Goal: Task Accomplishment & Management: Manage account settings

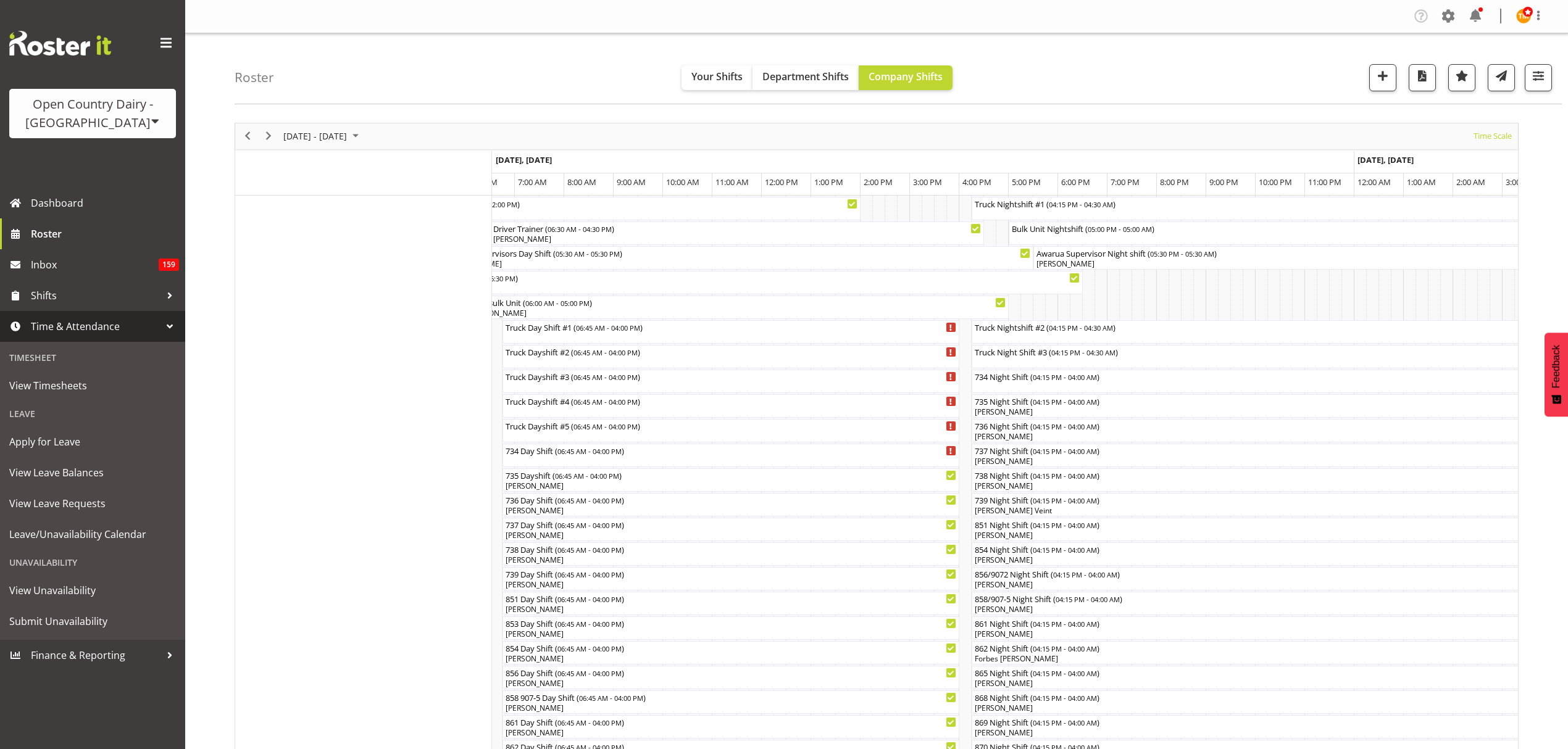
click at [388, 85] on div "Roster Your Shifts Department Shifts Company Shifts All Locations Clear Awarua …" at bounding box center [898, 69] width 1327 height 71
click at [280, 108] on div "Roster Your Shifts Department Shifts Company Shifts All Locations Clear Awarua …" at bounding box center [877, 718] width 1382 height 1369
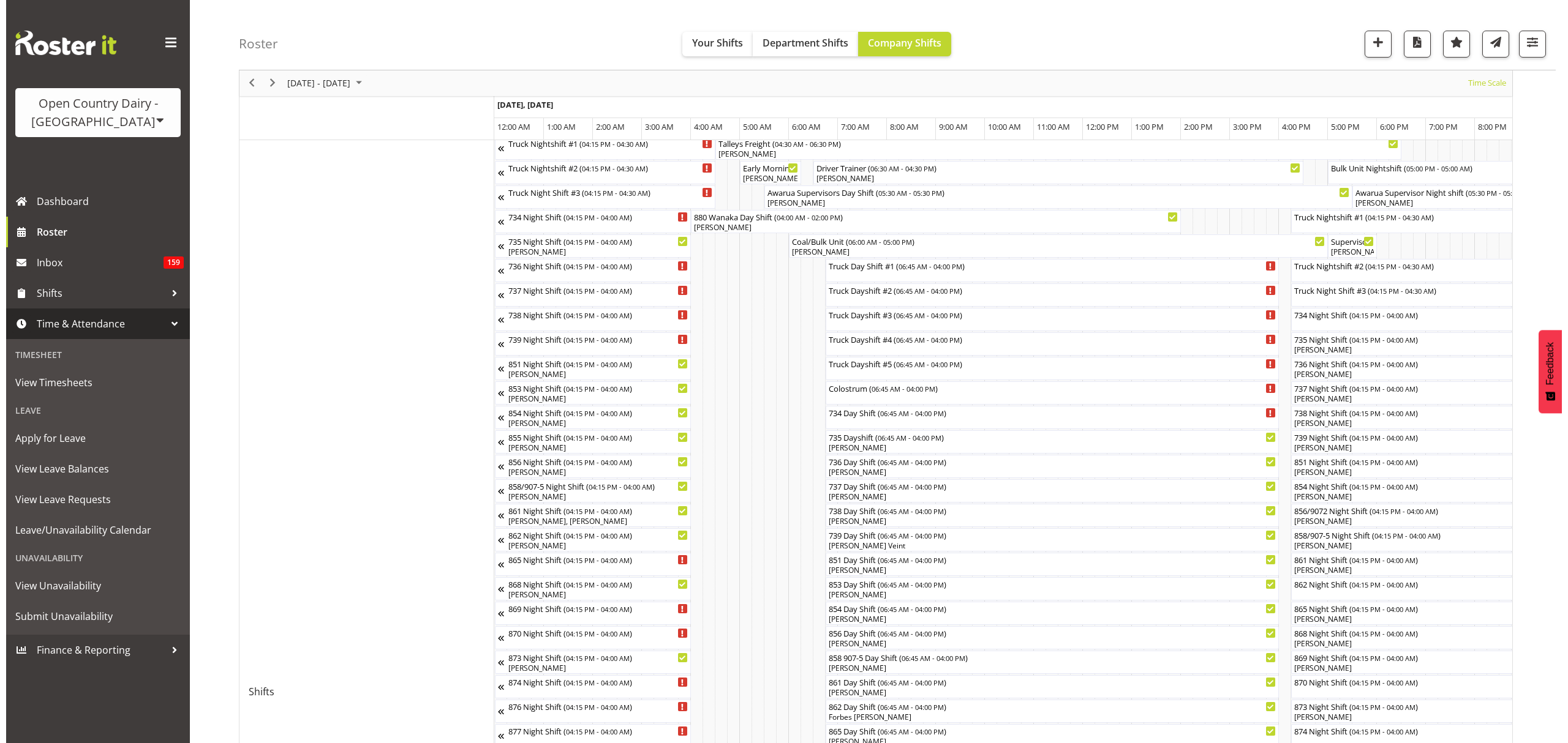
scroll to position [81, 0]
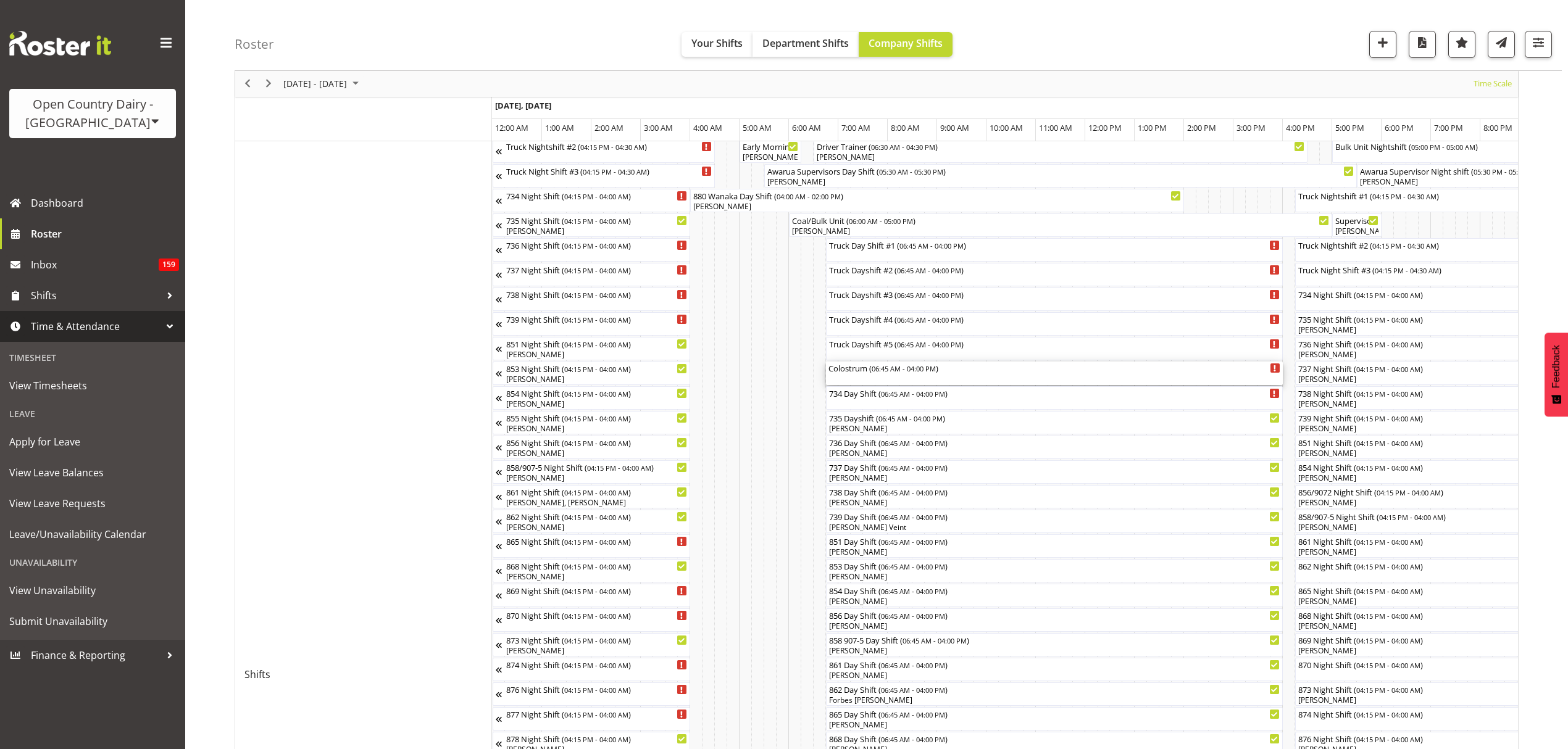
click at [874, 373] on div "Colostrum ( 06:45 AM - 04:00 PM )" at bounding box center [1054, 367] width 452 height 12
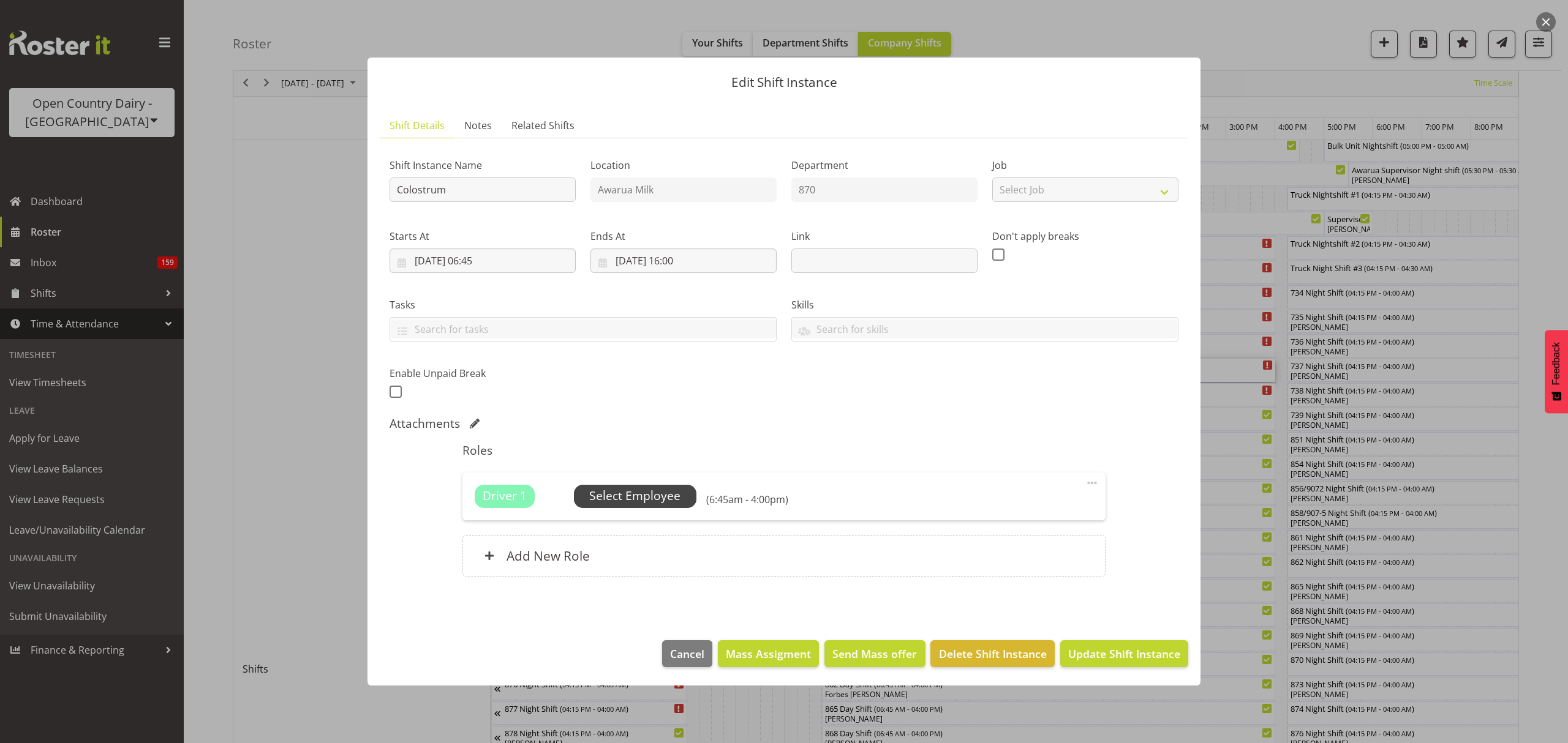
click at [650, 504] on span "Select Employee" at bounding box center [635, 496] width 92 height 18
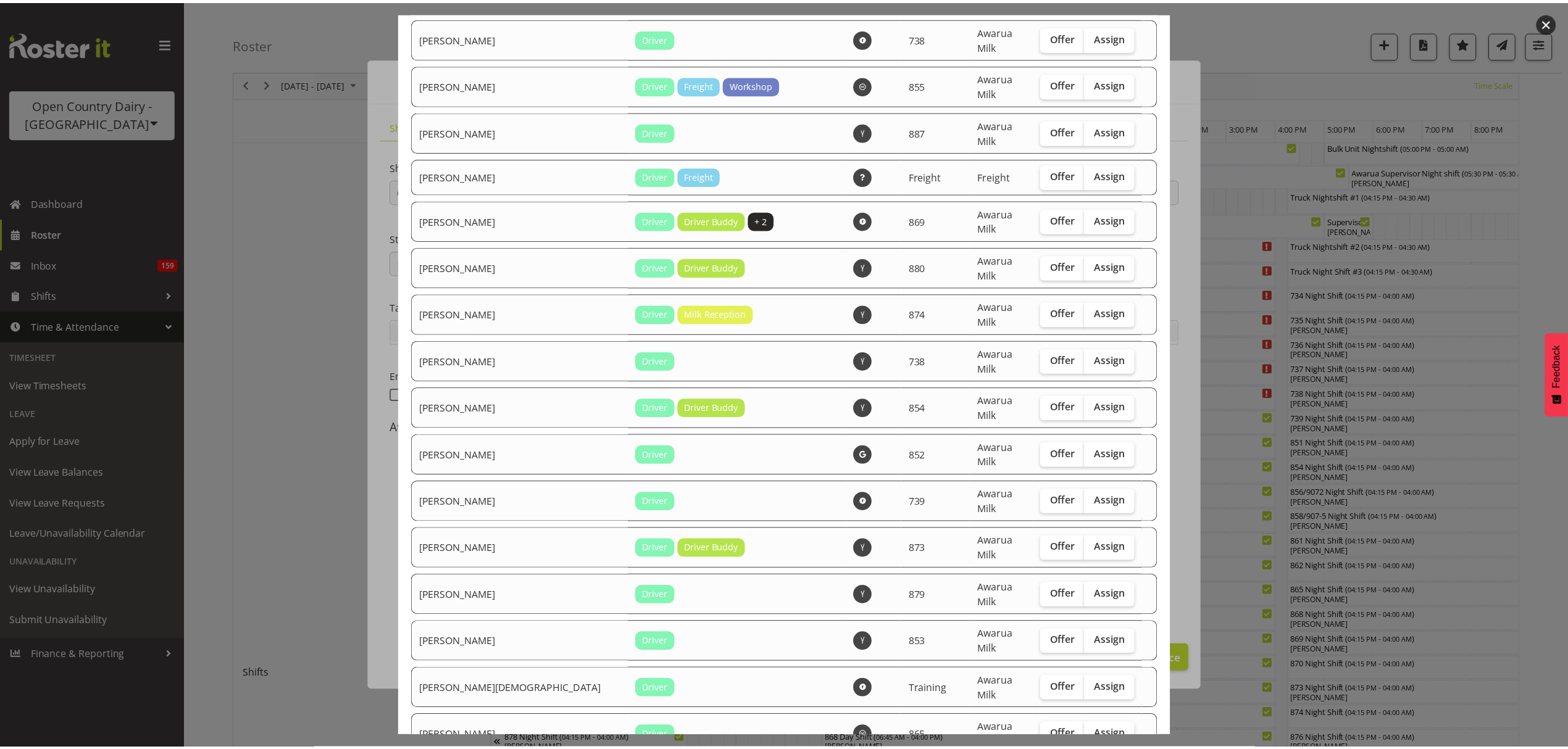
scroll to position [1947, 0]
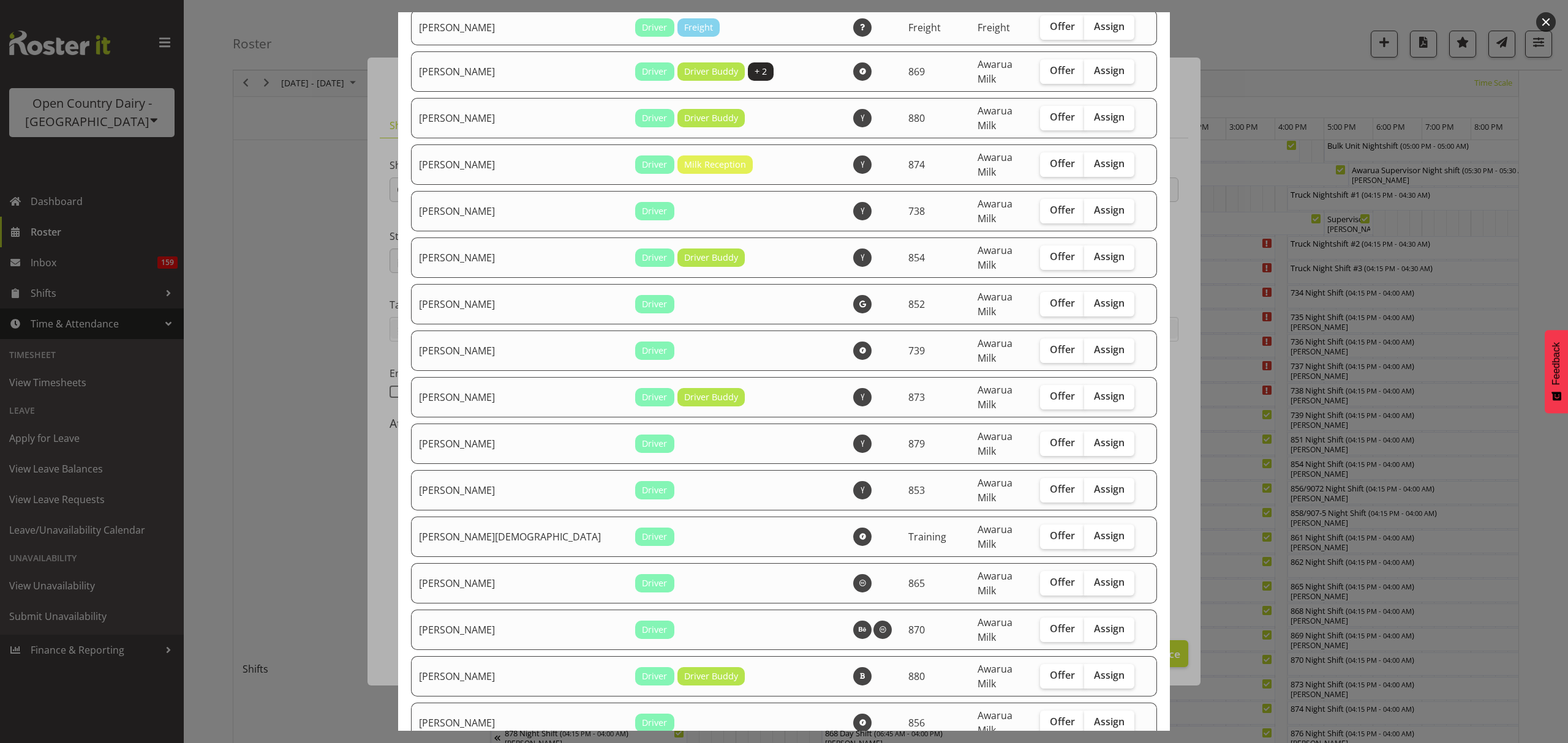
checkbox input "true"
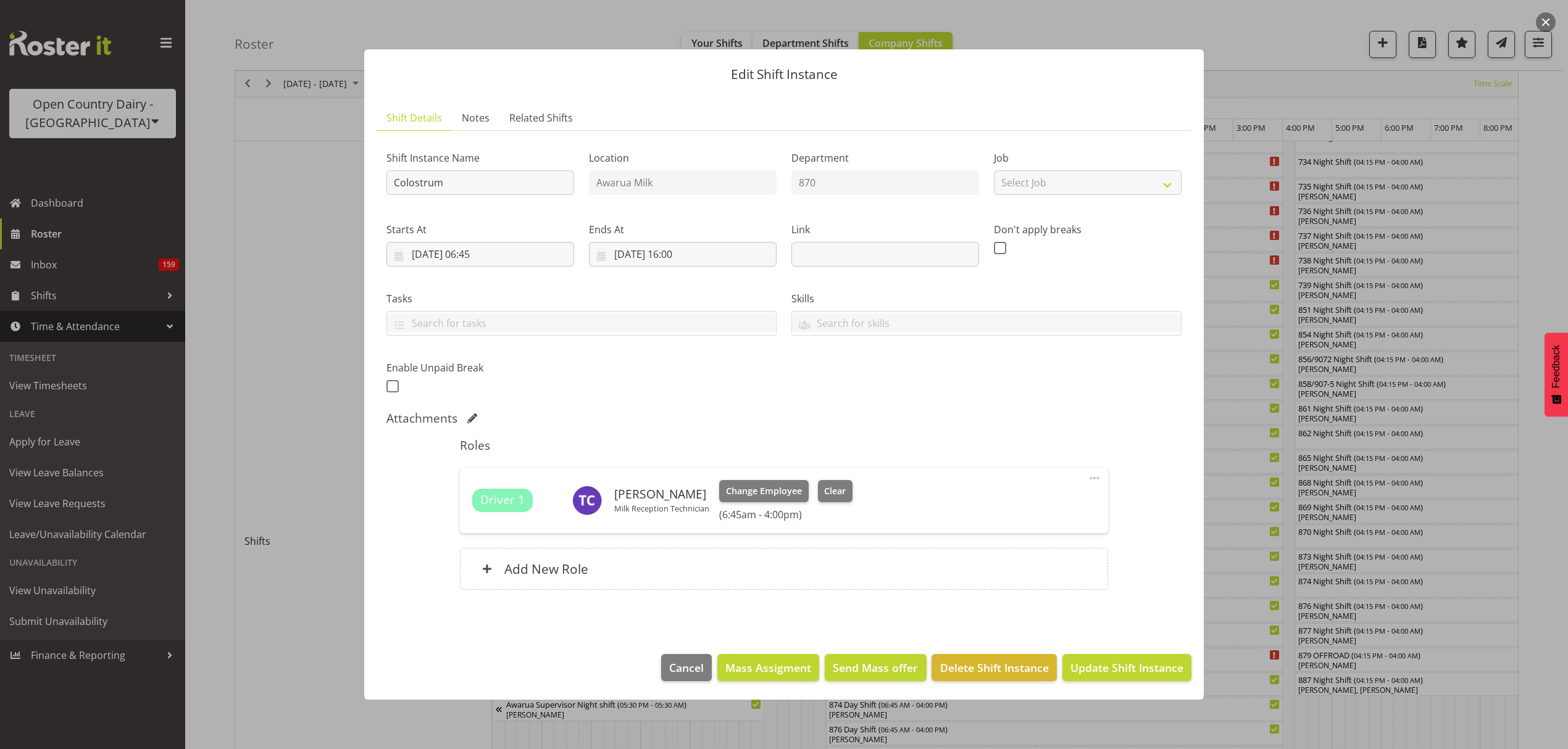
scroll to position [411, 0]
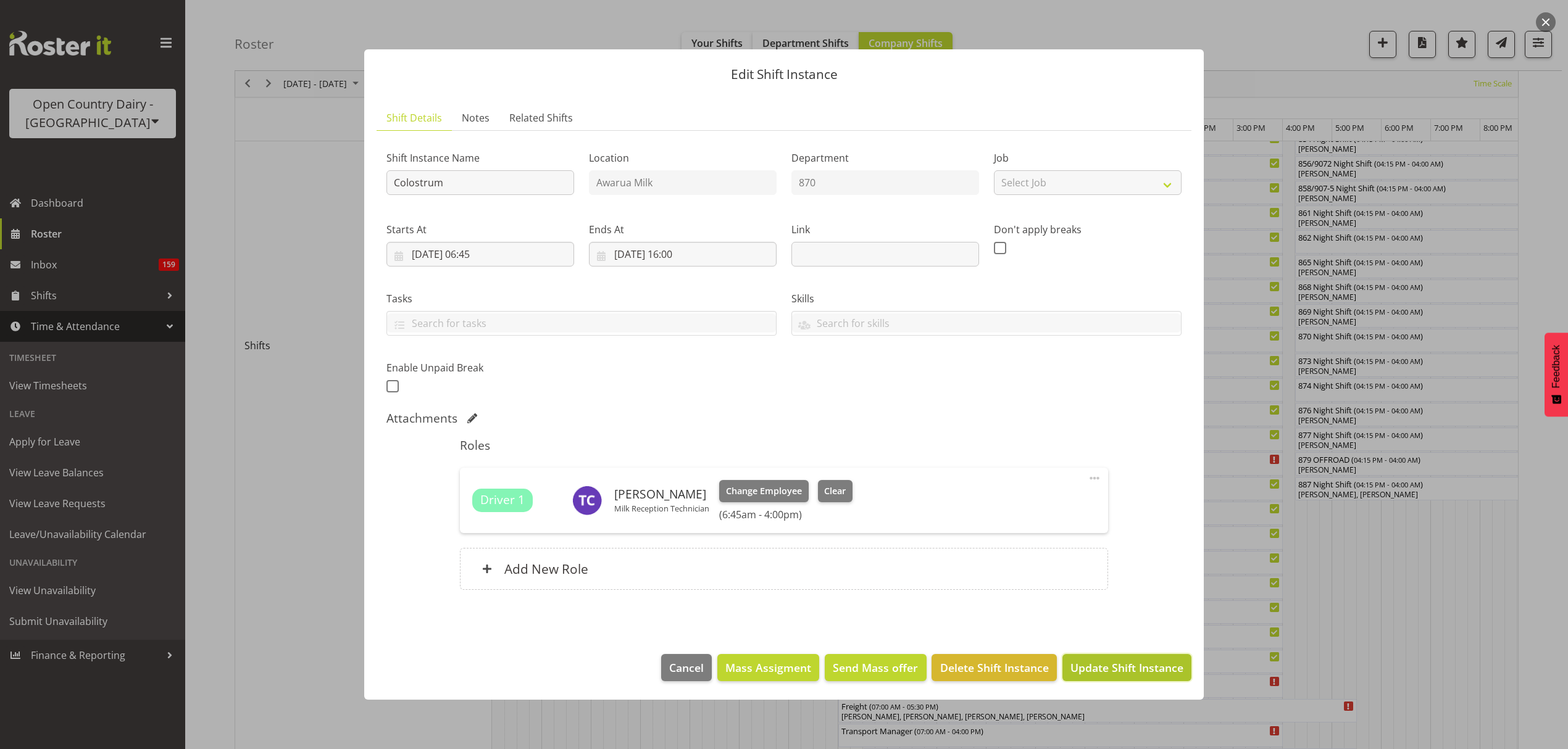
click at [1136, 662] on span "Update Shift Instance" at bounding box center [1126, 667] width 113 height 16
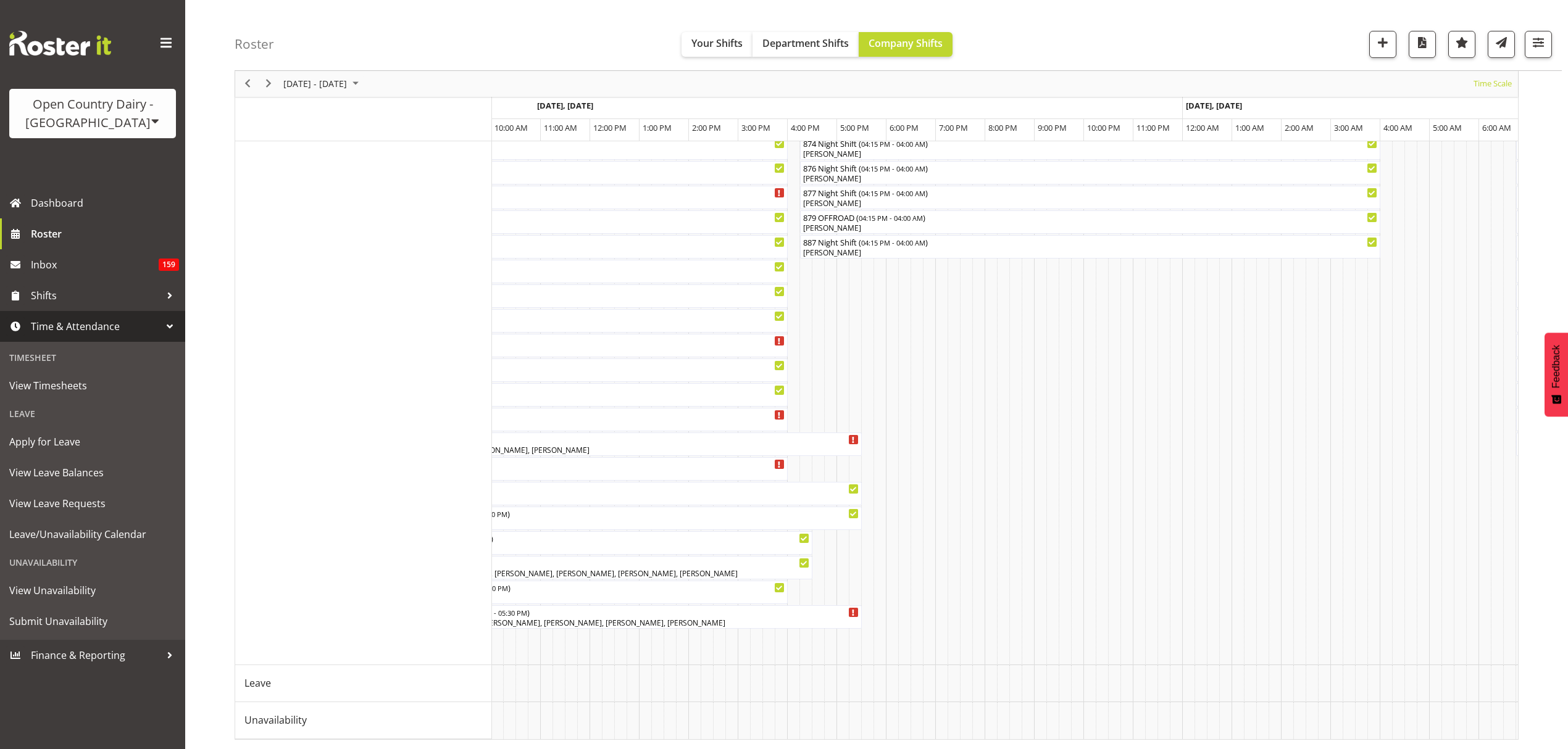
scroll to position [0, 1811]
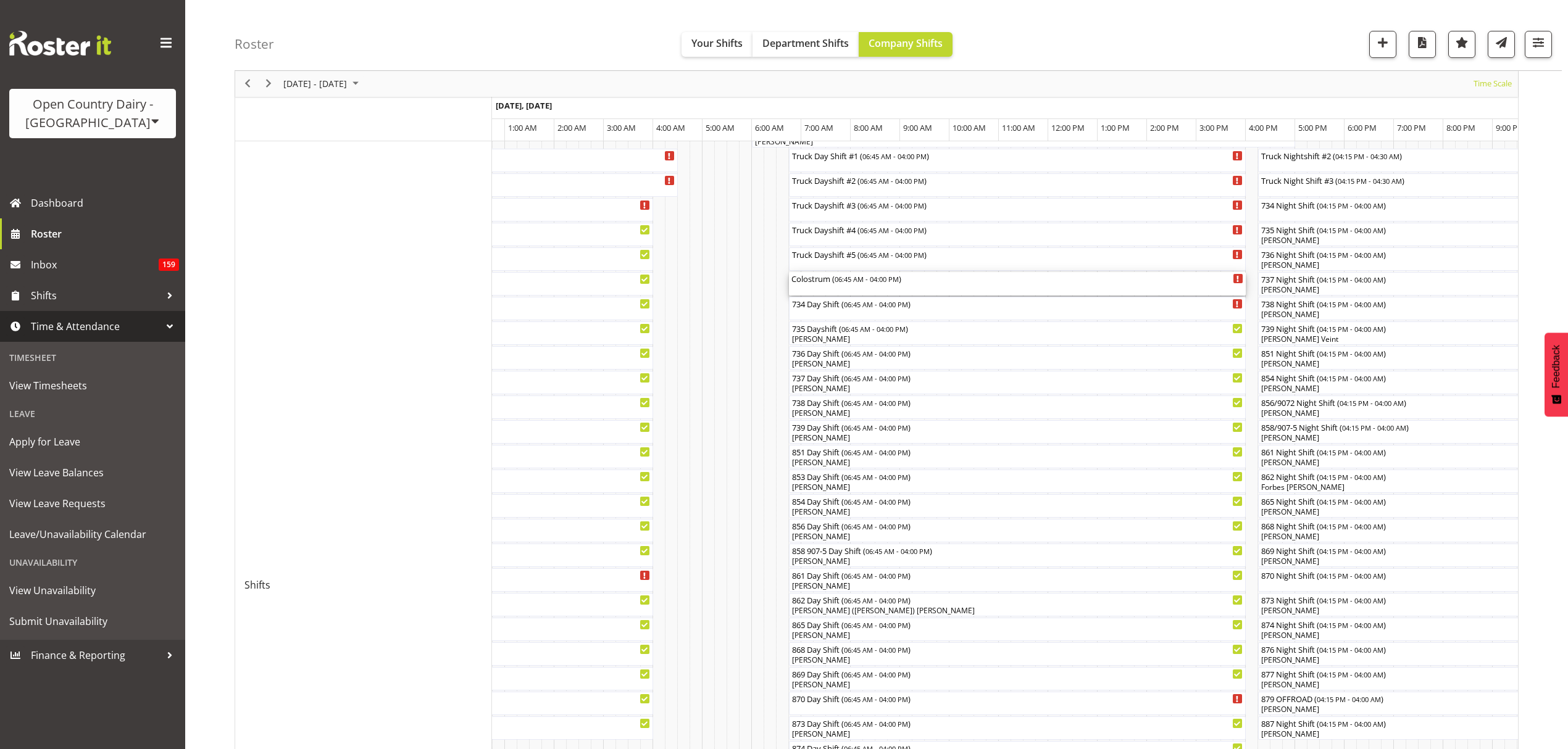
click at [849, 291] on div "Colostrum ( 06:45 AM - 04:00 PM )" at bounding box center [1017, 284] width 452 height 24
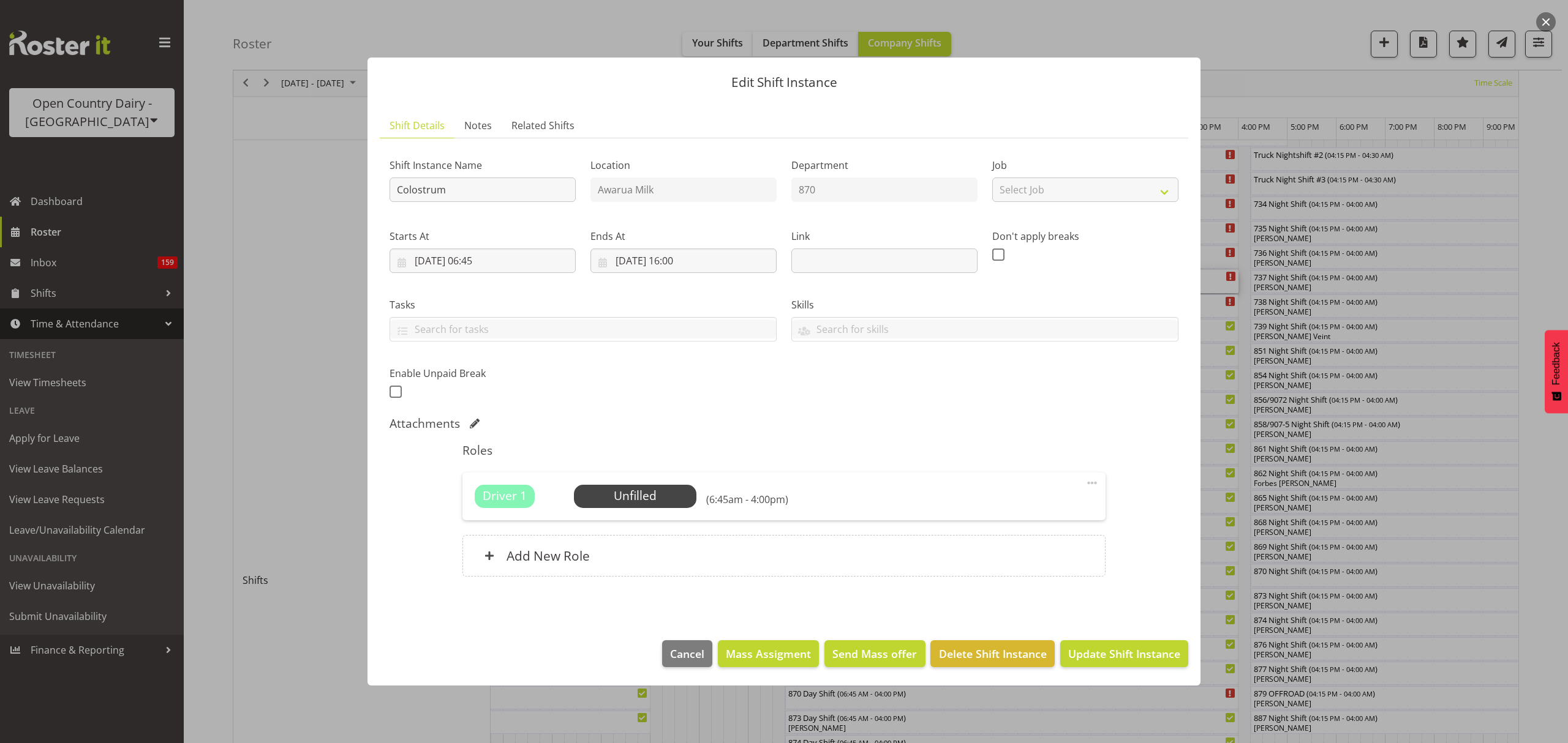
click at [656, 478] on div "Driver 1 Unfilled Select Employee (6:45am - 4:00pm) Edit Cover Role Delete" at bounding box center [784, 497] width 642 height 48
click at [644, 510] on div "Driver 1 Unfilled Select Employee (6:45am - 4:00pm) Edit Cover Role Delete" at bounding box center [784, 497] width 642 height 48
click at [643, 498] on span "Select Employee" at bounding box center [635, 496] width 92 height 18
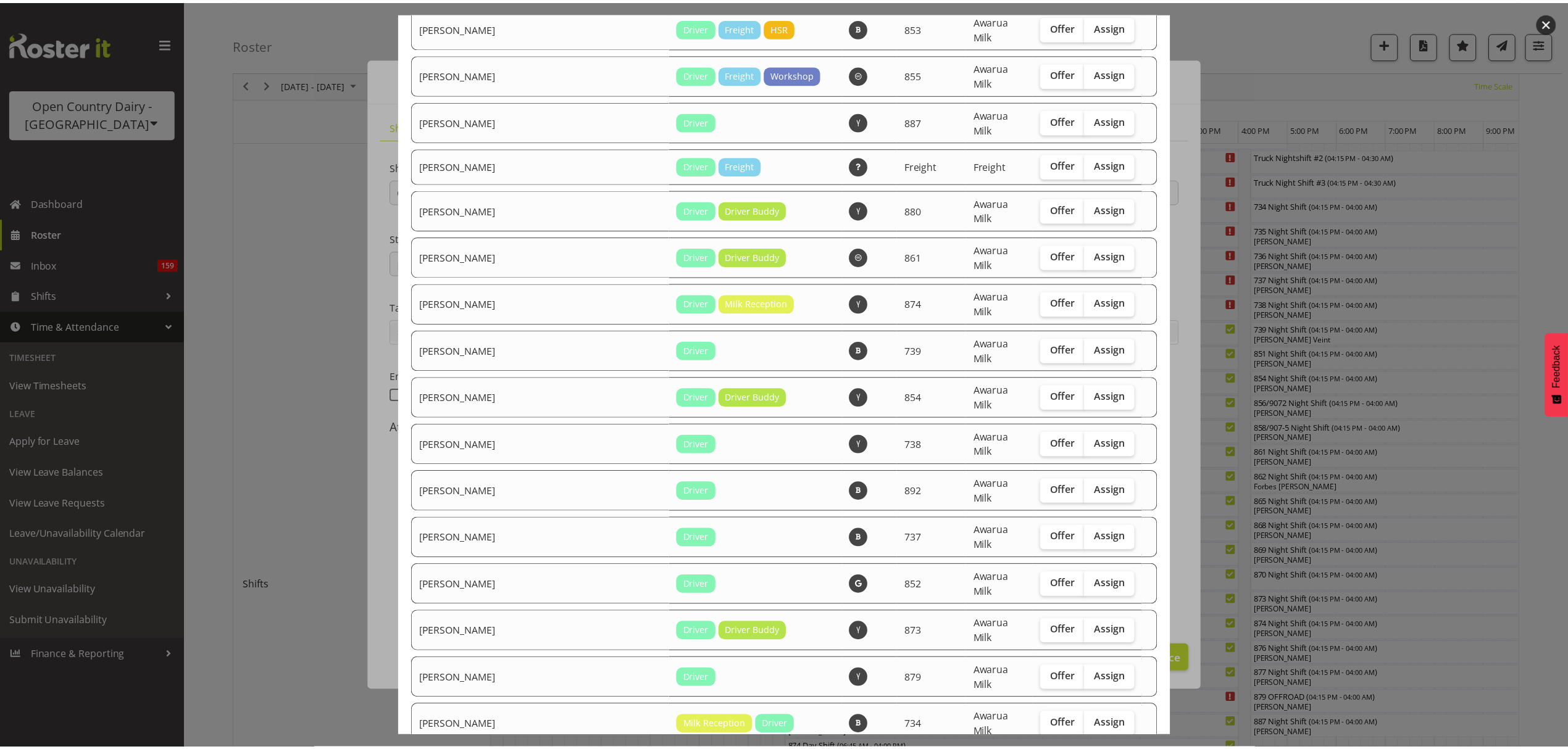
scroll to position [2158, 0]
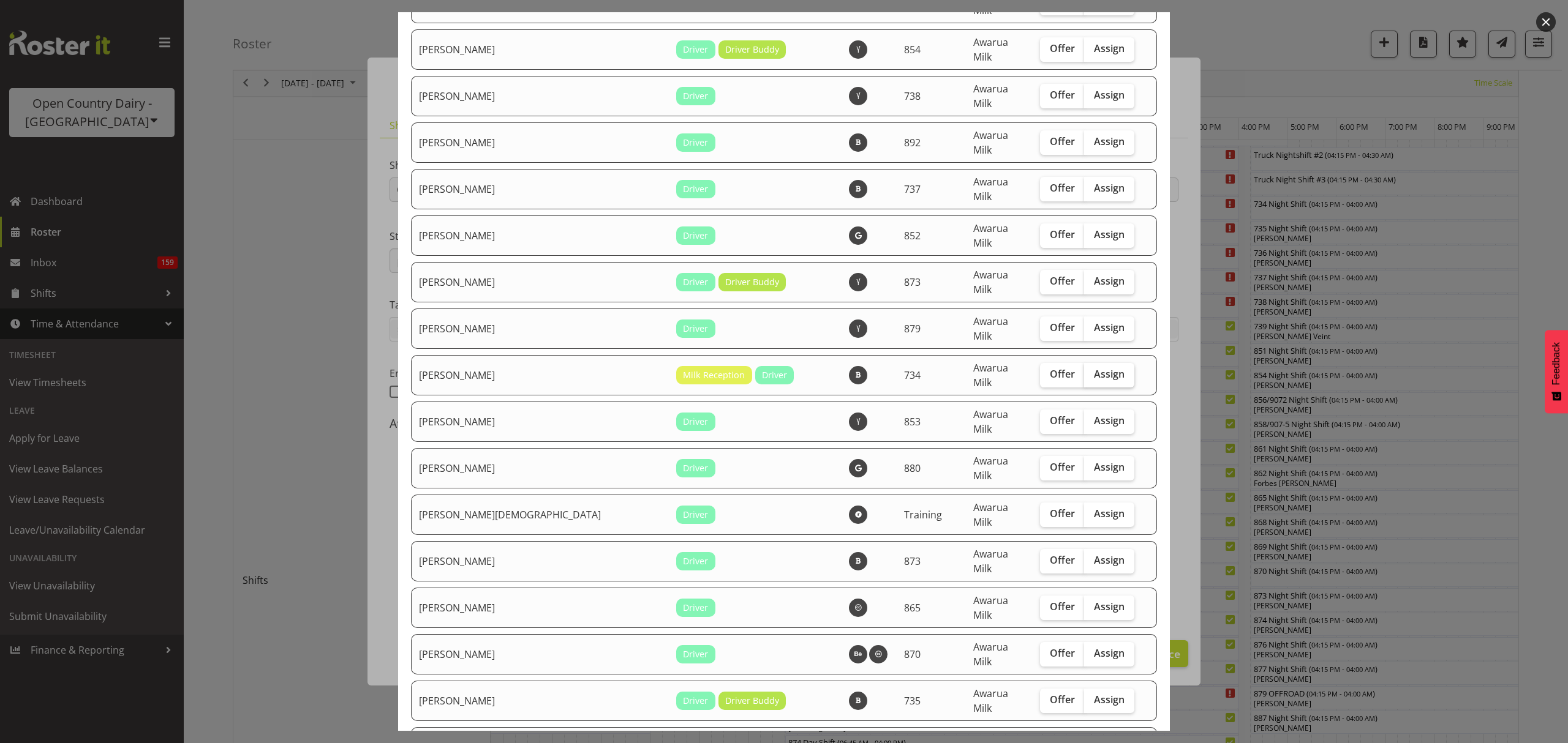
click at [1094, 368] on span "Assign" at bounding box center [1109, 374] width 30 height 12
click at [1084, 370] on input "Assign" at bounding box center [1088, 374] width 8 height 8
checkbox input "true"
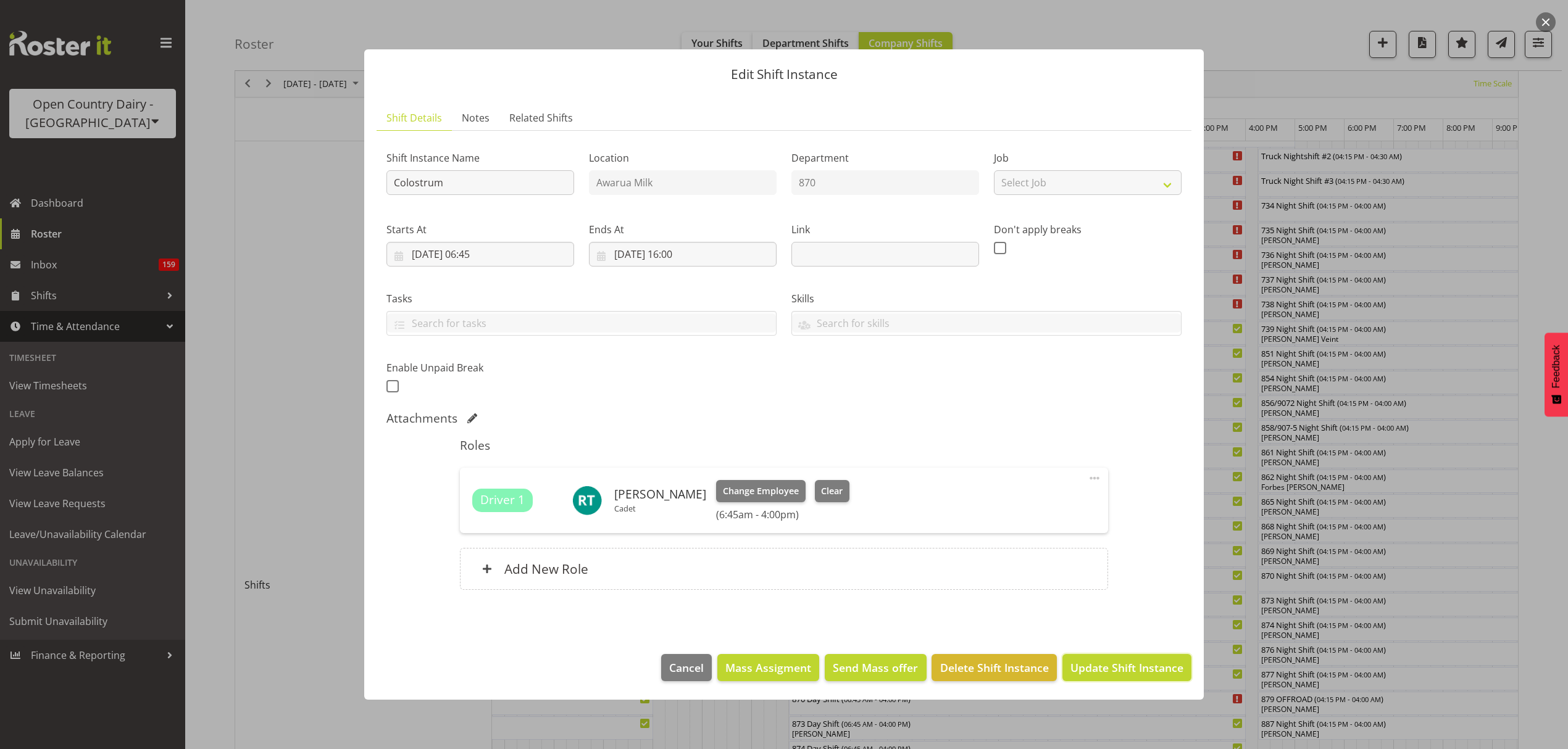
click at [1137, 660] on span "Update Shift Instance" at bounding box center [1126, 667] width 113 height 16
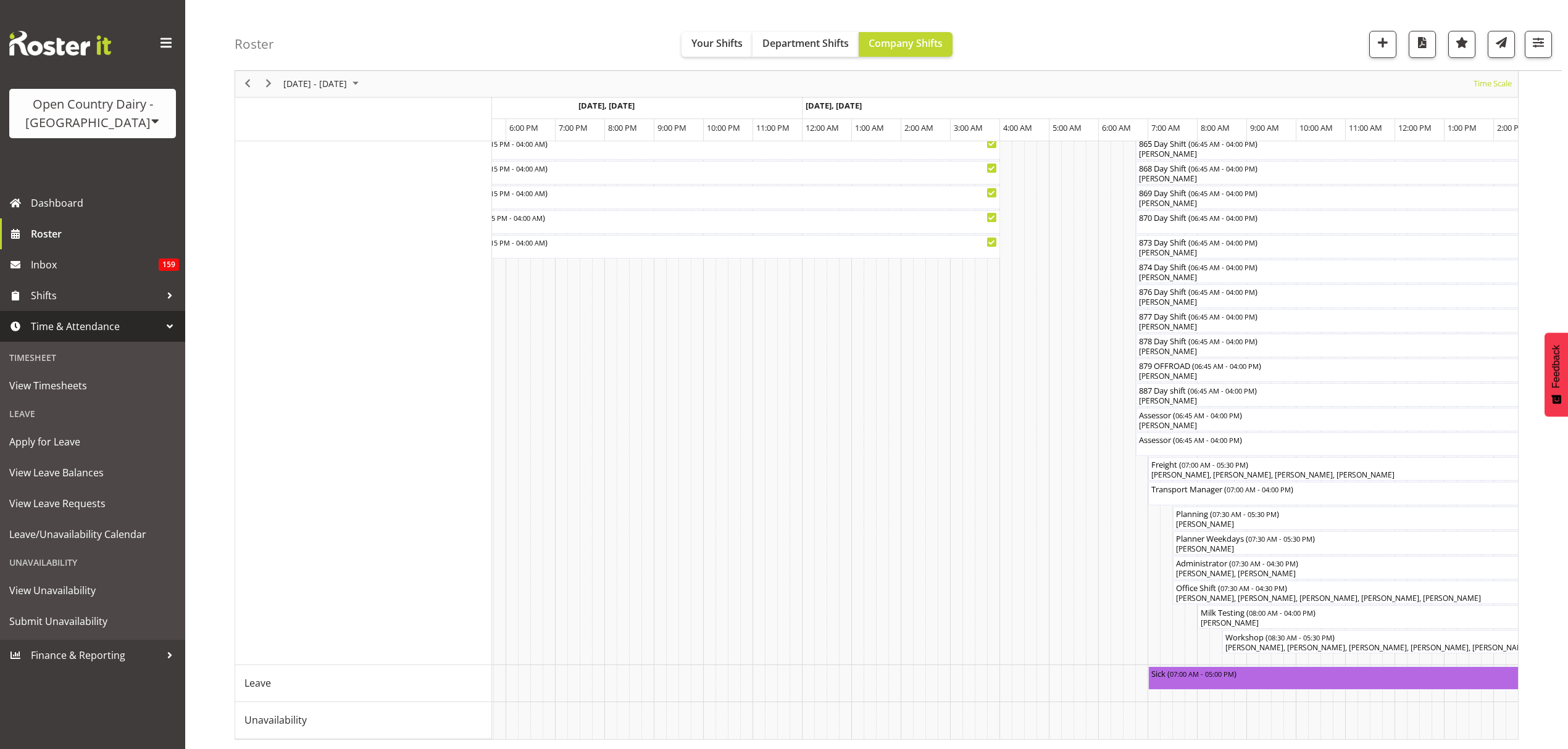
scroll to position [0, 4664]
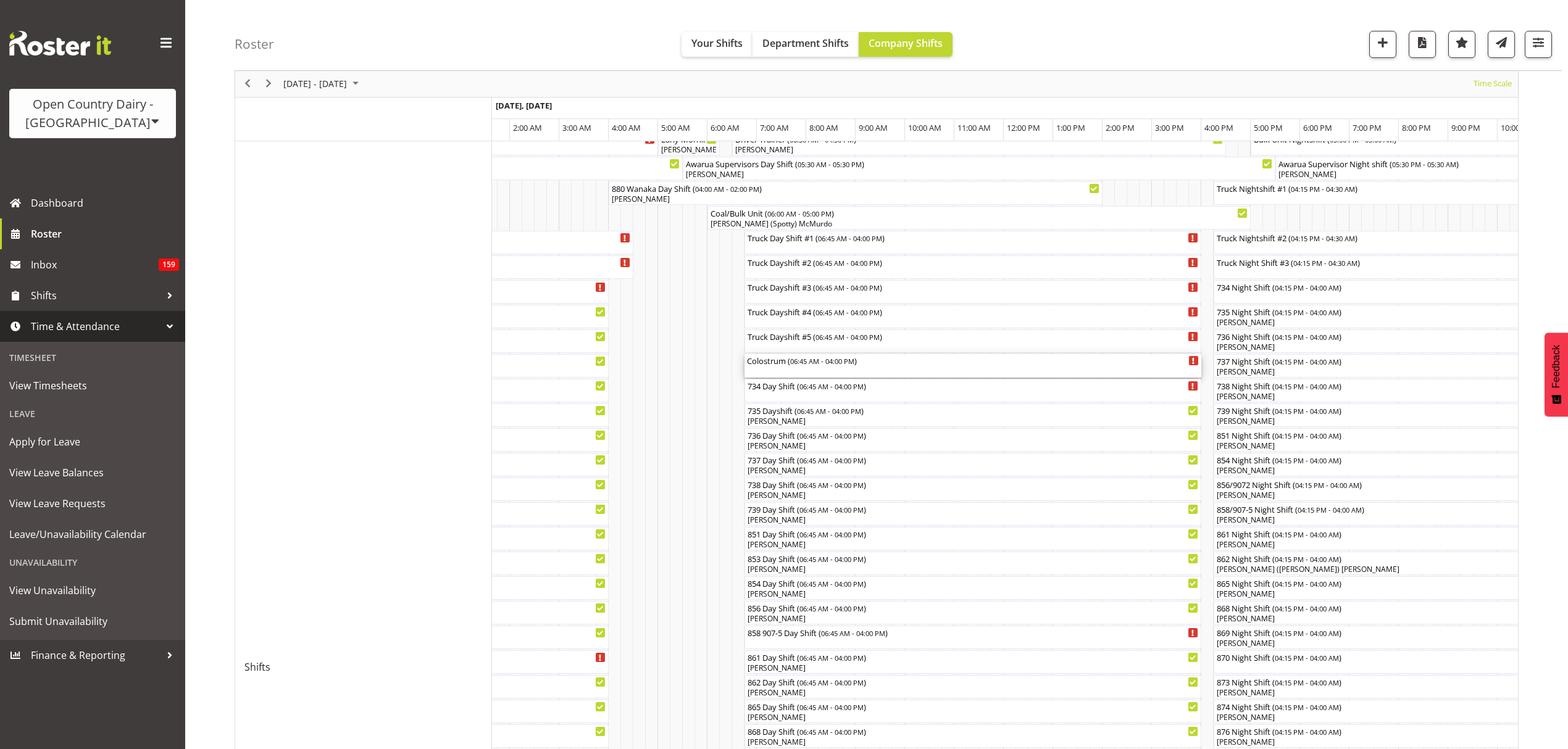
click at [785, 368] on div "Colostrum ( 06:45 AM - 04:00 PM )" at bounding box center [973, 365] width 452 height 24
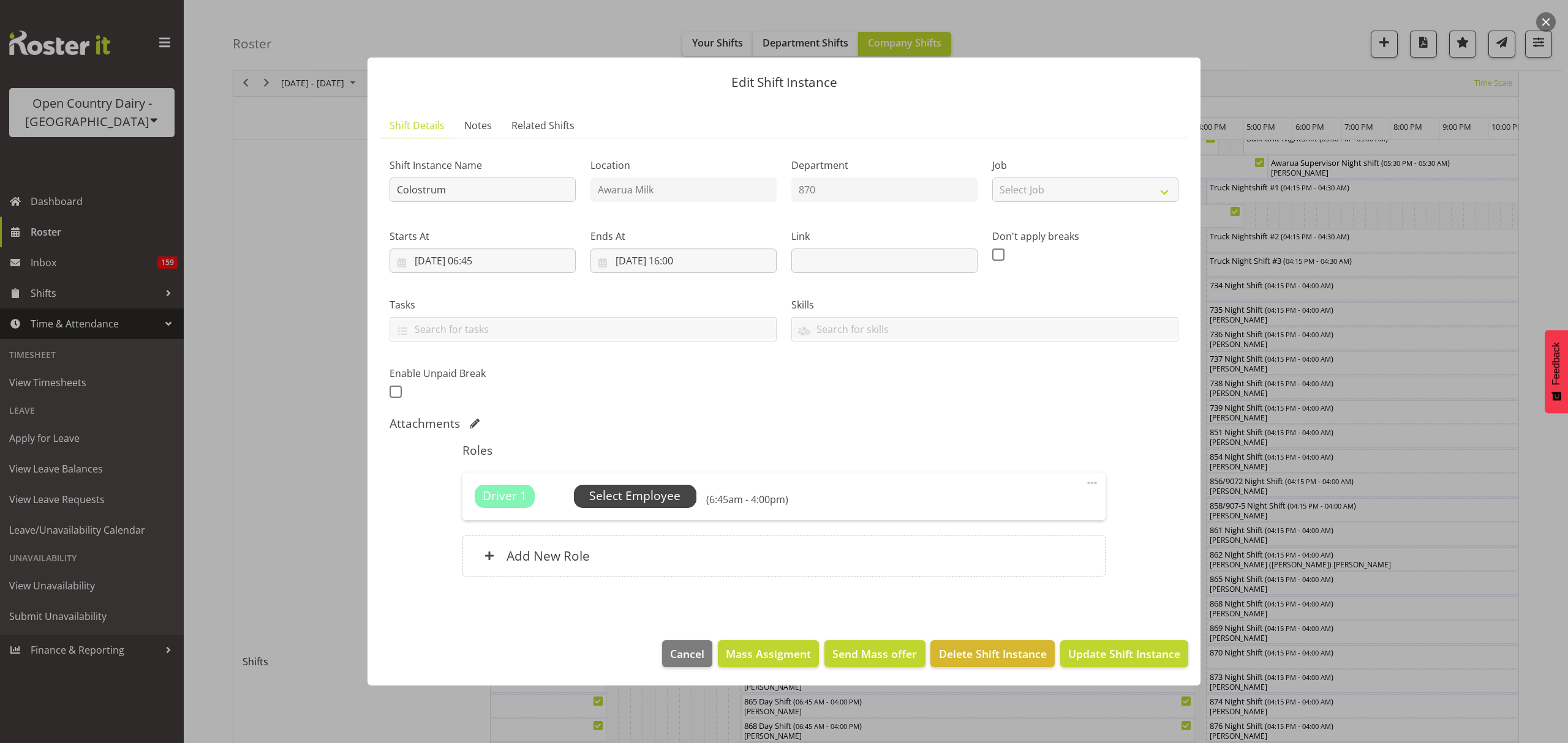
click at [642, 500] on span "Select Employee" at bounding box center [635, 496] width 92 height 18
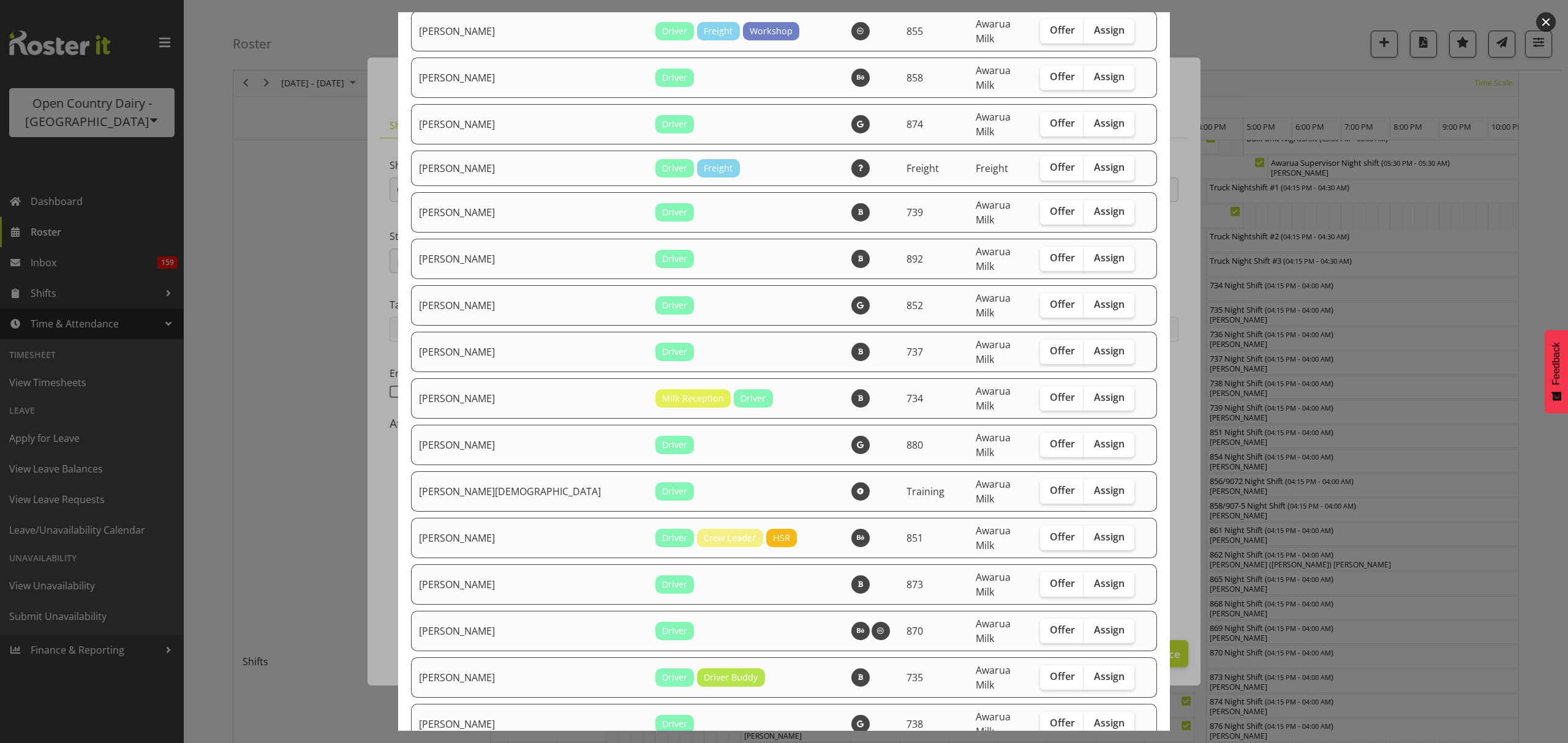
scroll to position [1855, 0]
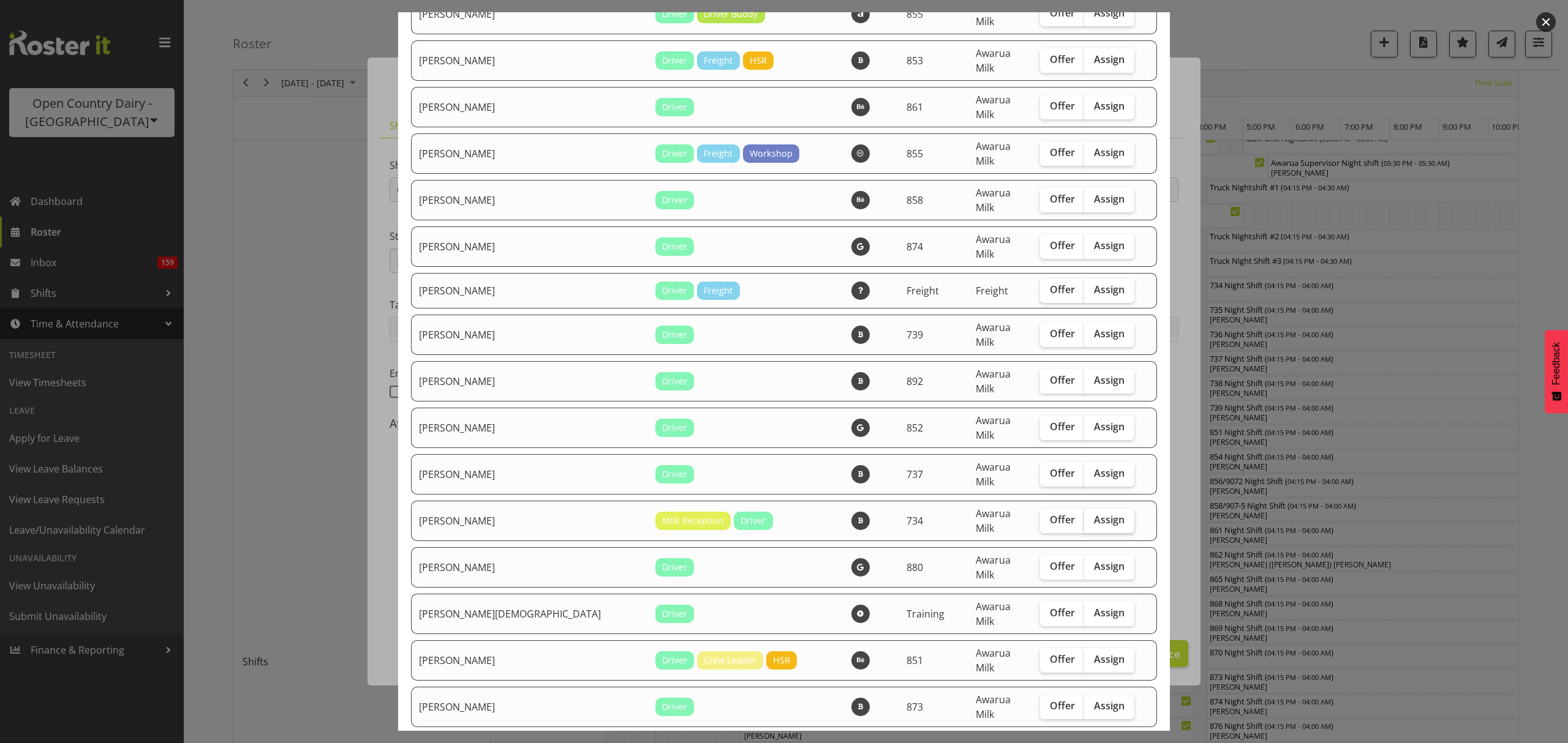
click at [1094, 514] on span "Assign" at bounding box center [1109, 519] width 30 height 12
click at [1084, 516] on input "Assign" at bounding box center [1088, 520] width 8 height 8
checkbox input "true"
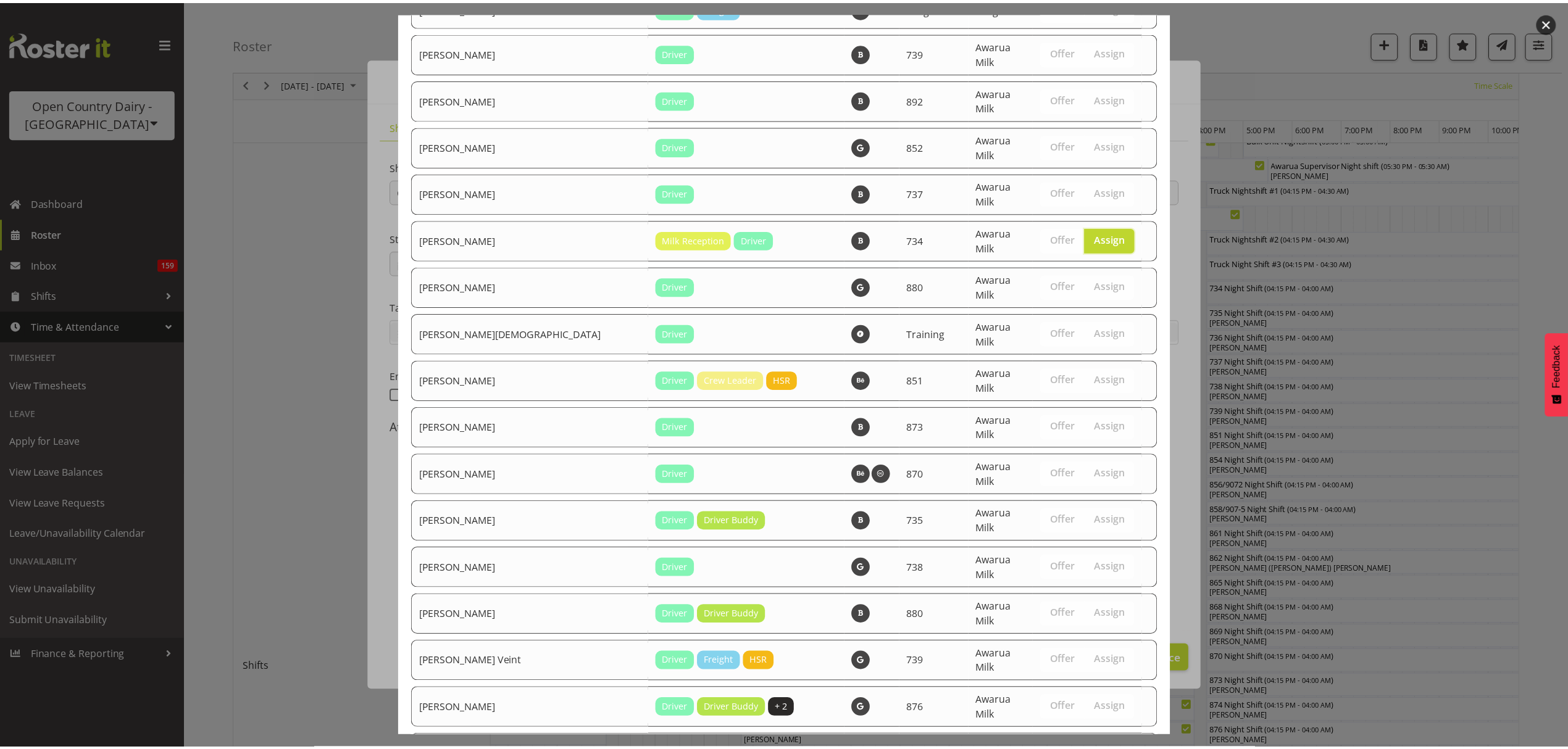
scroll to position [2199, 0]
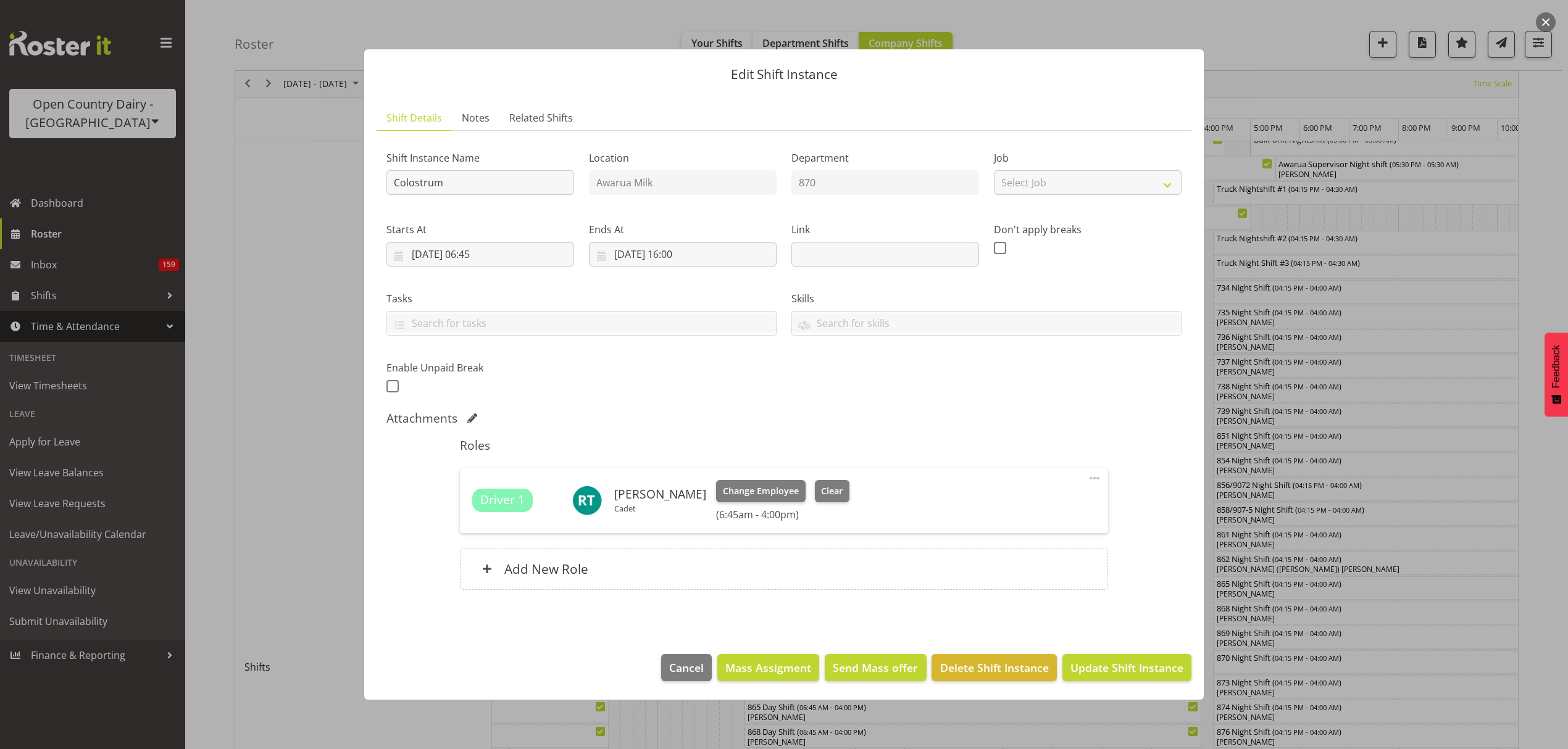
click at [1140, 696] on footer "Cancel Mass Assigment Send Mass offer Delete Shift Instance Update Shift Instan…" at bounding box center [784, 670] width 840 height 58
click at [1134, 674] on span "Update Shift Instance" at bounding box center [1126, 667] width 113 height 16
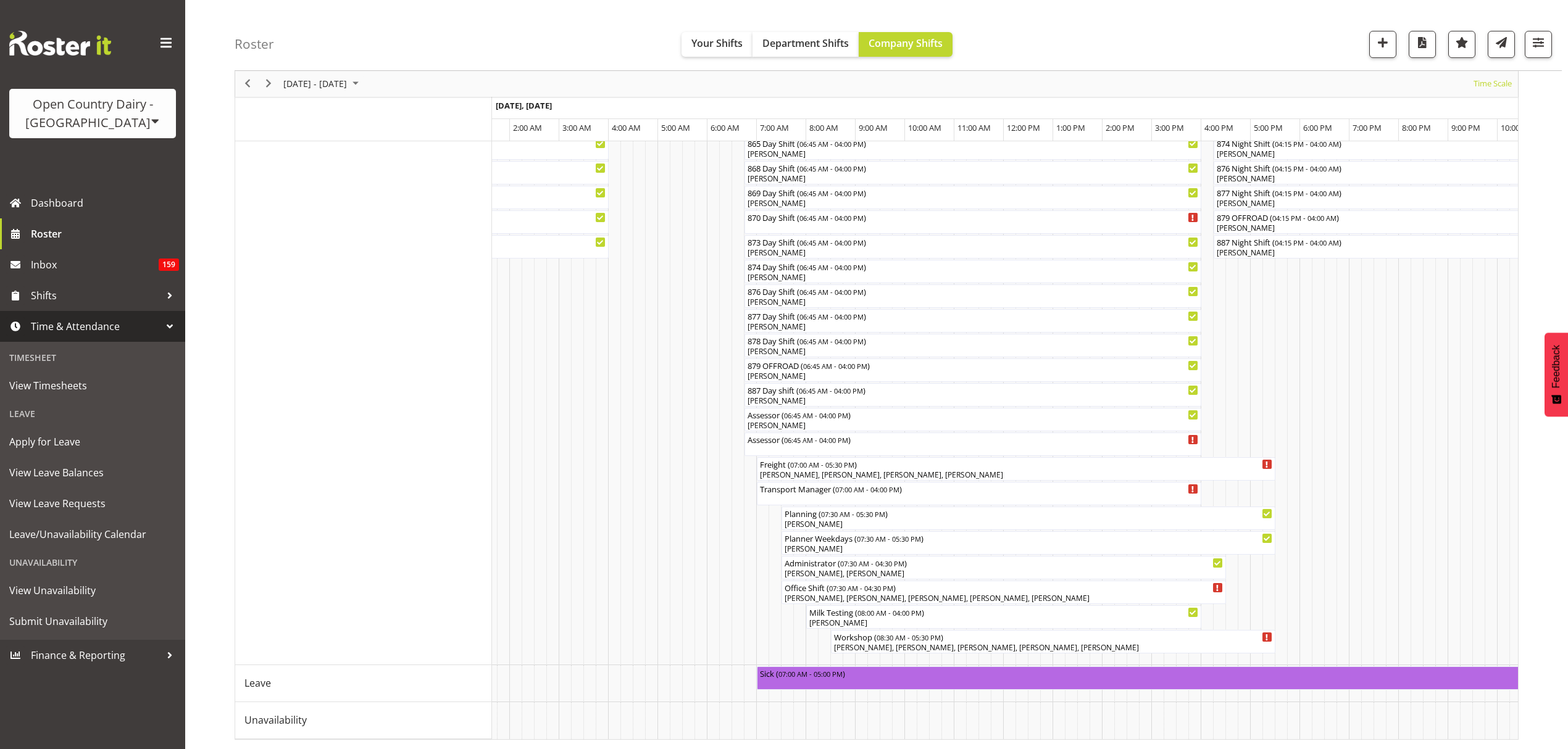
scroll to position [665, 0]
drag, startPoint x: 1093, startPoint y: 739, endPoint x: 1086, endPoint y: 738, distance: 7.1
click at [1086, 738] on div "[DATE] - [DATE] [DATE] Timeline Day Timeline Week Timeline Fortnight Timeline M…" at bounding box center [876, 105] width 1284 height 1270
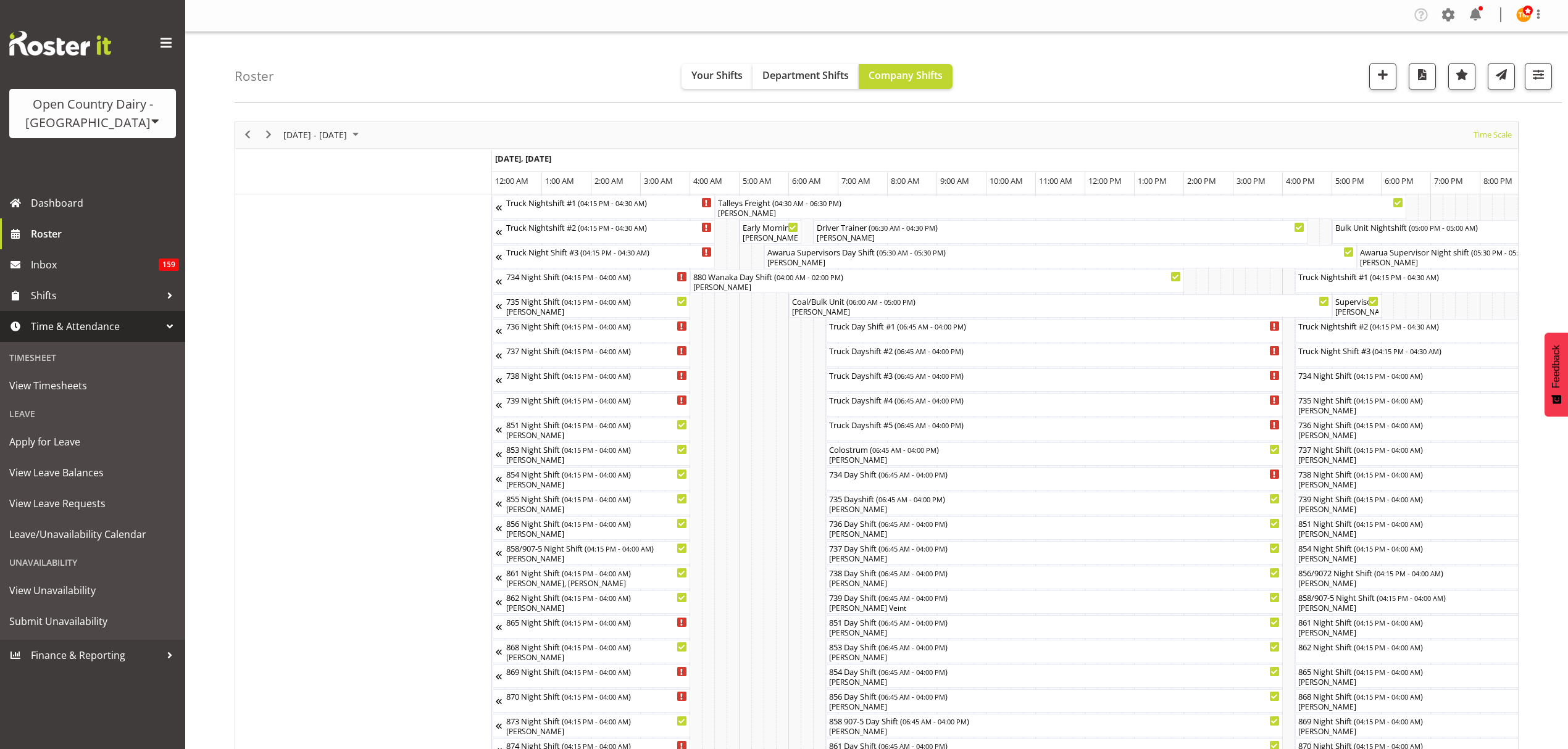
scroll to position [0, 0]
click at [97, 299] on span "Shifts" at bounding box center [95, 295] width 129 height 18
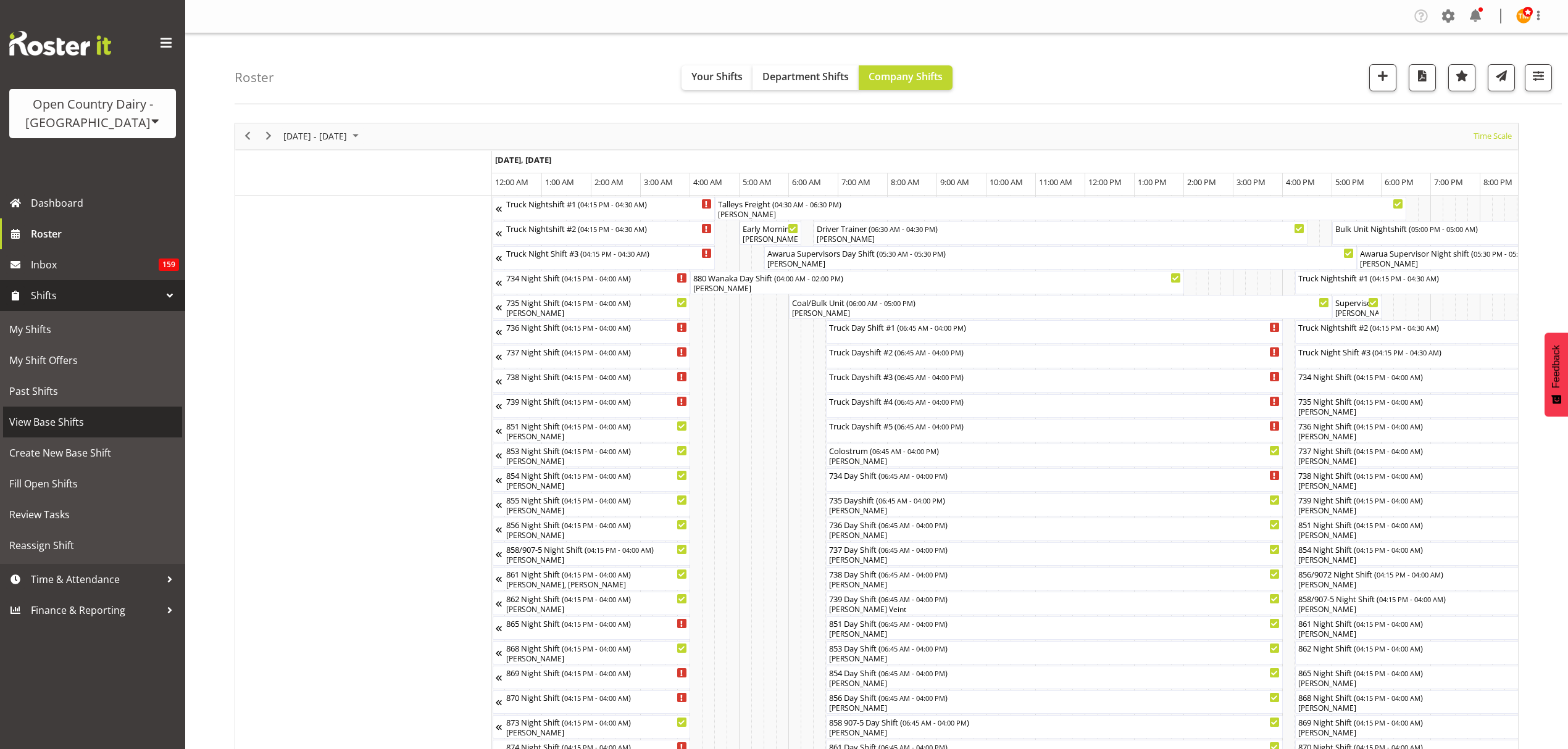
click at [89, 413] on span "View Base Shifts" at bounding box center [92, 422] width 167 height 18
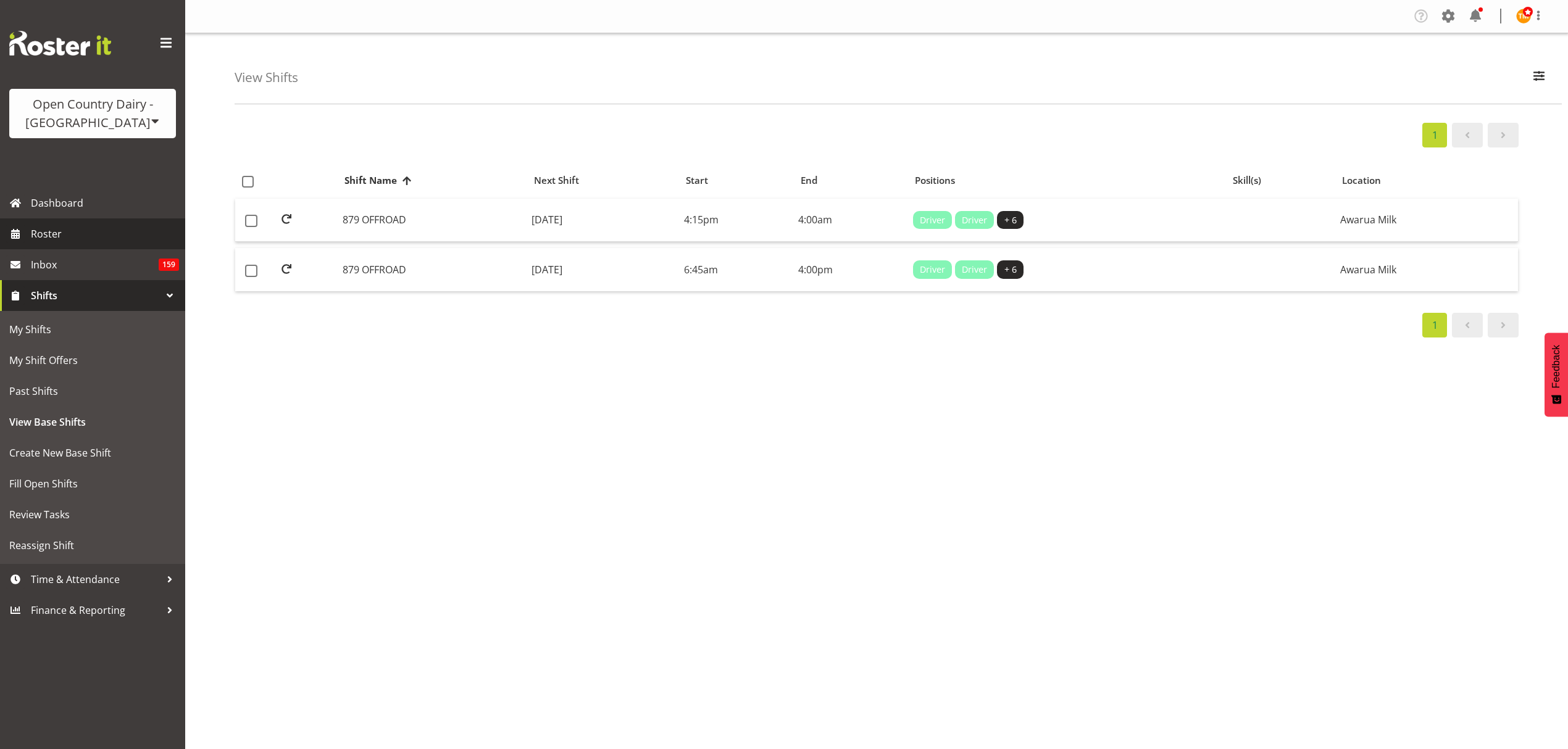
click at [70, 236] on span "Roster" at bounding box center [105, 233] width 149 height 18
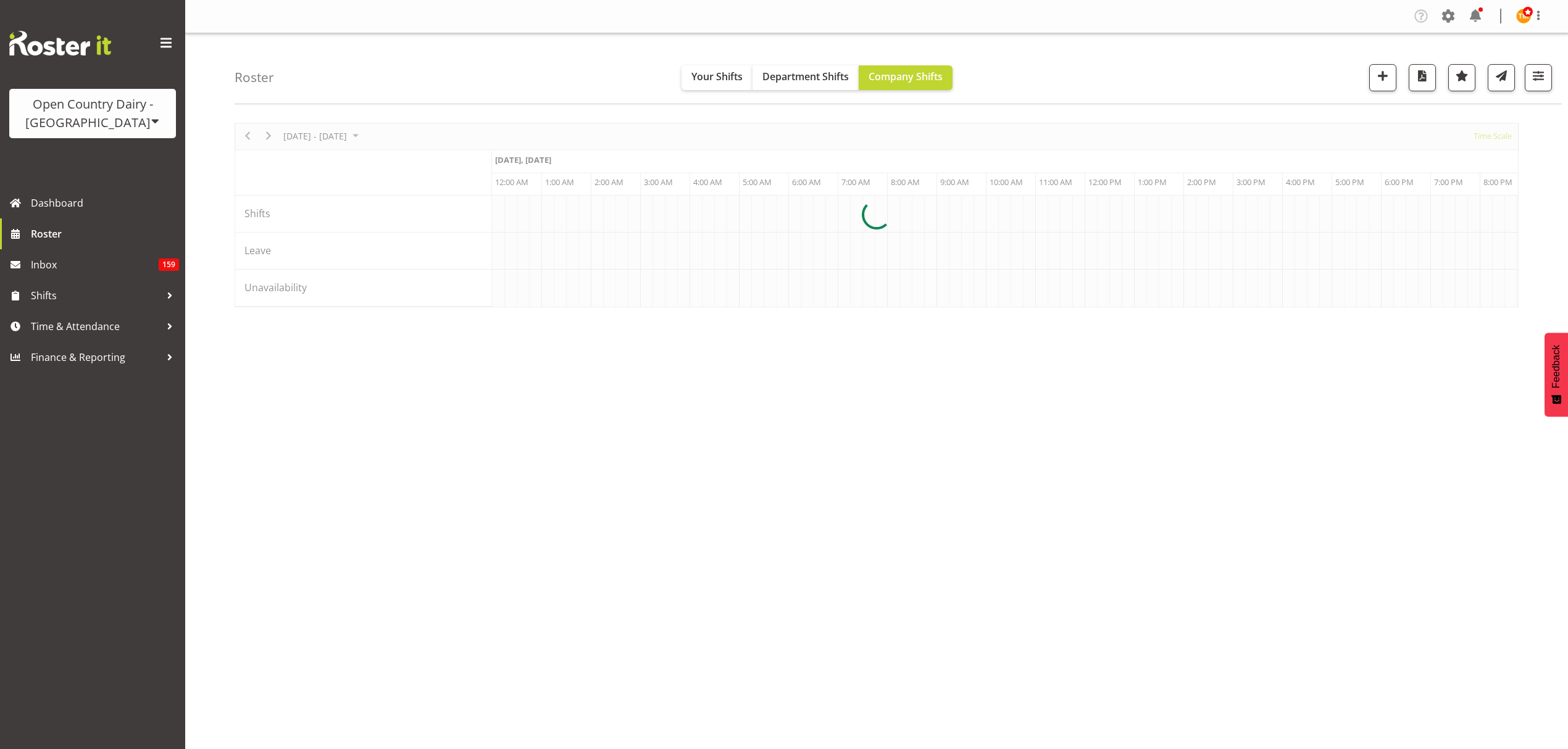
scroll to position [0, 4741]
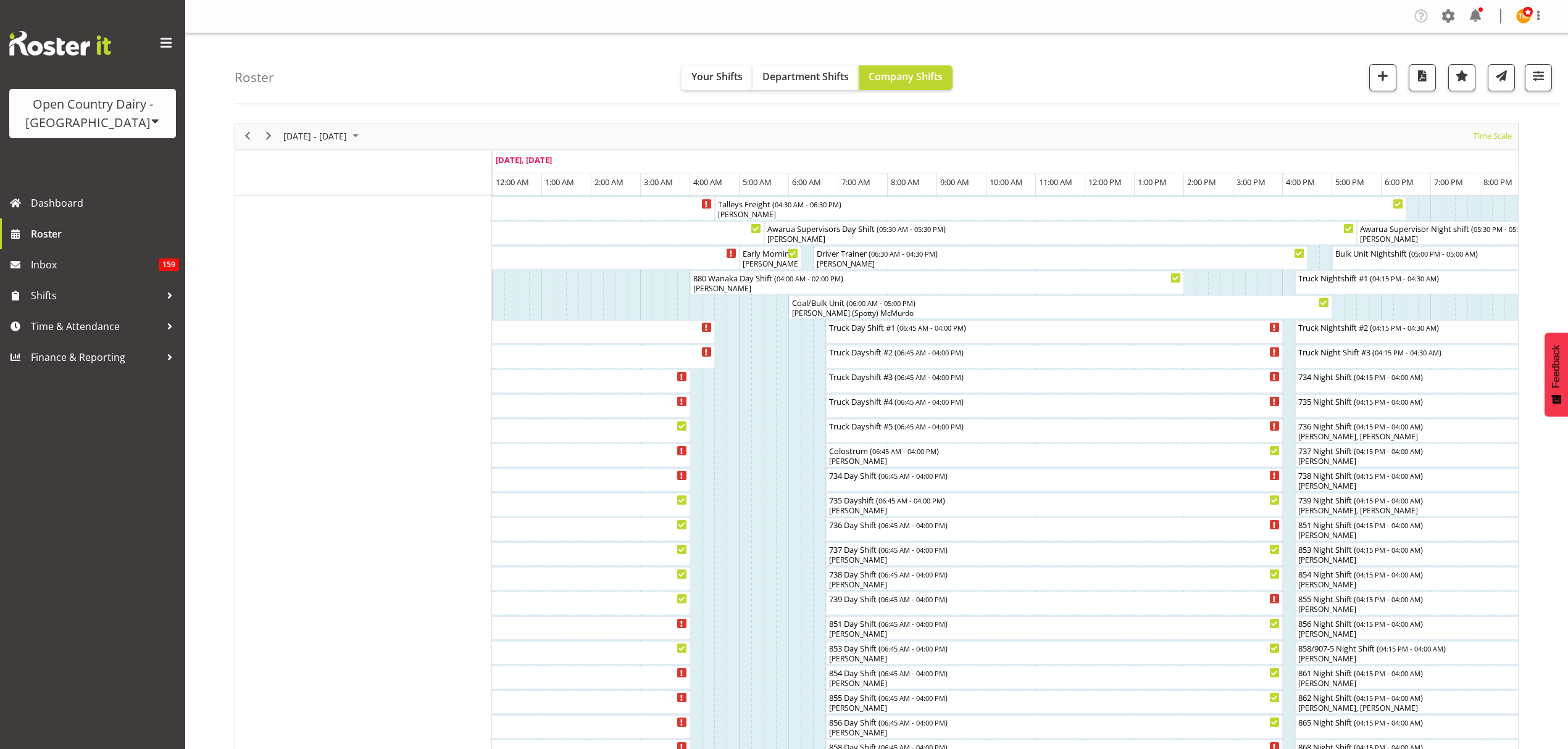
click at [378, 62] on div "Roster Your Shifts Department Shifts Company Shifts All Locations Clear Awarua …" at bounding box center [898, 69] width 1327 height 71
click at [89, 294] on span "Shifts" at bounding box center [95, 295] width 129 height 18
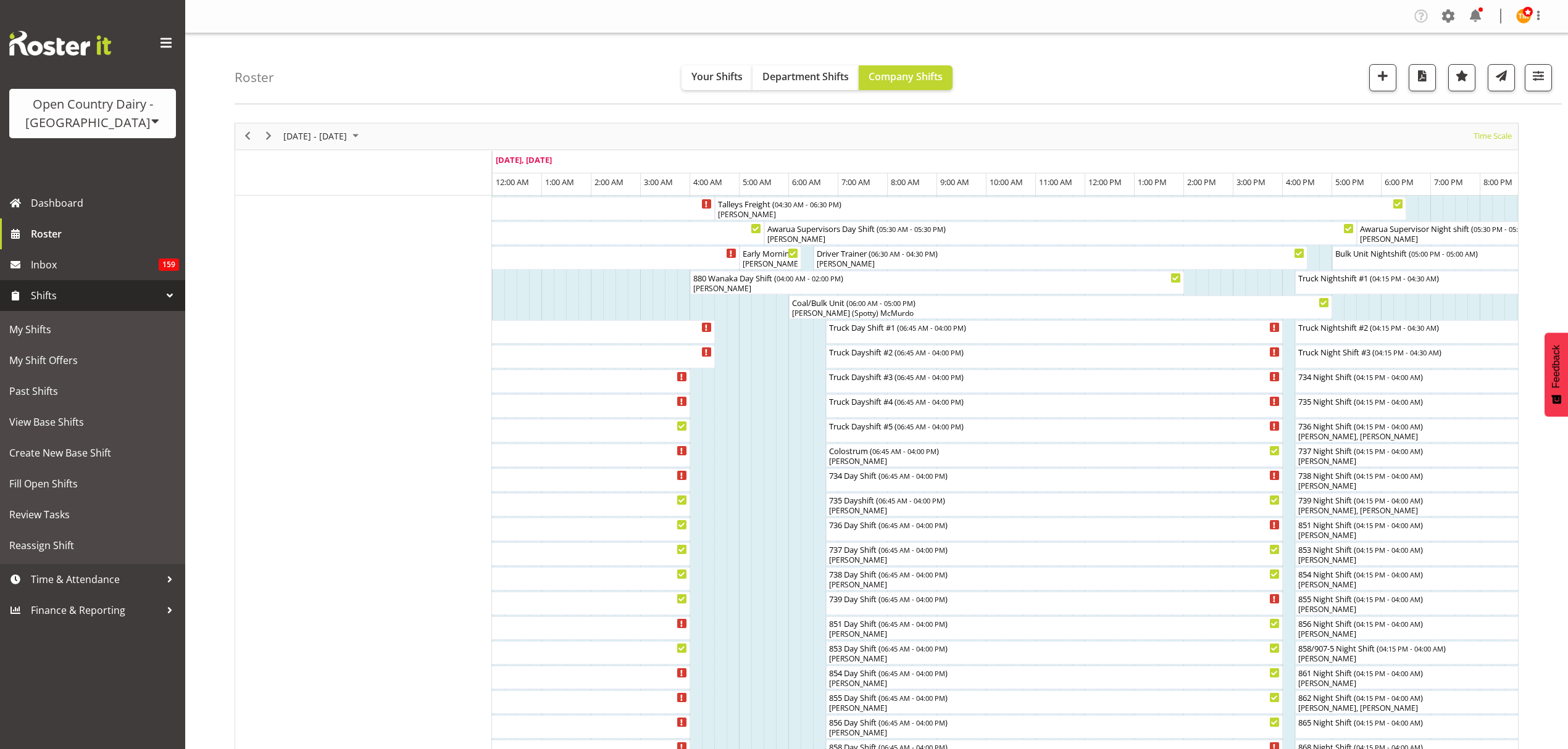
click at [126, 301] on span "Shifts" at bounding box center [95, 295] width 129 height 18
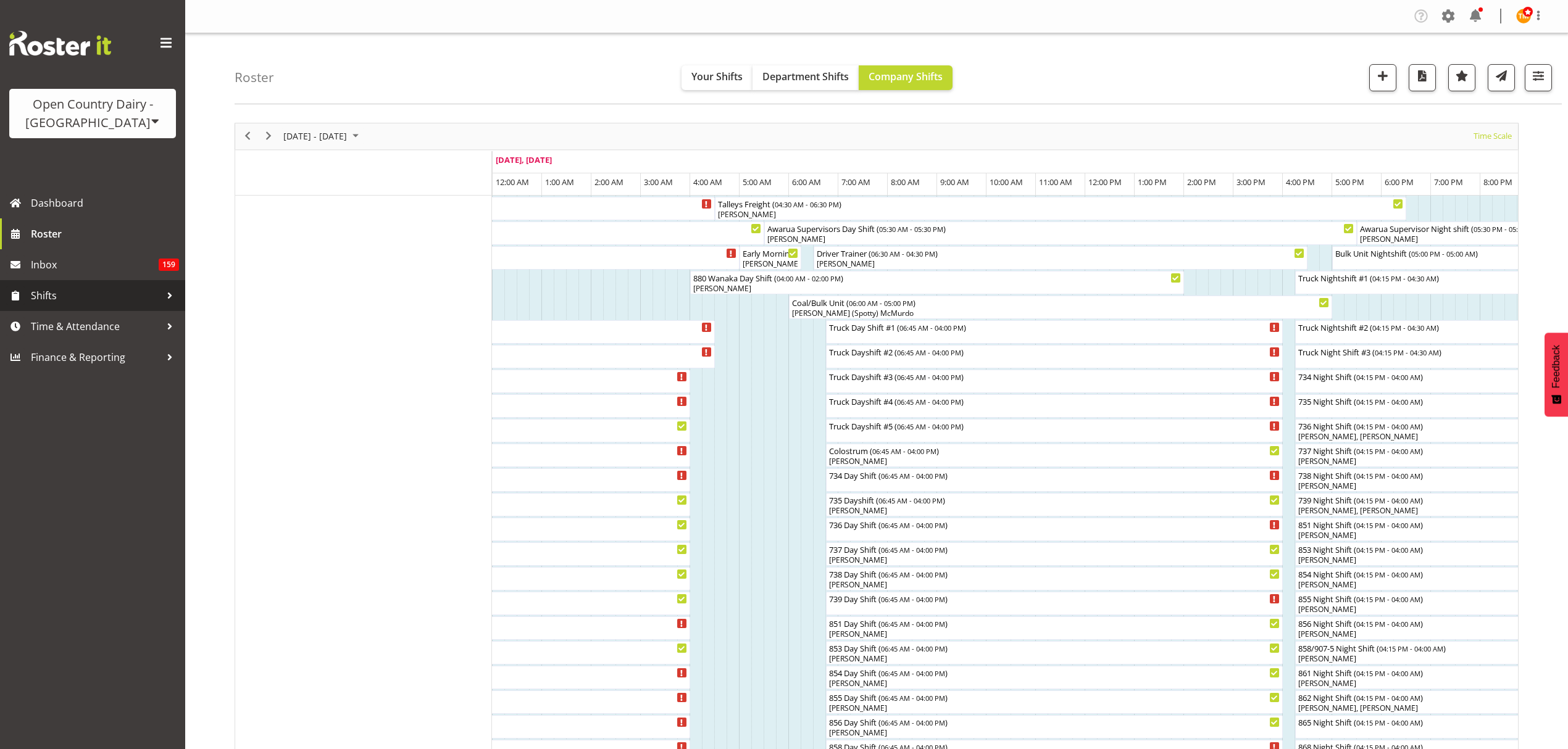
click at [144, 305] on link "Shifts" at bounding box center [92, 295] width 186 height 30
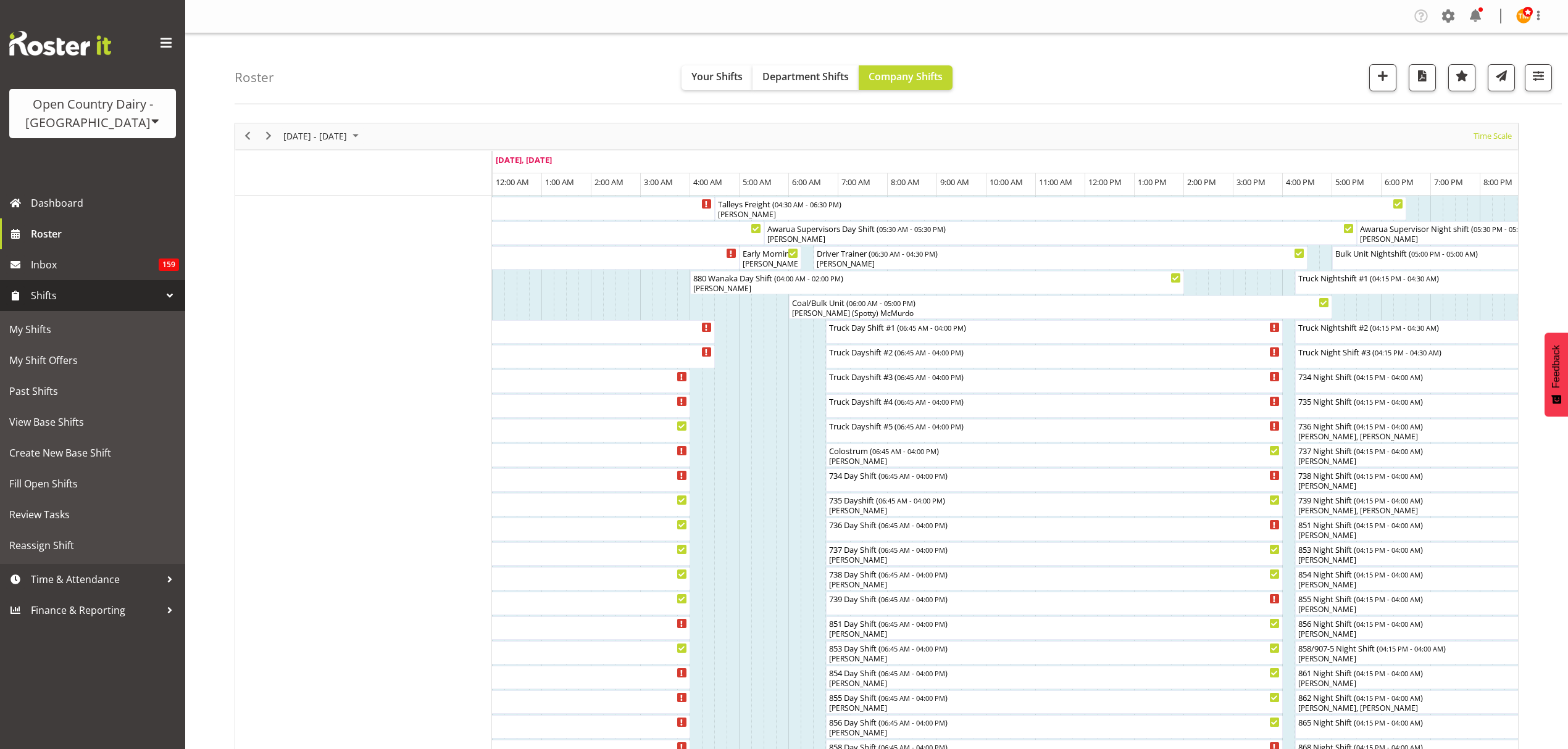
click at [149, 295] on span "Shifts" at bounding box center [95, 295] width 129 height 18
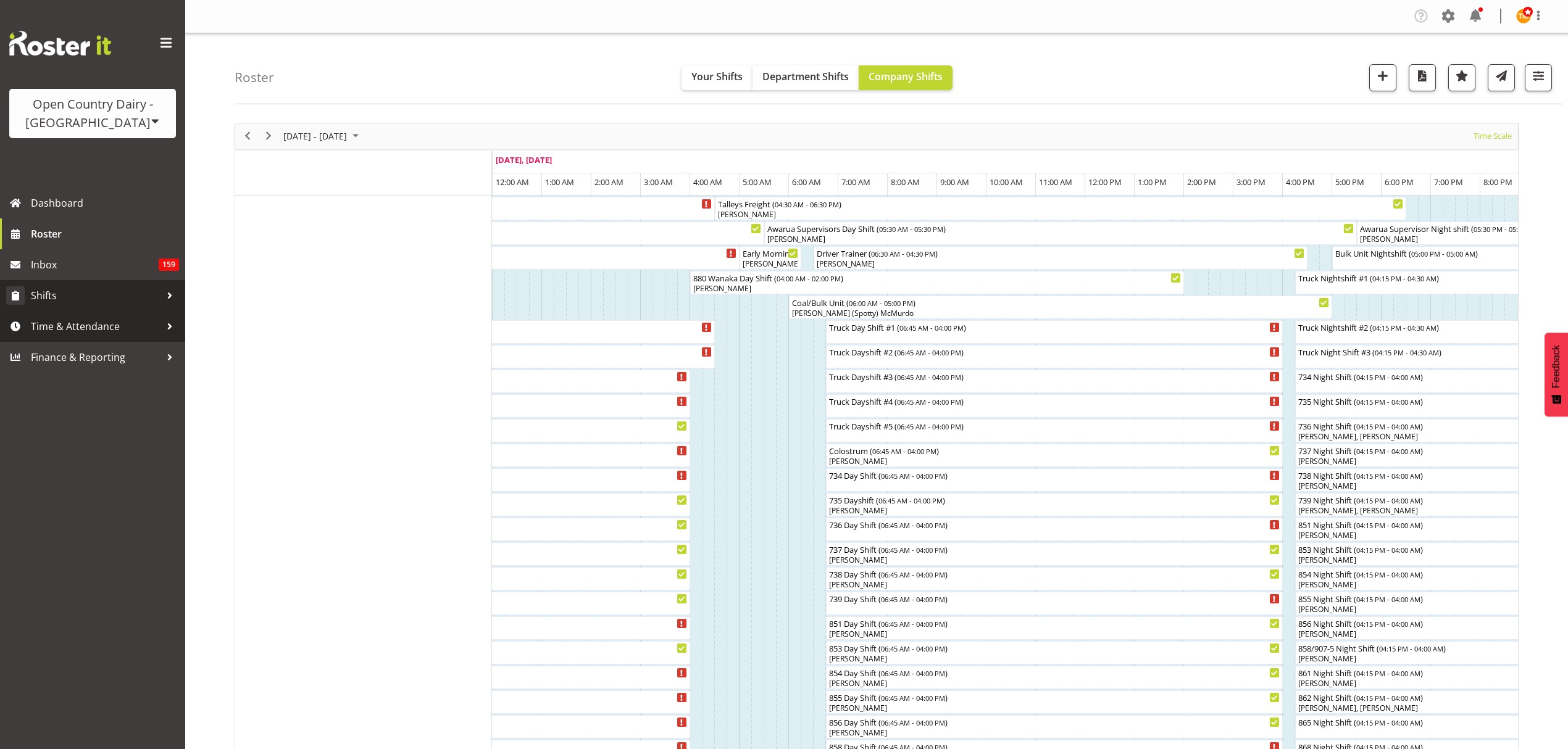
click at [105, 306] on link "Shifts" at bounding box center [92, 295] width 186 height 30
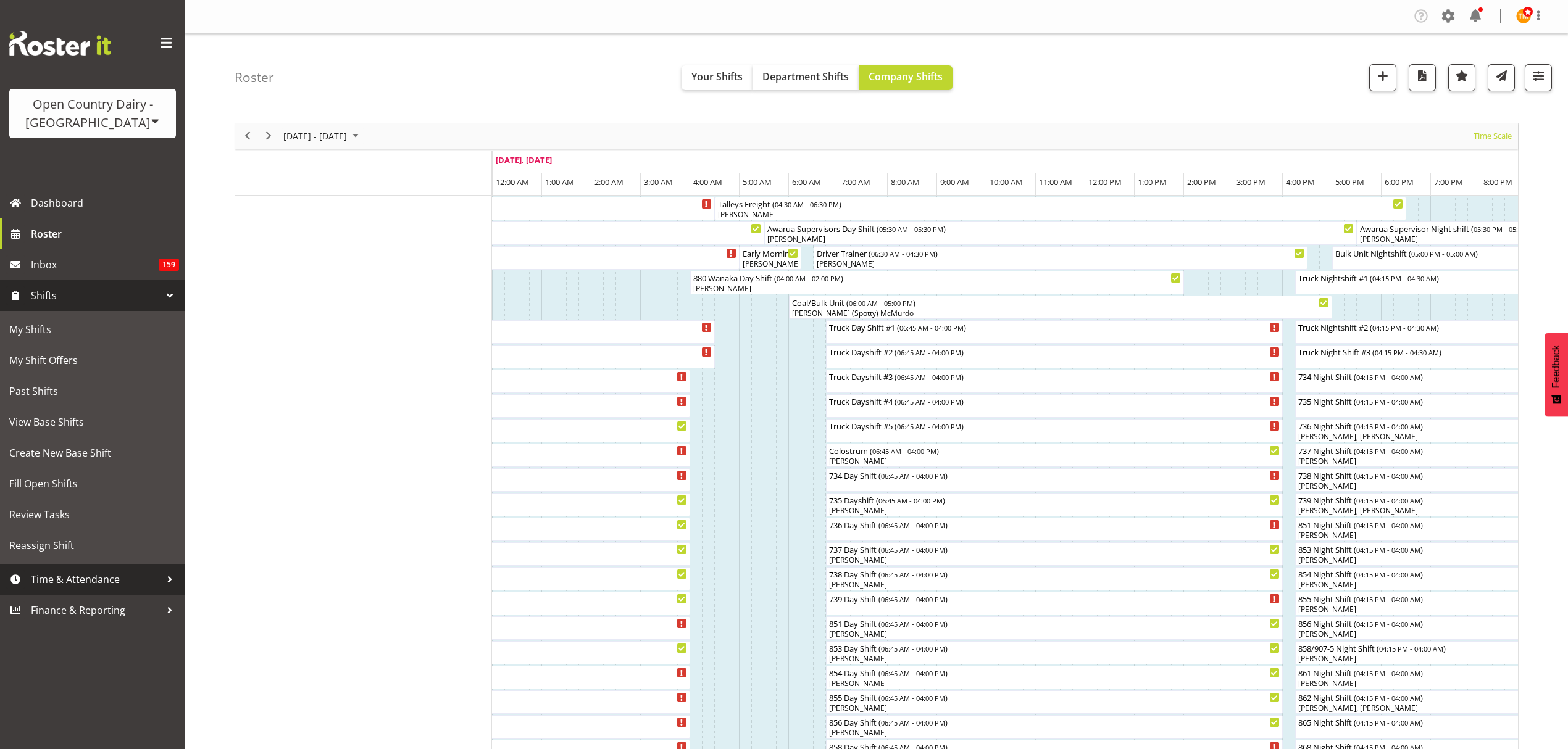
click at [94, 571] on span "Time & Attendance" at bounding box center [95, 579] width 129 height 18
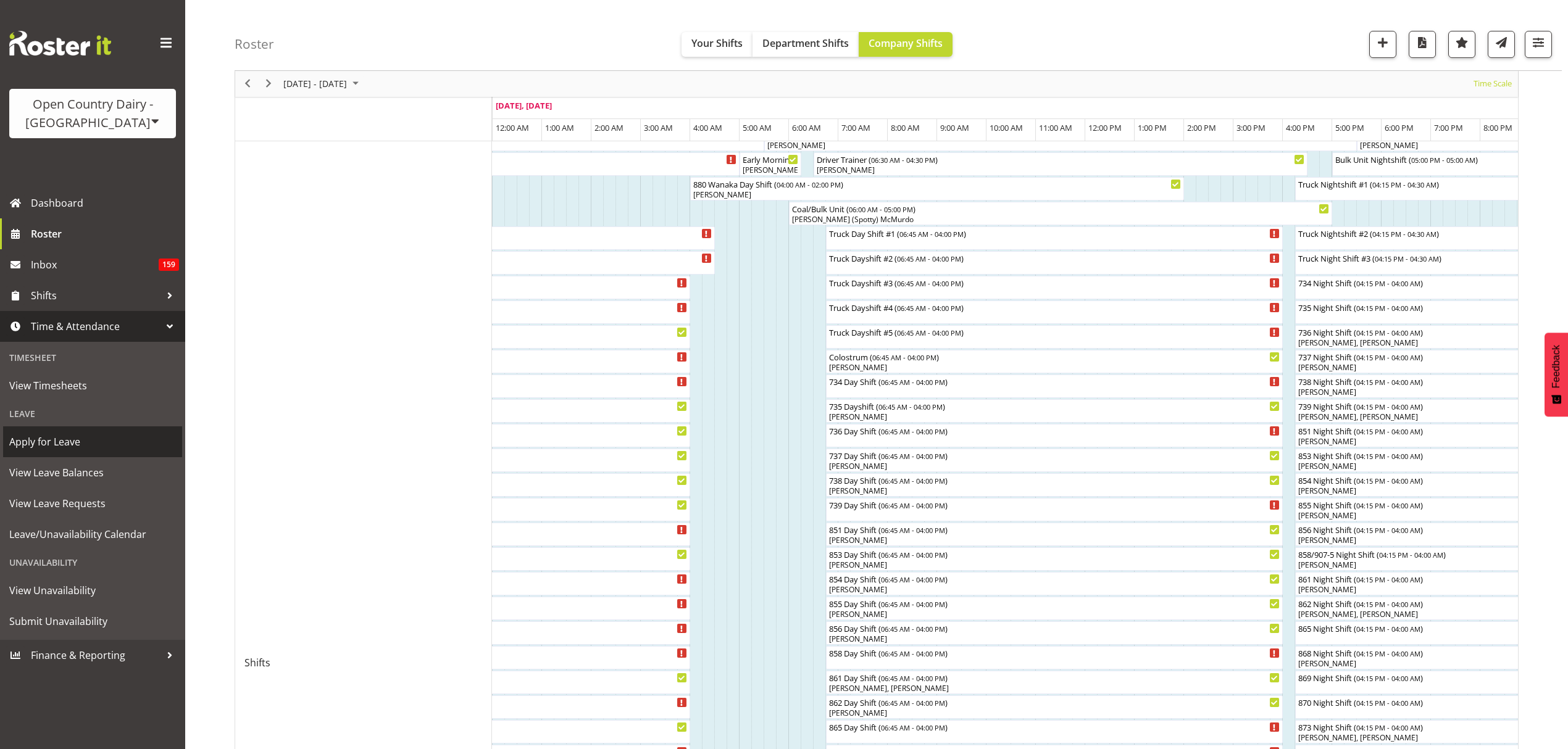
scroll to position [164, 0]
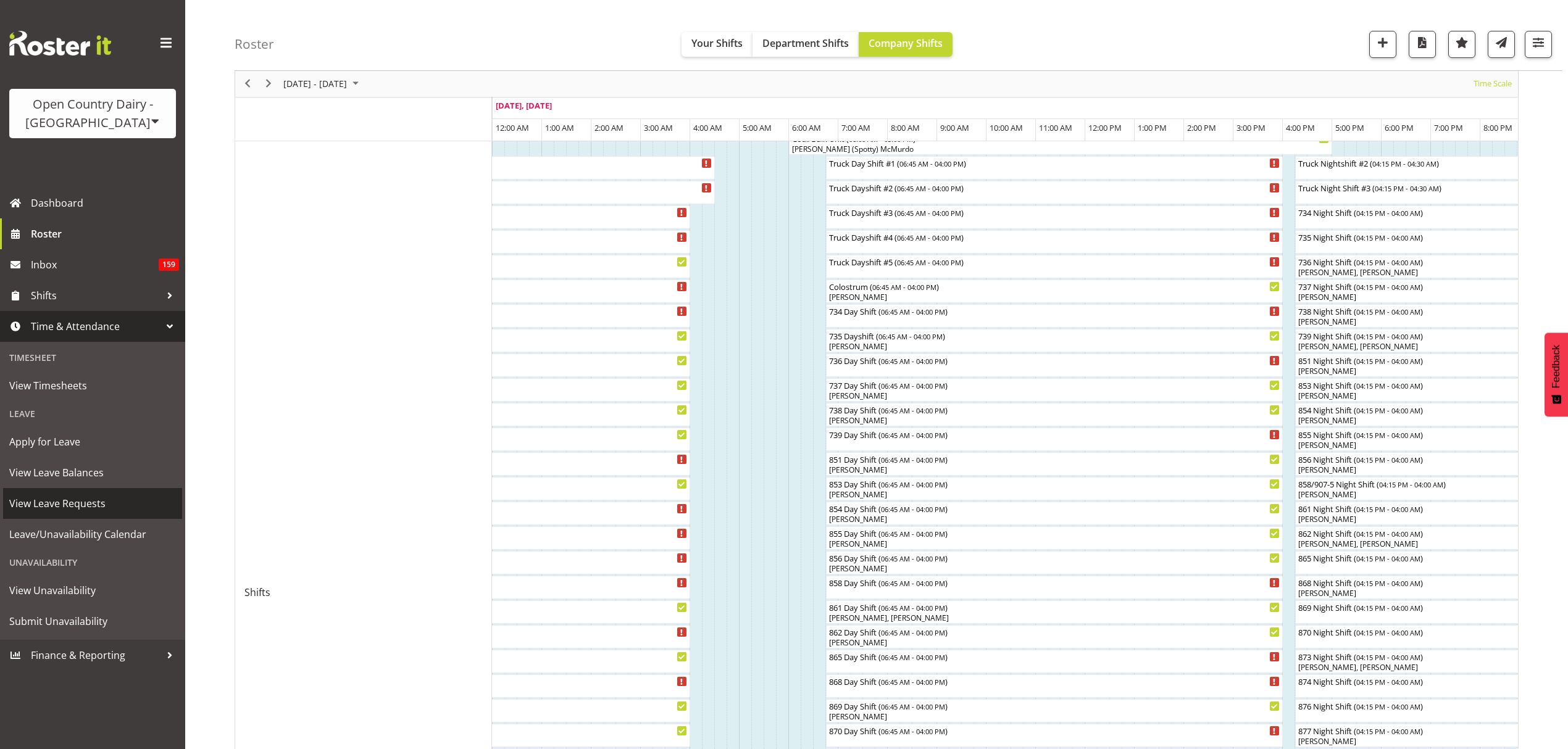
click at [87, 499] on span "View Leave Requests" at bounding box center [92, 503] width 167 height 18
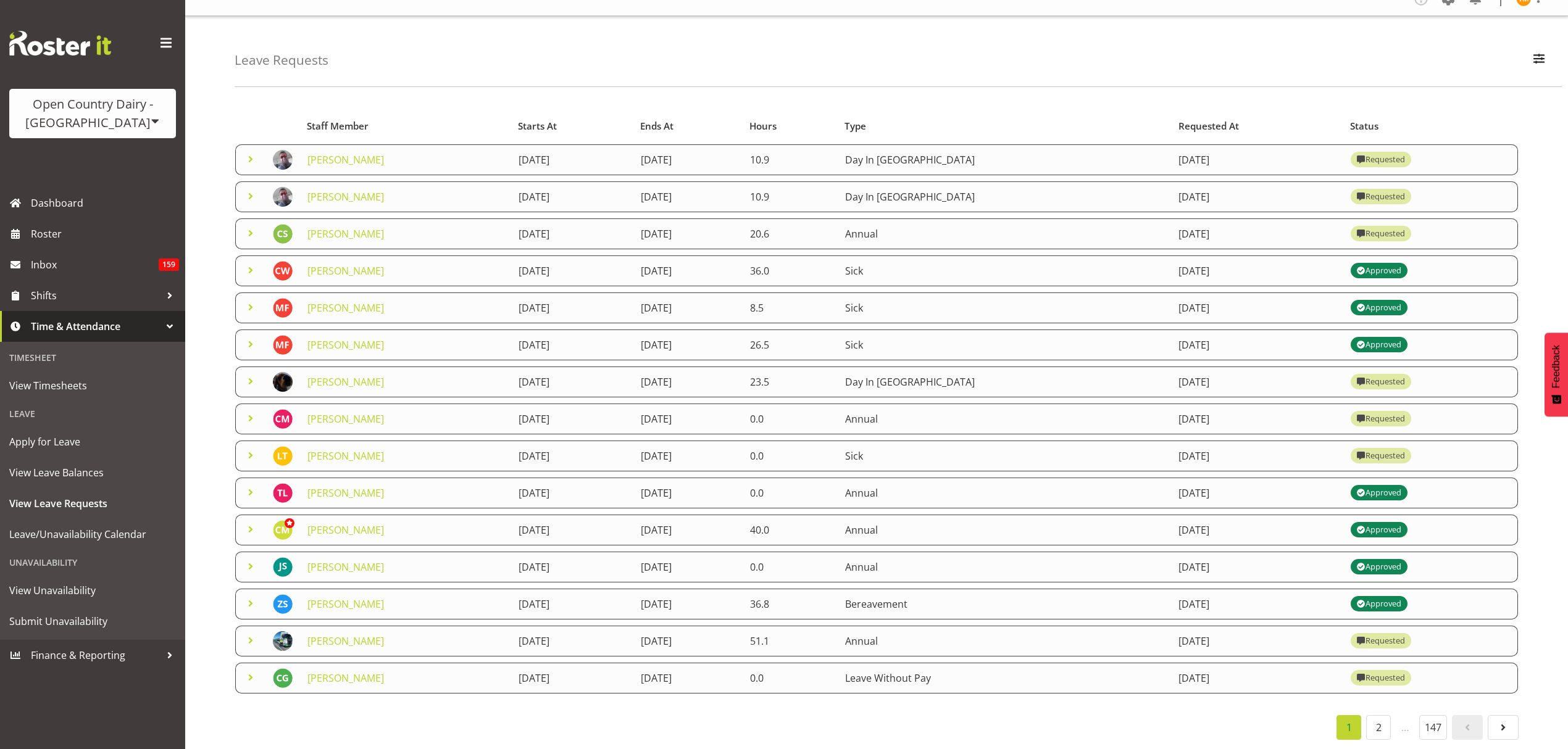
scroll to position [30, 0]
click at [255, 670] on span at bounding box center [250, 678] width 15 height 15
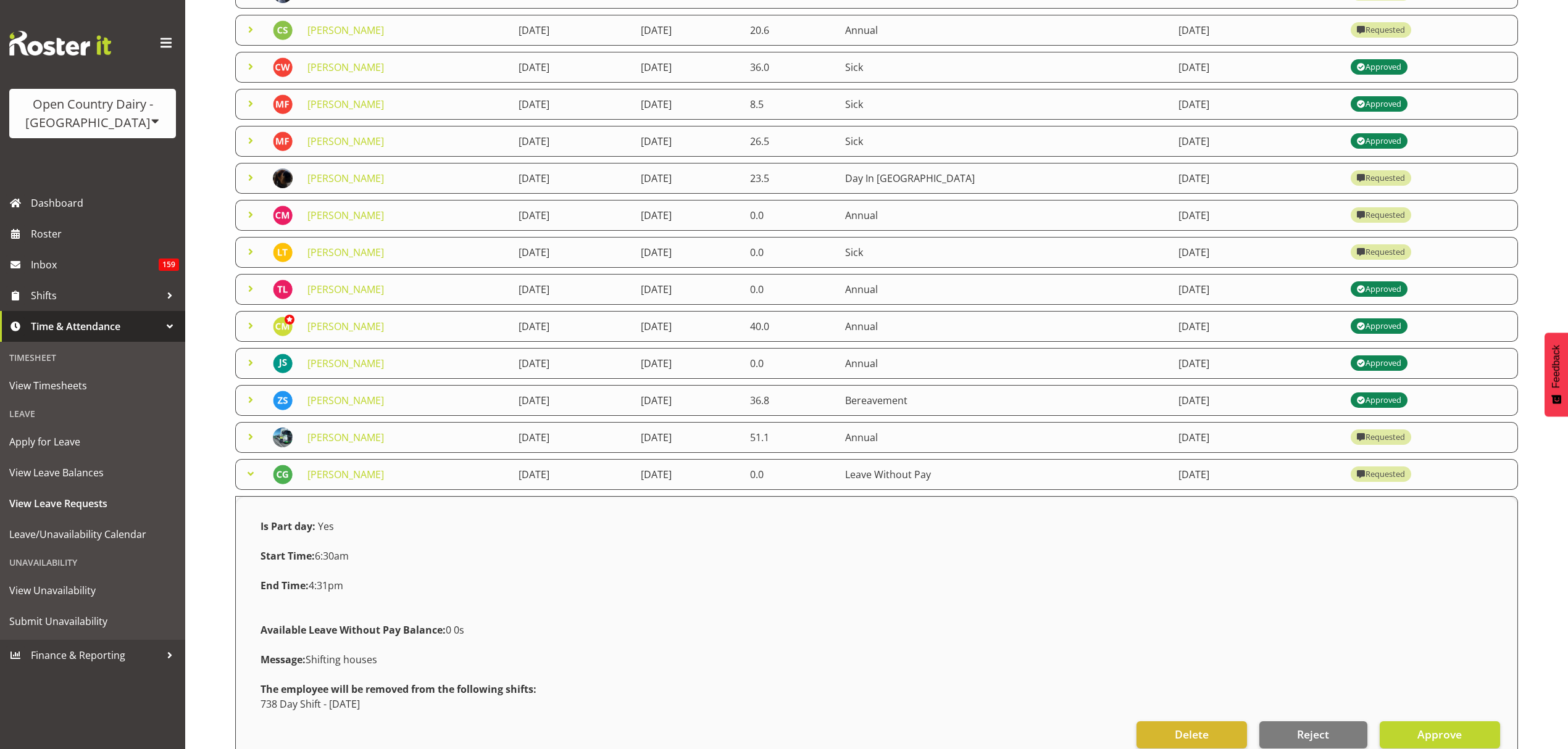
scroll to position [304, 0]
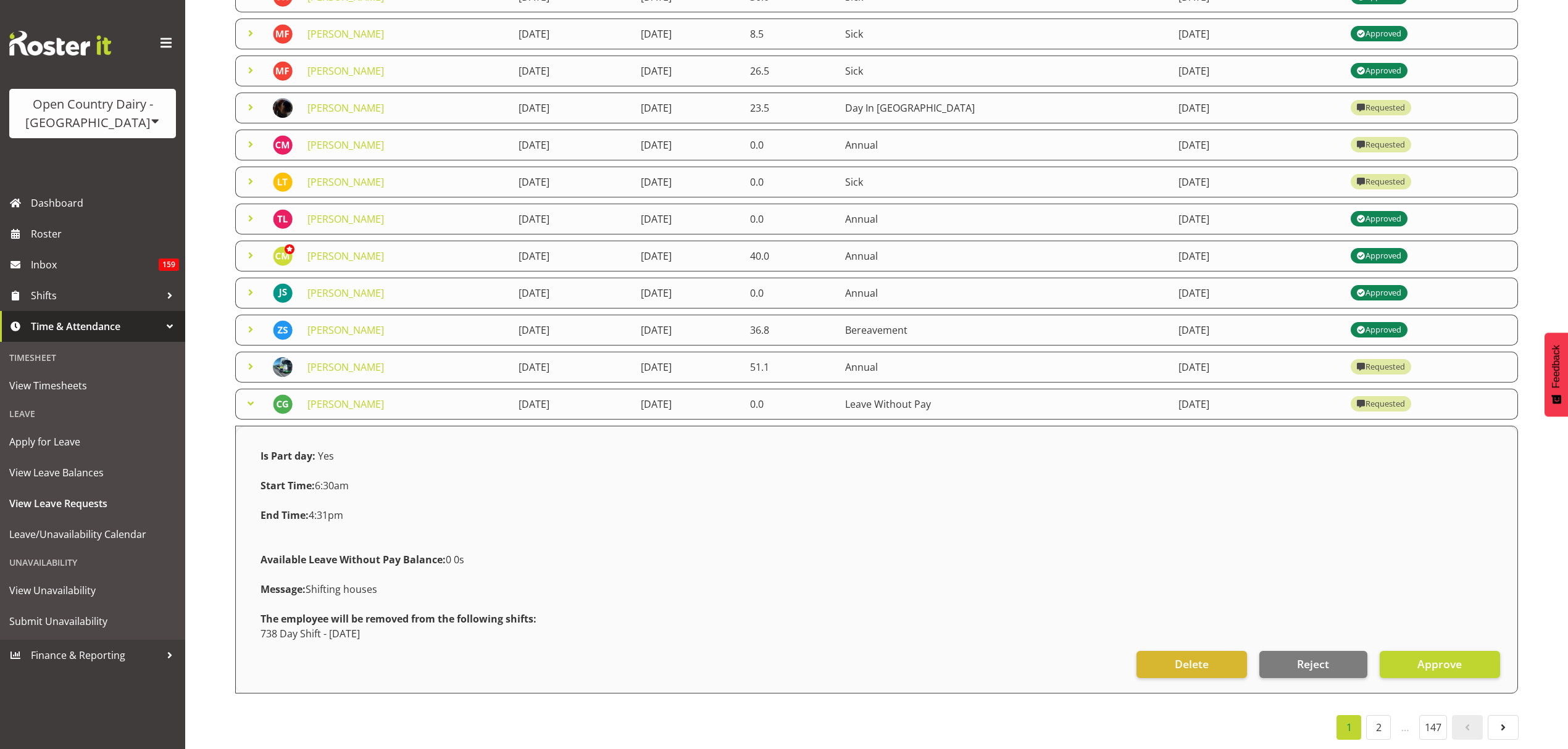
click at [248, 359] on span at bounding box center [250, 366] width 15 height 15
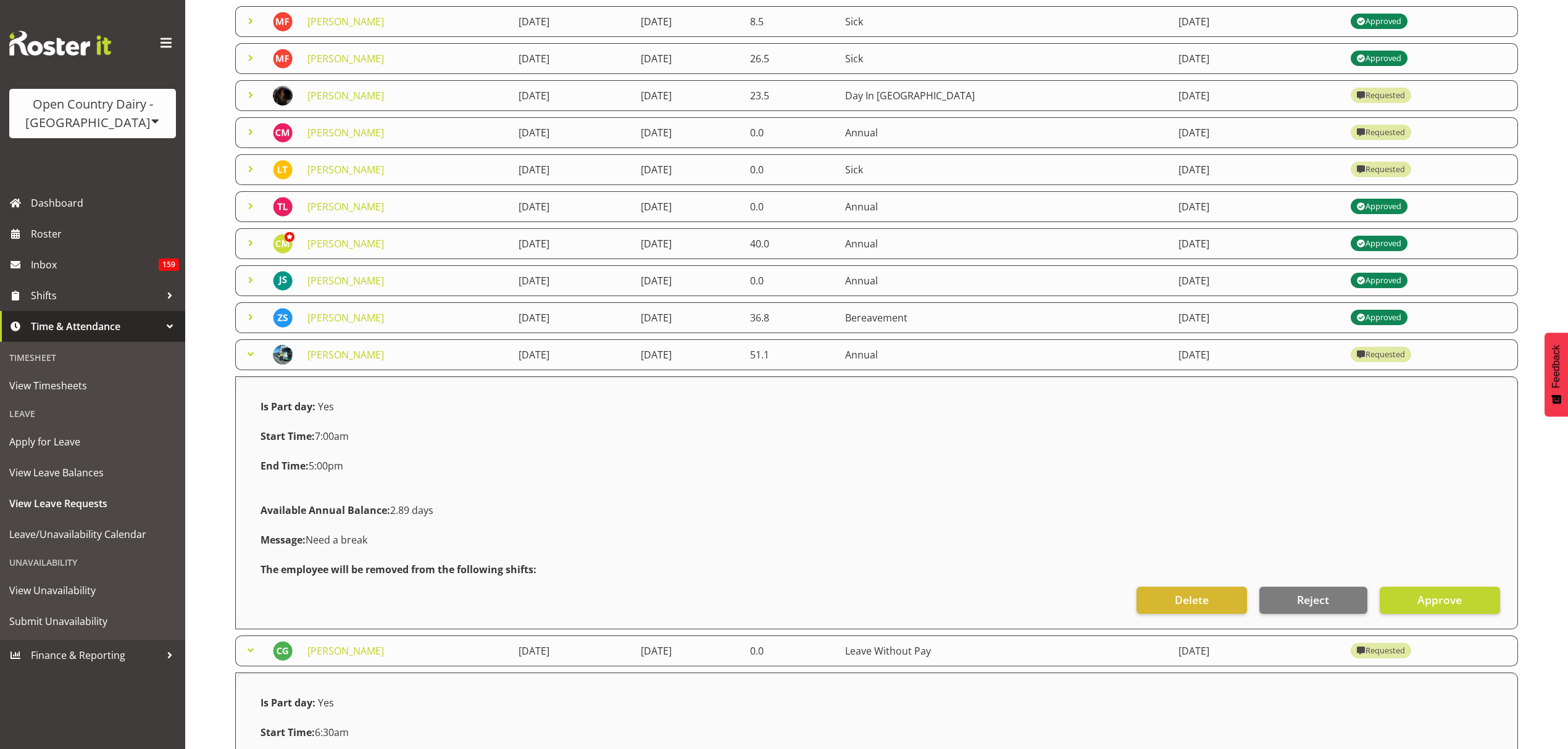
click at [248, 354] on span at bounding box center [250, 354] width 15 height 15
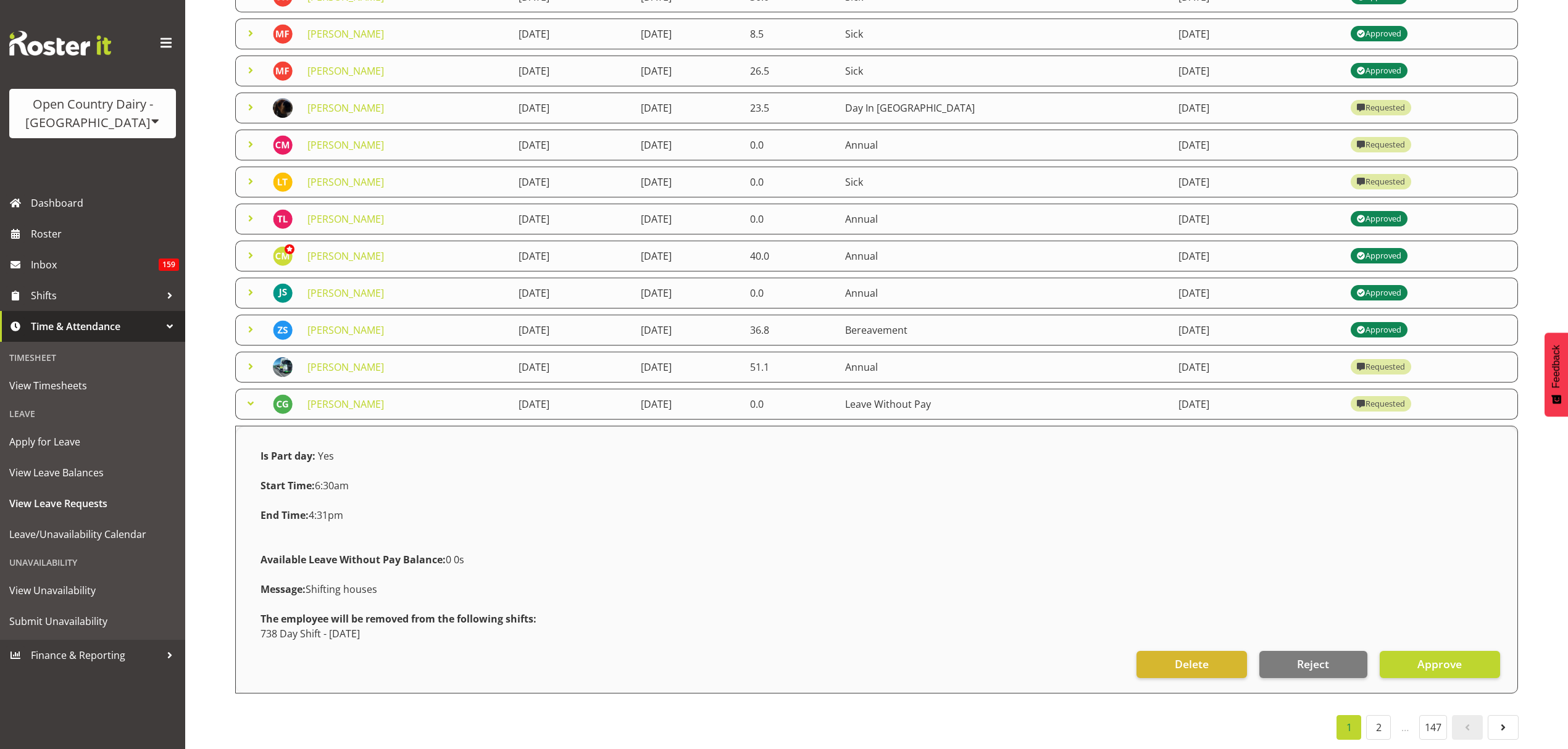
click at [232, 354] on div "Leave Requests Search Search for a particular employee Status All Approved Requ…" at bounding box center [877, 246] width 1382 height 1007
click at [240, 354] on td at bounding box center [250, 367] width 30 height 30
click at [248, 359] on span at bounding box center [250, 366] width 15 height 15
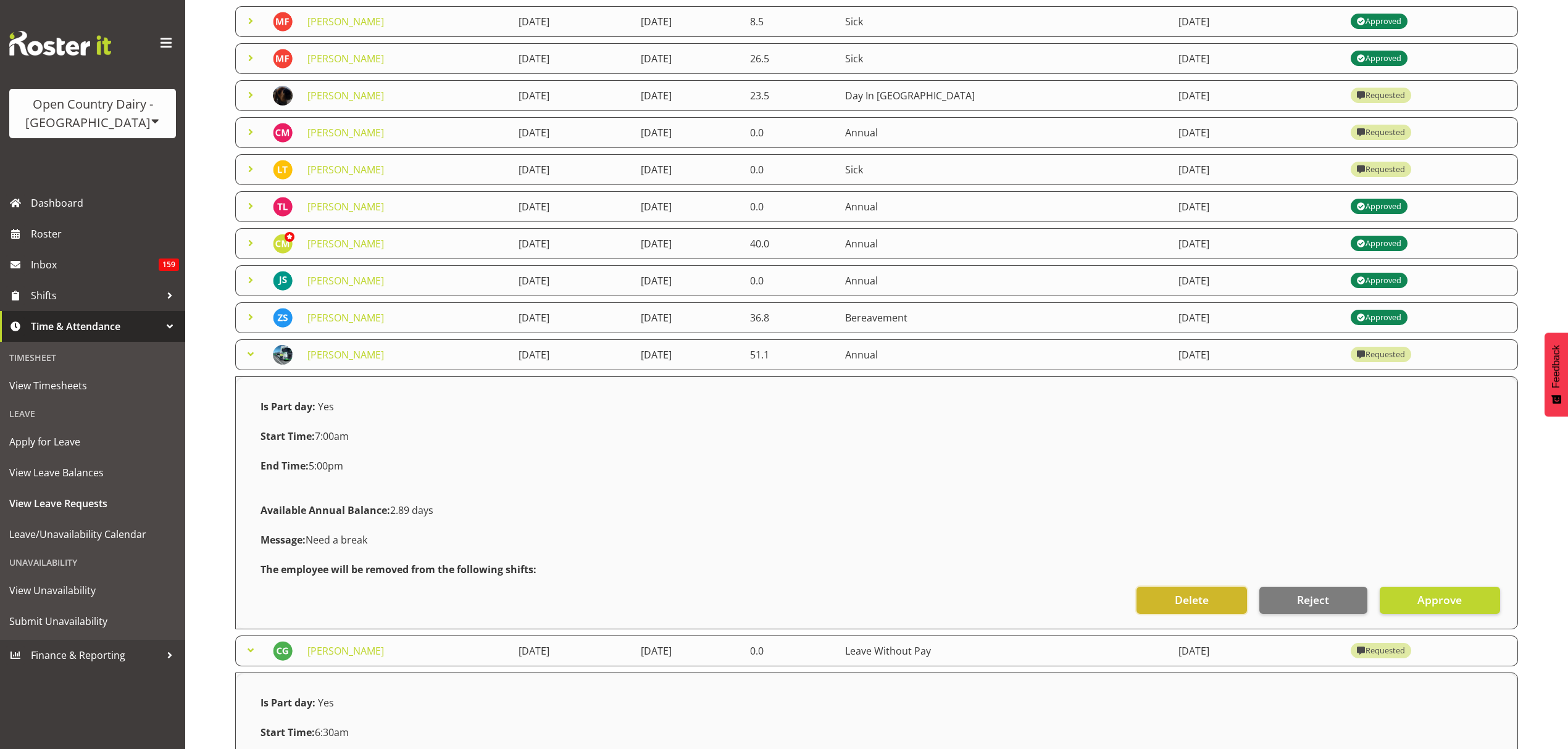
click at [1216, 596] on button "Delete" at bounding box center [1191, 601] width 109 height 28
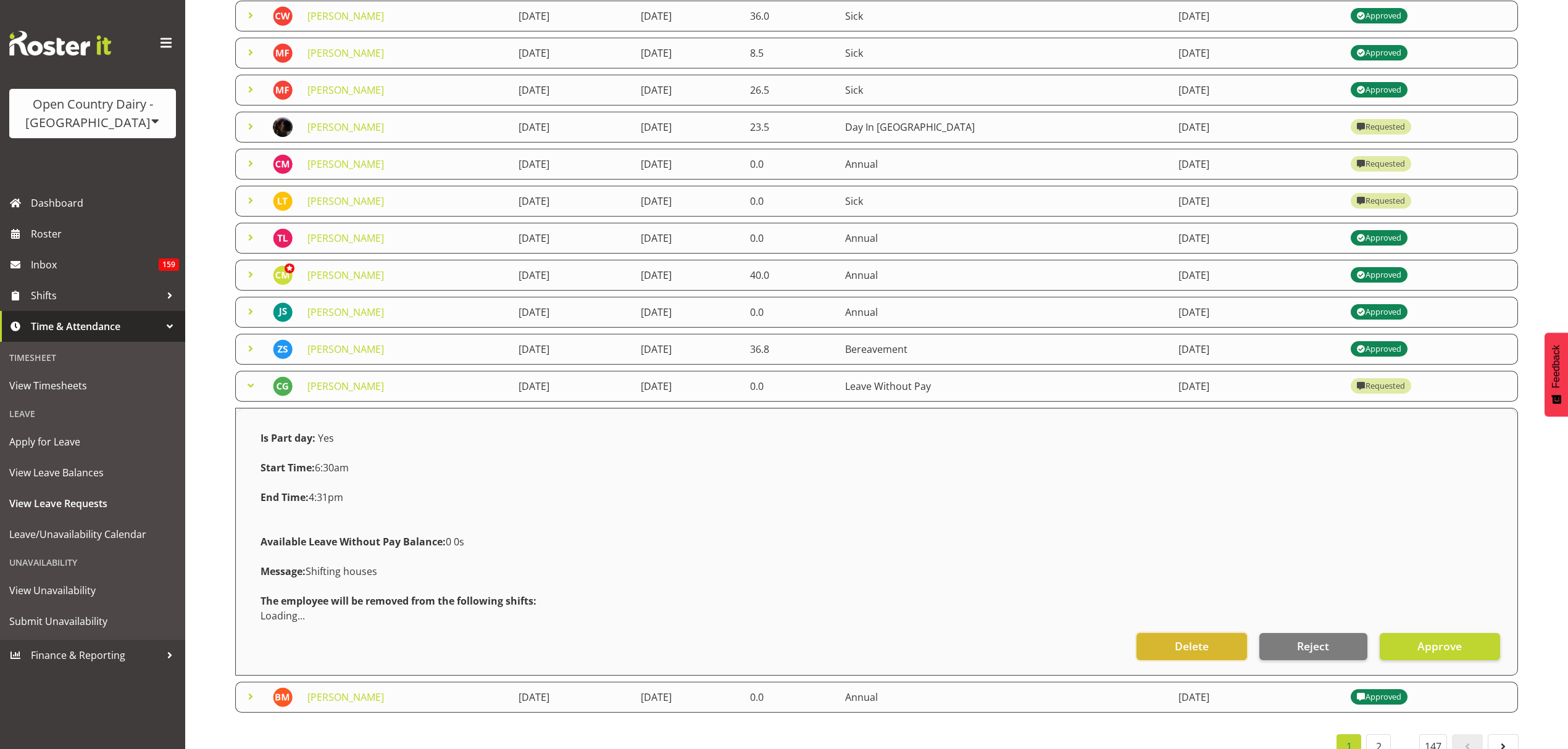
scroll to position [221, 0]
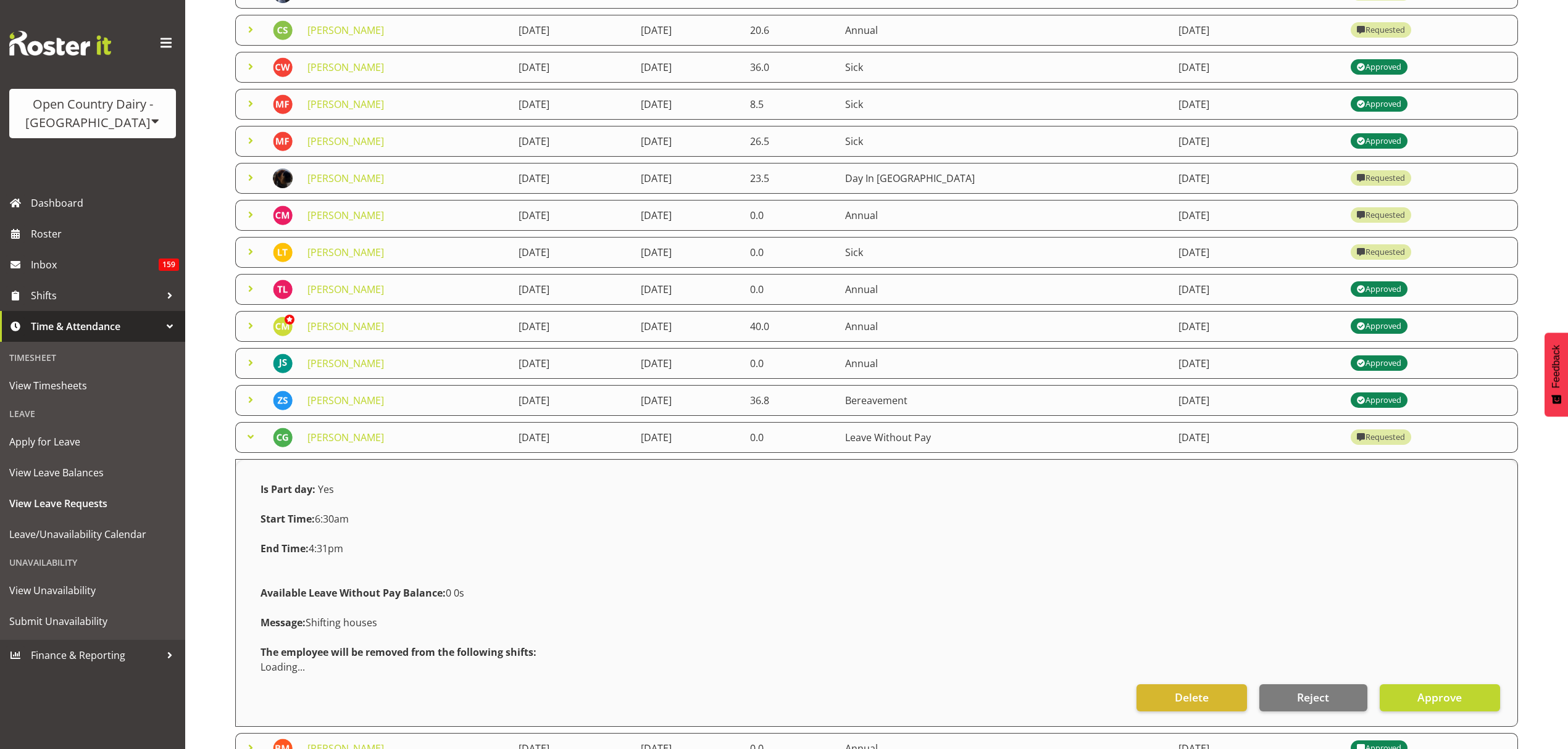
click at [248, 252] on span at bounding box center [250, 252] width 15 height 15
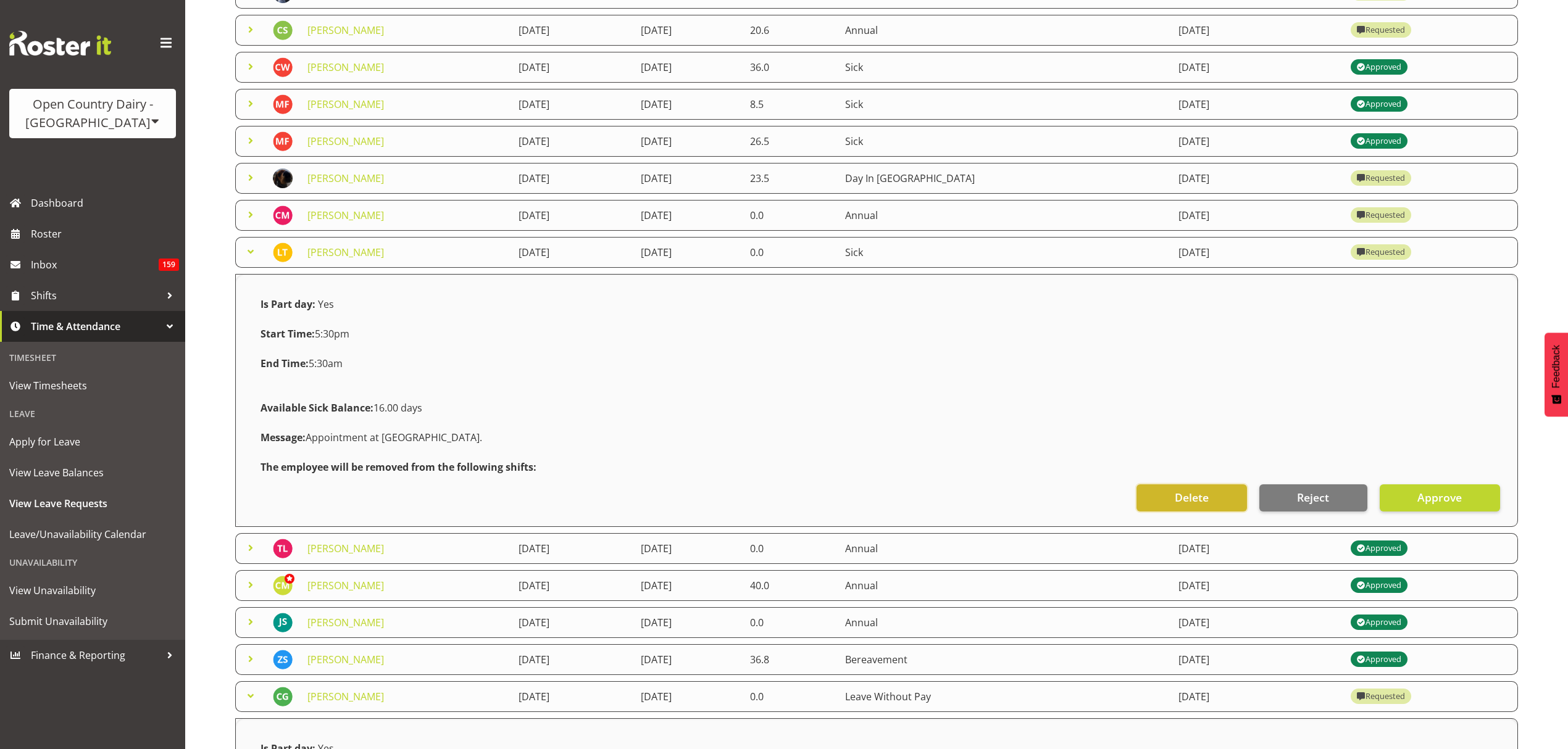
click at [1216, 491] on button "Delete" at bounding box center [1191, 498] width 109 height 28
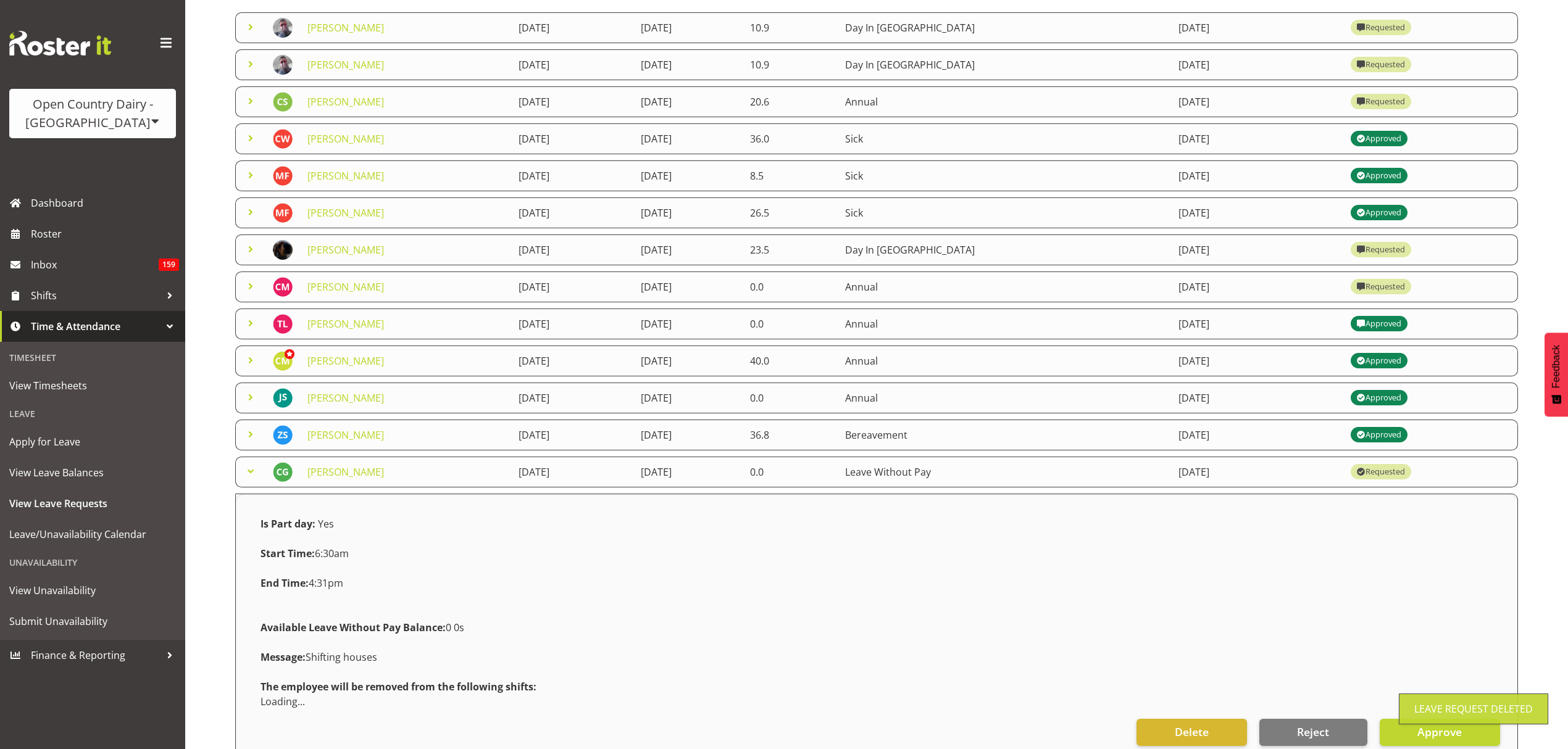
scroll to position [57, 0]
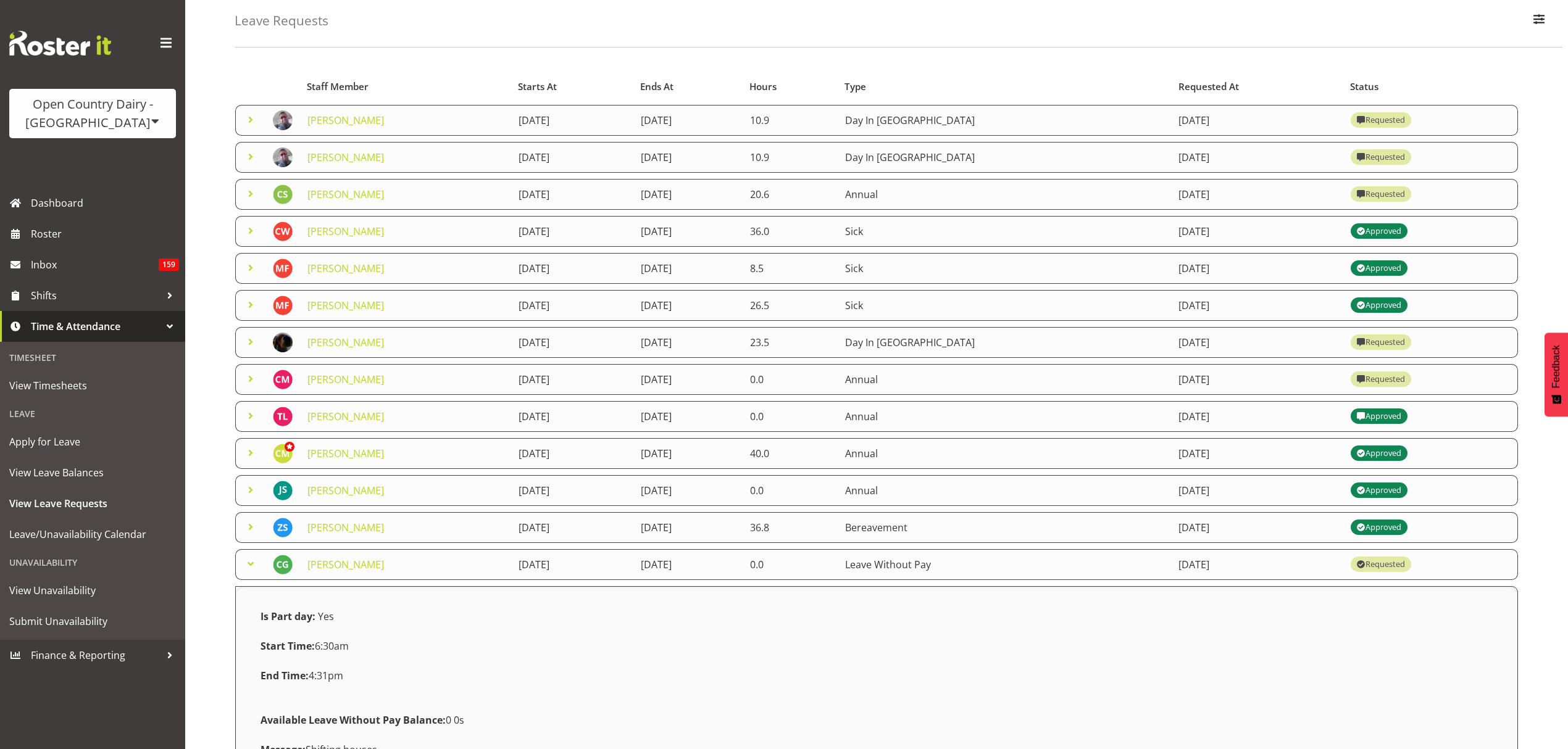
click at [252, 377] on span at bounding box center [250, 379] width 15 height 15
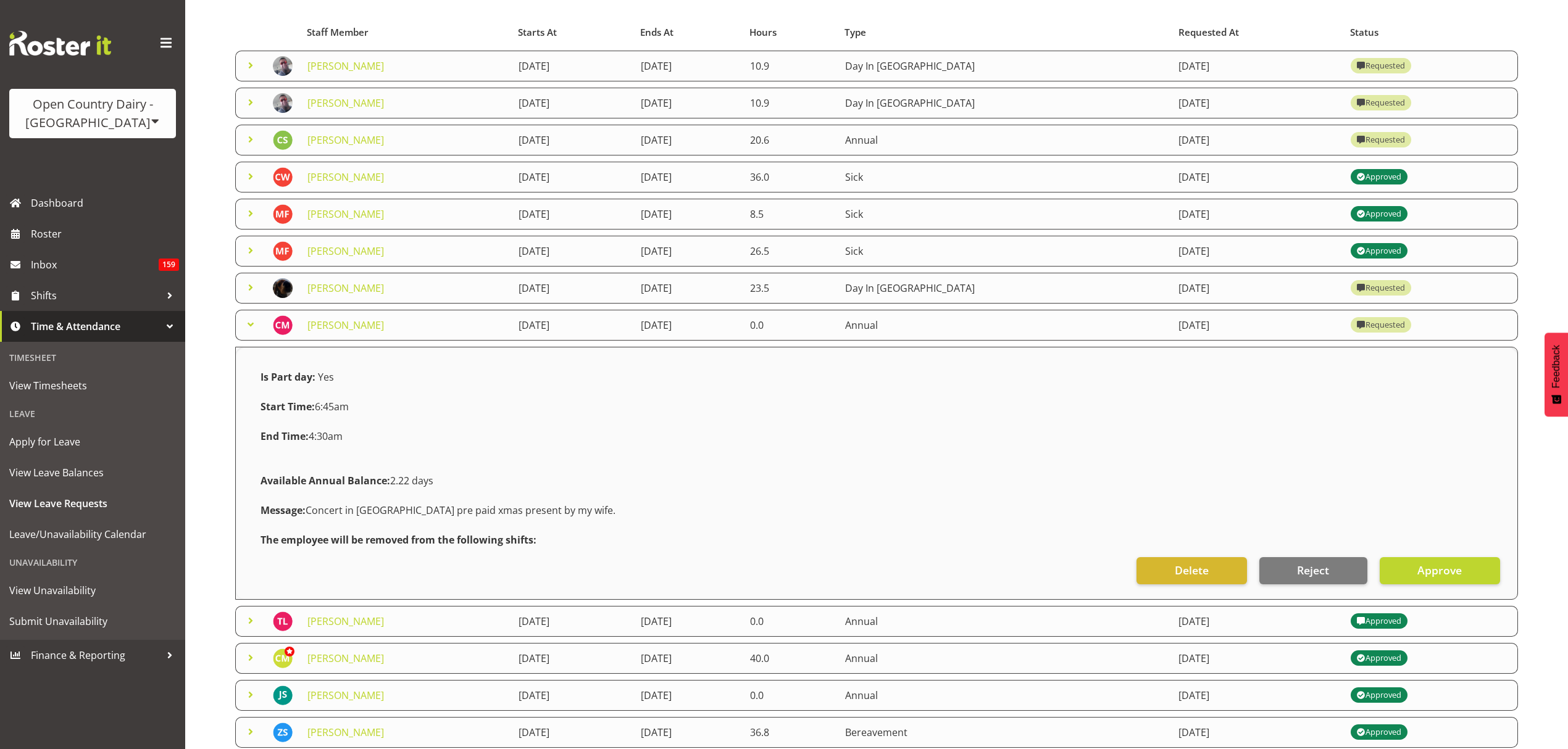
scroll to position [82, 0]
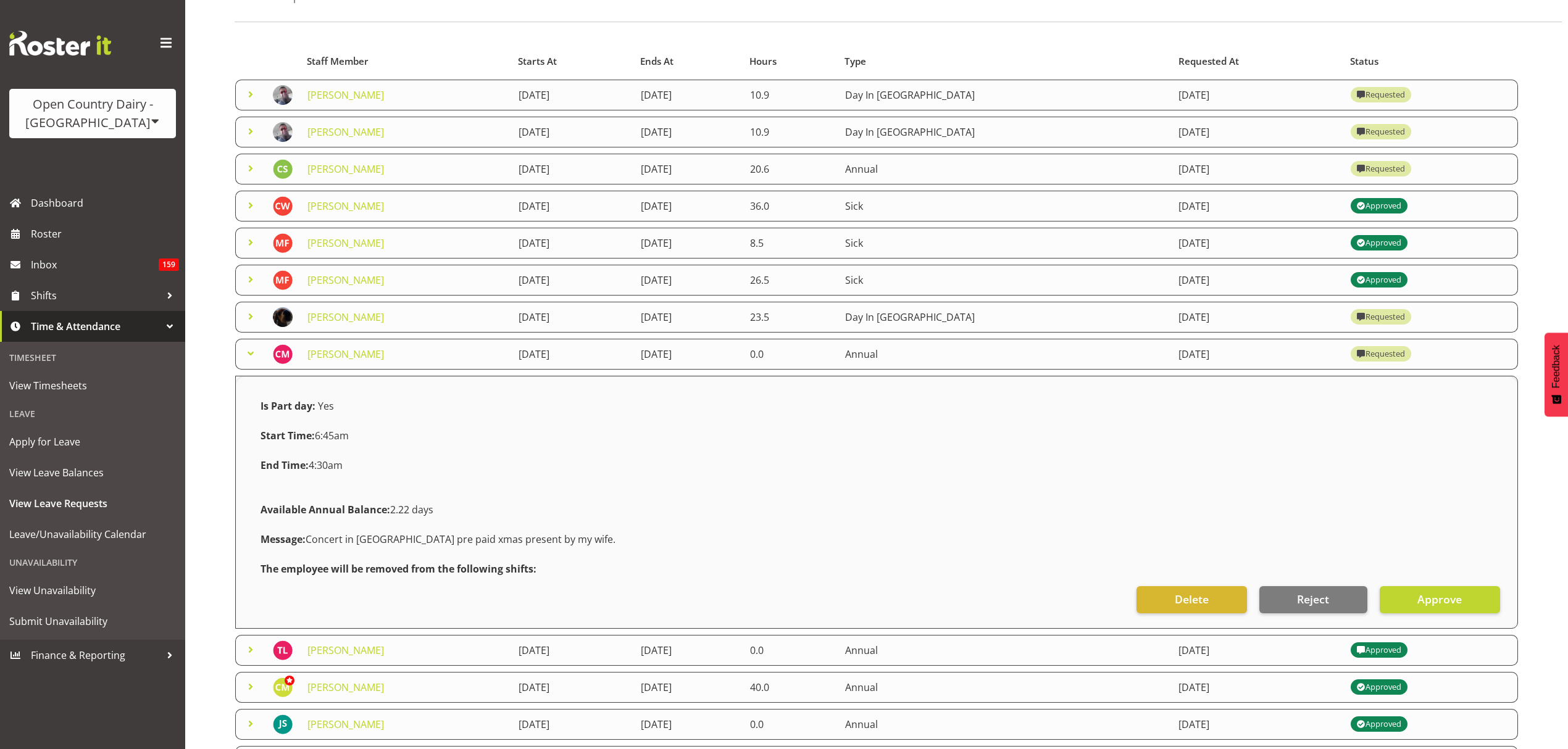
click at [1048, 352] on td "Annual" at bounding box center [1004, 354] width 333 height 30
click at [247, 309] on span at bounding box center [250, 317] width 15 height 15
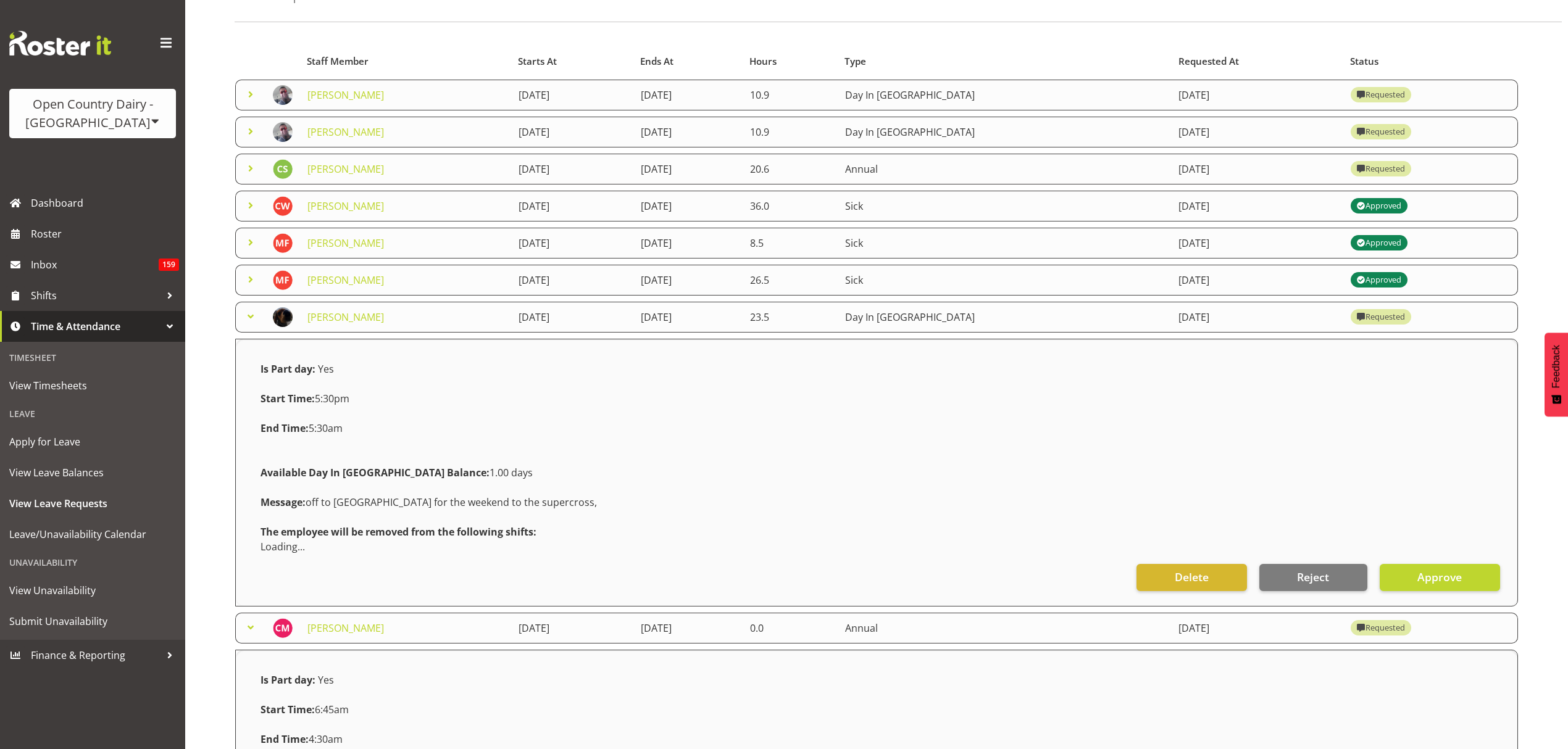
click at [252, 320] on span at bounding box center [250, 317] width 15 height 15
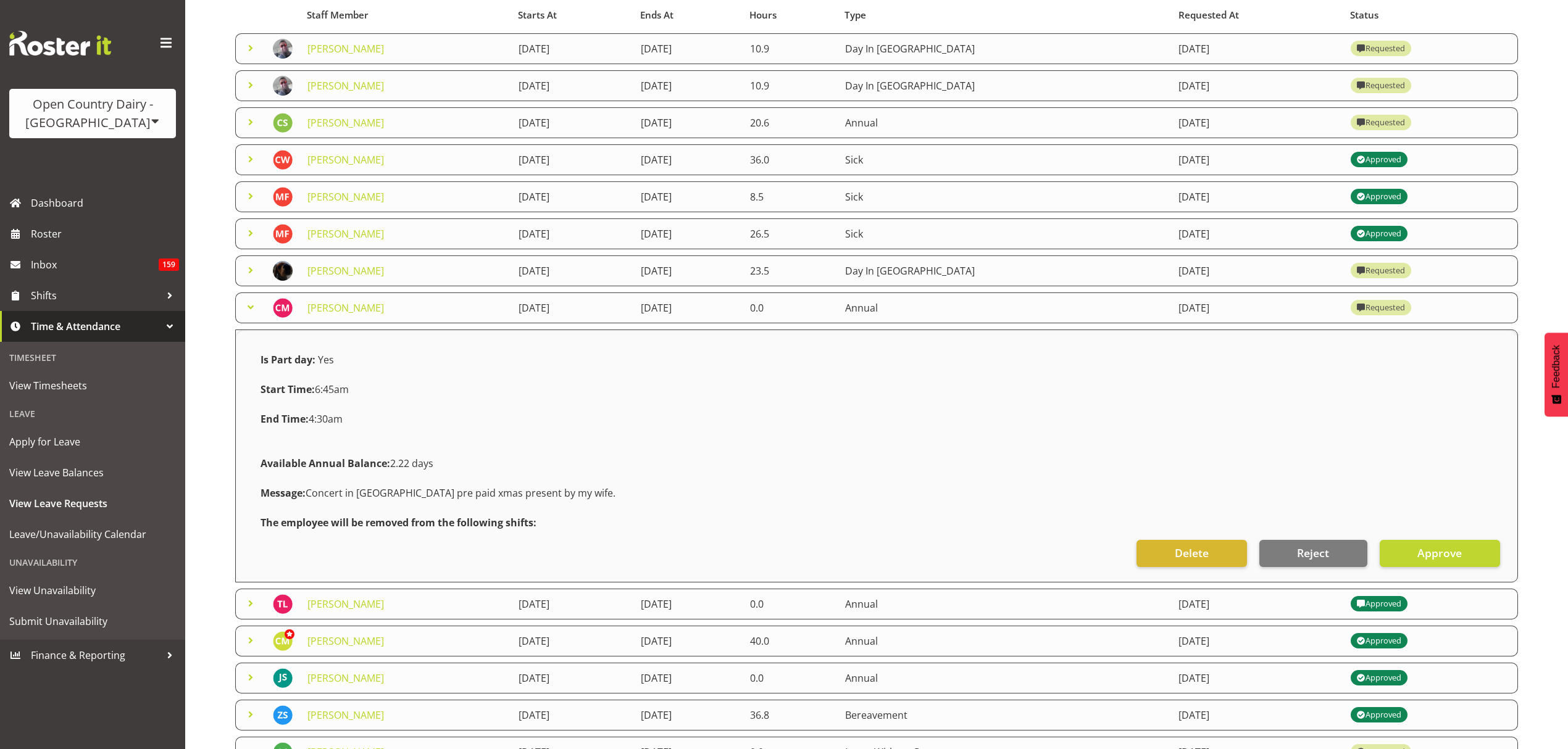
scroll to position [246, 0]
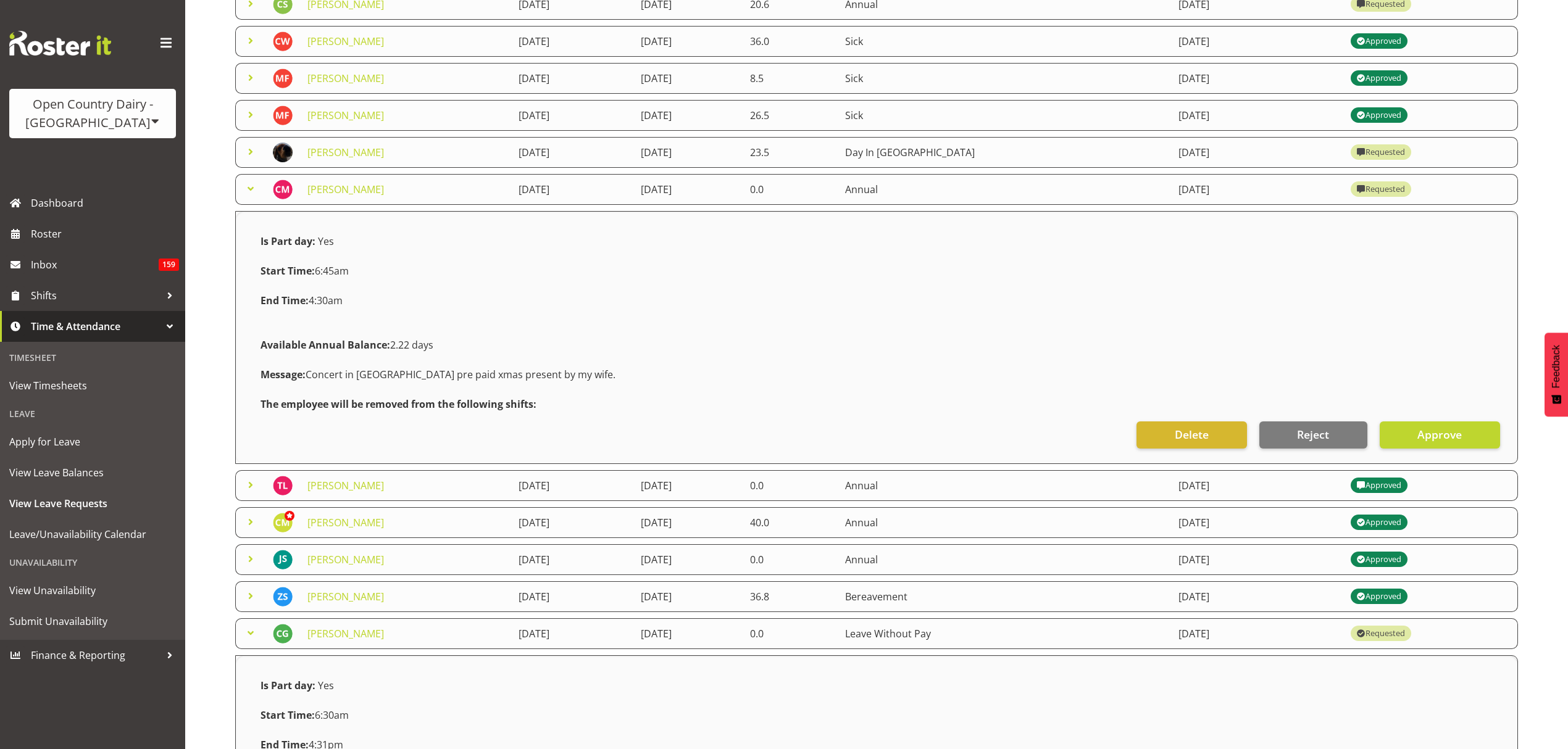
click at [573, 188] on td "12th December 2025" at bounding box center [572, 189] width 122 height 30
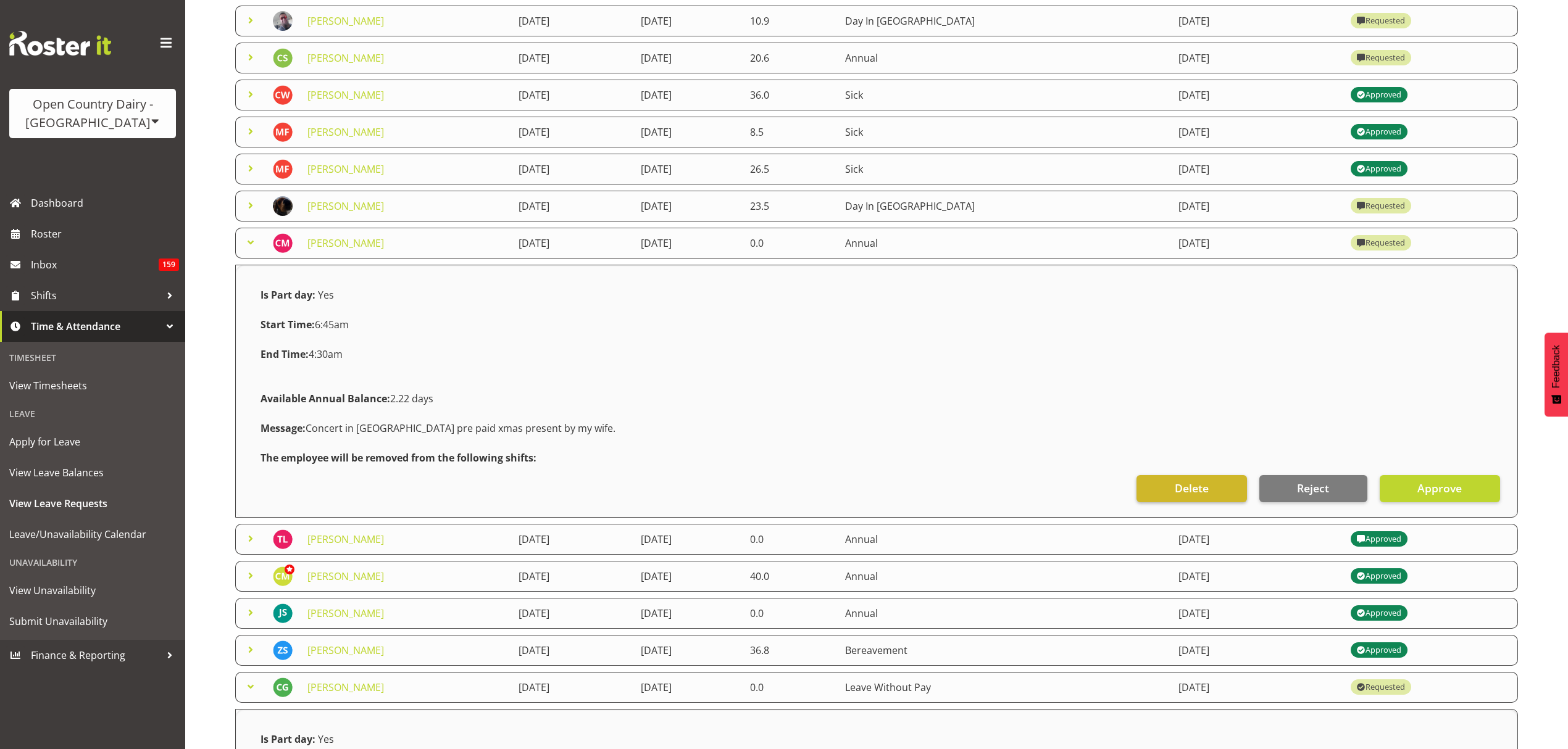
scroll to position [164, 0]
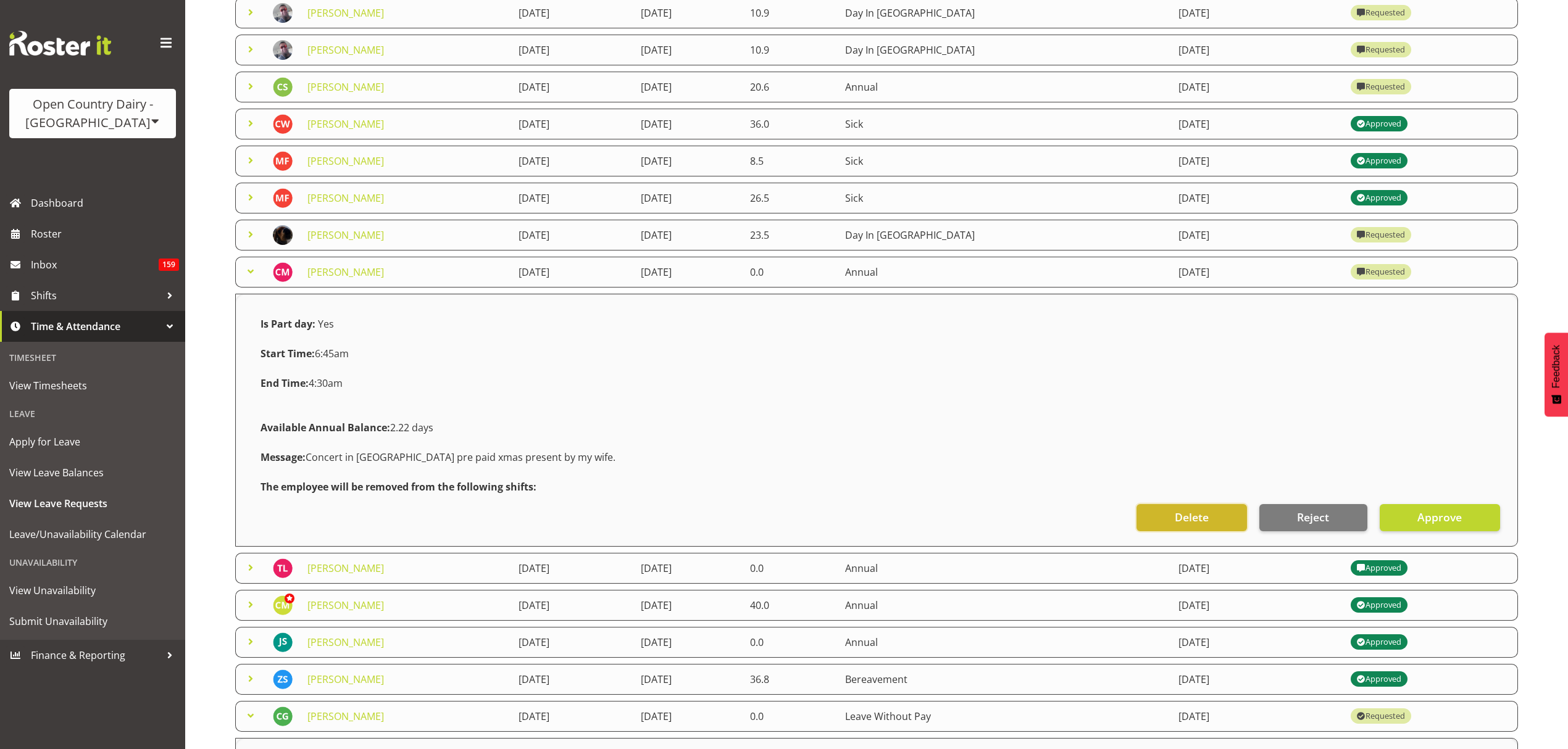
click at [1206, 523] on span "Delete" at bounding box center [1192, 517] width 34 height 16
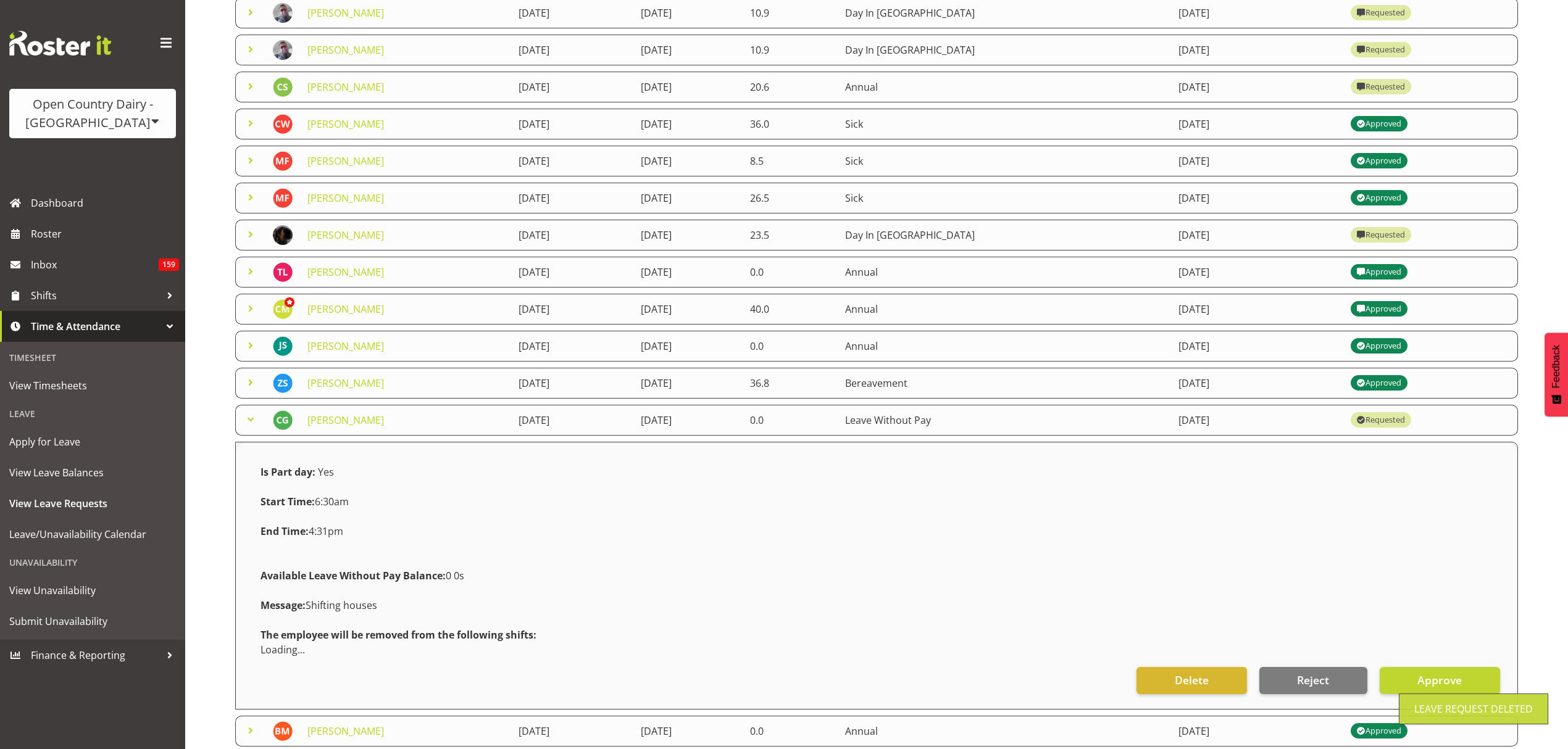
click at [255, 232] on span at bounding box center [250, 235] width 15 height 15
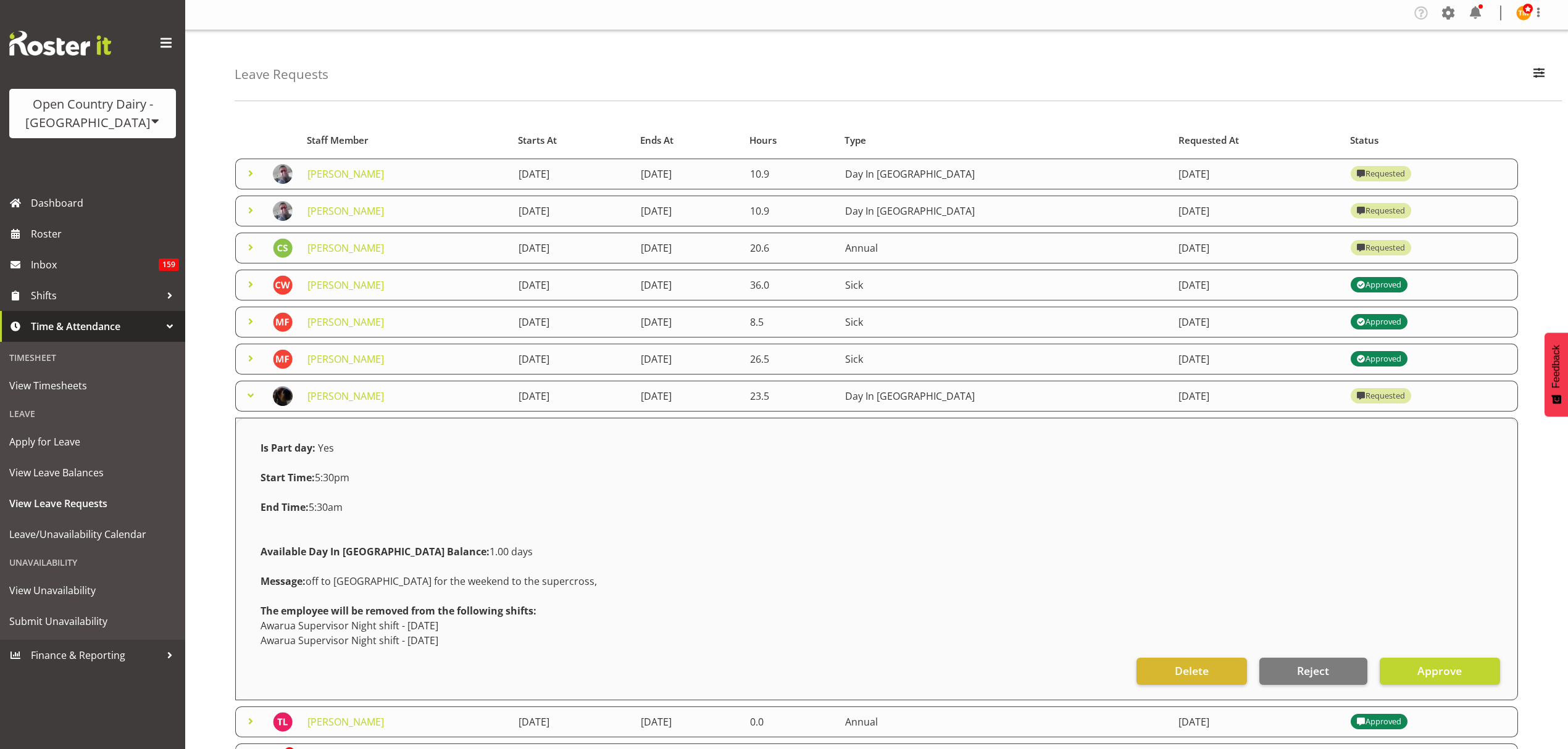
scroll to position [0, 0]
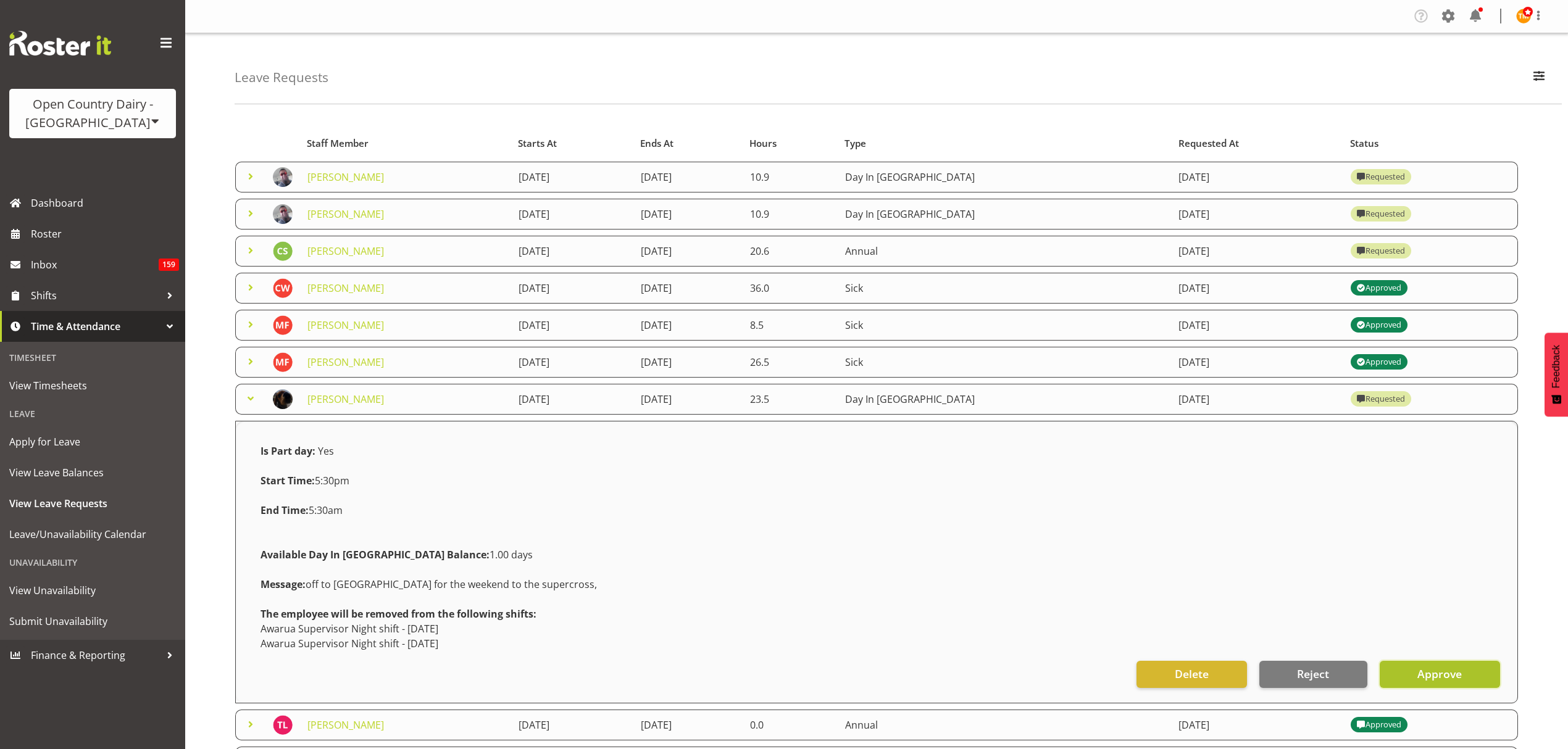
click at [1465, 666] on button "Approve" at bounding box center [1439, 674] width 120 height 28
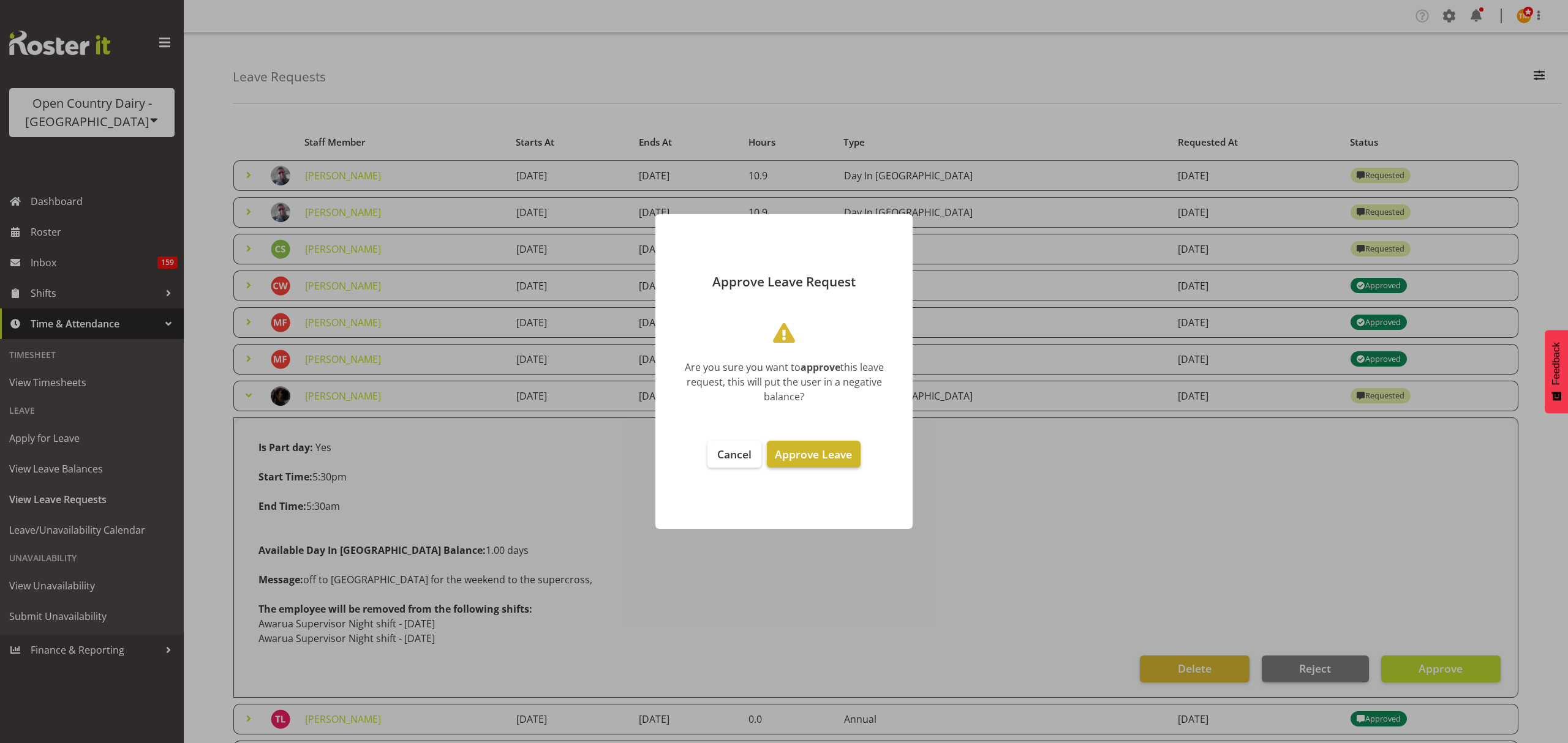
click at [821, 452] on span "Approve Leave" at bounding box center [813, 454] width 77 height 15
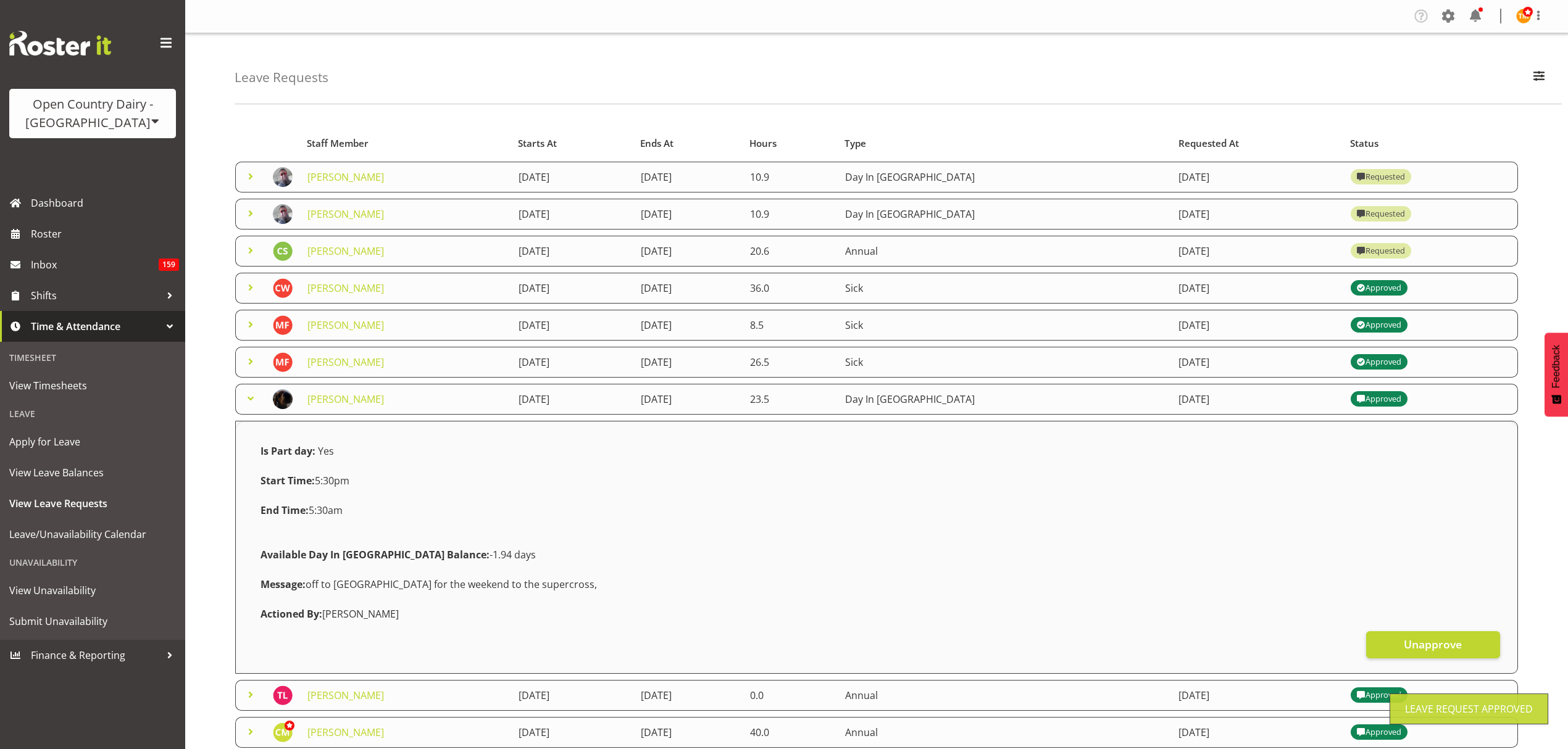
click at [243, 247] on span at bounding box center [250, 250] width 15 height 15
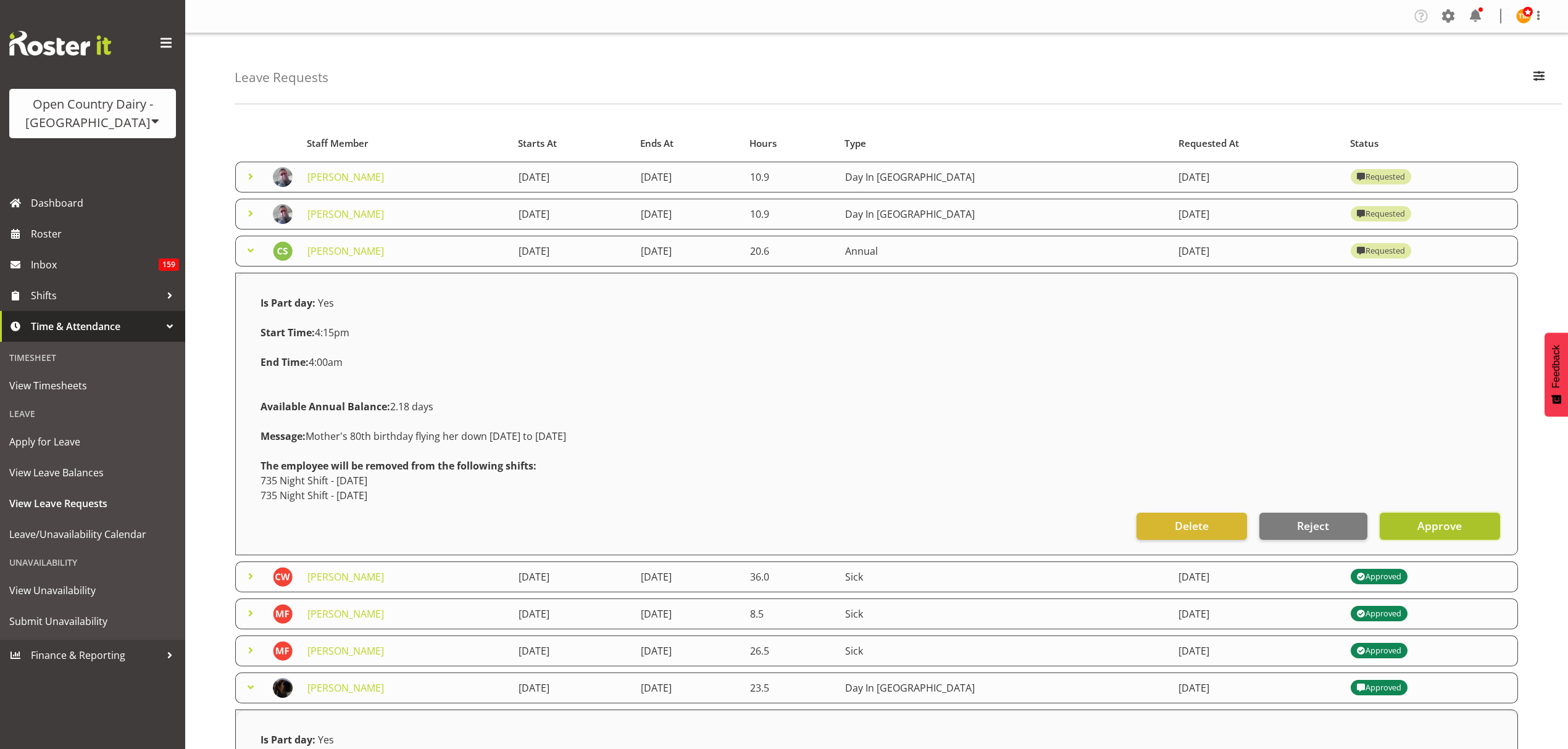
click at [1458, 517] on button "Approve" at bounding box center [1439, 526] width 120 height 28
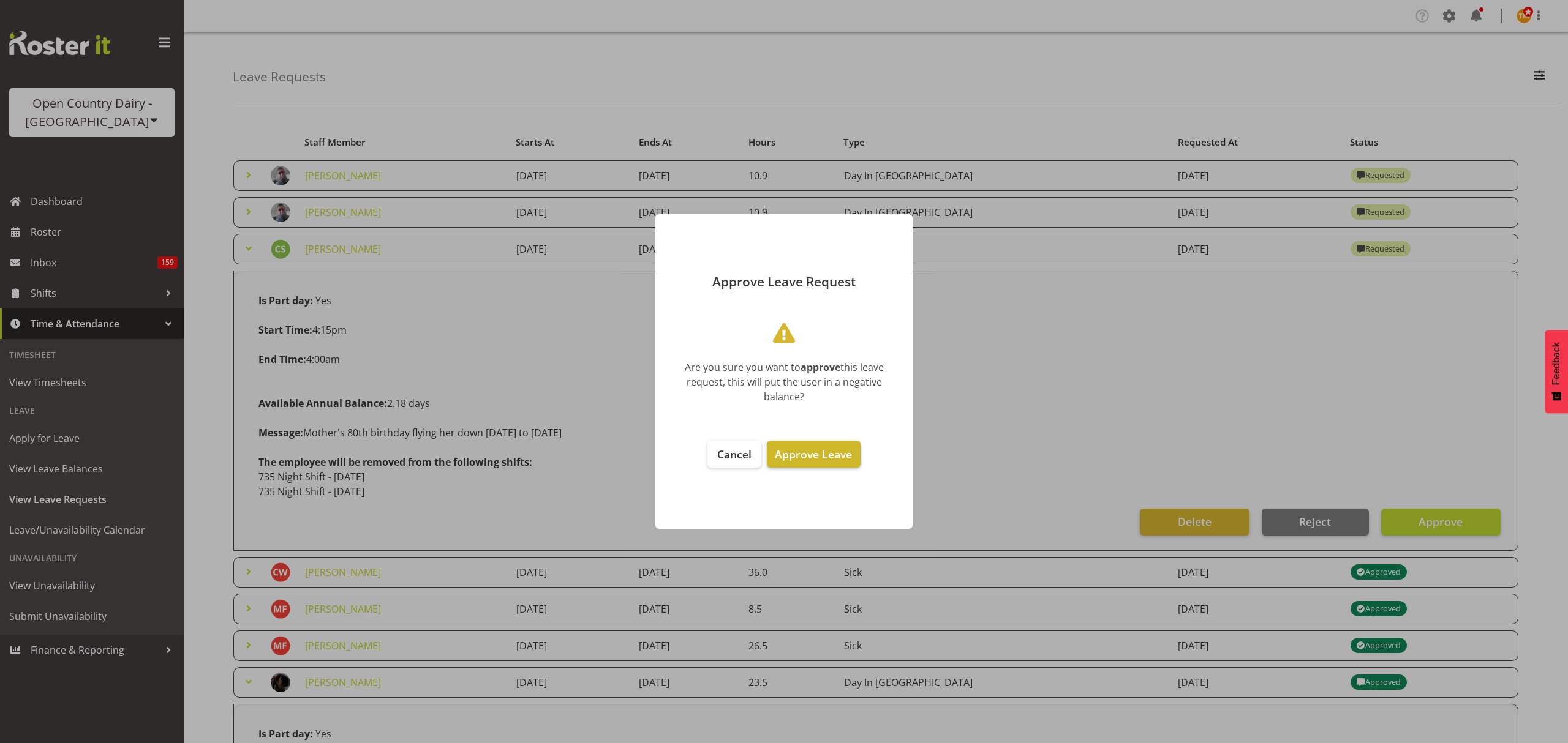
click at [818, 462] on button "Approve Leave" at bounding box center [813, 454] width 94 height 27
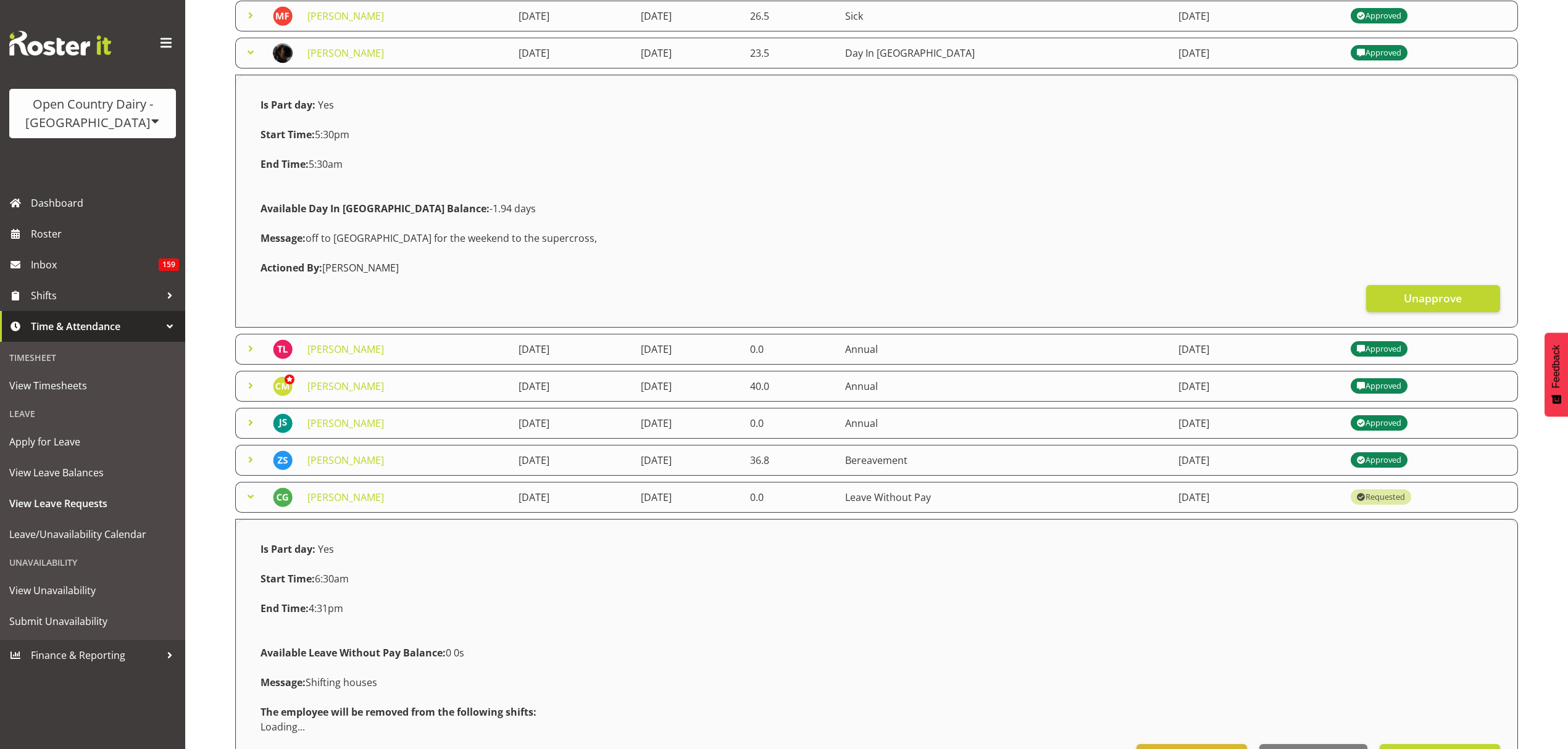
scroll to position [576, 0]
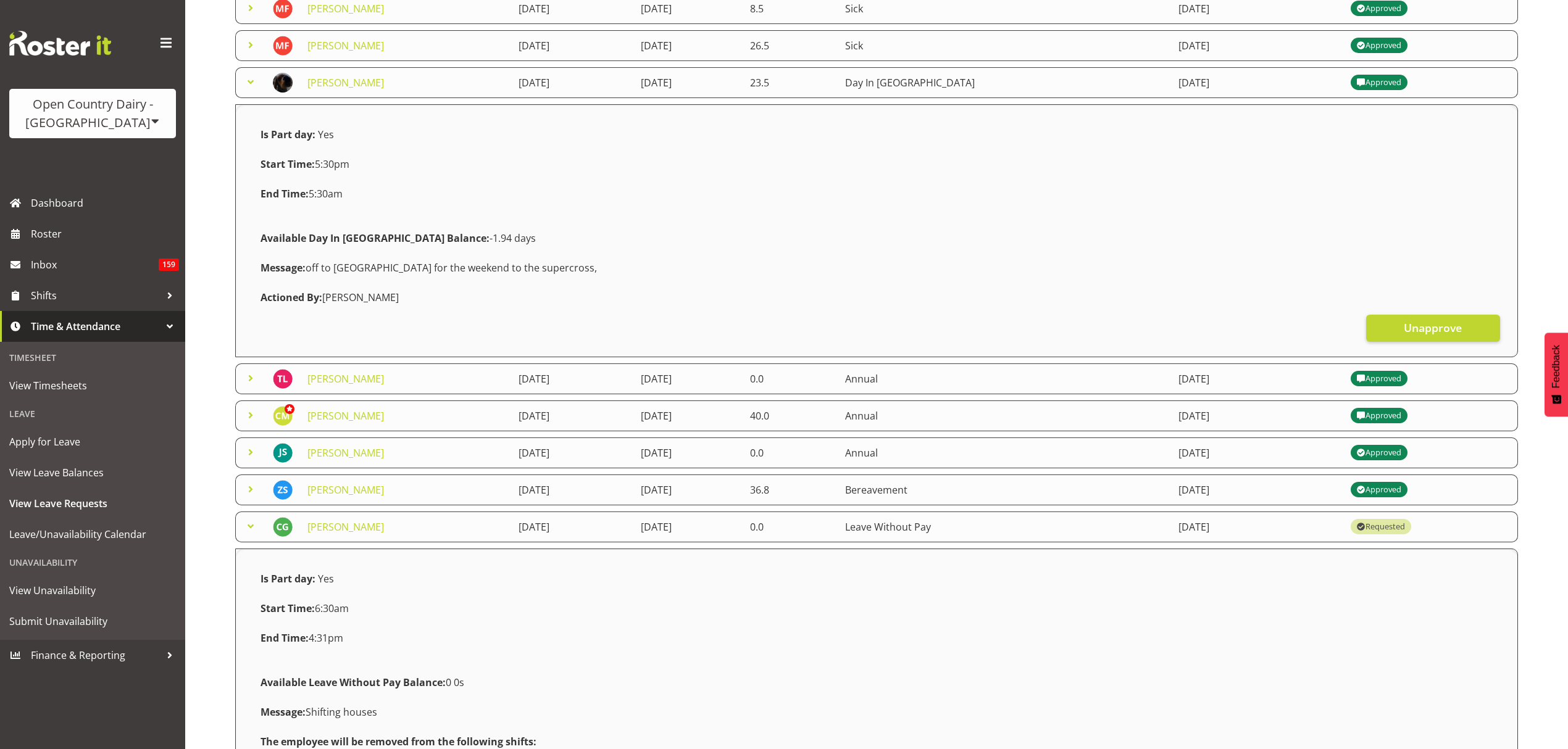
click at [253, 88] on span at bounding box center [250, 82] width 15 height 15
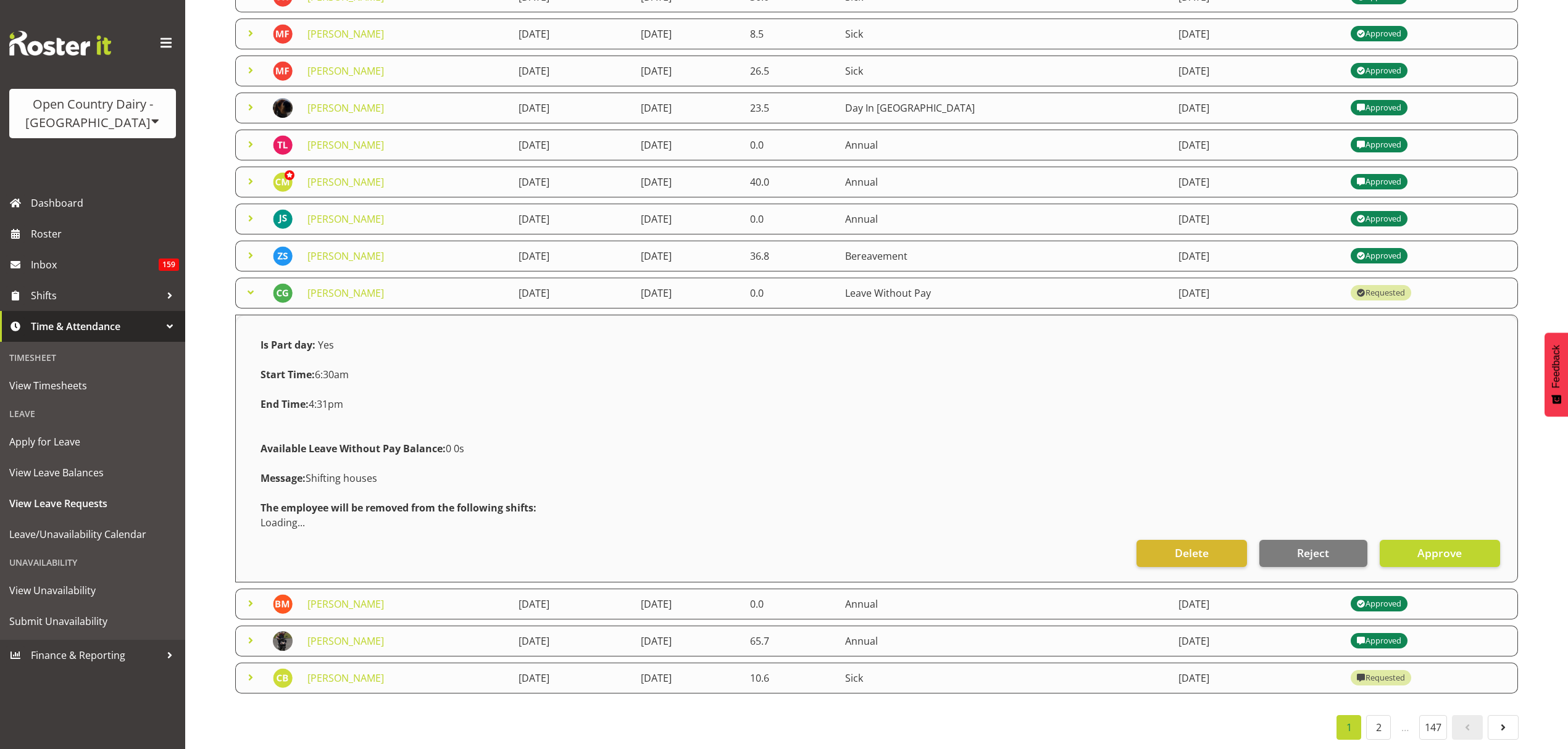
scroll to position [562, 0]
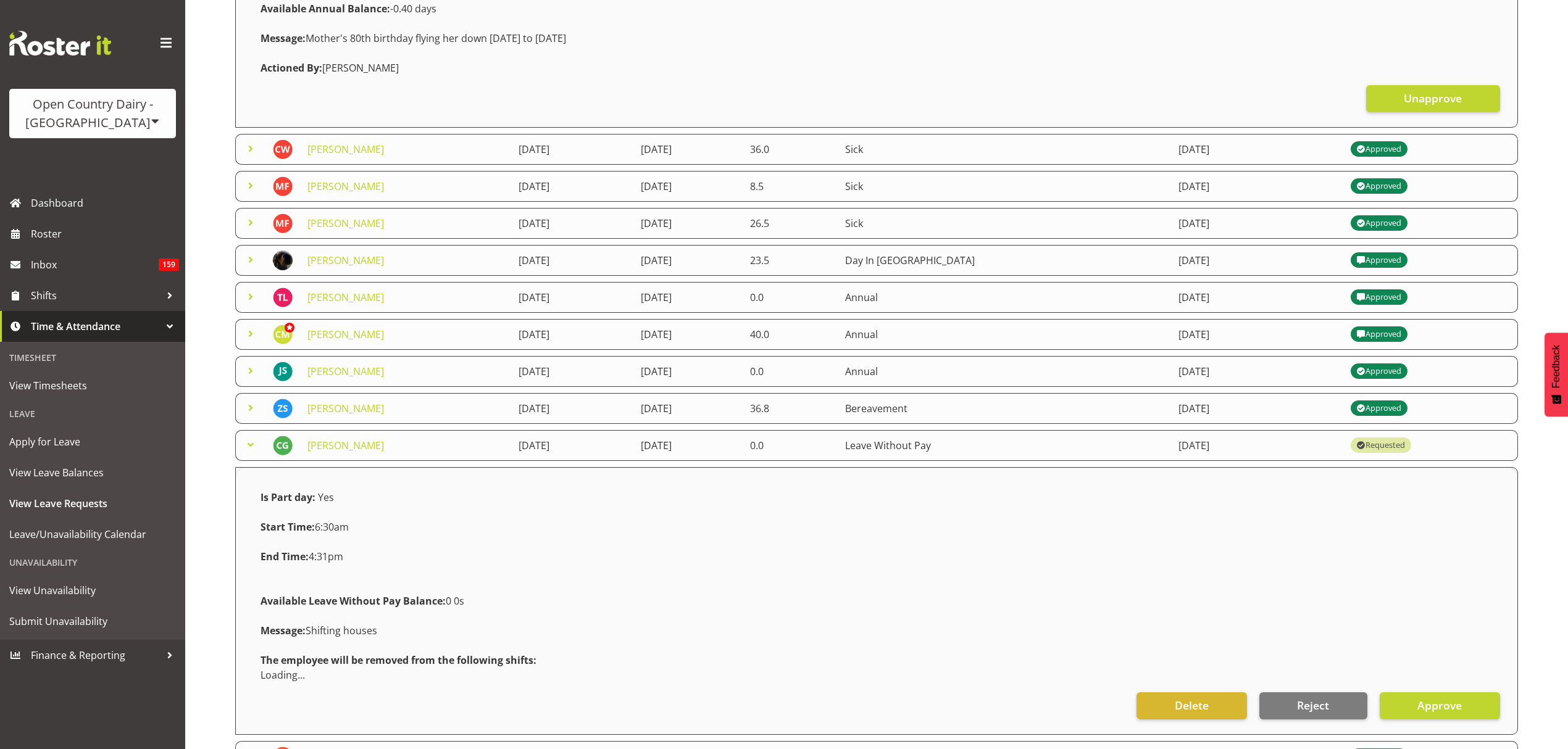
click at [243, 438] on span at bounding box center [250, 445] width 15 height 15
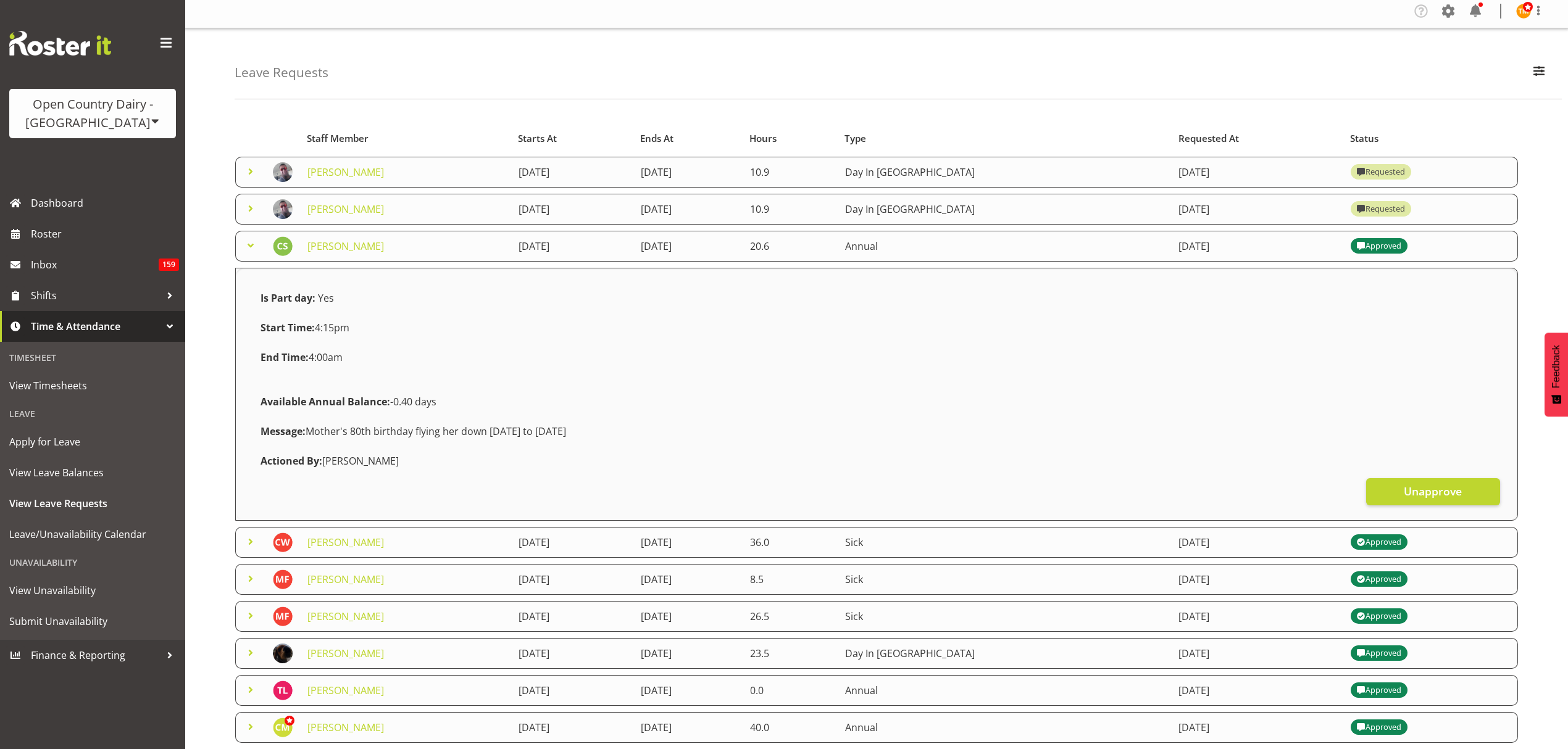
scroll to position [0, 0]
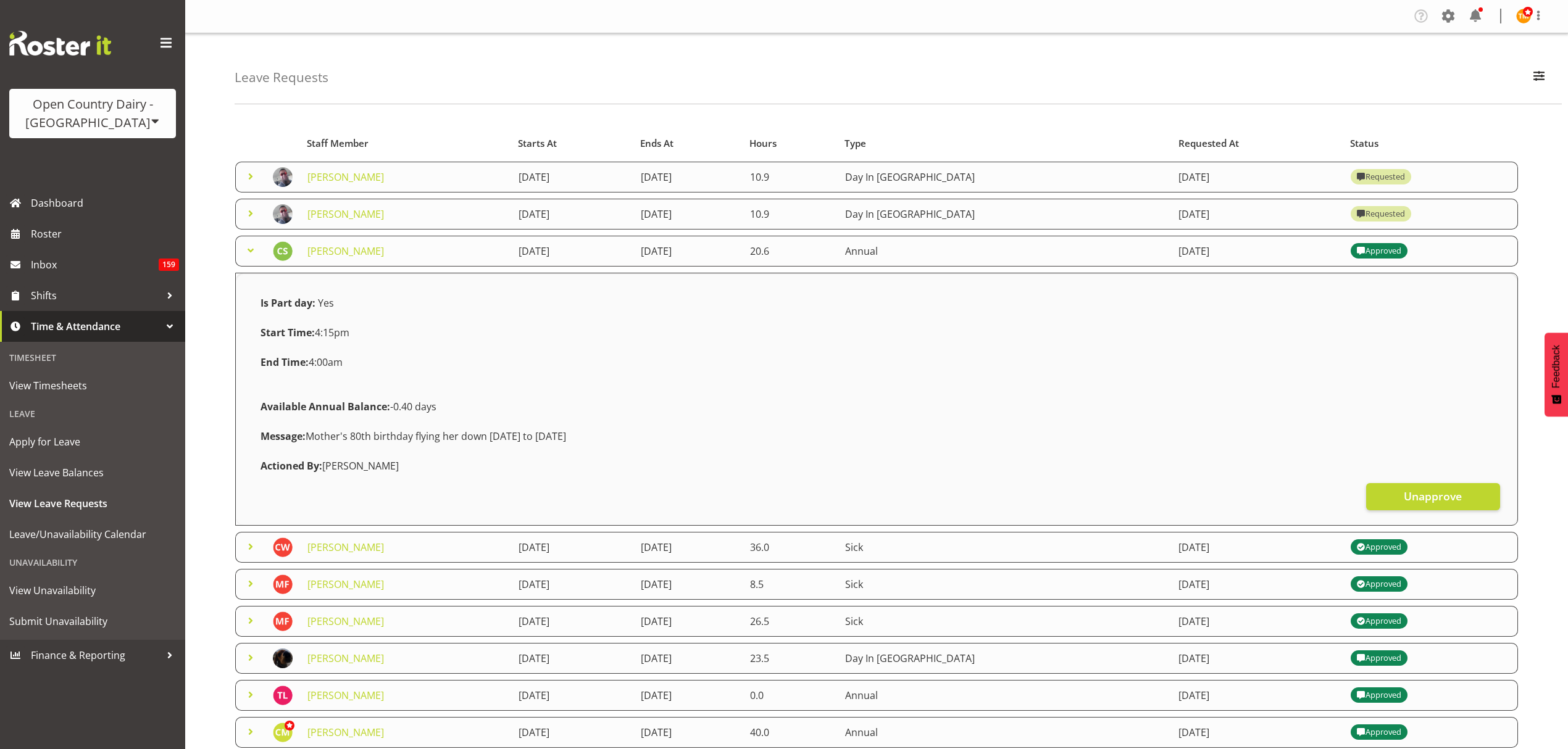
click at [252, 252] on span at bounding box center [250, 250] width 15 height 15
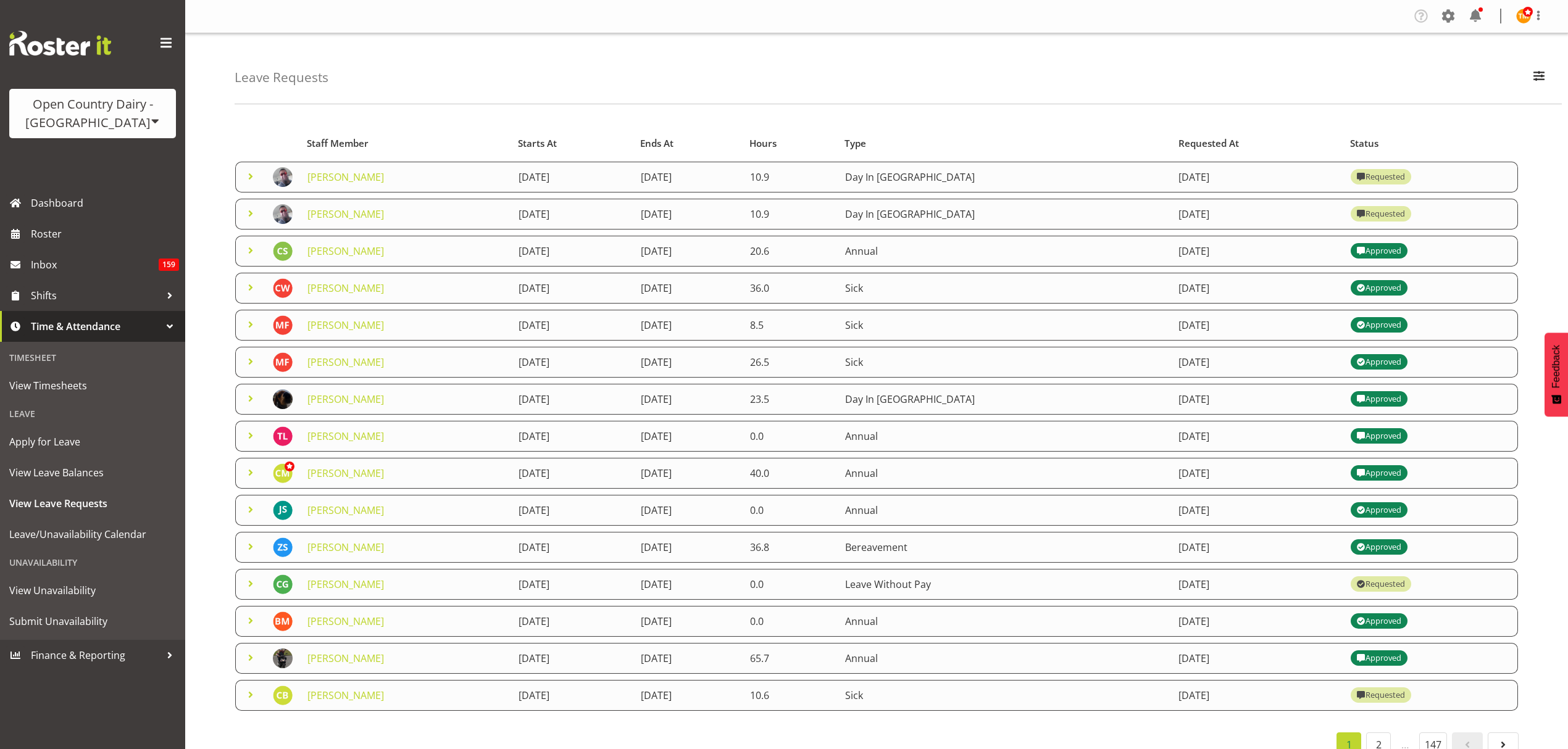
click at [255, 210] on span at bounding box center [250, 214] width 15 height 15
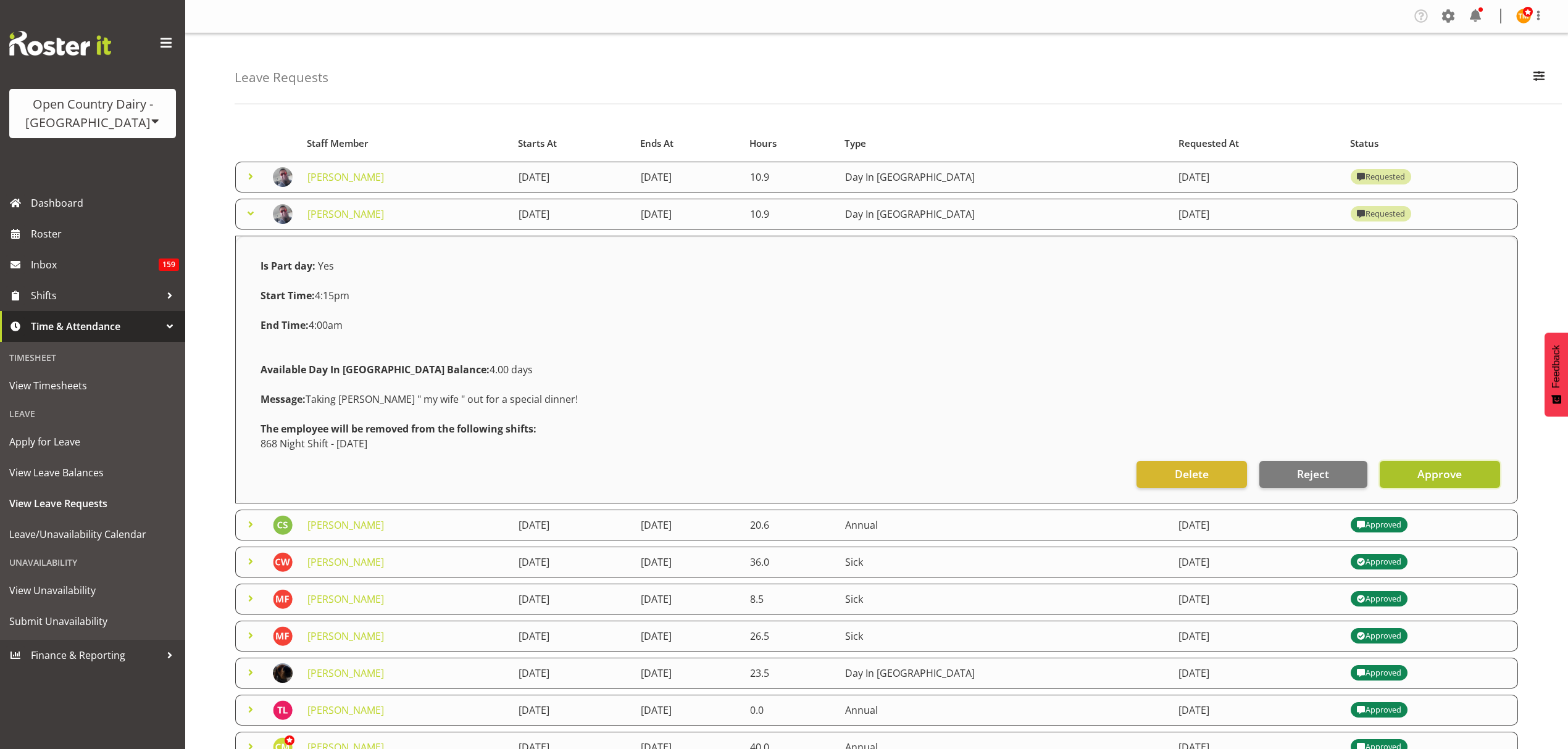
click at [1442, 471] on span "Approve" at bounding box center [1439, 474] width 45 height 16
click at [248, 169] on span at bounding box center [250, 177] width 15 height 15
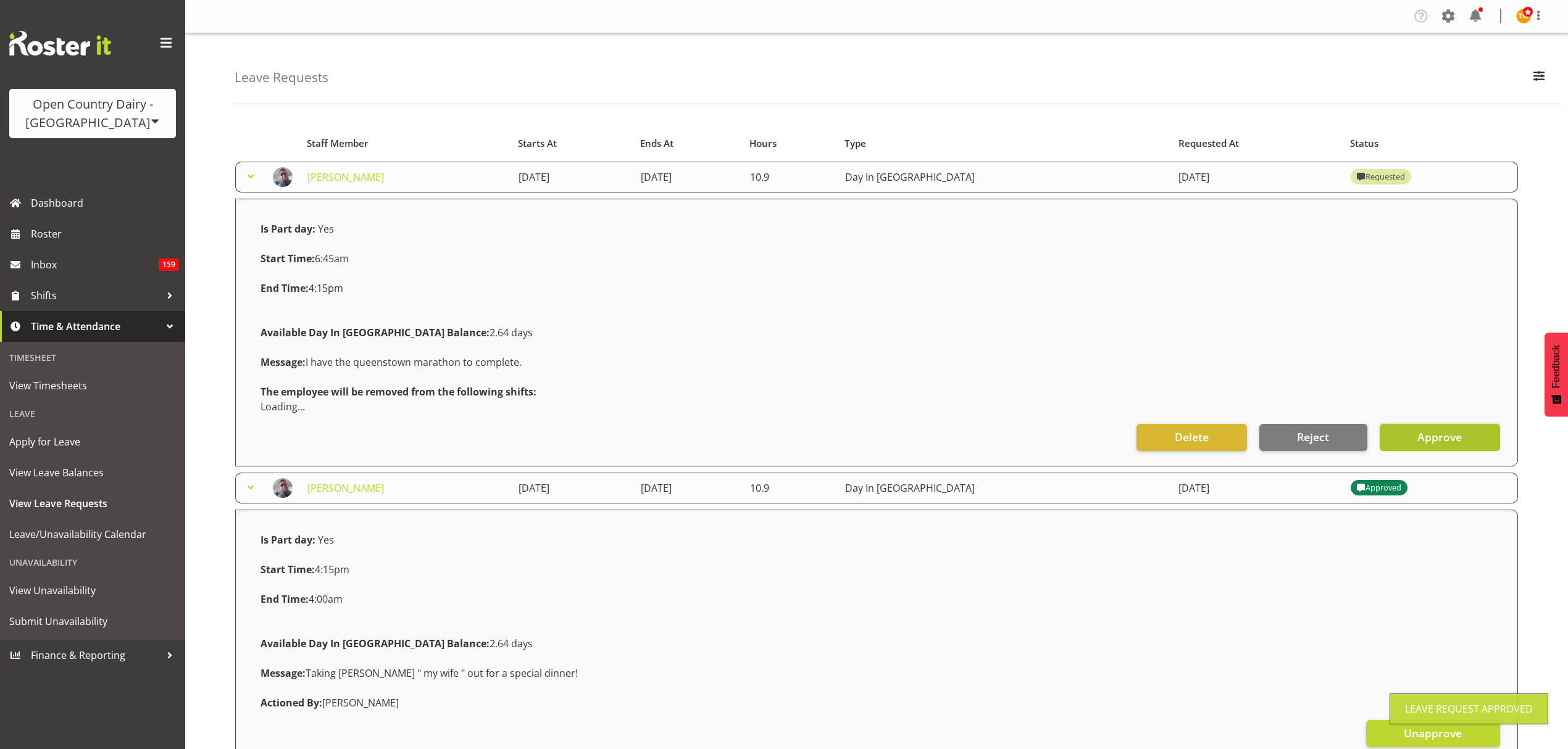
click at [1472, 444] on button "Approve" at bounding box center [1439, 437] width 120 height 28
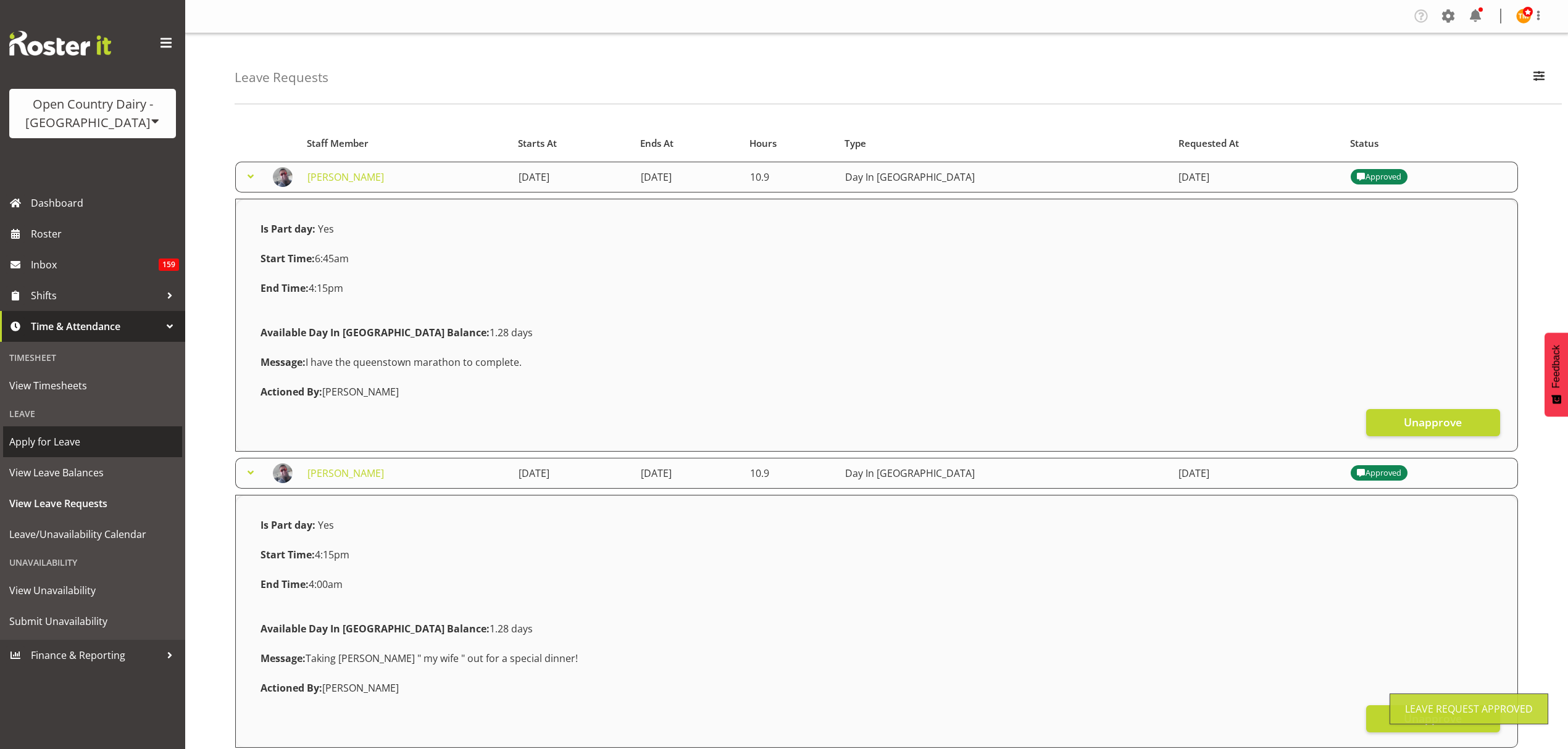
click at [80, 440] on span "Apply for Leave" at bounding box center [92, 442] width 167 height 18
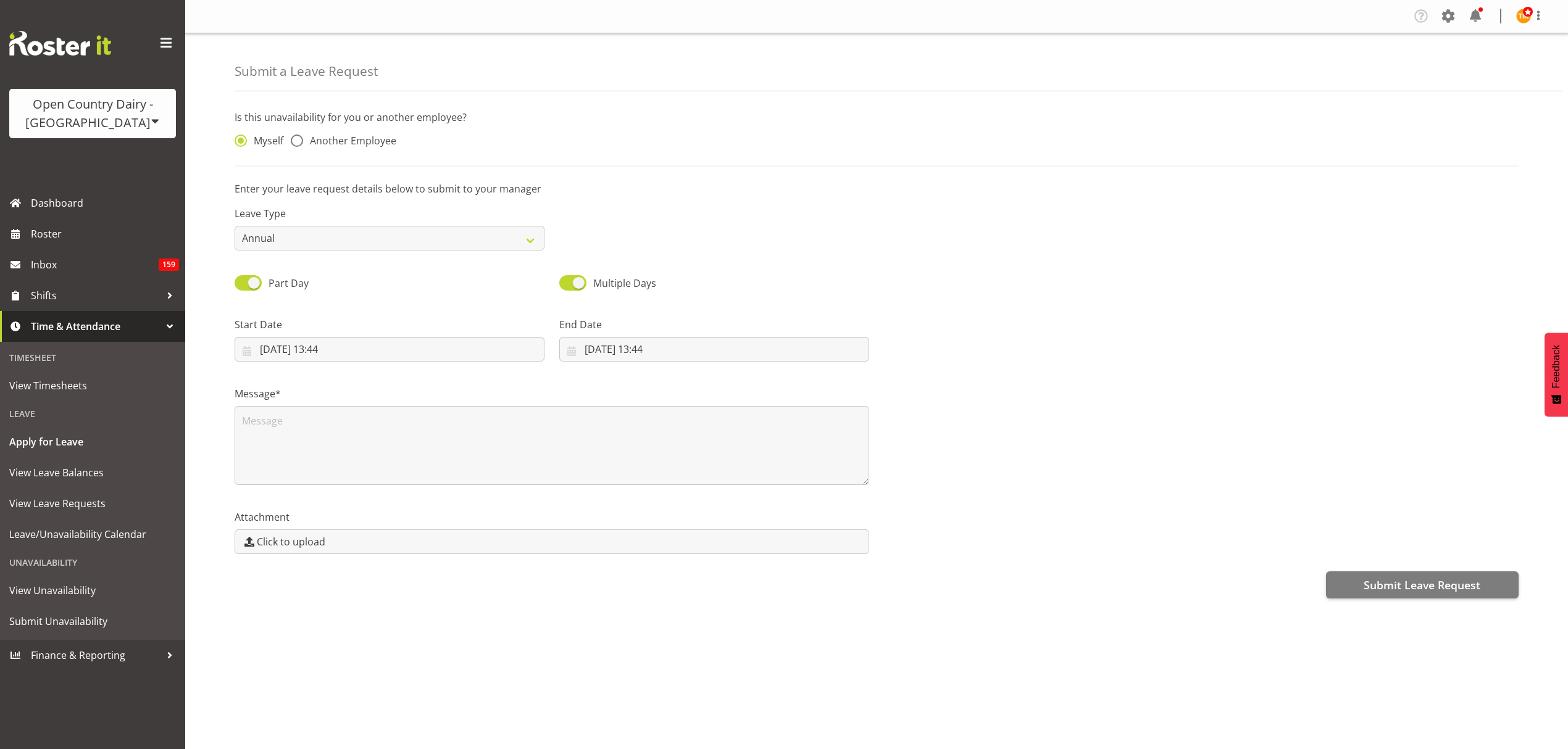
click at [337, 132] on div "Myself Another Employee" at bounding box center [389, 137] width 325 height 41
click at [349, 143] on span "Another Employee" at bounding box center [349, 140] width 93 height 12
click at [299, 143] on input "Another Employee" at bounding box center [294, 141] width 8 height 8
radio input "true"
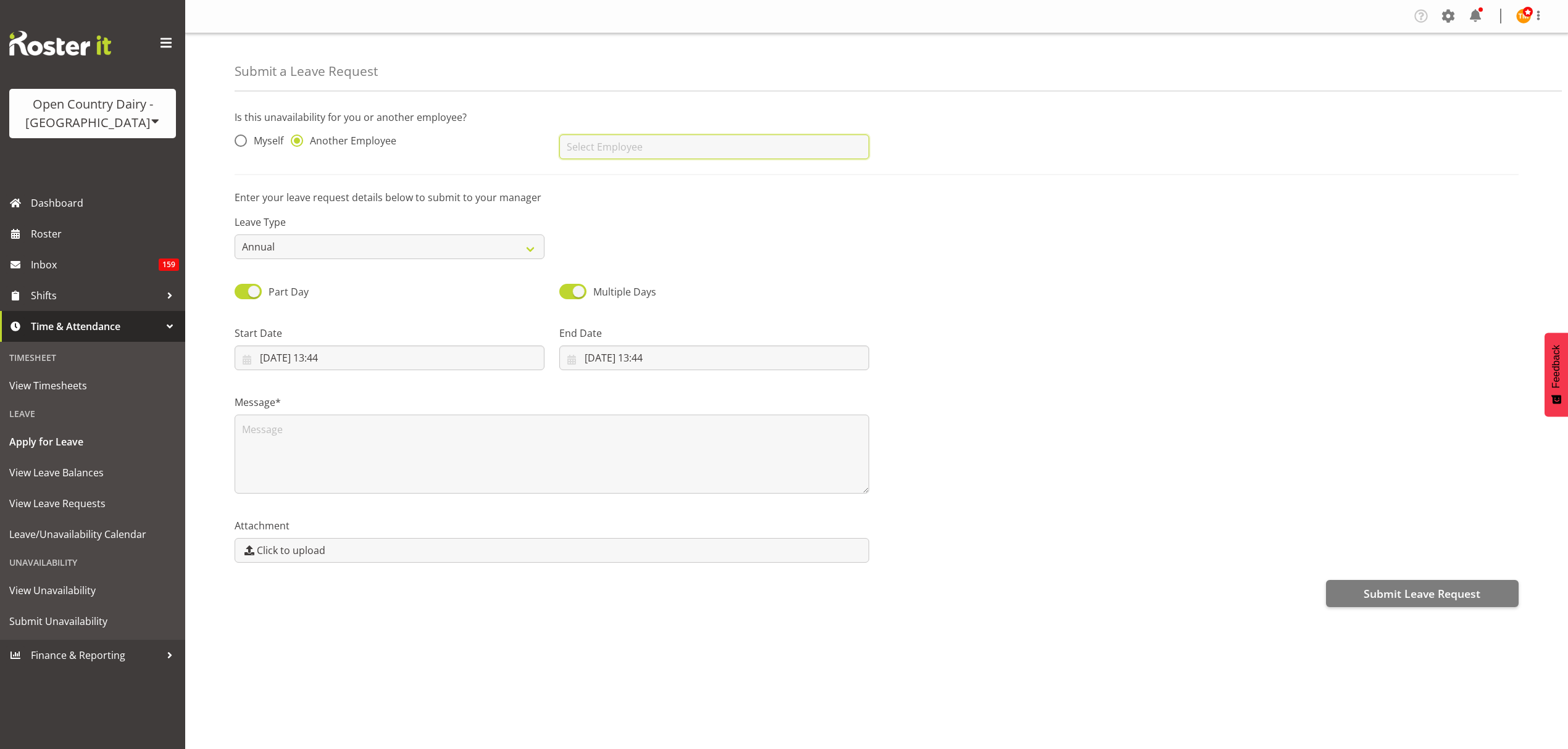
click at [636, 153] on input "text" at bounding box center [713, 147] width 309 height 25
click at [589, 258] on link "[PERSON_NAME]" at bounding box center [713, 266] width 309 height 22
type input "[PERSON_NAME]"
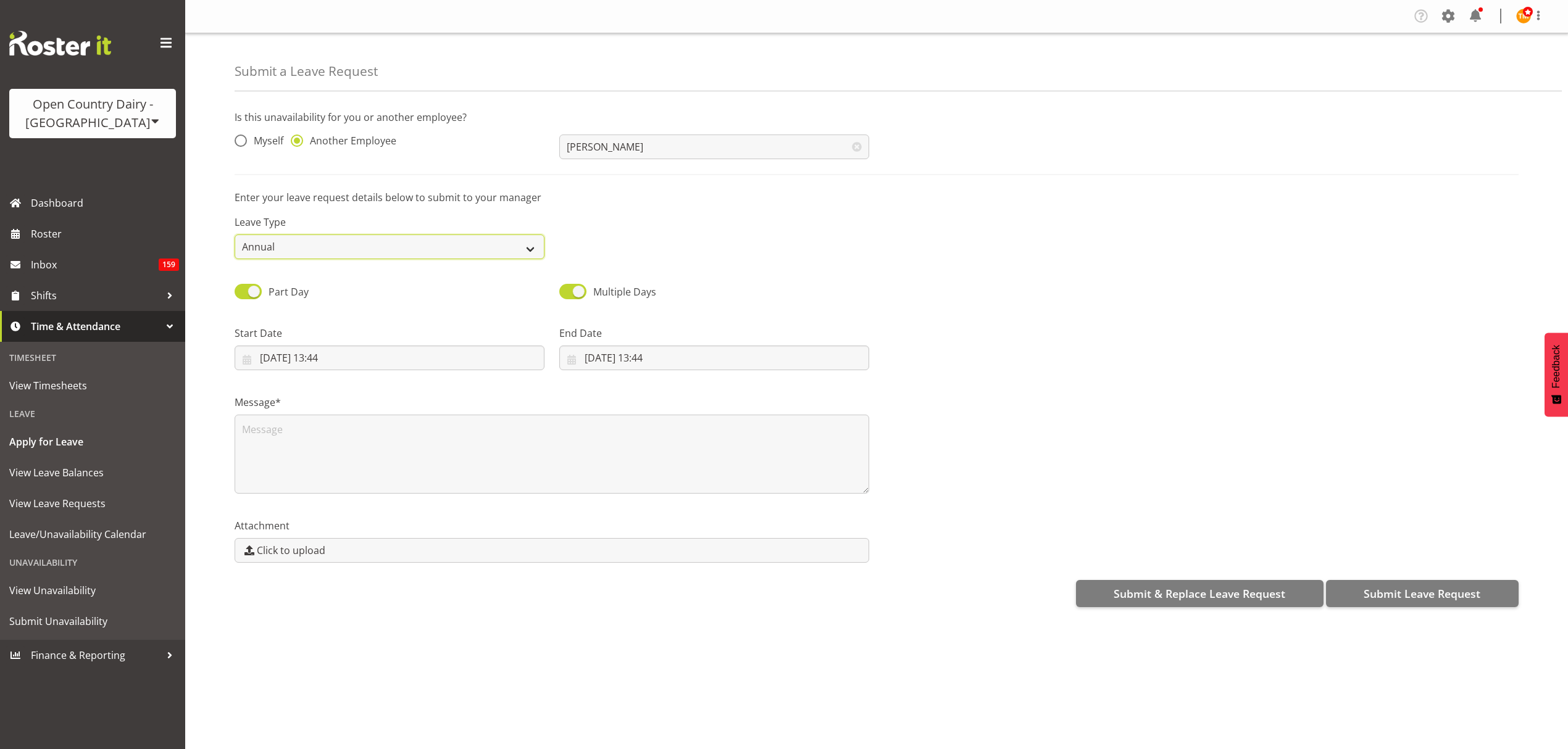
click at [453, 246] on select "Annual Sick Leave Without Pay Bereavement Domestic Violence Parental Jury Servi…" at bounding box center [388, 246] width 309 height 25
click at [453, 246] on select "Annual Sick Leave Without Pay Bereavement Domestic Violence Parental Jury Servi…" at bounding box center [388, 246] width 309 height 25
click at [319, 365] on input "22/08/2025, 13:44" at bounding box center [388, 358] width 309 height 25
click at [413, 554] on link "30" at bounding box center [423, 551] width 25 height 23
type input "30/08/2025, 13:44"
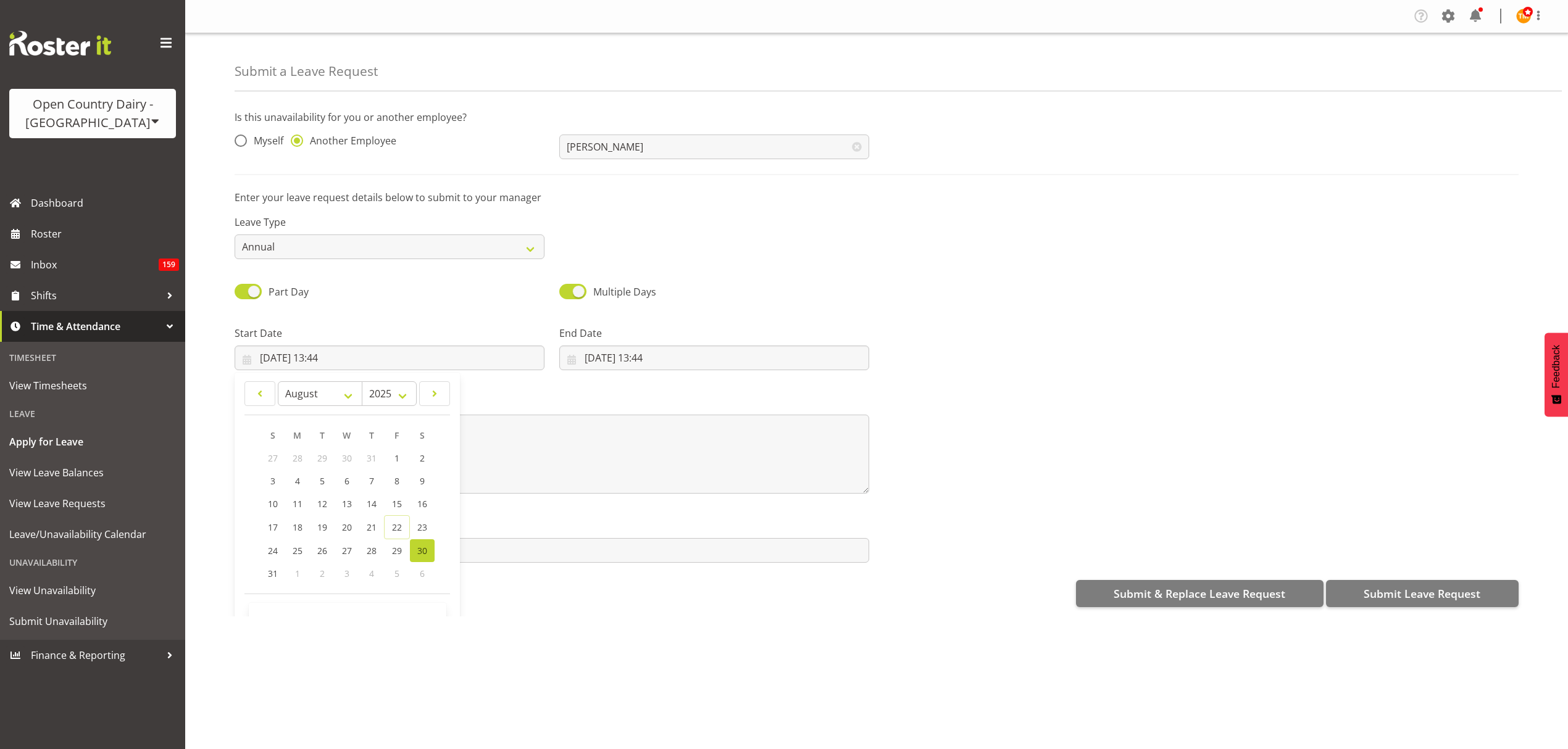
scroll to position [36, 0]
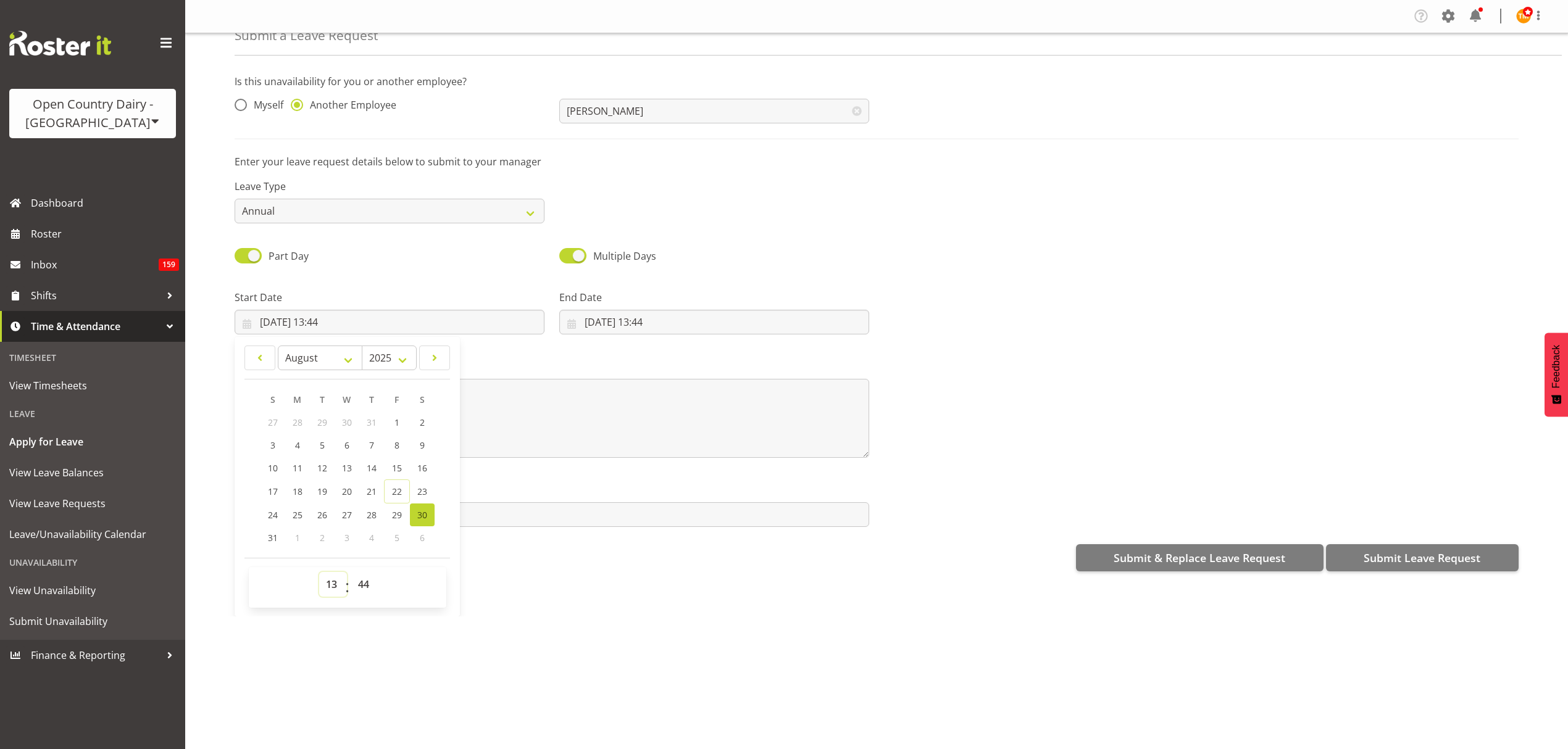
click at [331, 594] on select "00 01 02 03 04 05 06 07 08 09 10 11 12 13 14 15 16 17 18 19 20 21 22 23" at bounding box center [332, 584] width 28 height 25
drag, startPoint x: 334, startPoint y: 561, endPoint x: 333, endPoint y: 581, distance: 20.0
click at [334, 562] on footer "00 01 02 03 04 05 06 07 08 09 10 11 12 13 14 15 16 17 18 19 20 21 22 23 : 00 01…" at bounding box center [347, 582] width 206 height 50
drag, startPoint x: 333, startPoint y: 582, endPoint x: 333, endPoint y: 576, distance: 6.0
click at [333, 582] on select "00 01 02 03 04 05 06 07 08 09 10 11 12 13 14 15 16 17 18 19 20 21 22 23" at bounding box center [332, 584] width 28 height 25
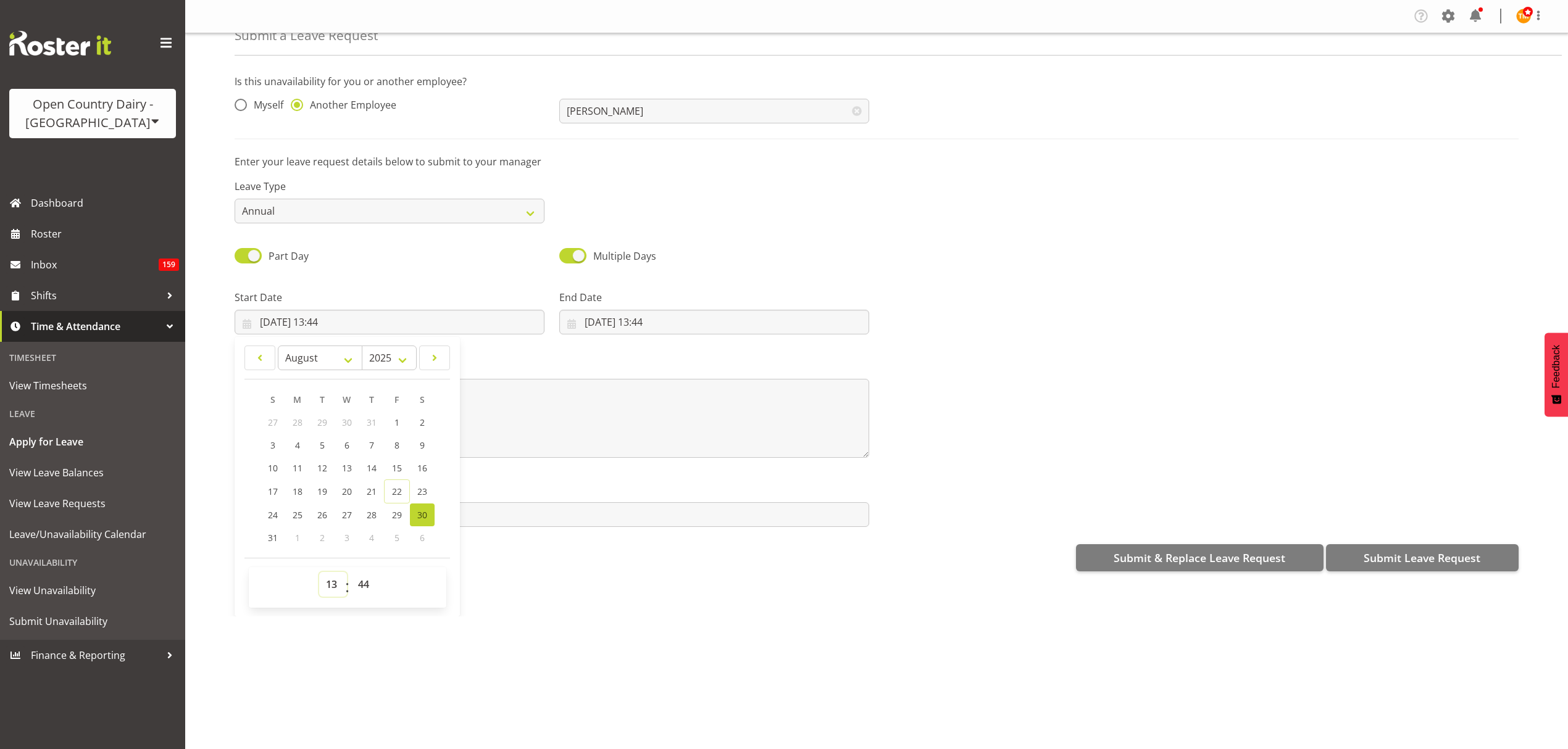
select select "5"
click at [319, 573] on select "00 01 02 03 04 05 06 07 08 09 10 11 12 13 14 15 16 17 18 19 20 21 22 23" at bounding box center [332, 584] width 28 height 25
type input "30/08/2025, 05:44"
click at [361, 586] on select "00 01 02 03 04 05 06 07 08 09 10 11 12 13 14 15 16 17 18 19 20 21 22 23 24 25 2…" at bounding box center [365, 584] width 28 height 25
click at [375, 589] on select "00 01 02 03 04 05 06 07 08 09 10 11 12 13 14 15 16 17 18 19 20 21 22 23 24 25 2…" at bounding box center [365, 584] width 28 height 25
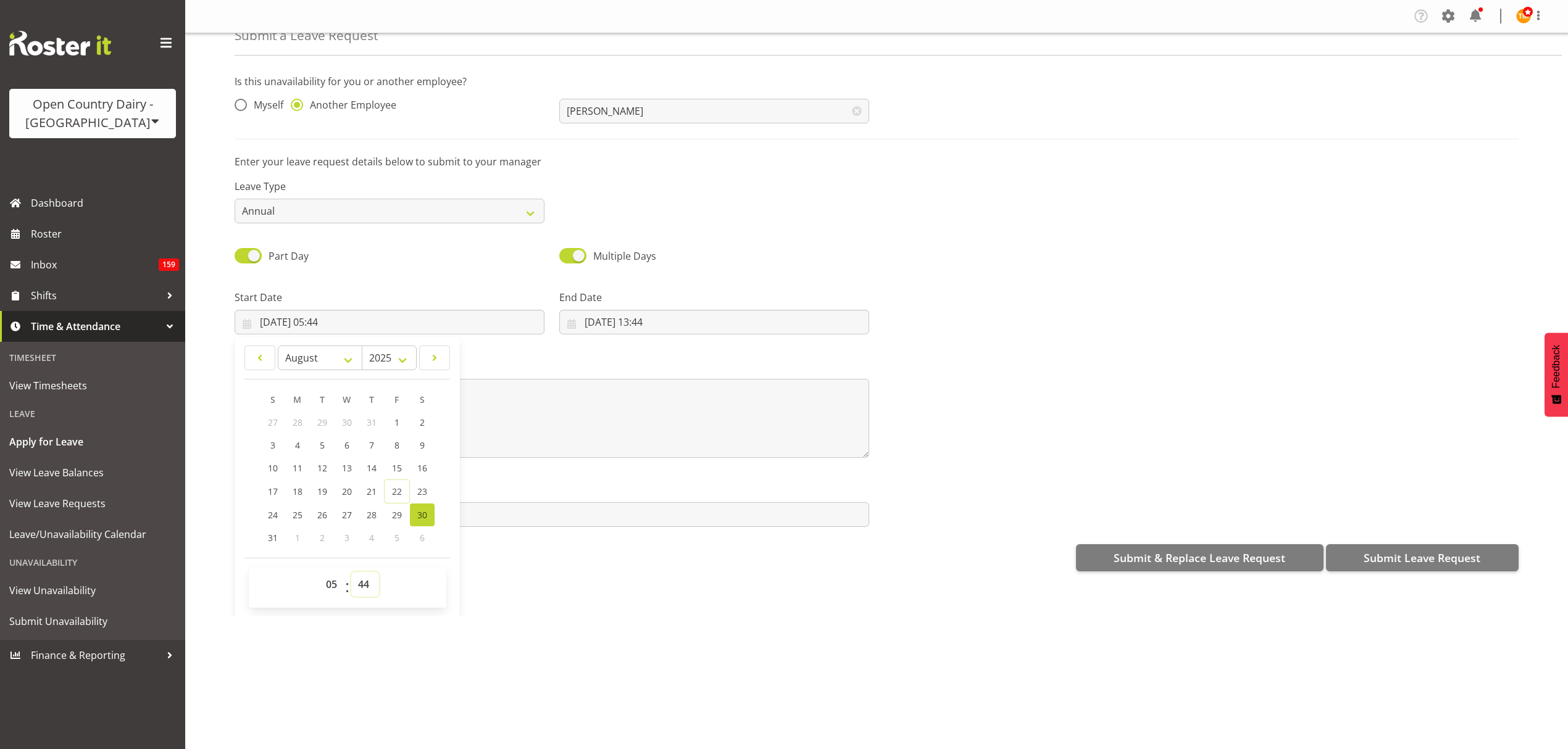
click at [371, 585] on select "00 01 02 03 04 05 06 07 08 09 10 11 12 13 14 15 16 17 18 19 20 21 22 23 24 25 2…" at bounding box center [365, 584] width 28 height 25
select select "0"
click at [351, 573] on select "00 01 02 03 04 05 06 07 08 09 10 11 12 13 14 15 16 17 18 19 20 21 22 23 24 25 2…" at bounding box center [365, 584] width 28 height 25
type input "30/08/2025, 05:00"
click at [635, 319] on input "22/08/2025, 13:44" at bounding box center [713, 322] width 309 height 25
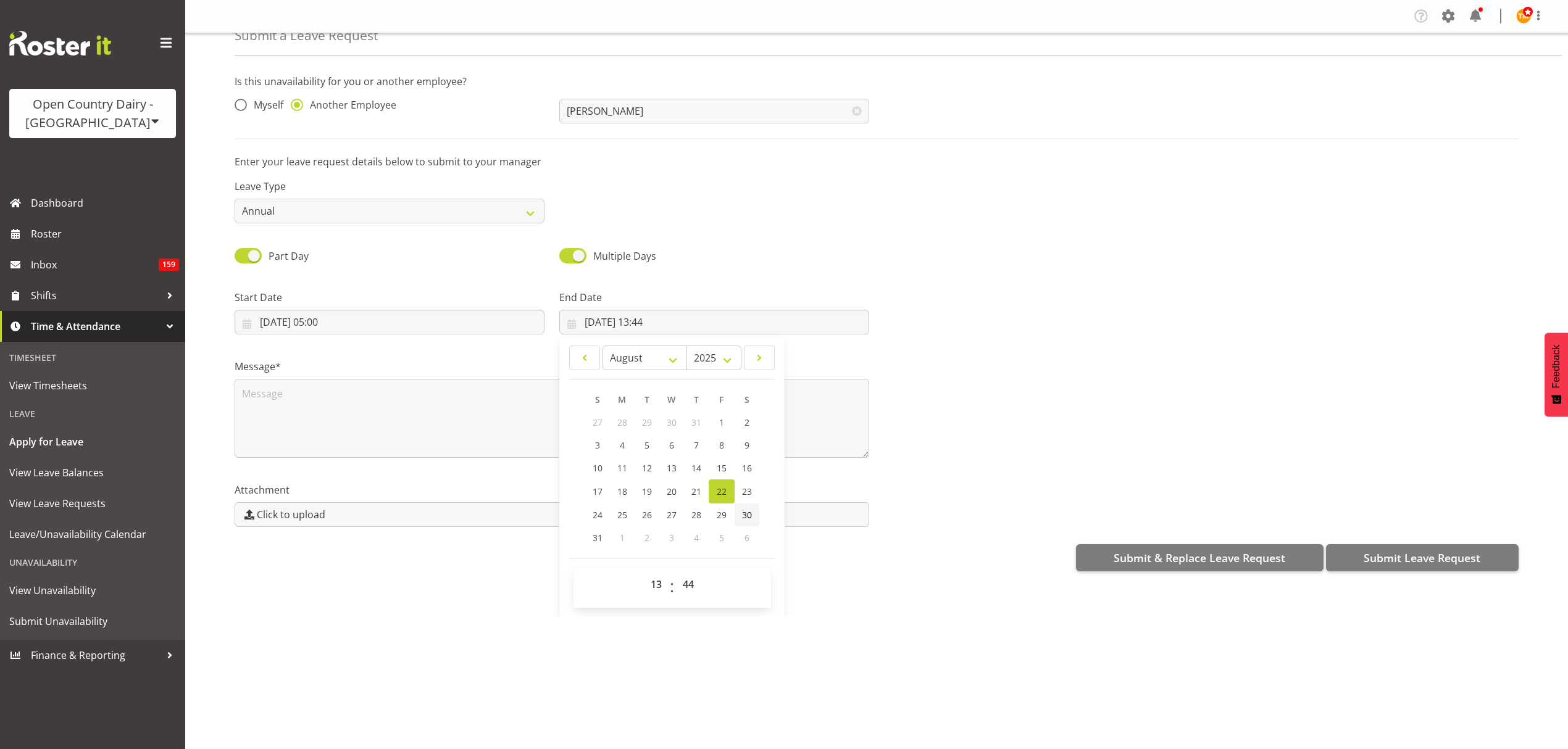
click at [742, 514] on span "30" at bounding box center [746, 515] width 10 height 11
type input "30/08/2025, 13:44"
click at [650, 591] on select "00 01 02 03 04 05 06 07 08 09 10 11 12 13 14 15 16 17 18 19 20 21 22 23" at bounding box center [657, 584] width 28 height 25
select select "18"
click at [644, 573] on select "00 01 02 03 04 05 06 07 08 09 10 11 12 13 14 15 16 17 18 19 20 21 22 23" at bounding box center [657, 584] width 28 height 25
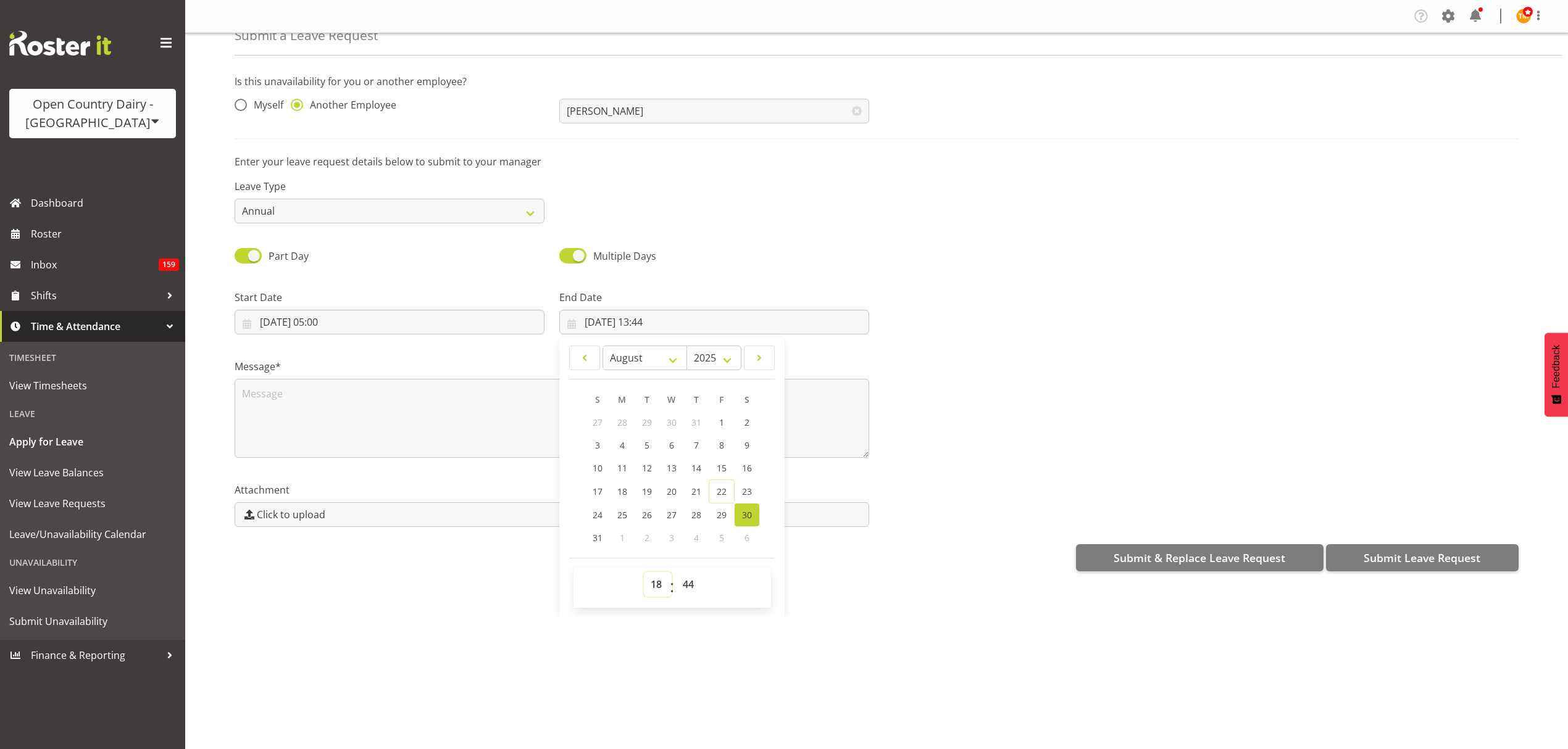
type input "30/08/2025, 18:44"
click at [379, 406] on textarea at bounding box center [551, 418] width 635 height 79
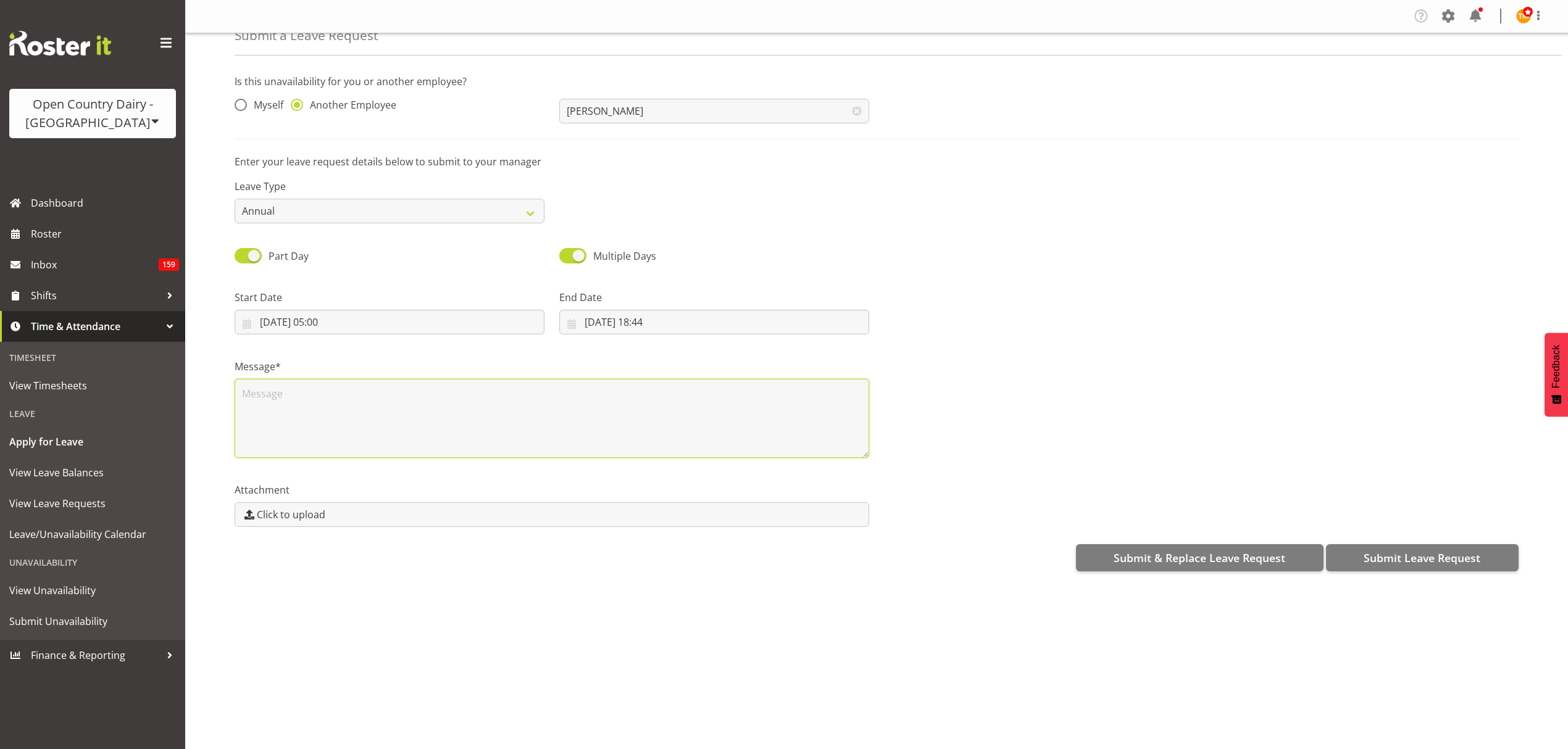
scroll to position [0, 0]
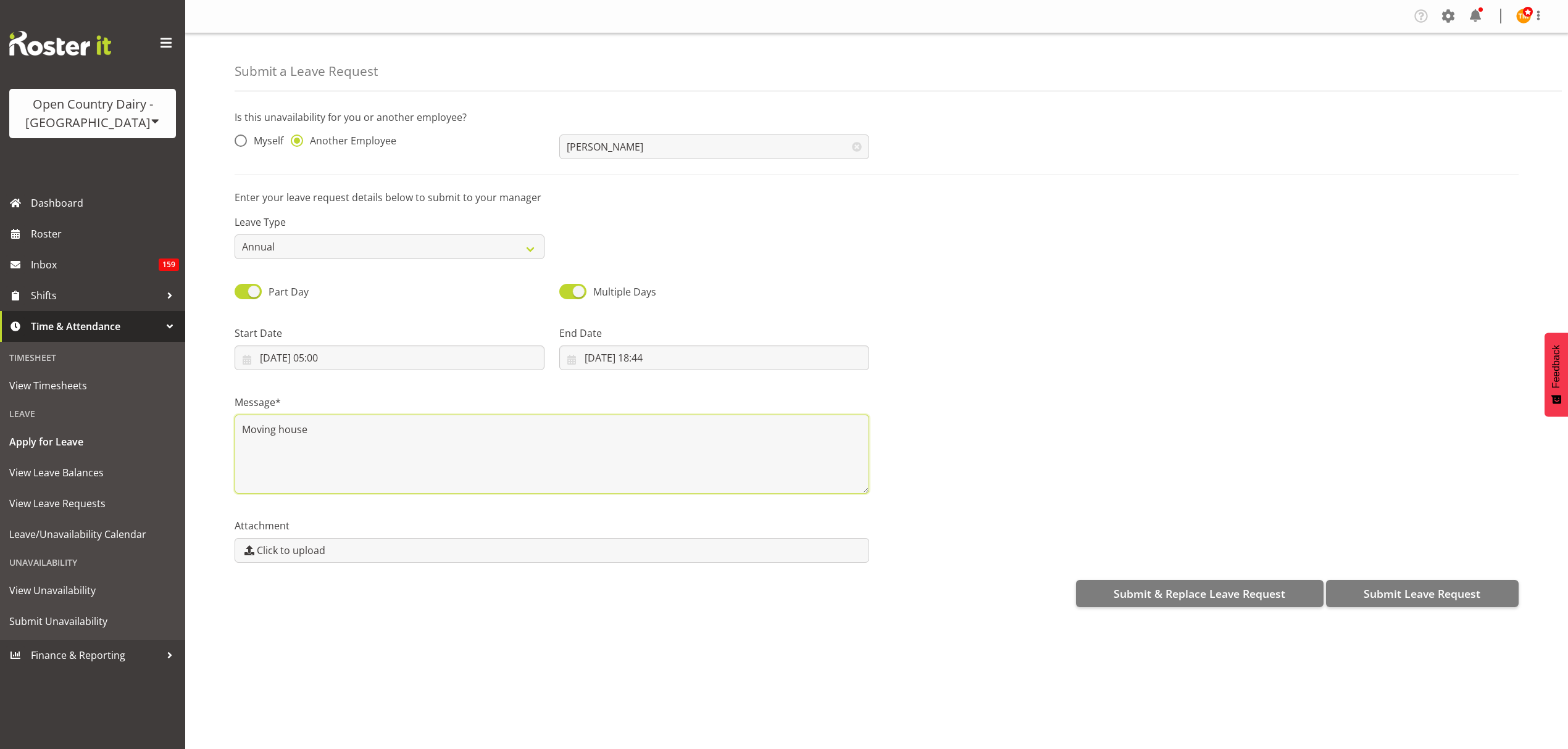
type textarea "Moving house"
click at [877, 325] on div "Start Date 30/08/2025, 05:00 January February March April May June July August …" at bounding box center [877, 343] width 1299 height 69
click at [1018, 415] on div "Message* Moving house" at bounding box center [877, 440] width 1299 height 124
click at [1445, 601] on span "Submit Leave Request" at bounding box center [1421, 593] width 117 height 16
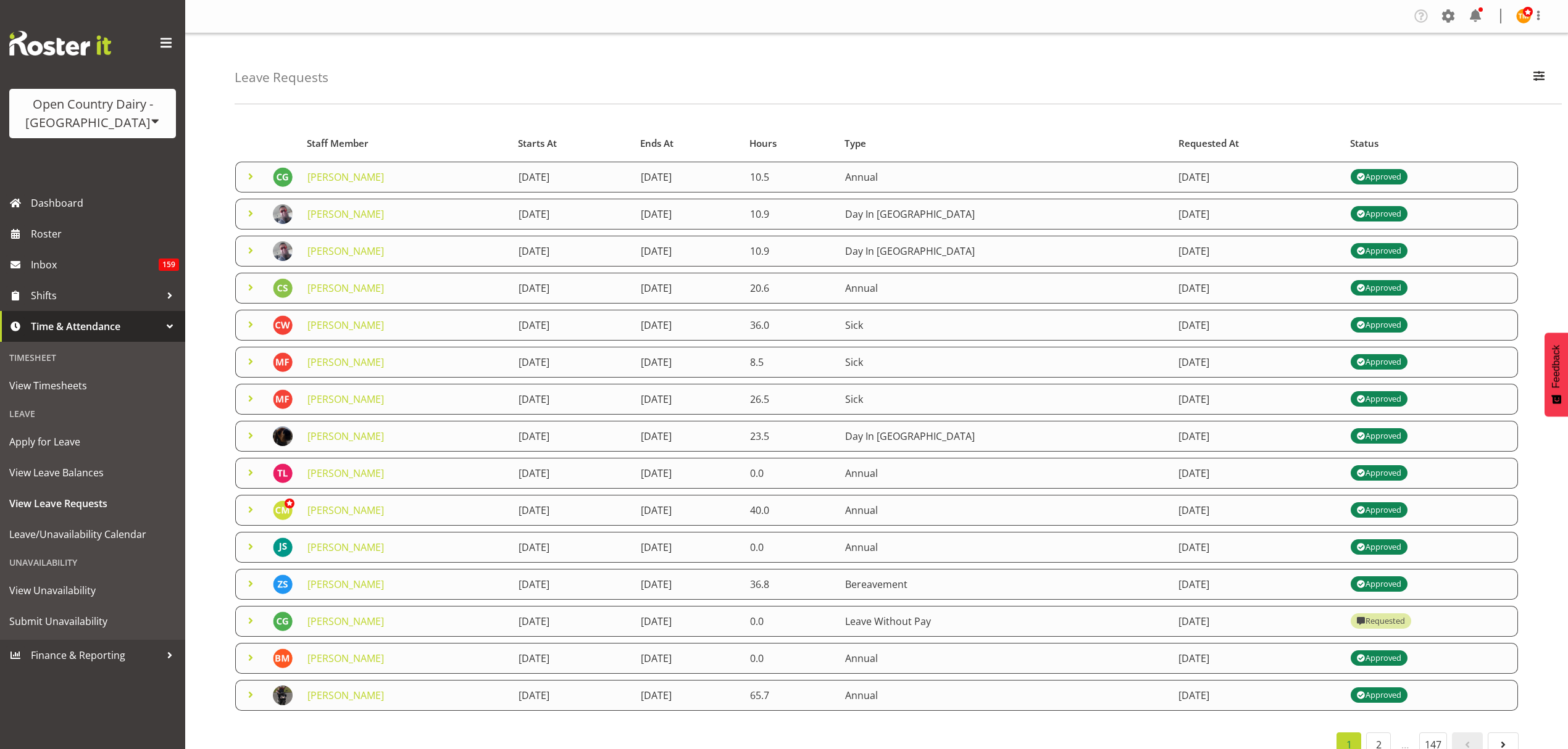
click at [257, 621] on span at bounding box center [250, 621] width 15 height 15
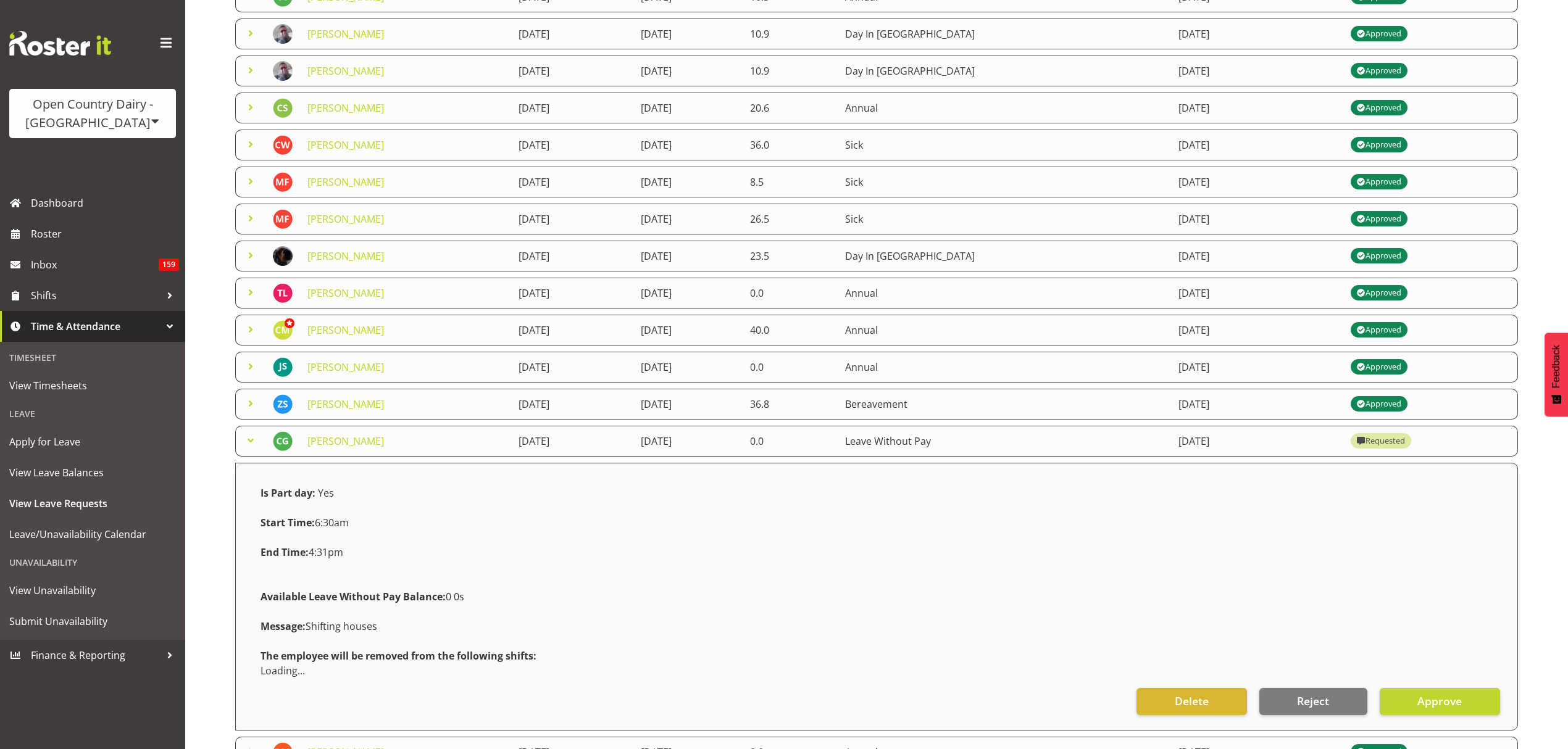
scroll to position [304, 0]
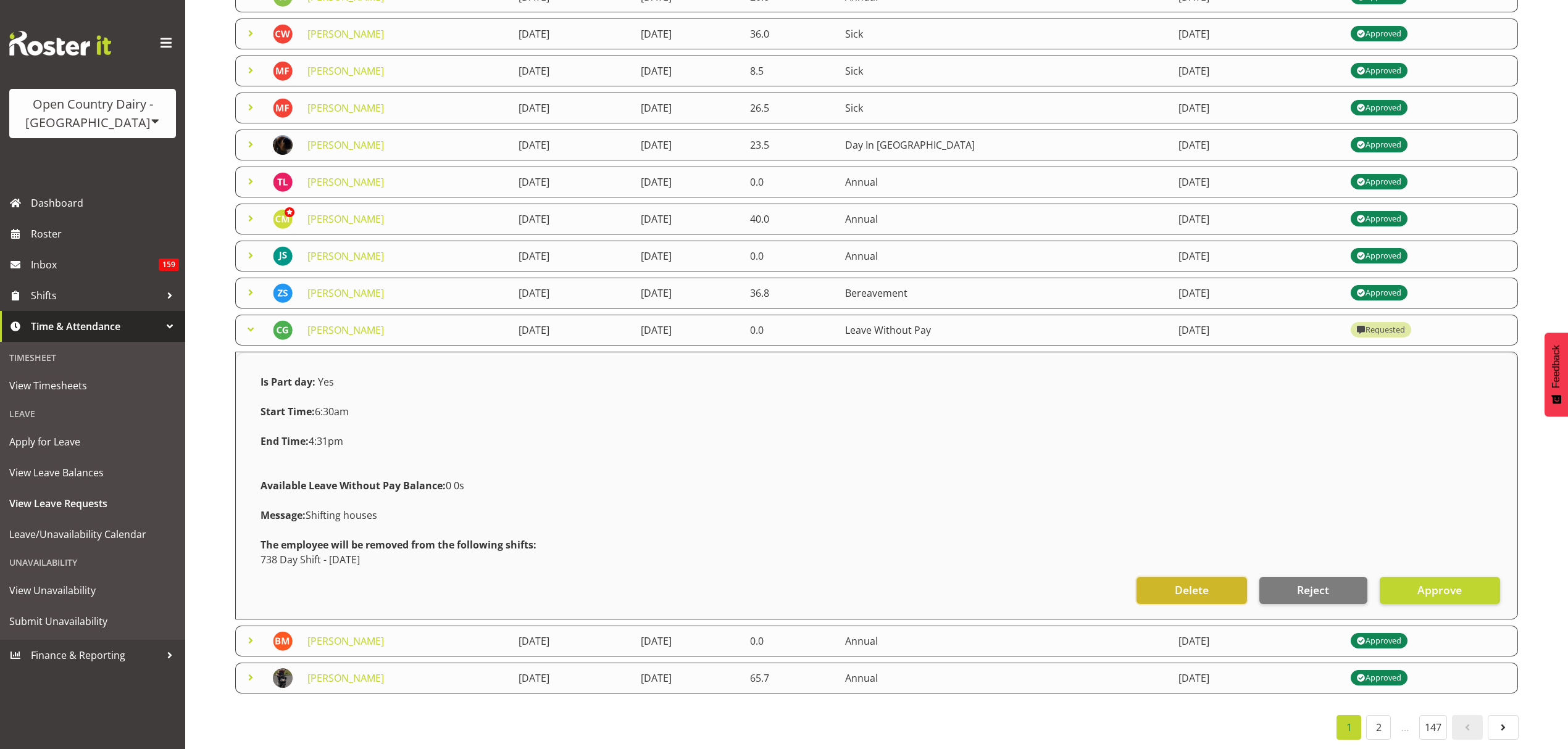
click at [1228, 577] on button "Delete" at bounding box center [1191, 590] width 109 height 28
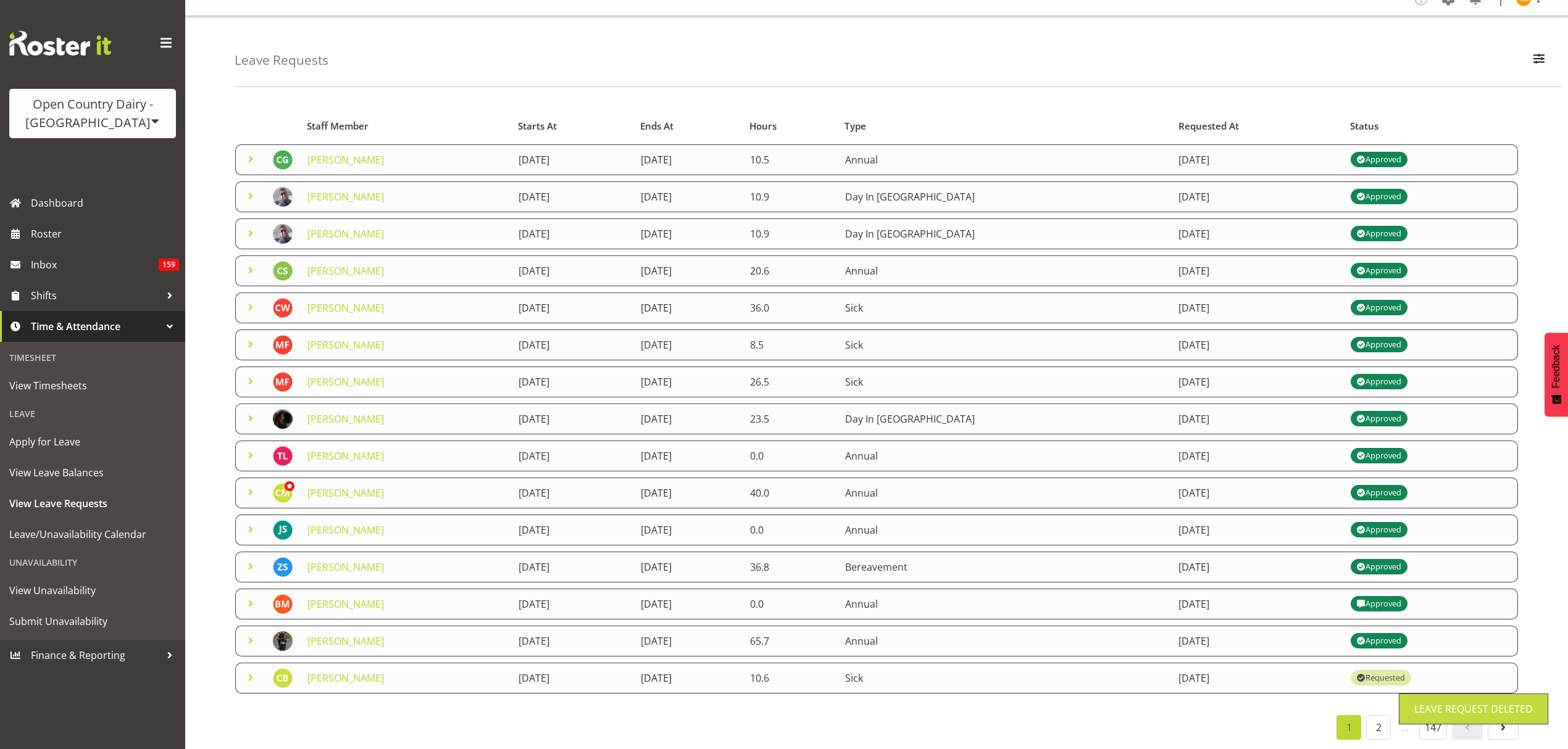
scroll to position [30, 0]
click at [255, 670] on span at bounding box center [250, 678] width 15 height 15
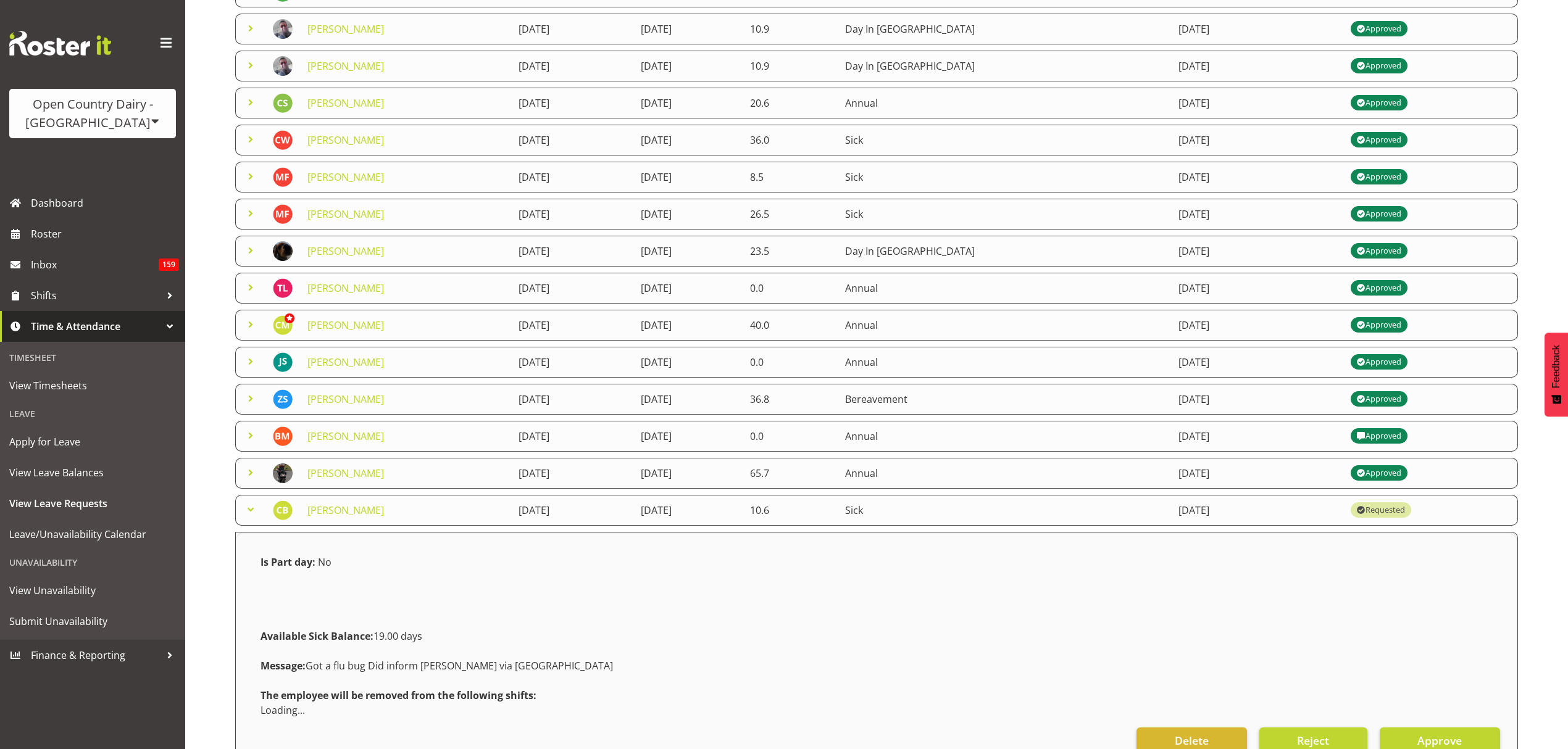
scroll to position [274, 0]
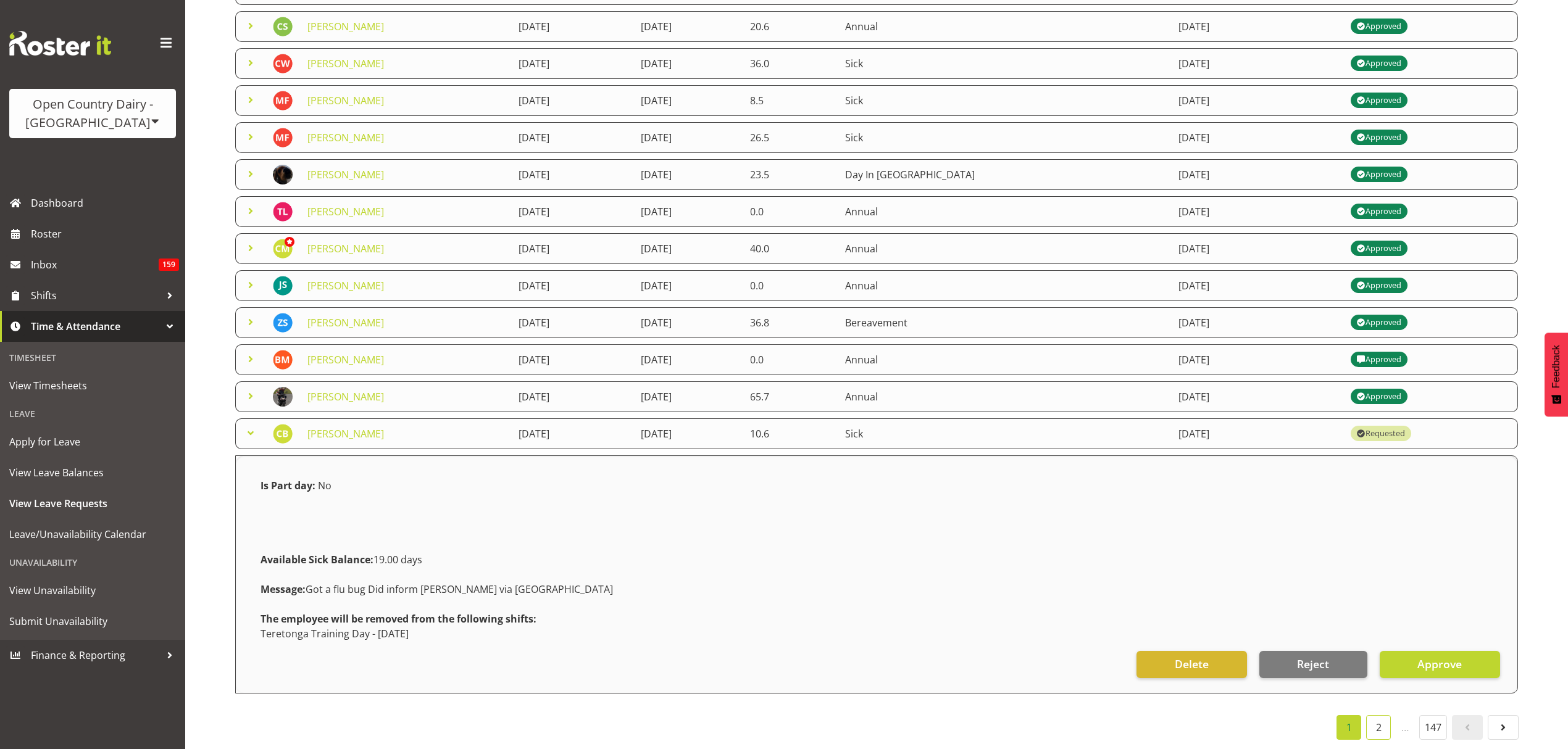
click at [1382, 719] on link "2" at bounding box center [1379, 727] width 25 height 25
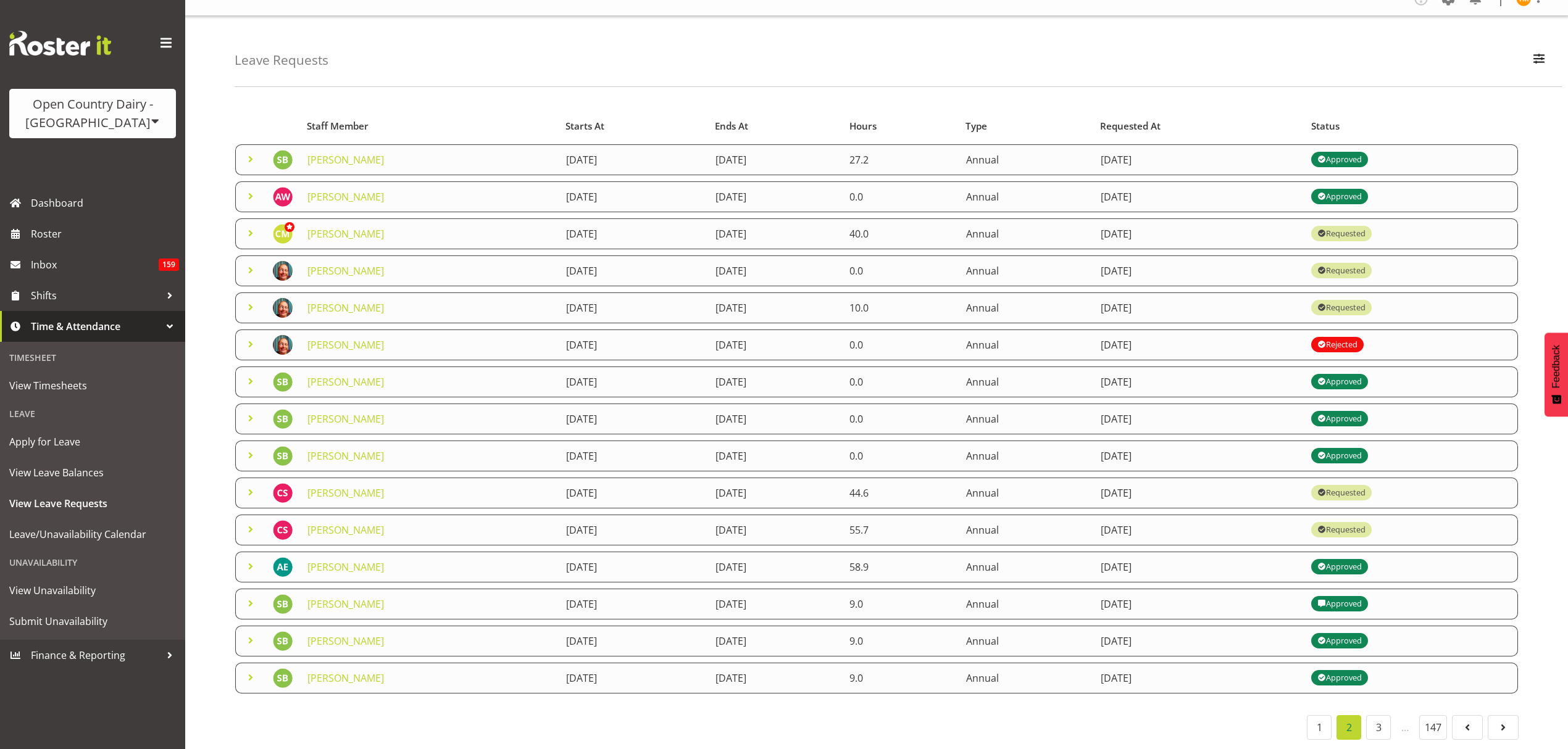
scroll to position [30, 0]
click at [252, 226] on span at bounding box center [250, 233] width 15 height 15
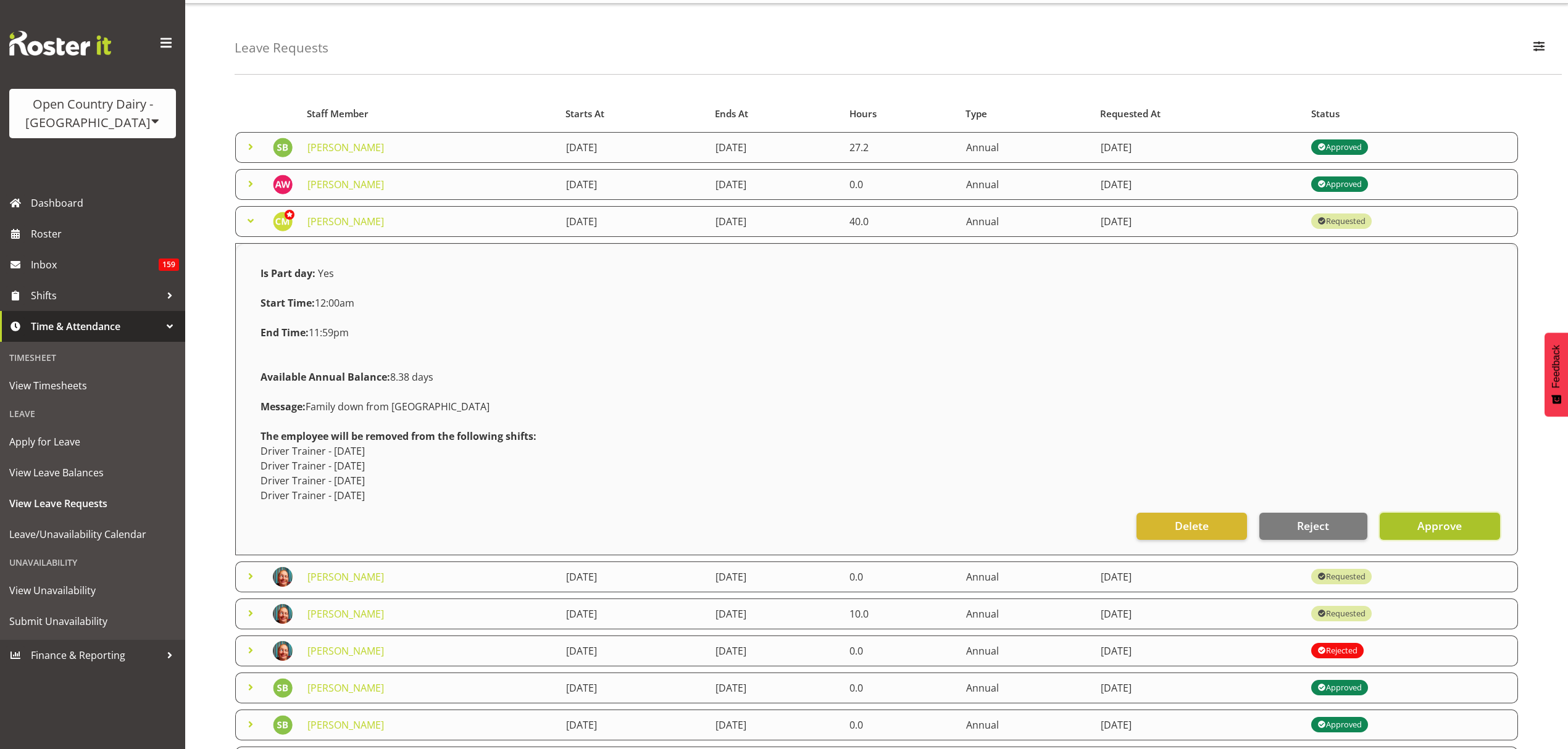
click at [1445, 515] on button "Approve" at bounding box center [1439, 526] width 120 height 28
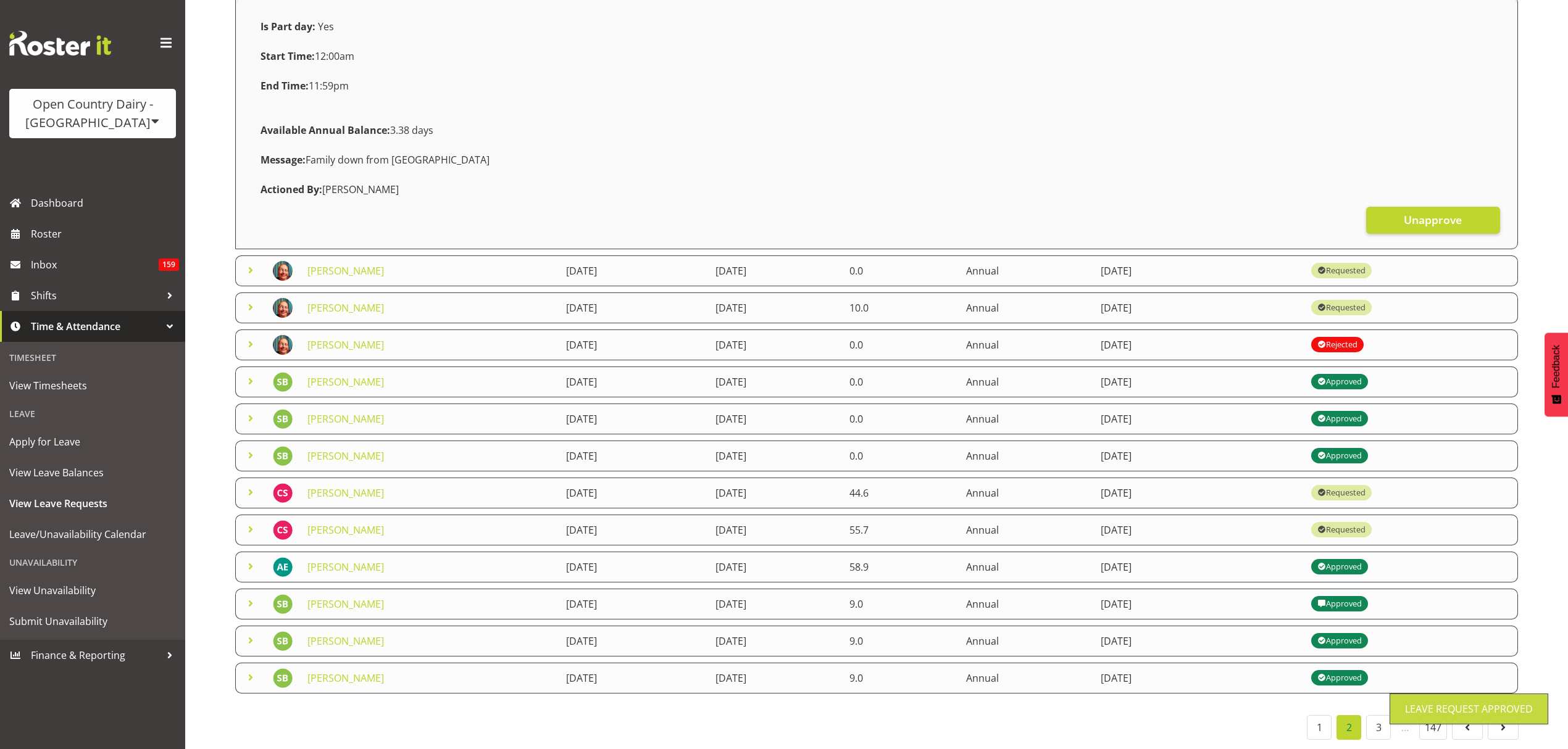
scroll to position [288, 0]
click at [1328, 715] on link "1" at bounding box center [1320, 727] width 25 height 25
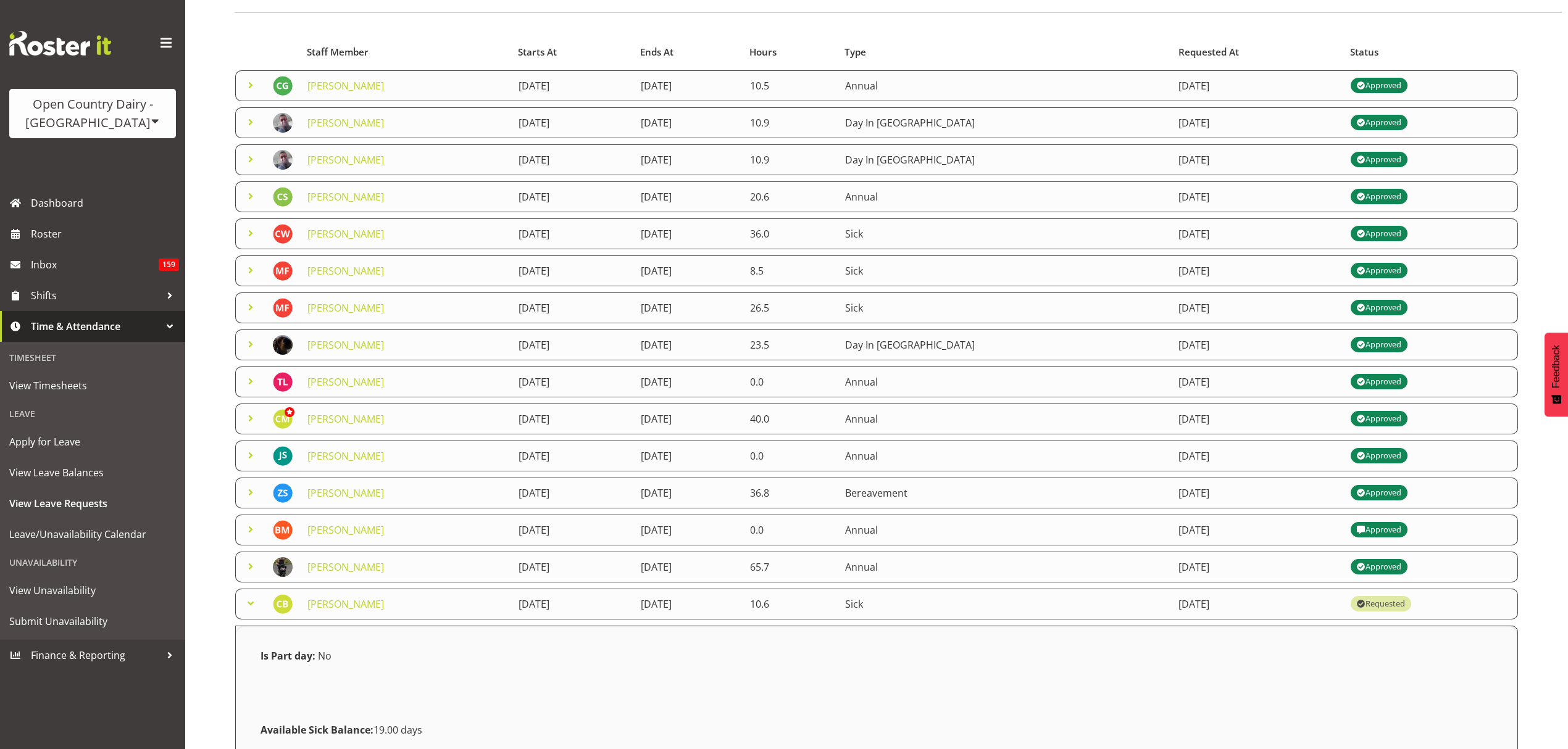
scroll to position [0, 0]
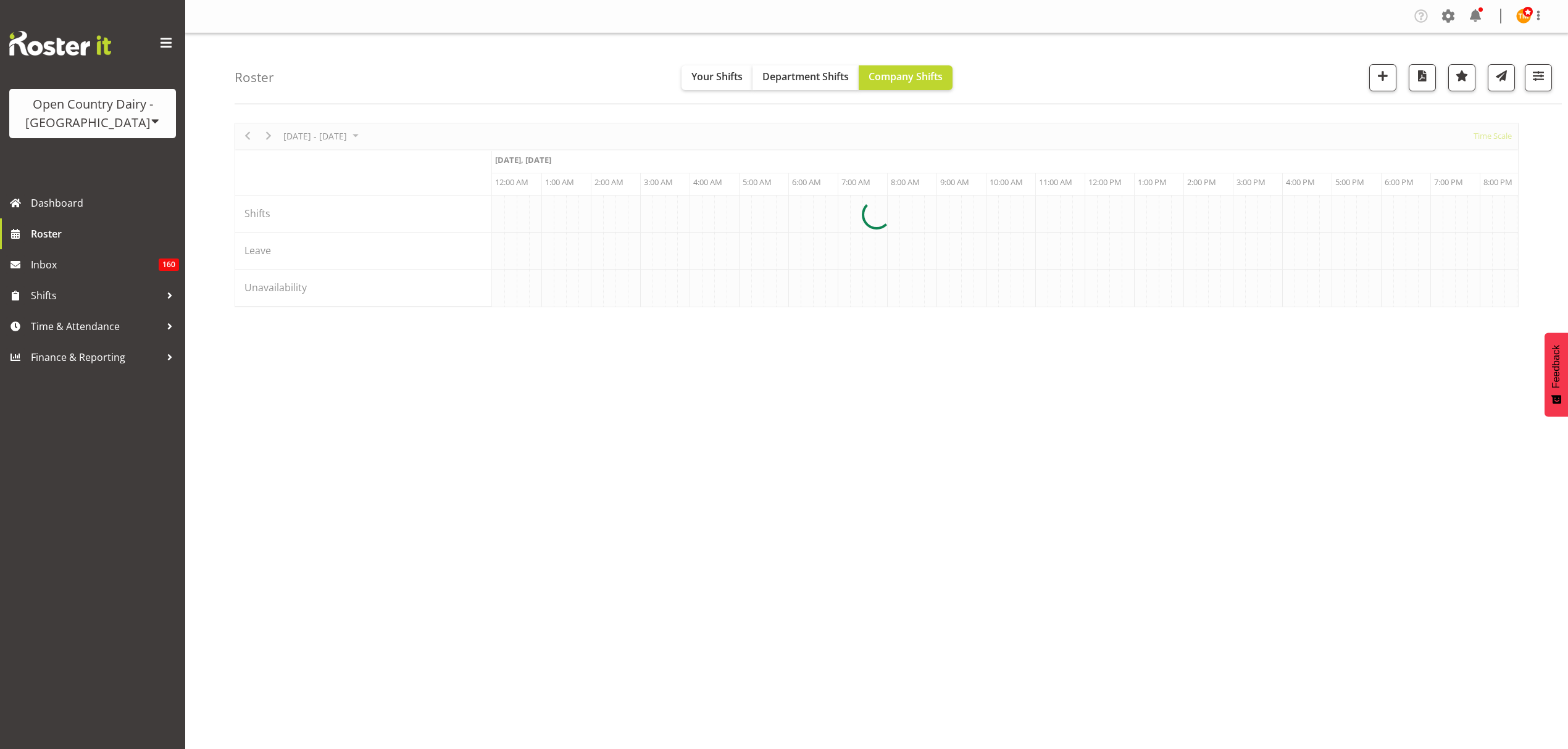
scroll to position [0, 4741]
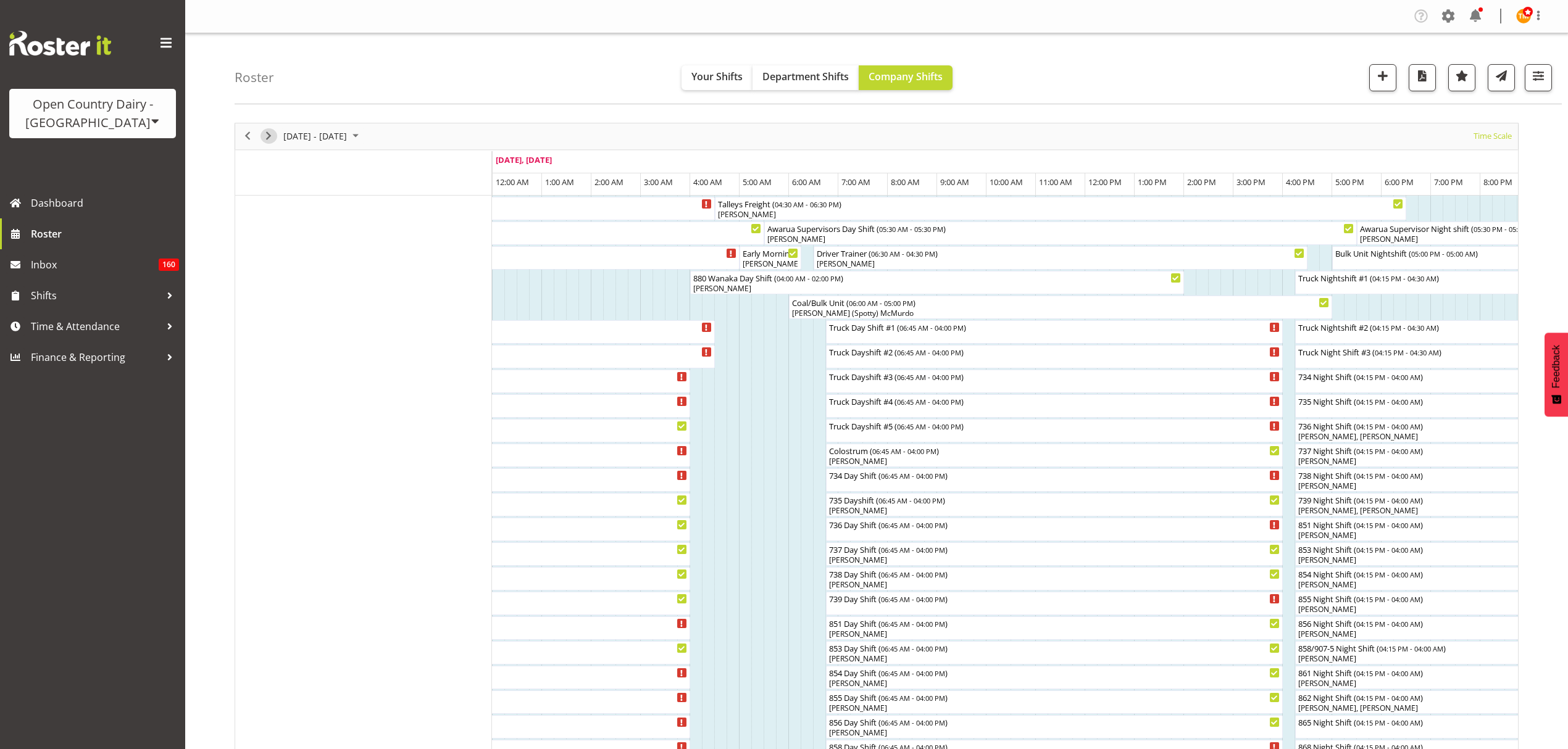
click at [271, 140] on span "Next" at bounding box center [268, 136] width 15 height 15
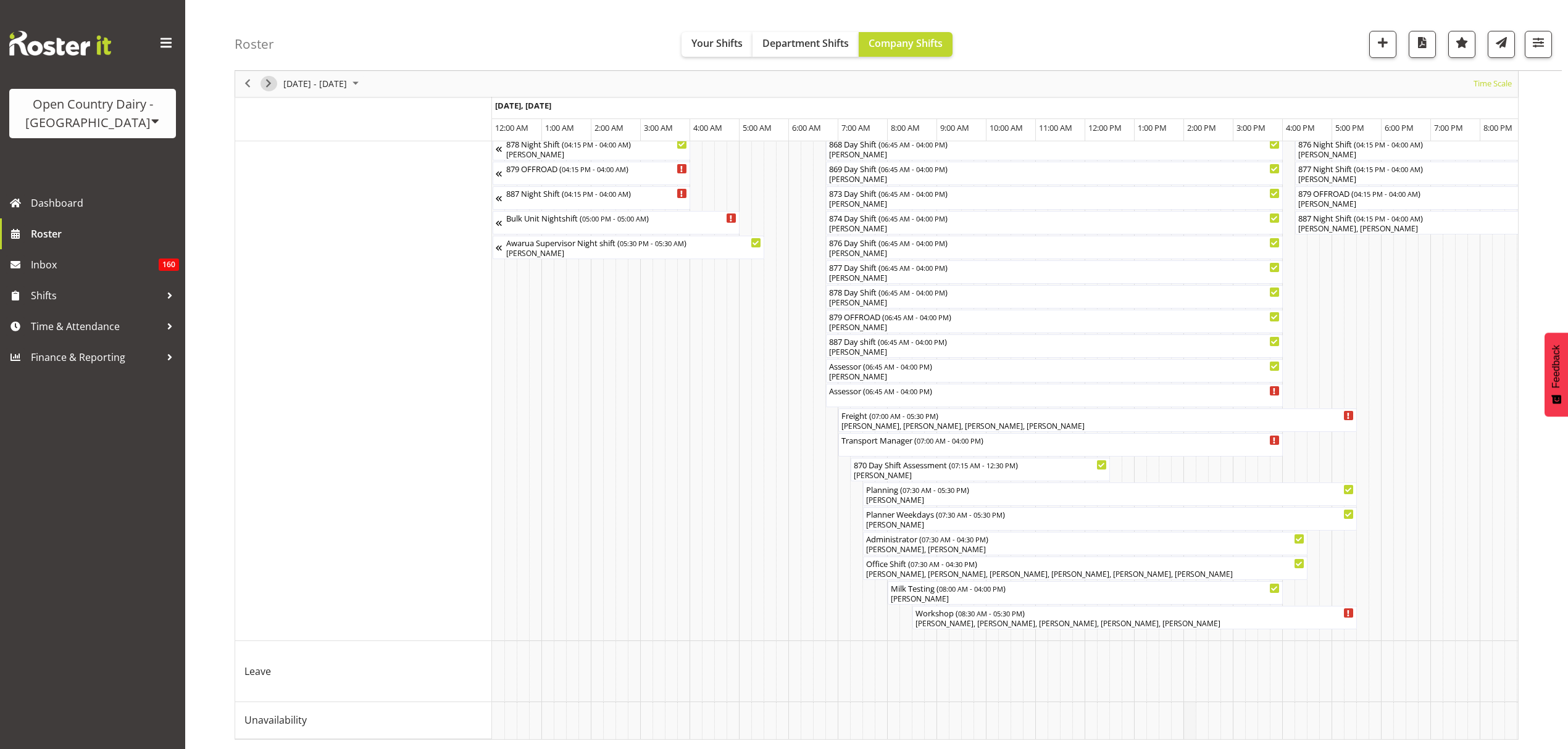
scroll to position [689, 0]
click at [252, 82] on span "Previous" at bounding box center [248, 84] width 15 height 15
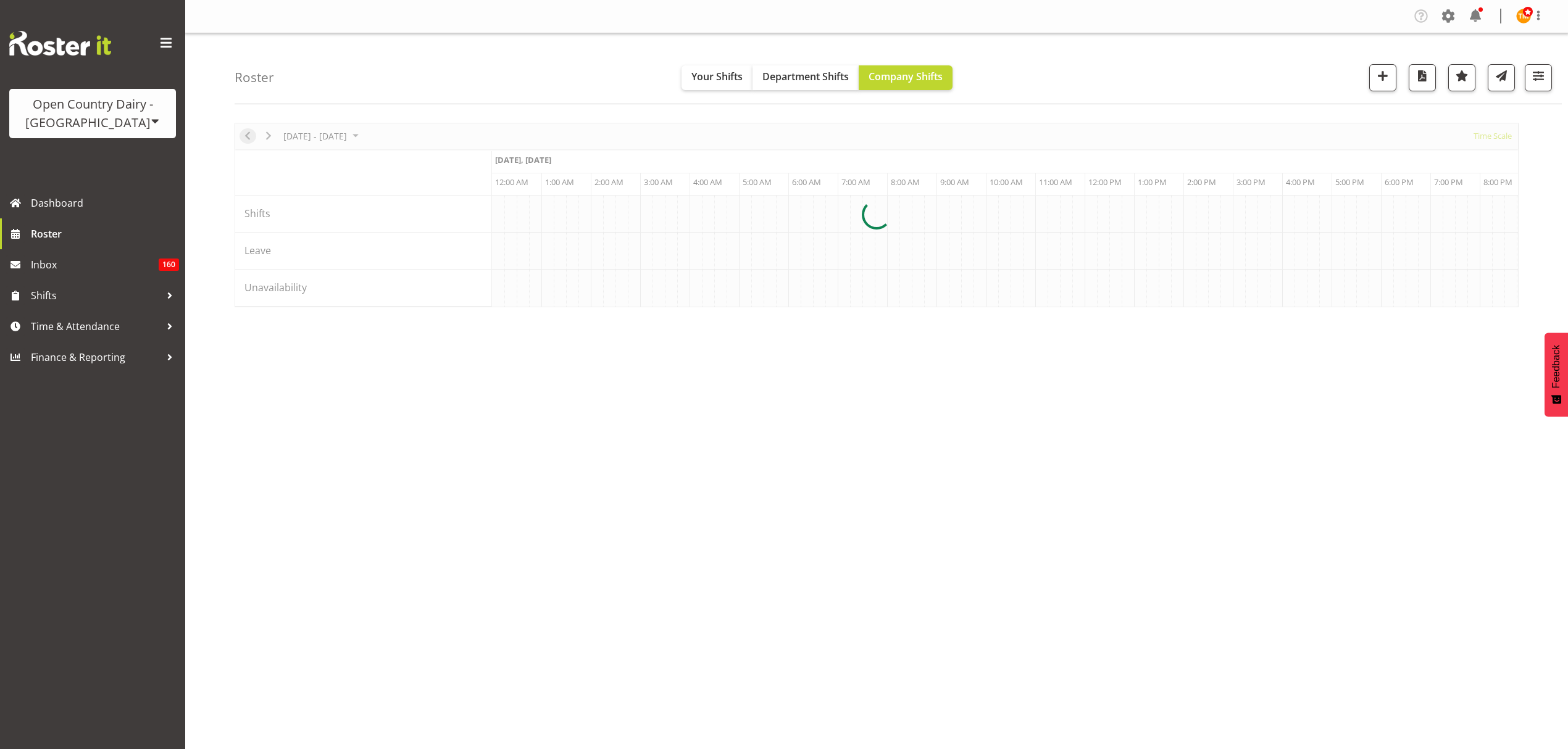
scroll to position [0, 4741]
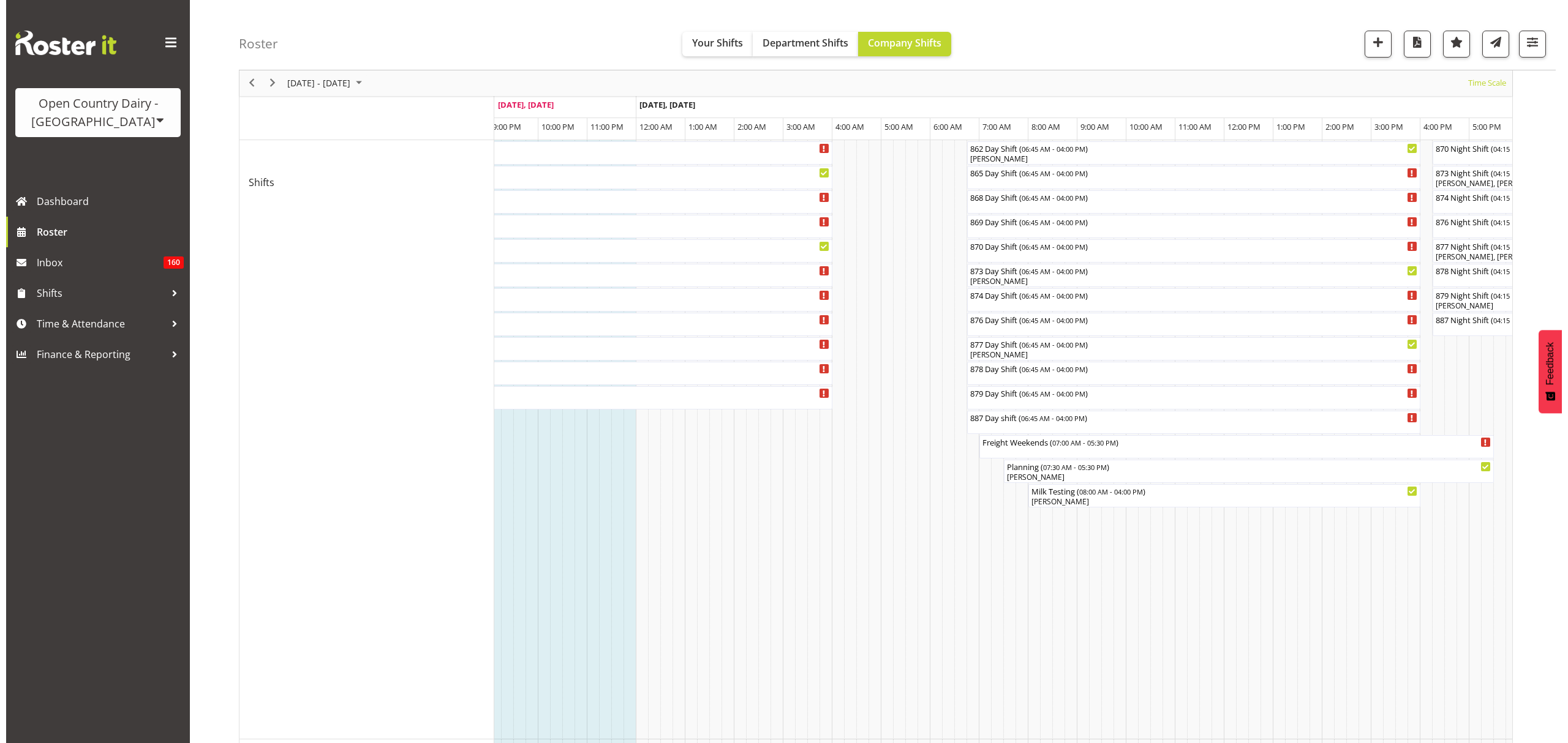
scroll to position [497, 0]
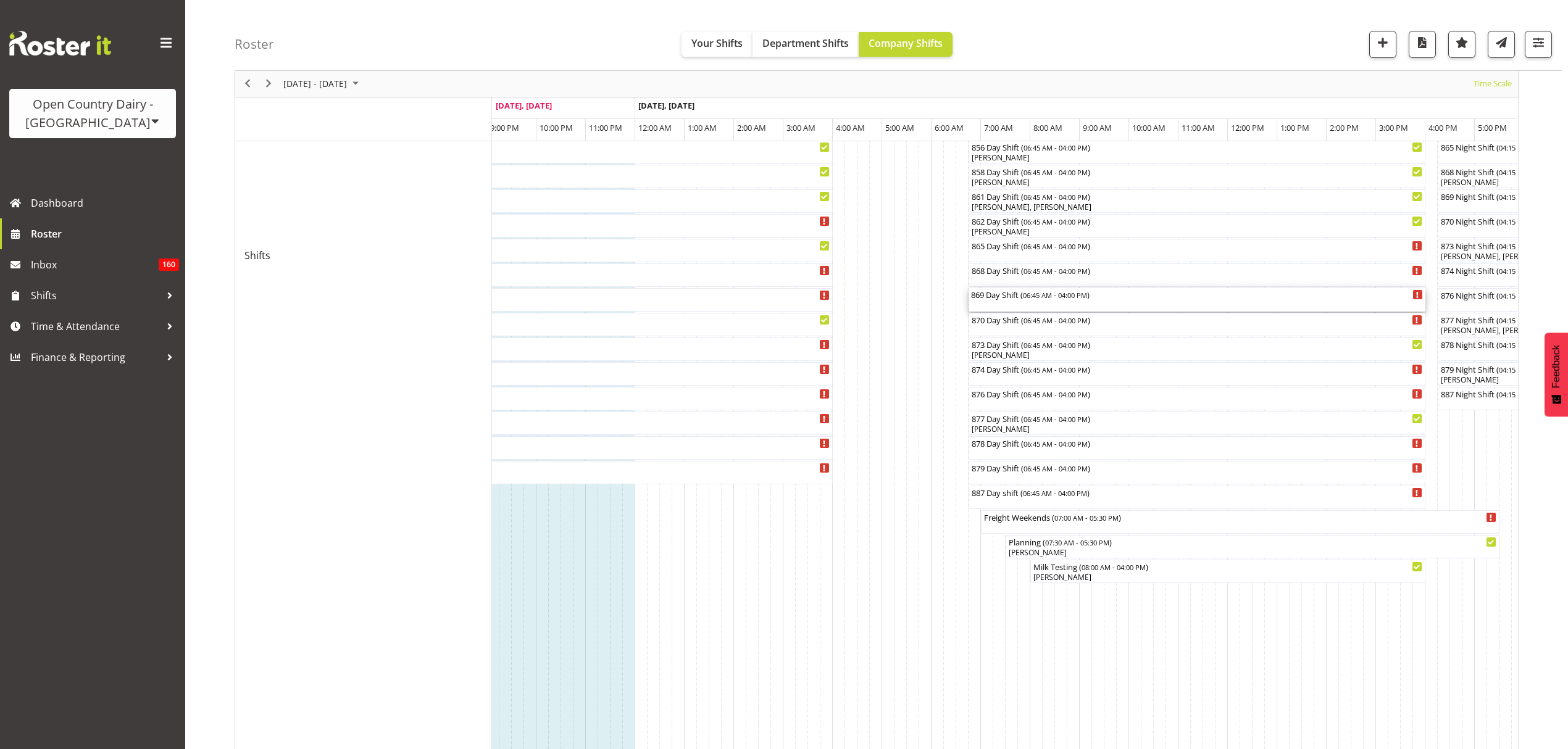
click at [1012, 304] on div "869 Day Shift ( 06:45 AM - 04:00 PM )" at bounding box center [1197, 300] width 452 height 24
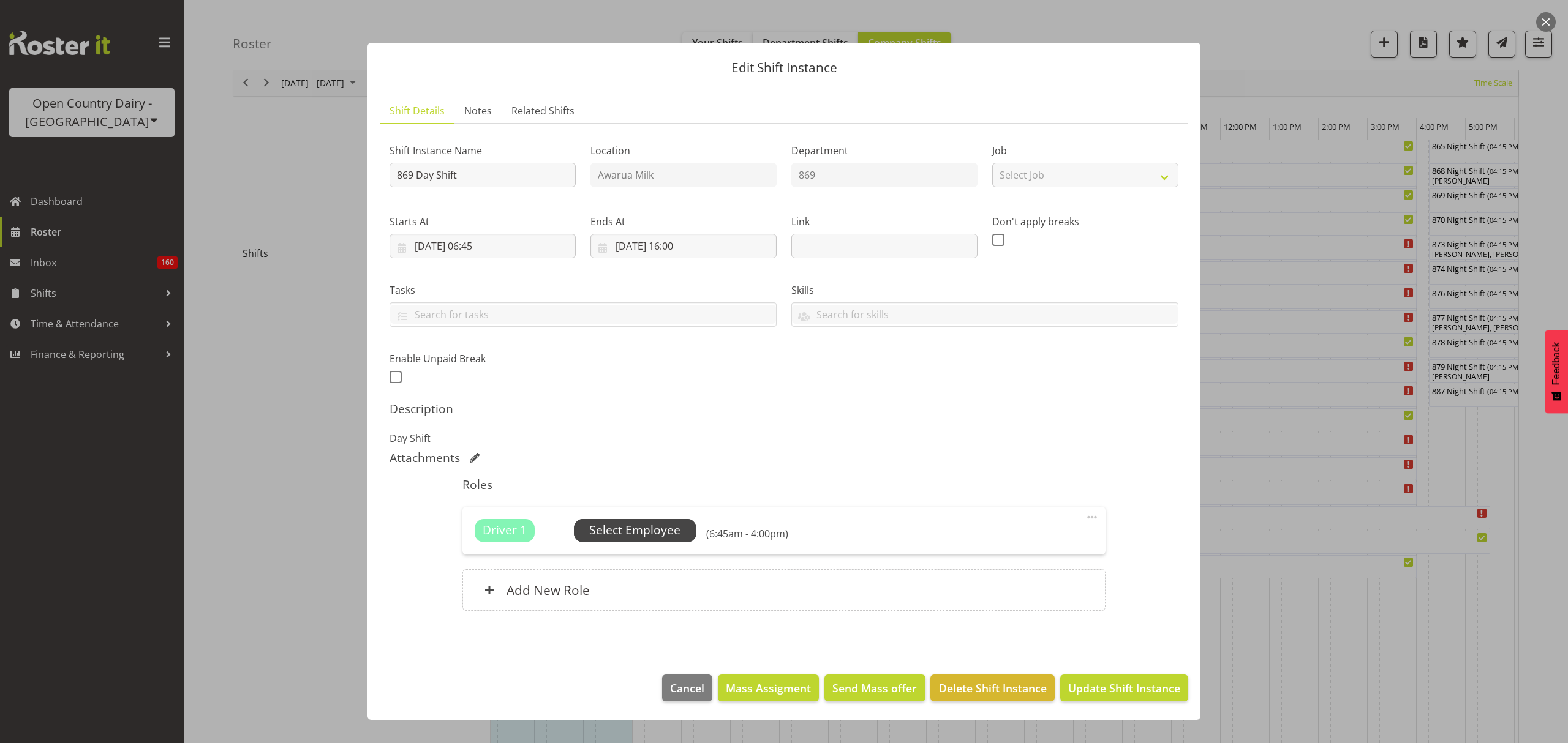
click at [632, 533] on span "Select Employee" at bounding box center [635, 530] width 92 height 18
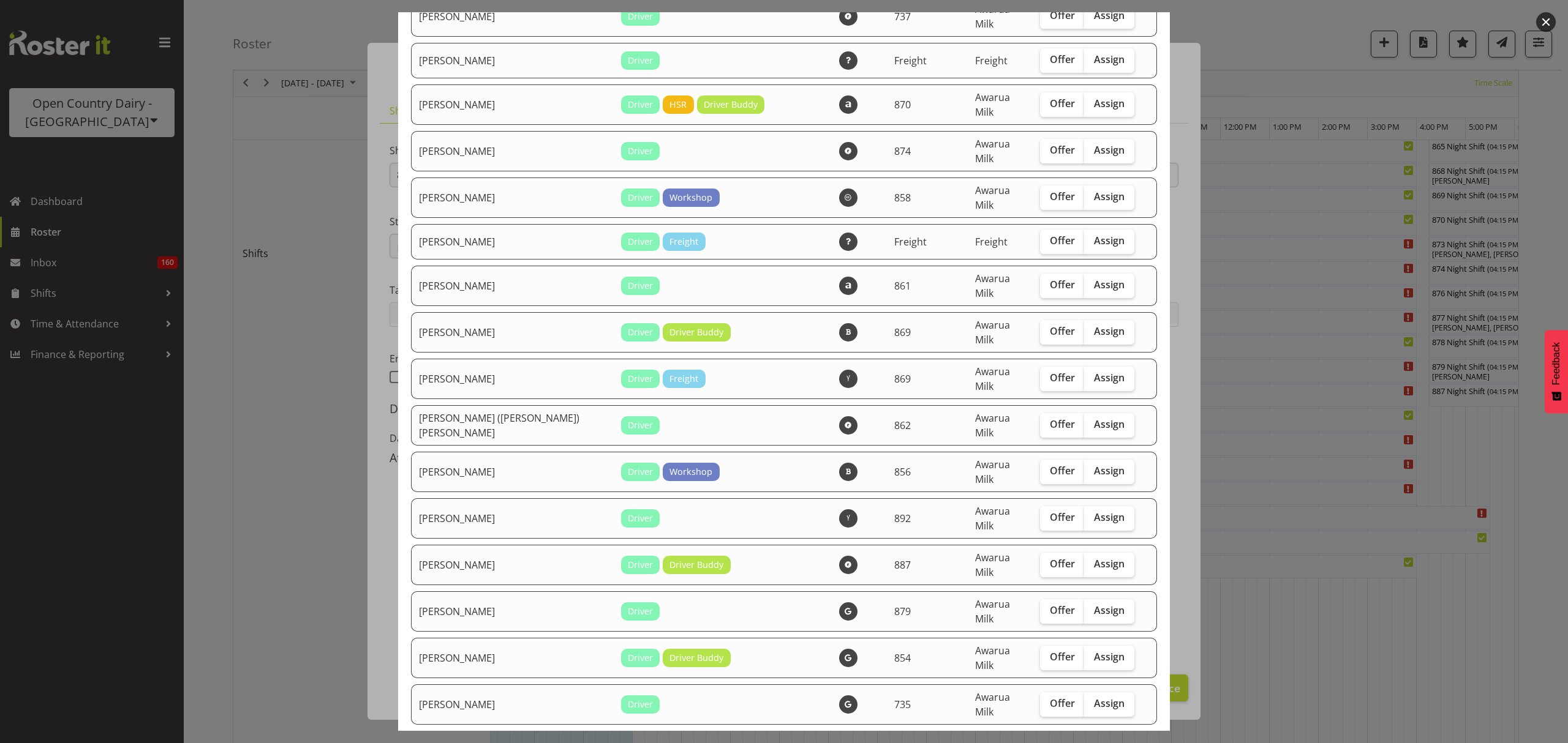
scroll to position [162, 0]
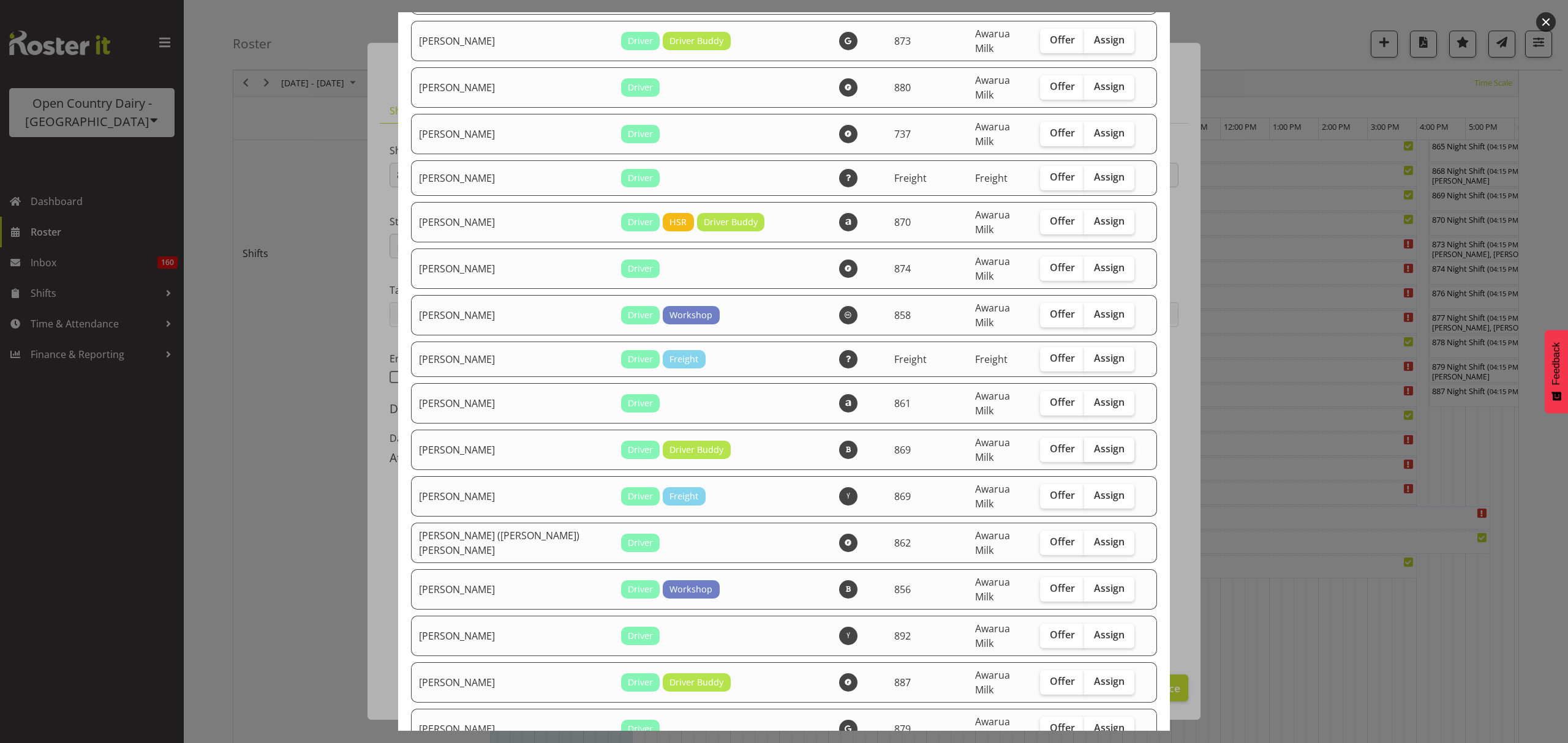
click at [1107, 438] on label "Assign" at bounding box center [1109, 450] width 50 height 25
click at [1092, 445] on input "Assign" at bounding box center [1088, 448] width 8 height 8
checkbox input "true"
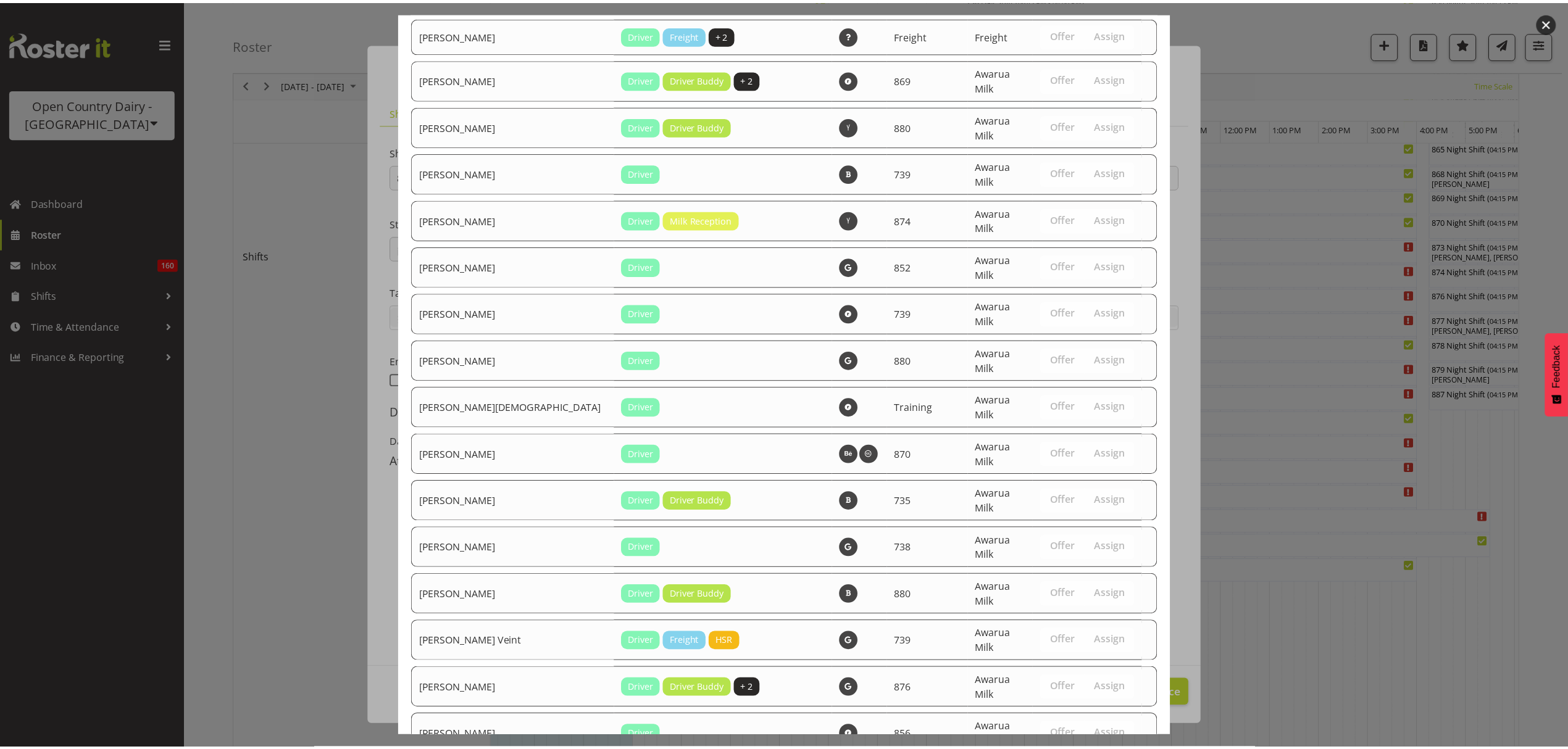
scroll to position [2703, 0]
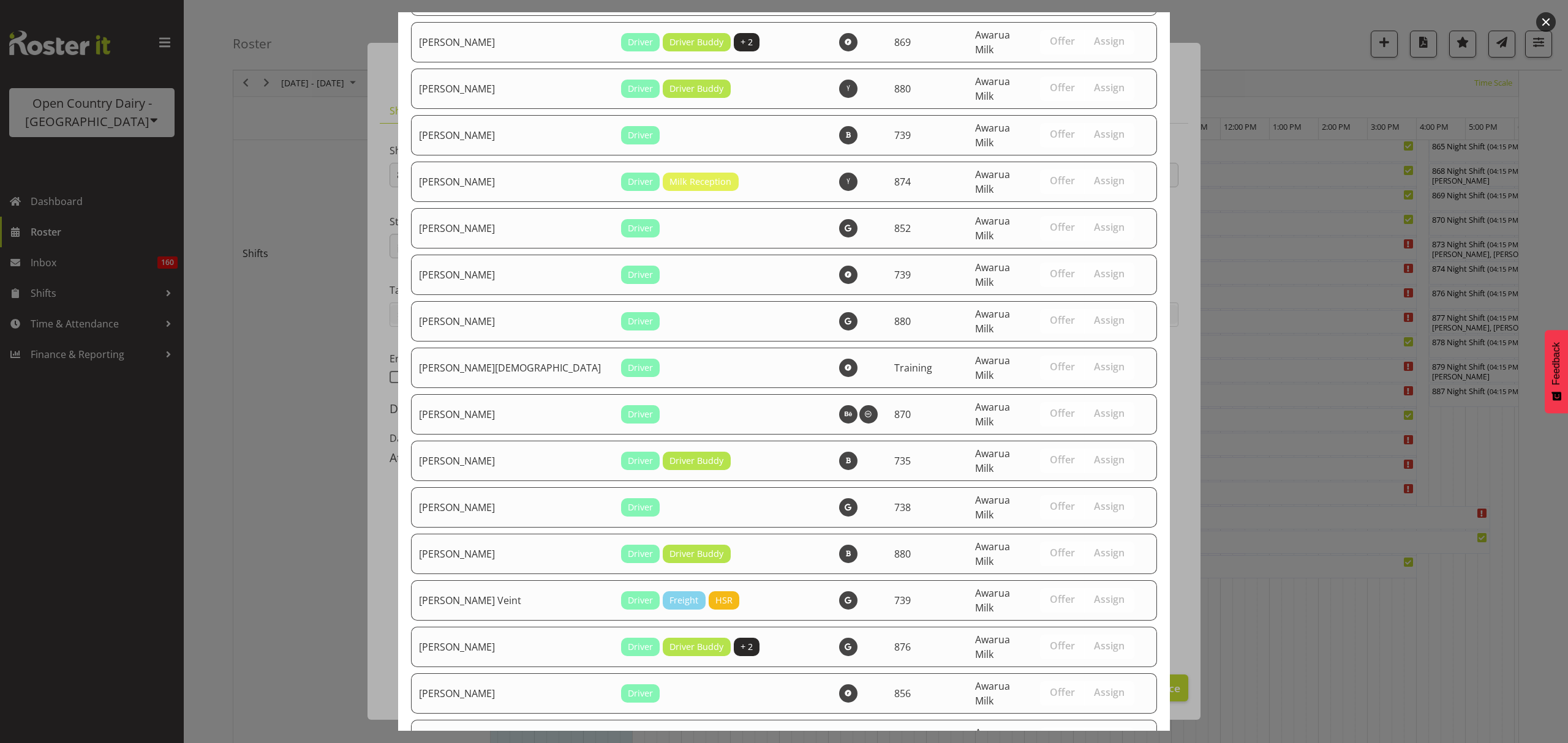
drag, startPoint x: 1088, startPoint y: 706, endPoint x: 1089, endPoint y: 716, distance: 10.0
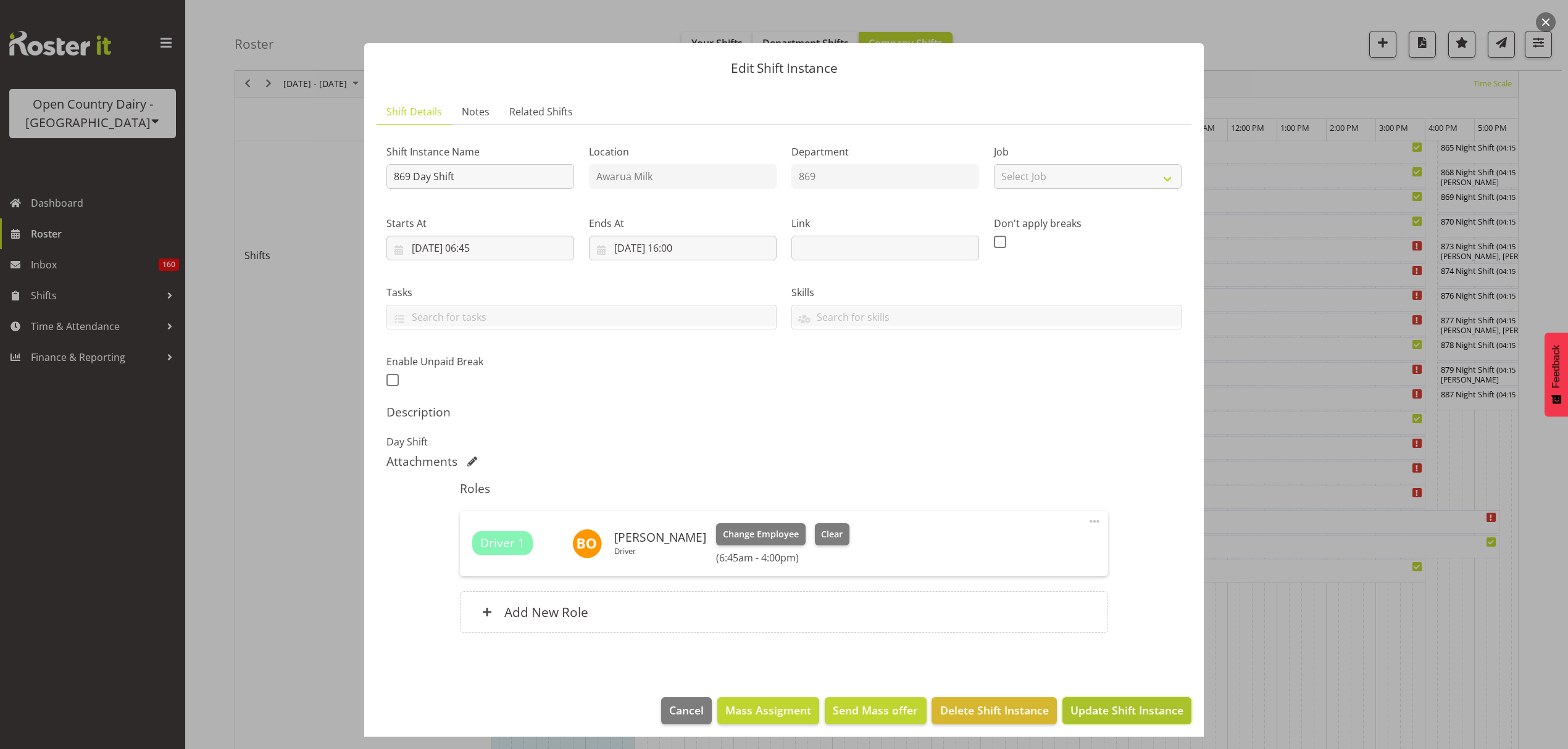
click at [1102, 715] on span "Update Shift Instance" at bounding box center [1126, 710] width 113 height 16
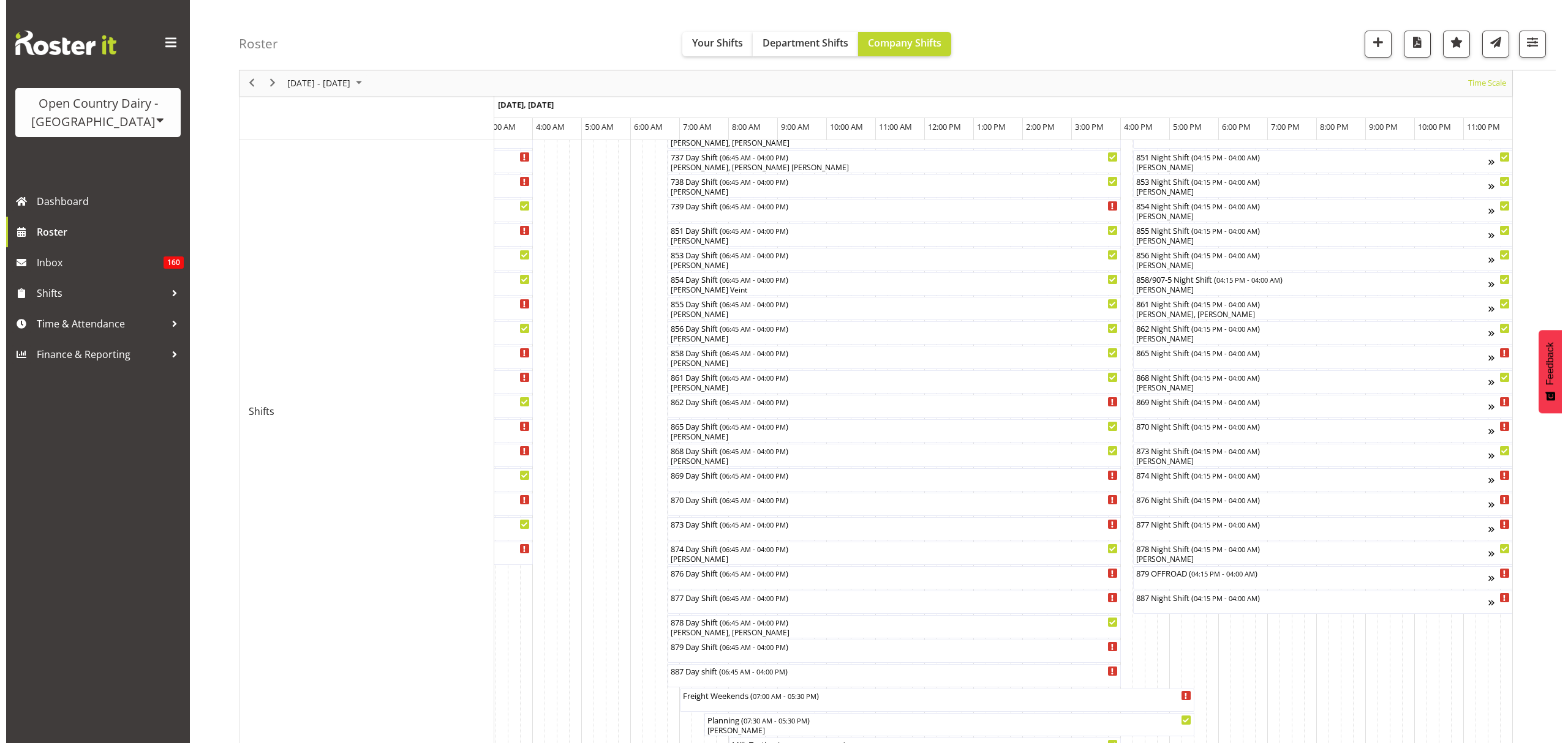
scroll to position [252, 0]
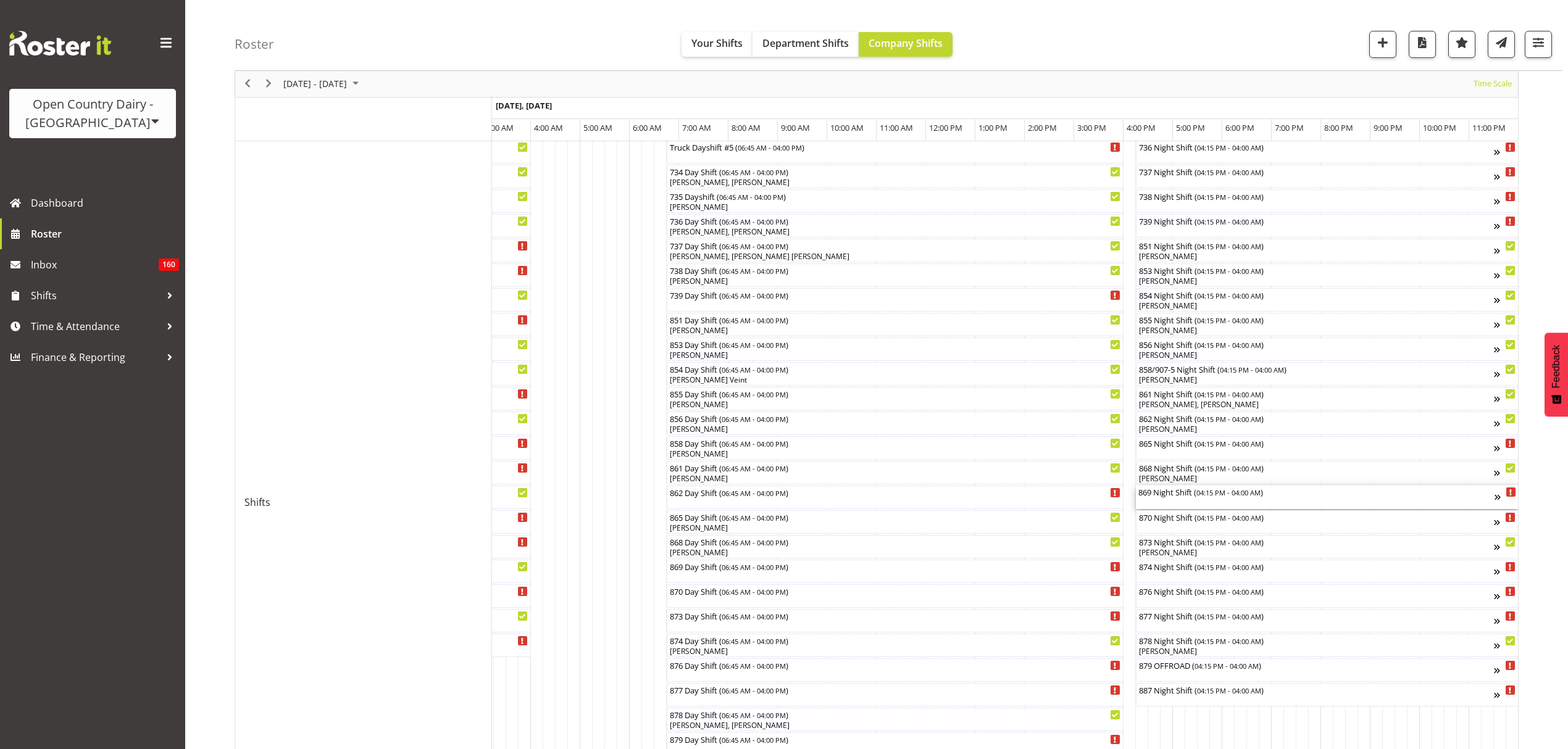
click at [1178, 489] on div "869 Night Shift ( 04:15 PM - 04:00 AM )" at bounding box center [1317, 491] width 356 height 12
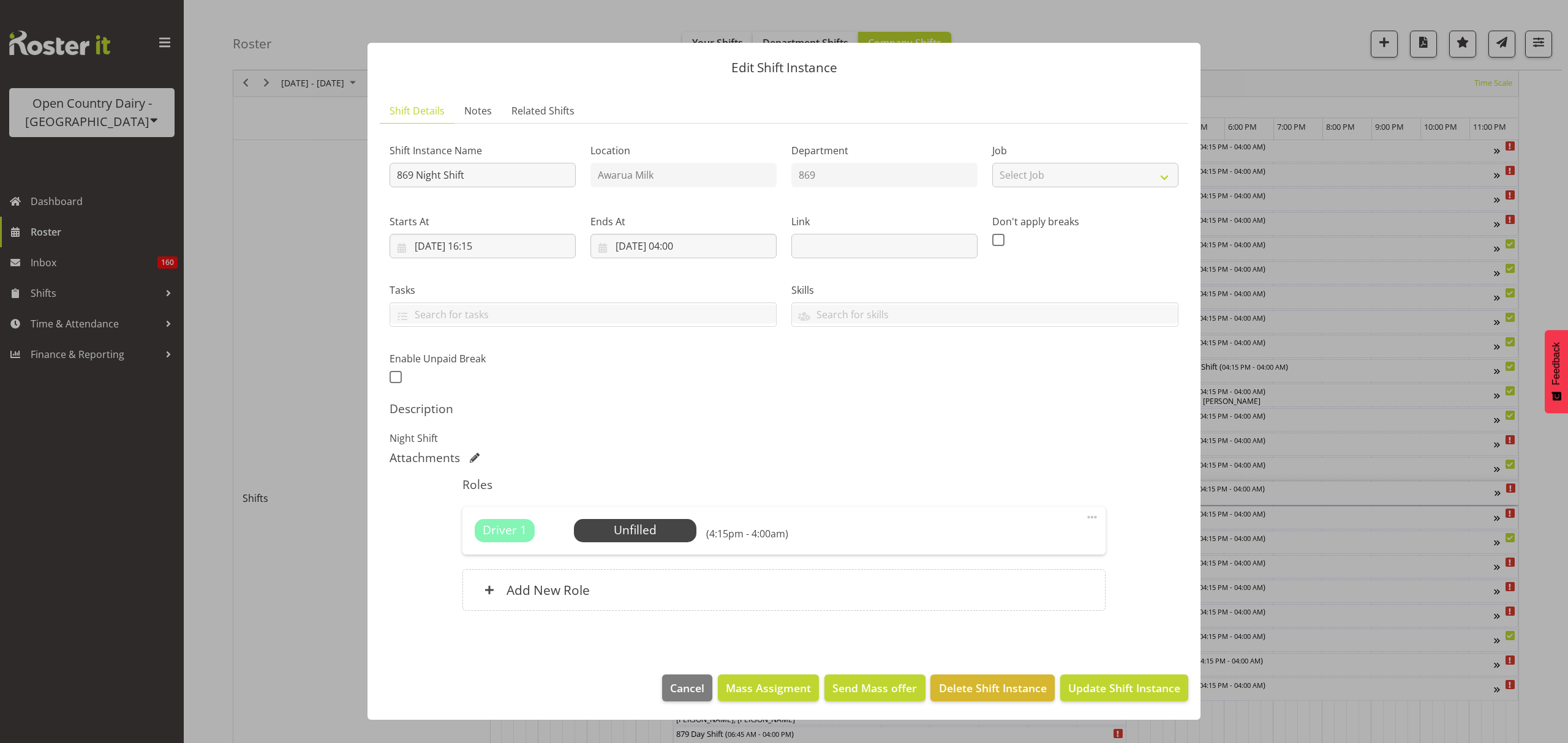
scroll to position [0, 7205]
click at [672, 527] on span "Select Employee" at bounding box center [635, 530] width 92 height 18
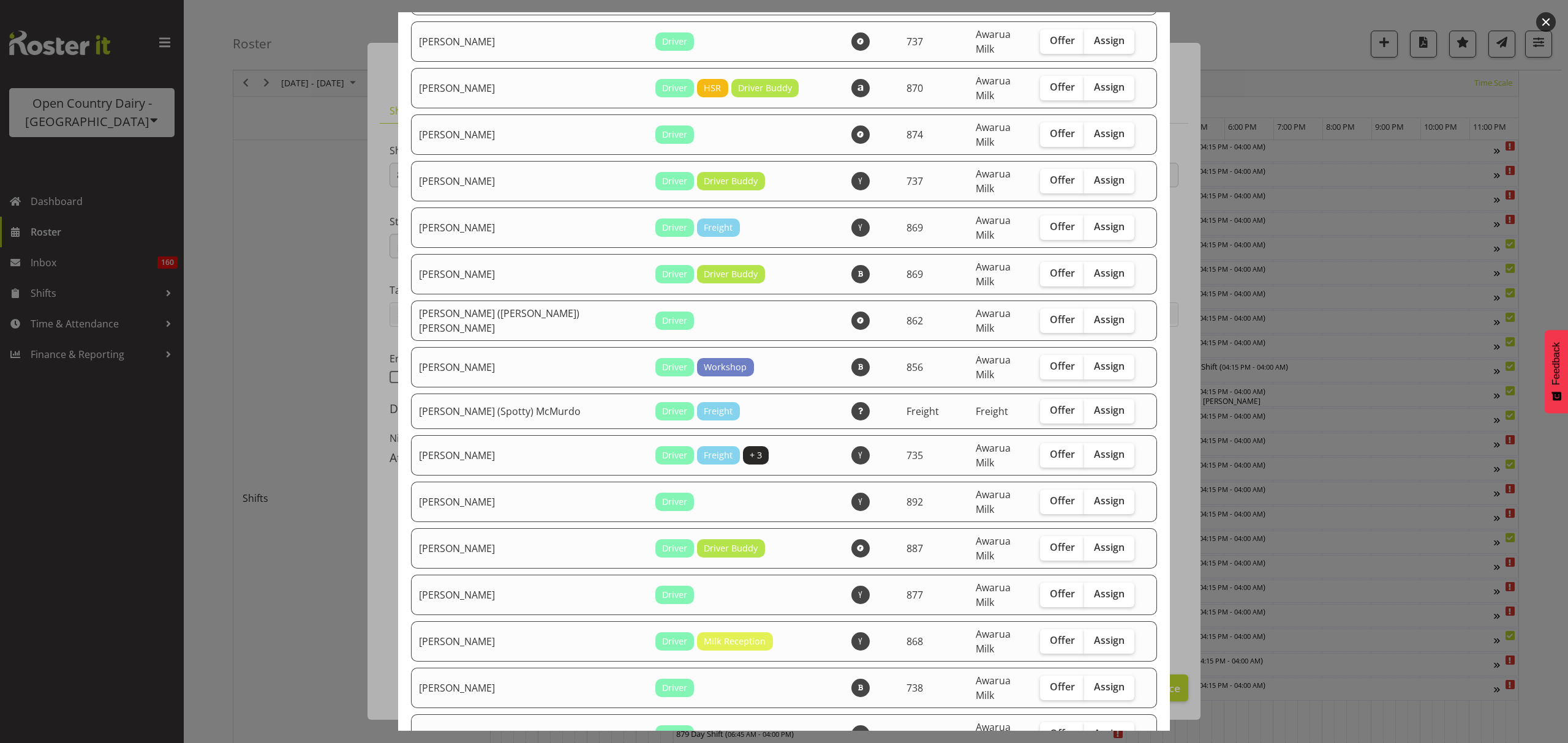
scroll to position [162, 0]
click at [1094, 266] on span "Assign" at bounding box center [1109, 272] width 30 height 12
click at [1092, 269] on input "Assign" at bounding box center [1088, 273] width 8 height 8
checkbox input "true"
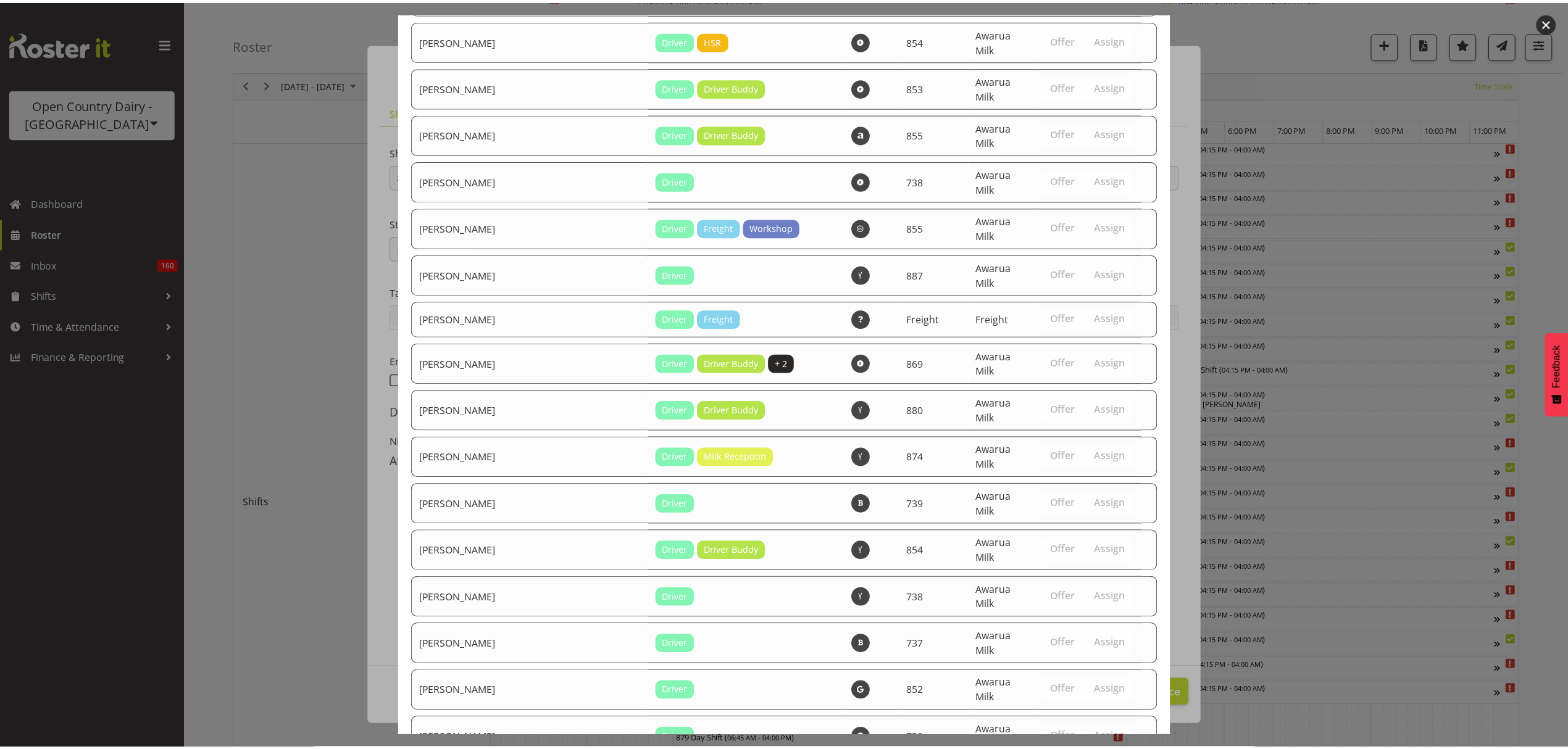
scroll to position [1947, 0]
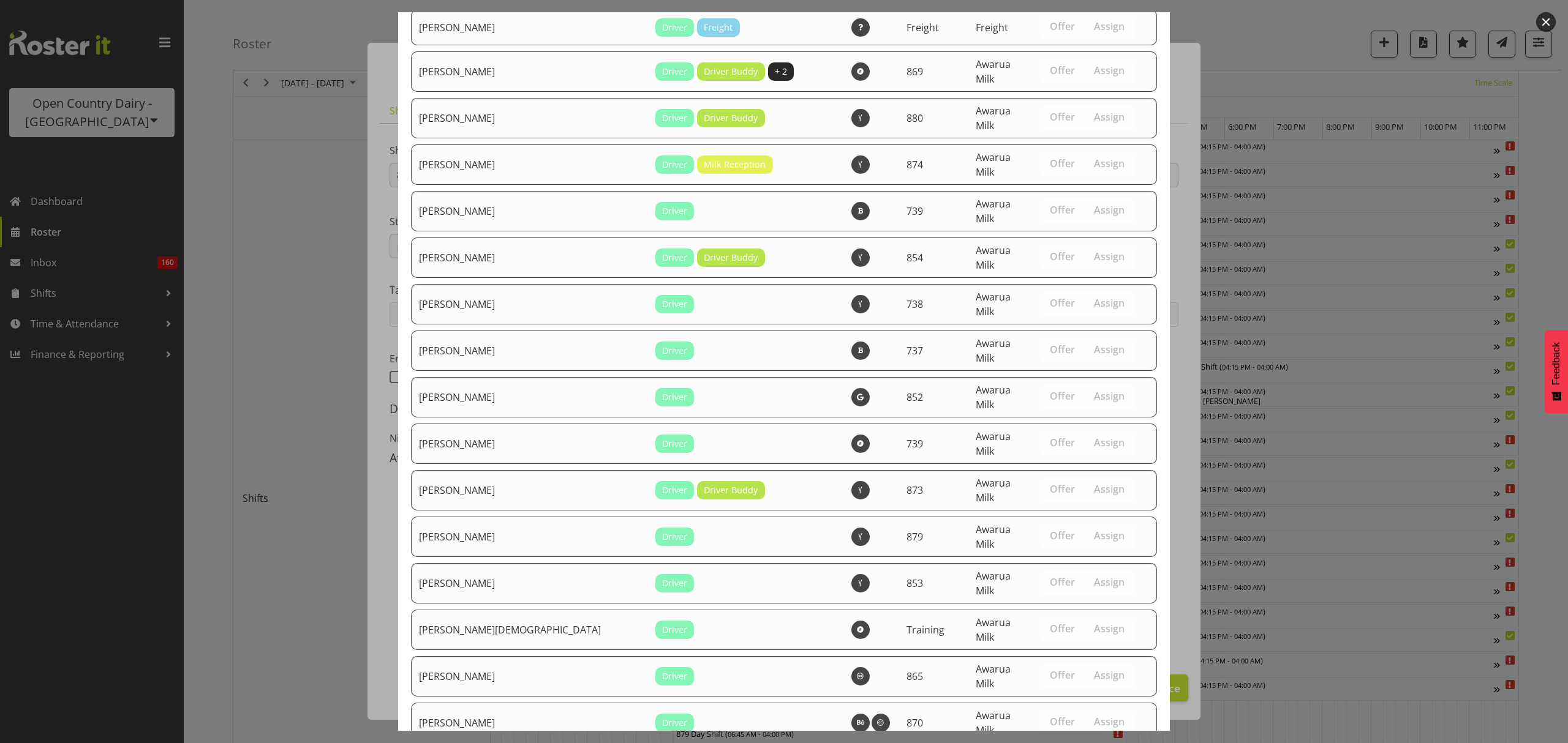
drag, startPoint x: 1122, startPoint y: 692, endPoint x: 1128, endPoint y: 701, distance: 10.8
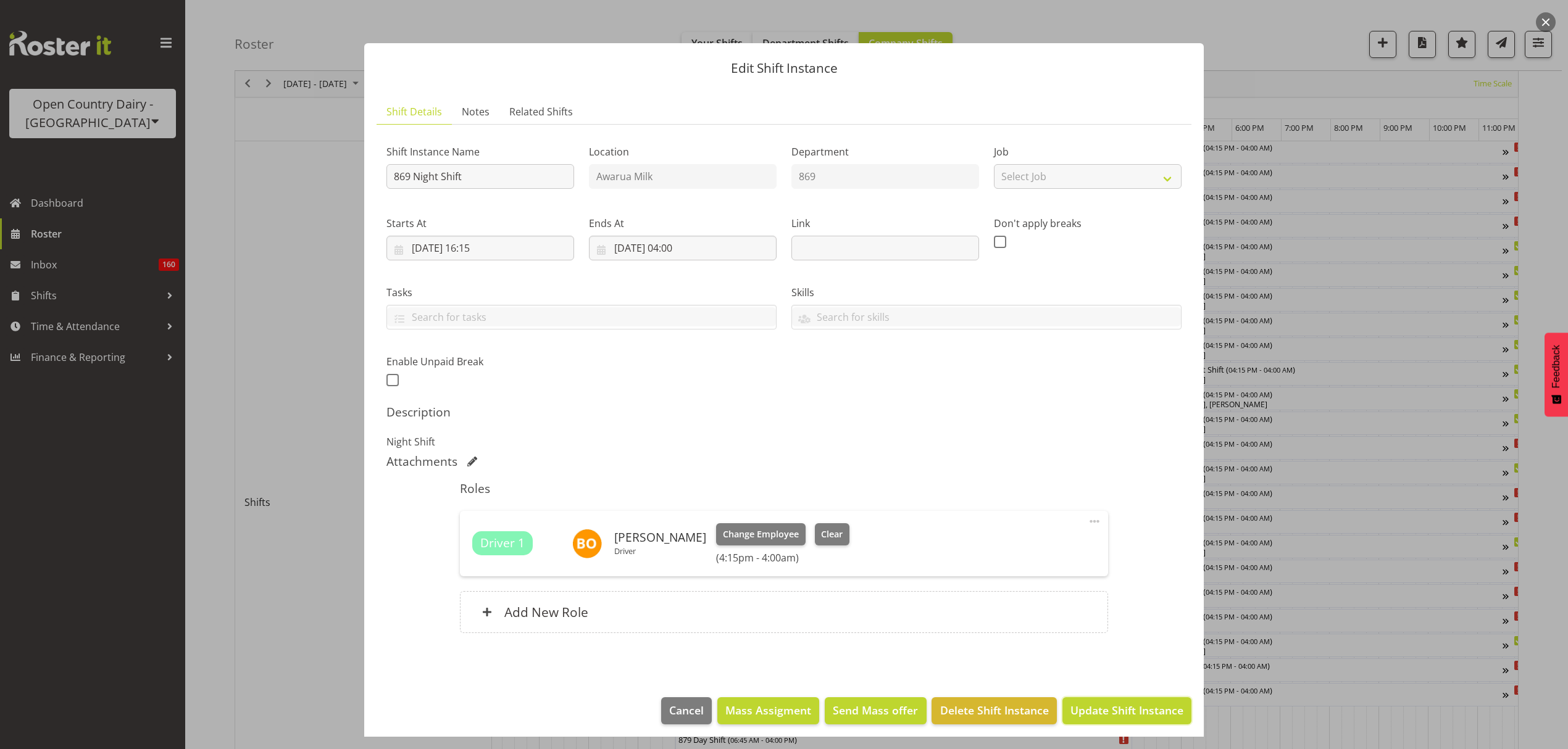
click at [1157, 716] on span "Update Shift Instance" at bounding box center [1126, 710] width 113 height 16
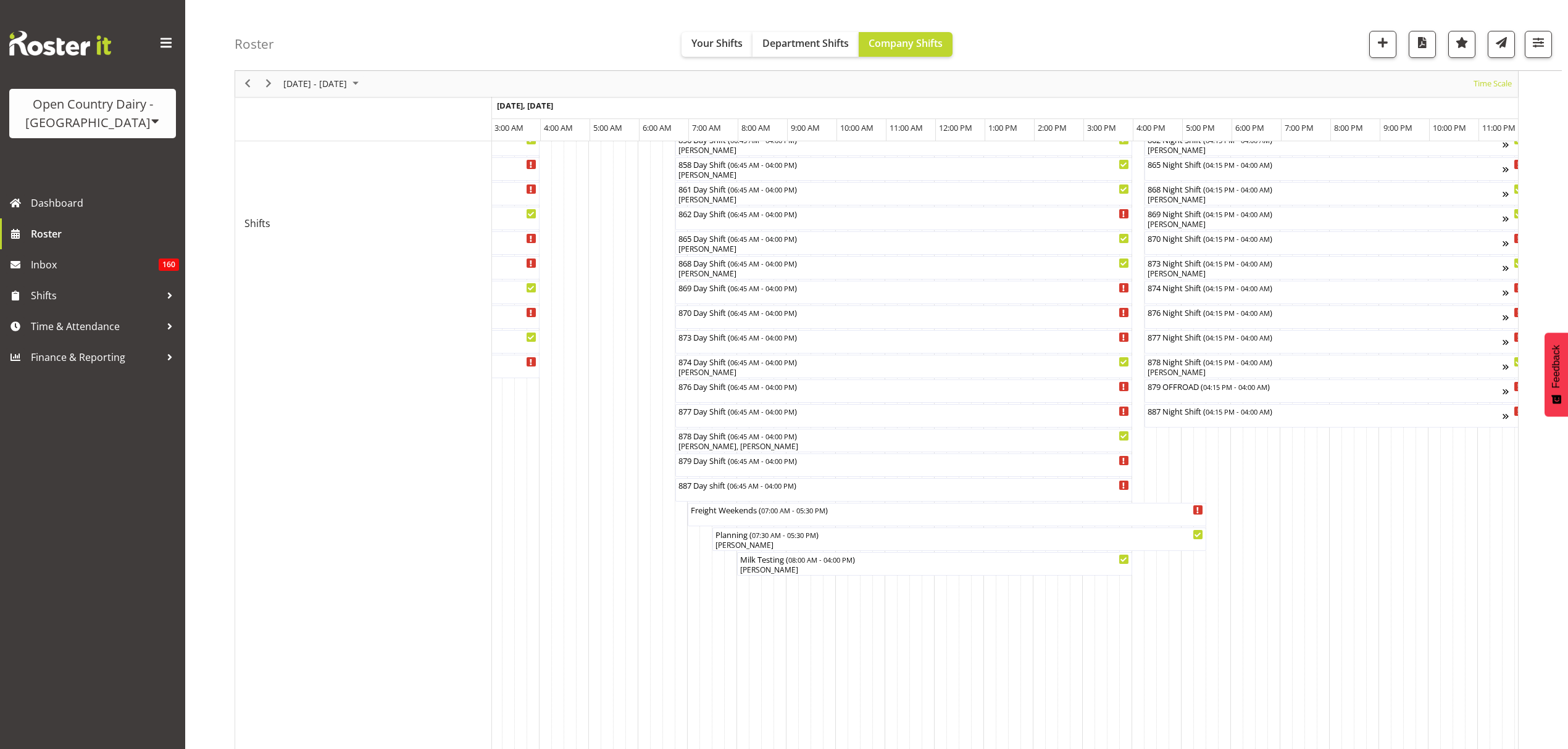
scroll to position [665, 0]
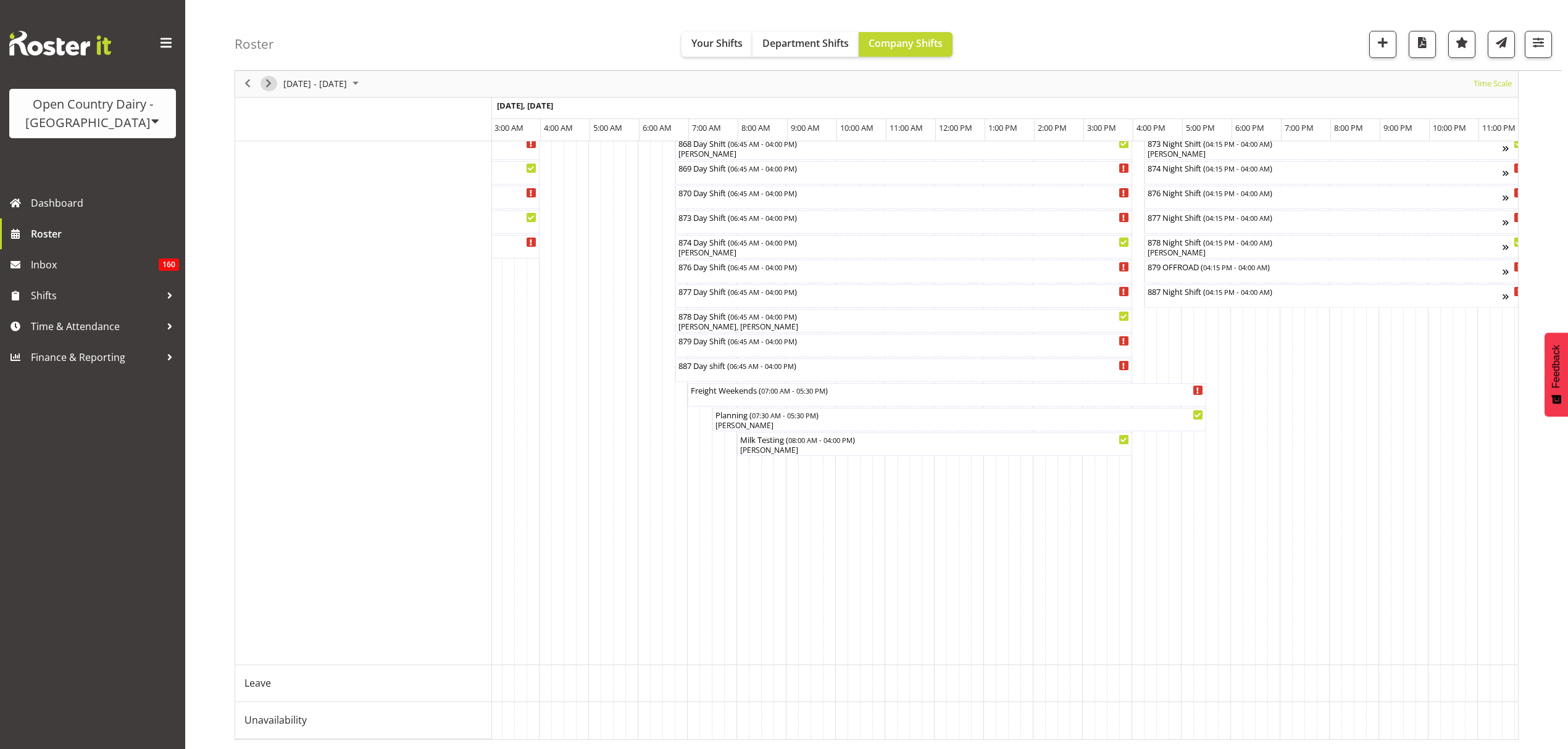
click at [265, 87] on span "Next" at bounding box center [268, 84] width 15 height 15
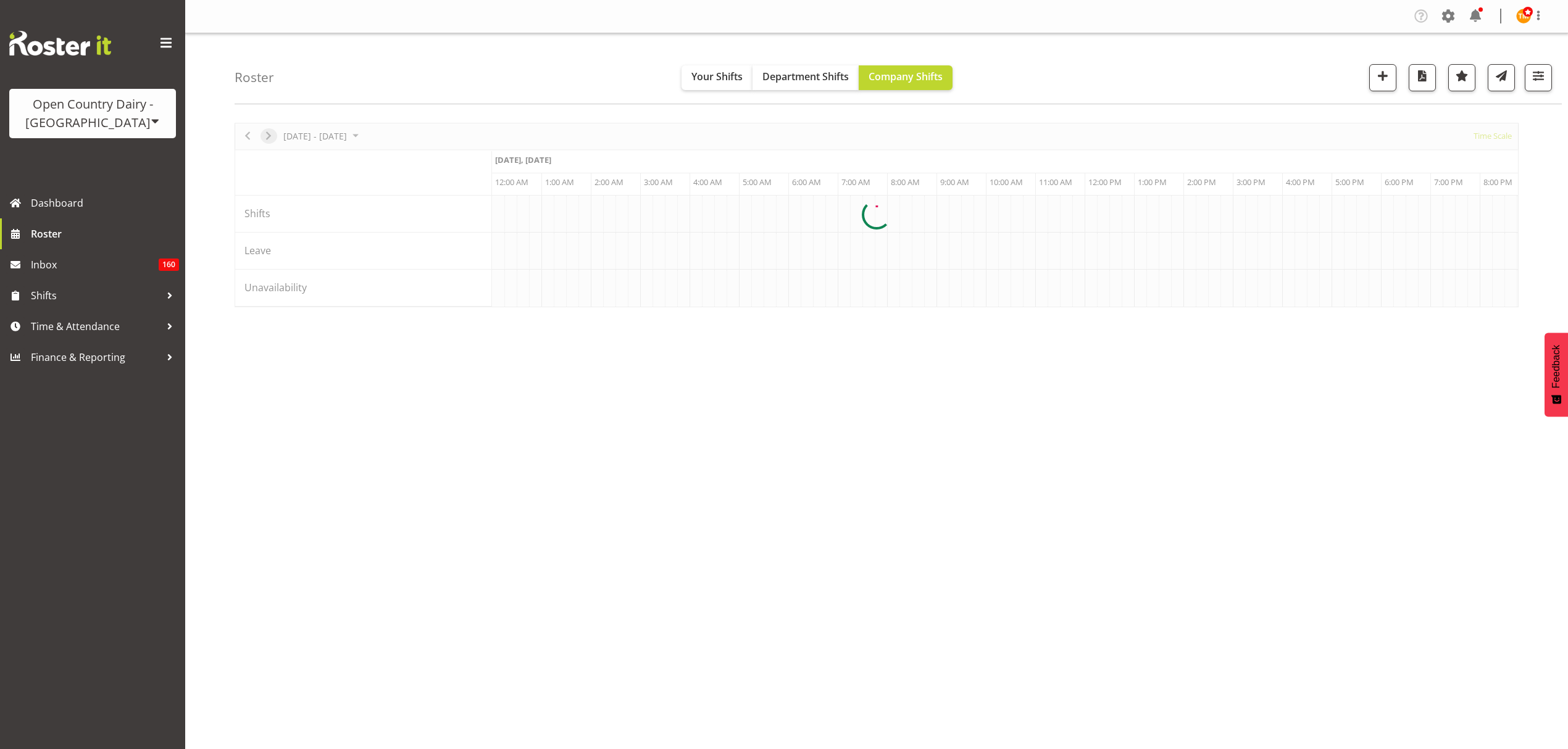
scroll to position [0, 0]
click at [1544, 75] on span "button" at bounding box center [1538, 75] width 16 height 16
click at [1526, 243] on input "text" at bounding box center [1460, 246] width 164 height 25
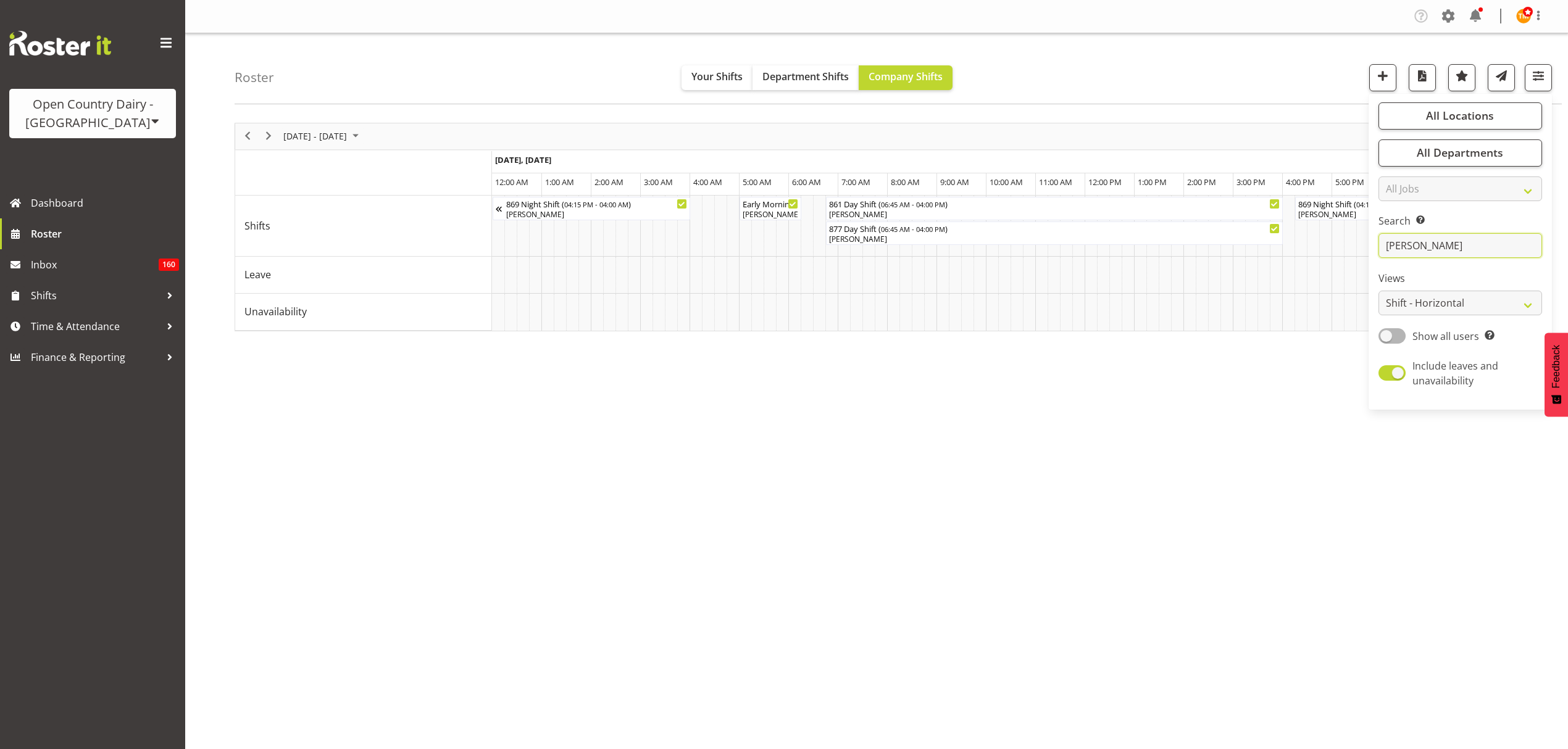
type input "[PERSON_NAME]"
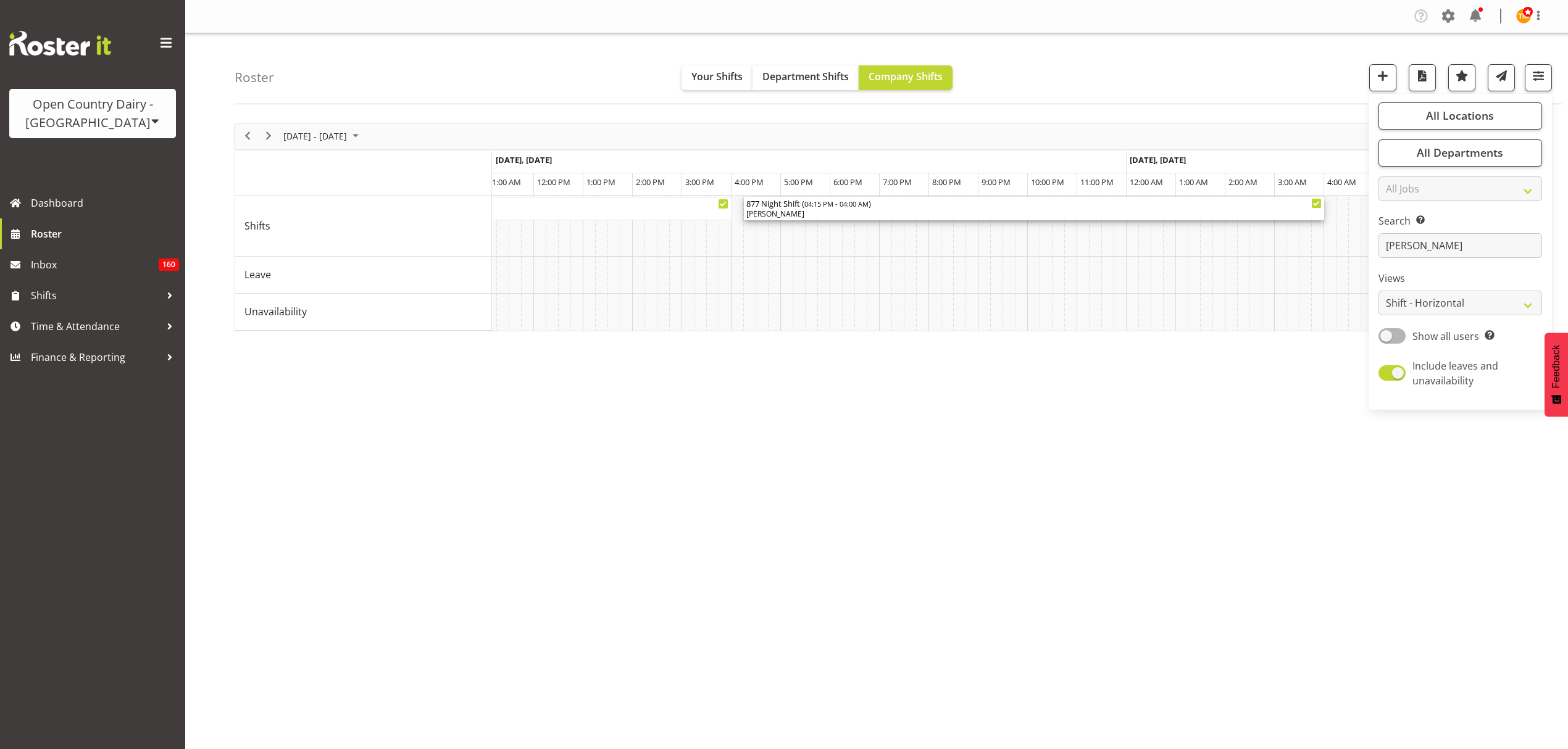
click at [868, 204] on span "04:15 PM - 04:00 AM" at bounding box center [836, 204] width 64 height 10
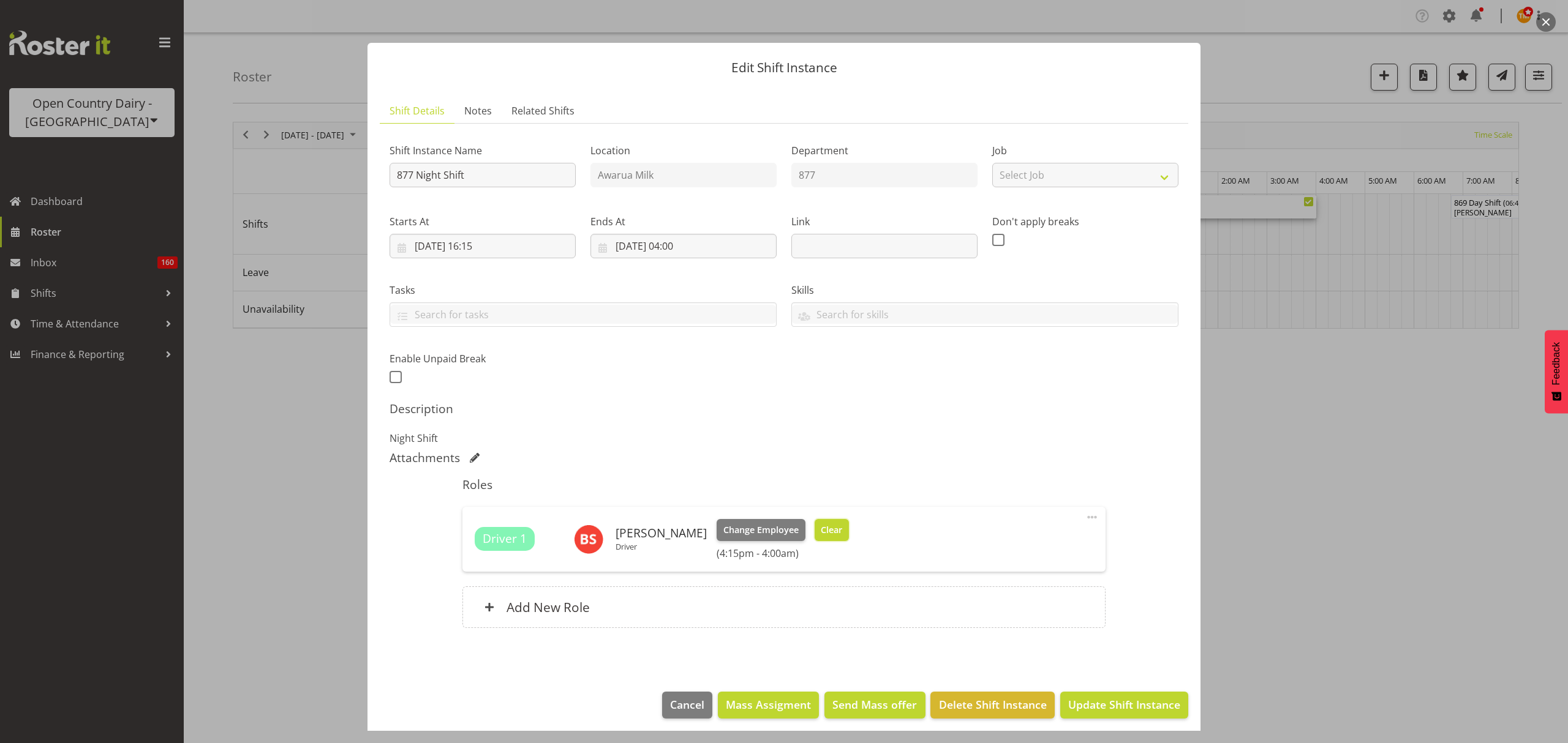
click at [825, 537] on button "Clear" at bounding box center [831, 530] width 35 height 22
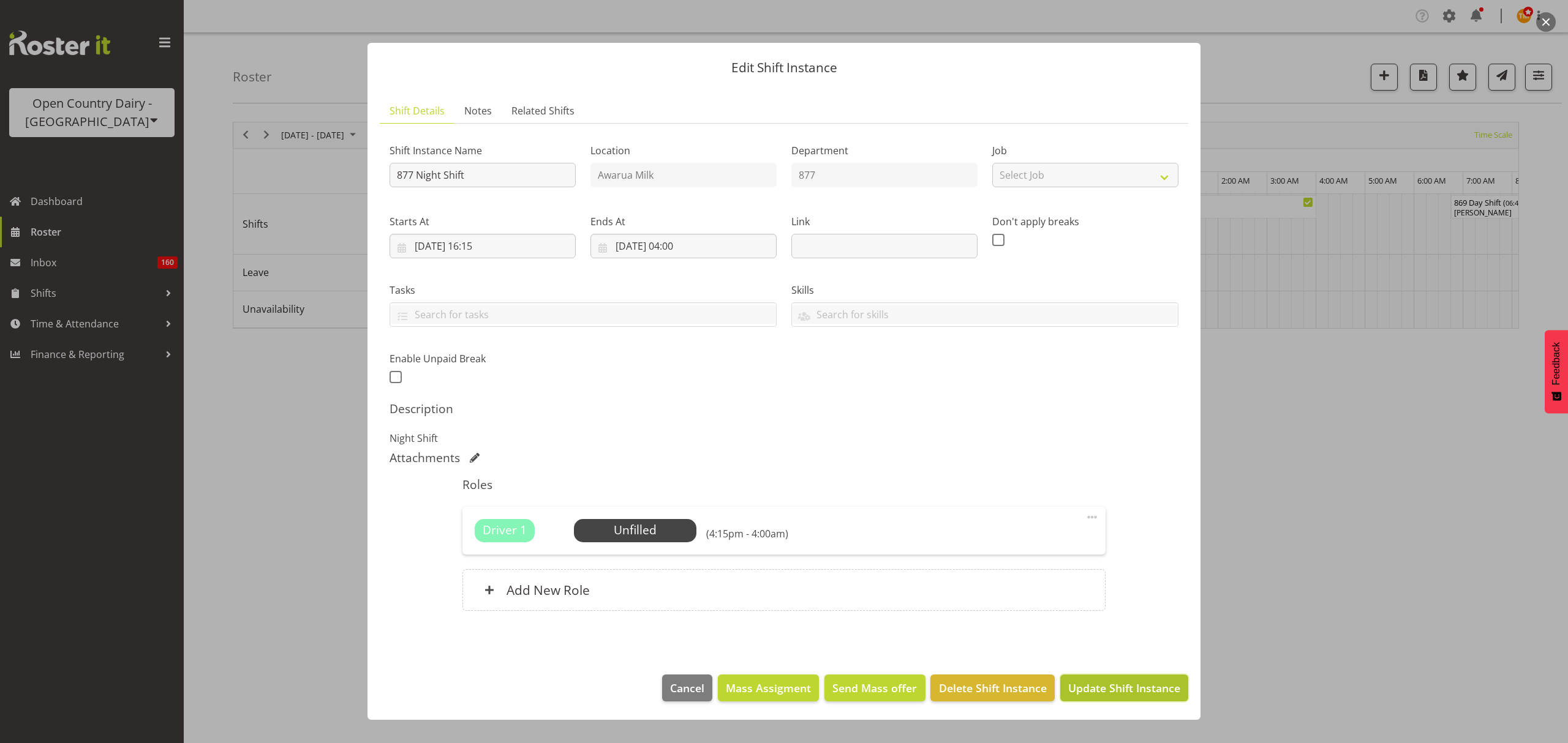
click at [1127, 690] on span "Update Shift Instance" at bounding box center [1124, 687] width 112 height 16
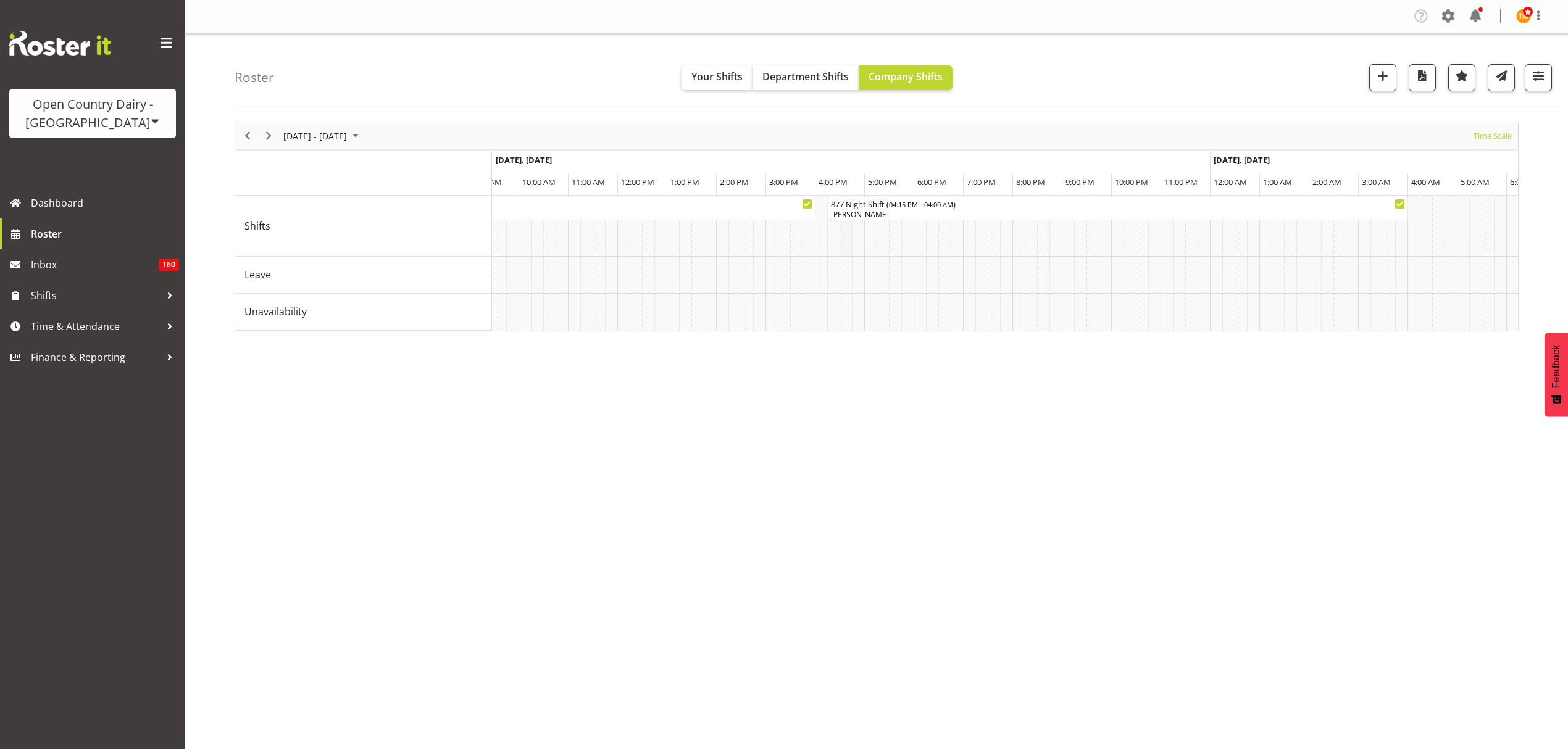
click at [845, 221] on td "Timeline Week of August 29, 2025" at bounding box center [845, 227] width 12 height 61
click at [858, 209] on div "[PERSON_NAME]" at bounding box center [1118, 214] width 575 height 11
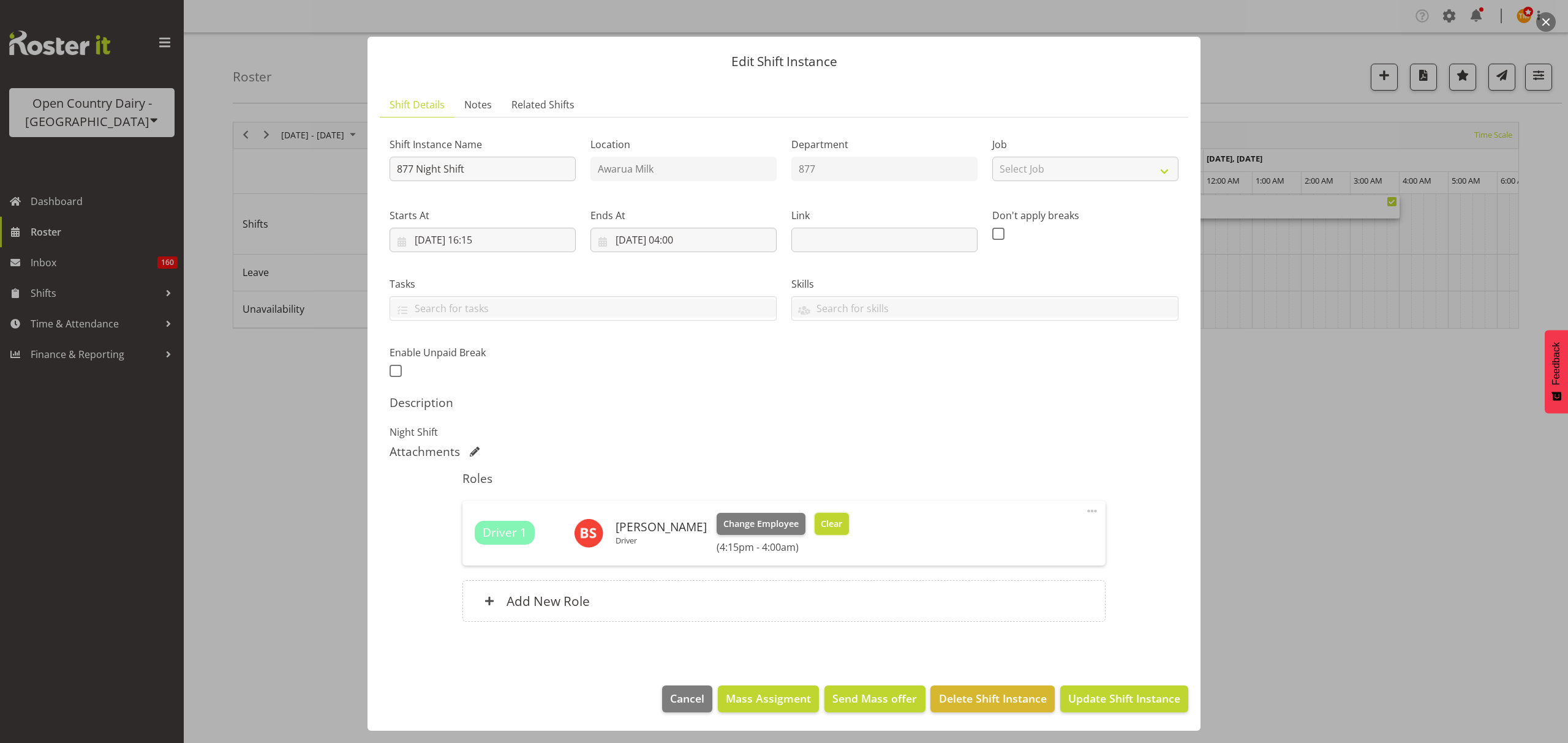
click at [821, 529] on span "Clear" at bounding box center [831, 524] width 22 height 13
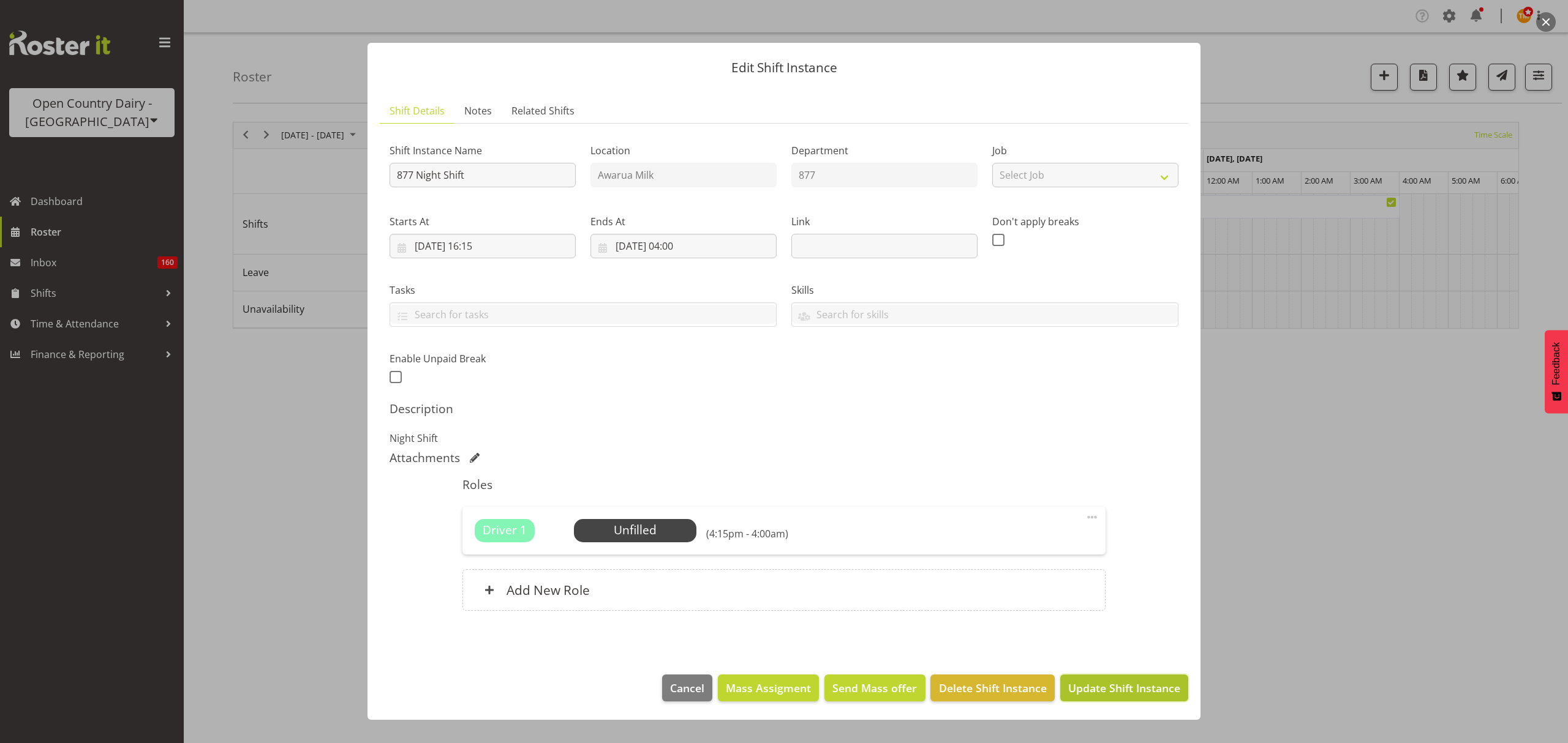
click at [1116, 689] on span "Update Shift Instance" at bounding box center [1124, 687] width 112 height 16
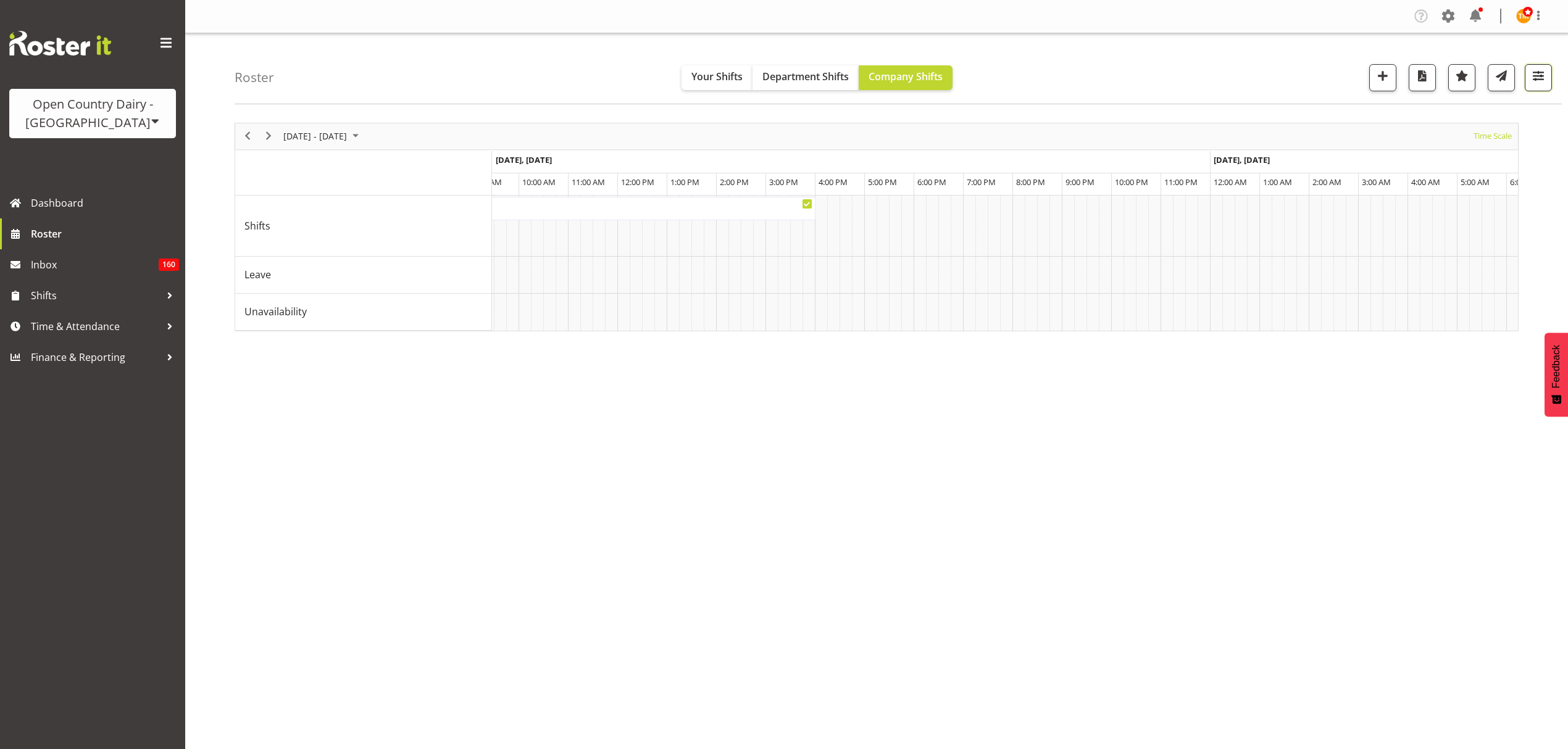
click at [1551, 89] on button "button" at bounding box center [1538, 77] width 28 height 28
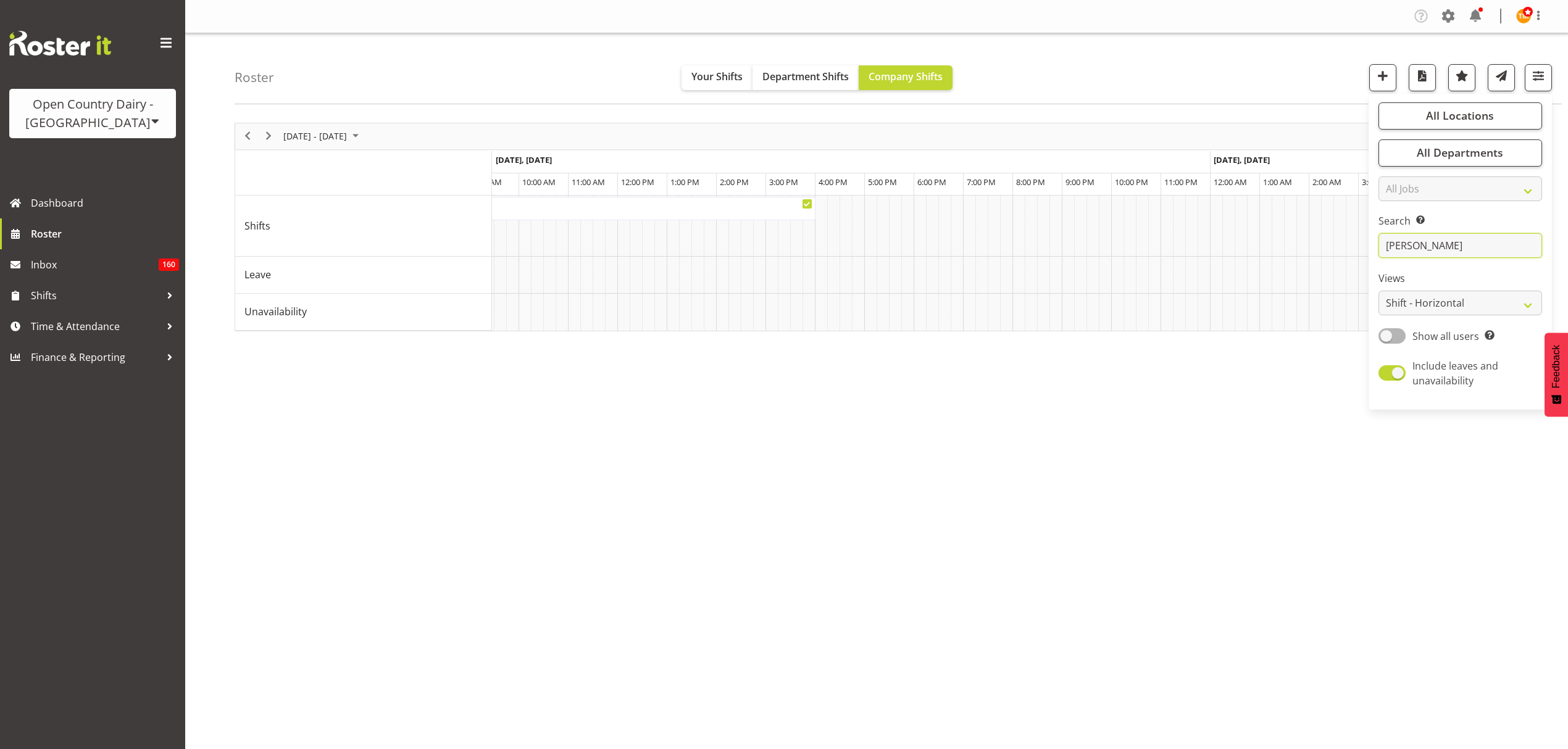
click at [1484, 240] on input "[PERSON_NAME]" at bounding box center [1460, 246] width 164 height 25
click at [0, 0] on div at bounding box center [0, 0] width 0 height 0
